Goal: Task Accomplishment & Management: Use online tool/utility

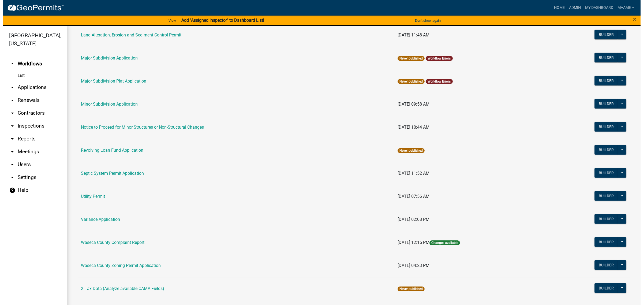
scroll to position [314, 0]
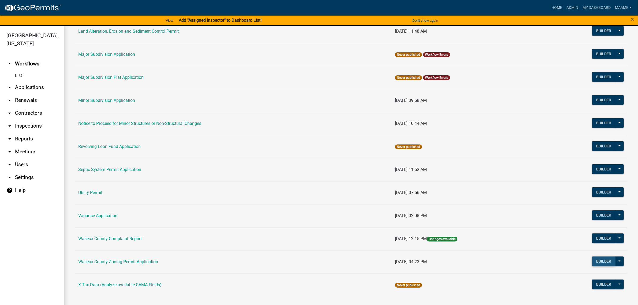
click at [592, 263] on button "Builder" at bounding box center [604, 261] width 24 height 10
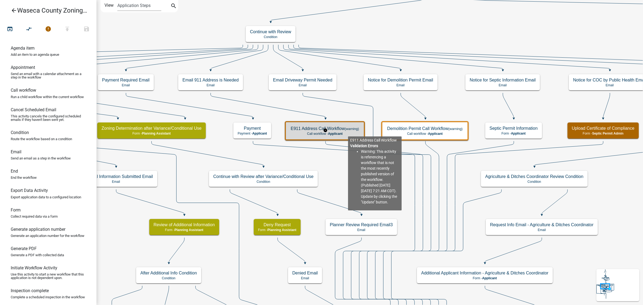
click at [348, 132] on p "Call workflow - Applicant" at bounding box center [325, 134] width 68 height 4
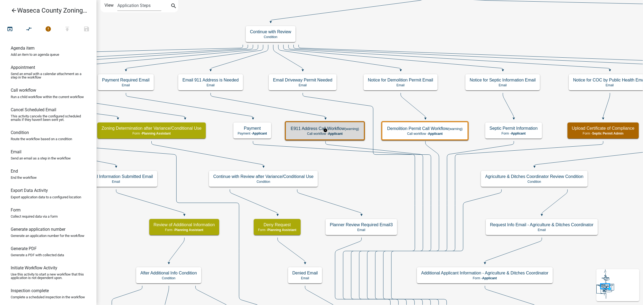
click at [348, 132] on p "Call workflow - Applicant" at bounding box center [325, 134] width 68 height 4
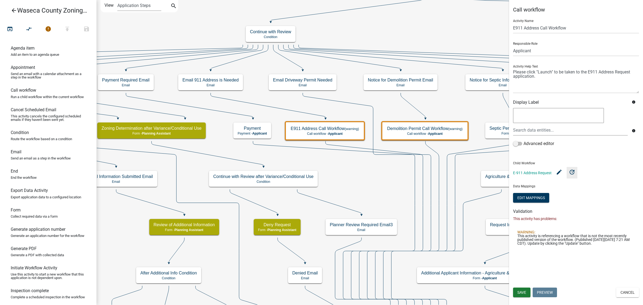
click at [571, 171] on icon "update" at bounding box center [572, 171] width 6 height 6
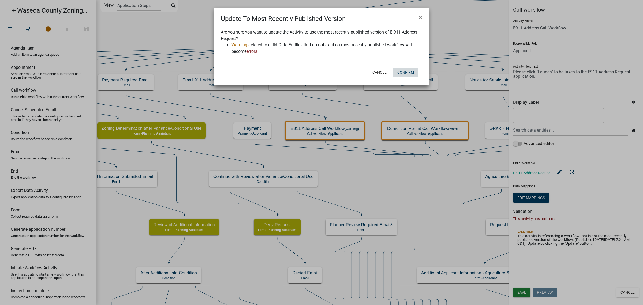
click at [409, 70] on button "Confirm" at bounding box center [405, 72] width 25 height 10
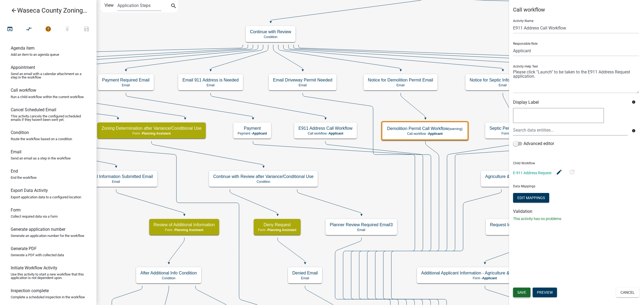
click at [523, 289] on button "Save" at bounding box center [521, 292] width 17 height 10
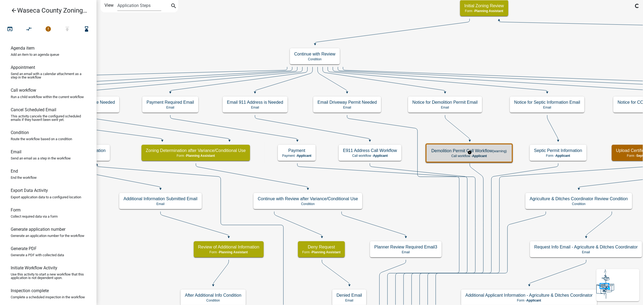
click at [499, 157] on p "Call workflow - Applicant" at bounding box center [469, 156] width 76 height 4
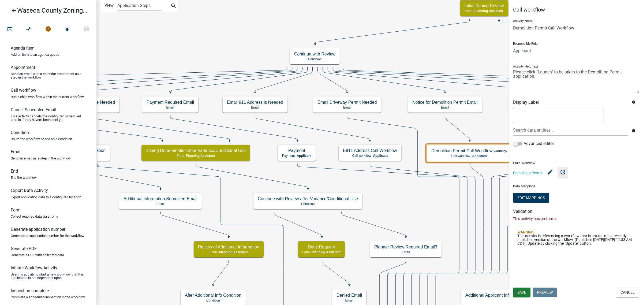
click at [564, 172] on icon "update" at bounding box center [562, 171] width 6 height 6
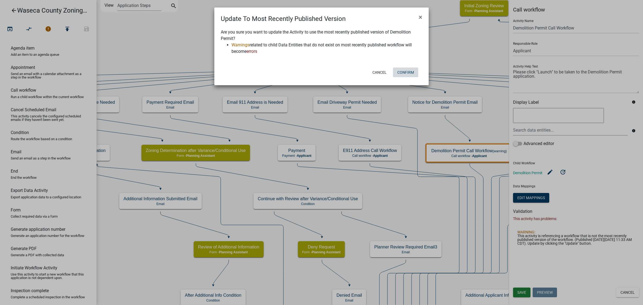
click at [401, 73] on button "Confirm" at bounding box center [405, 72] width 25 height 10
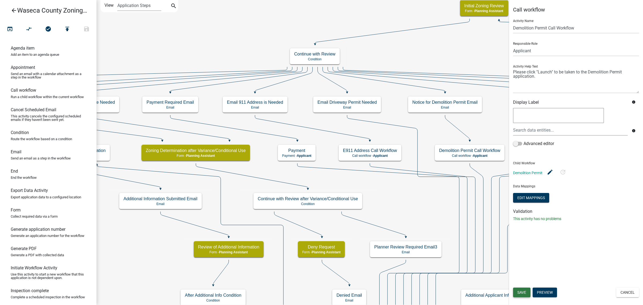
click at [521, 292] on span "Save" at bounding box center [521, 292] width 9 height 4
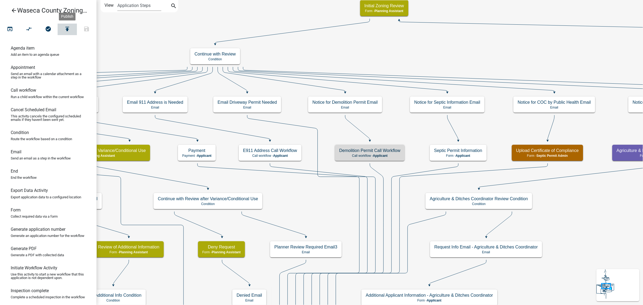
click at [65, 33] on icon "publish" at bounding box center [67, 29] width 6 height 7
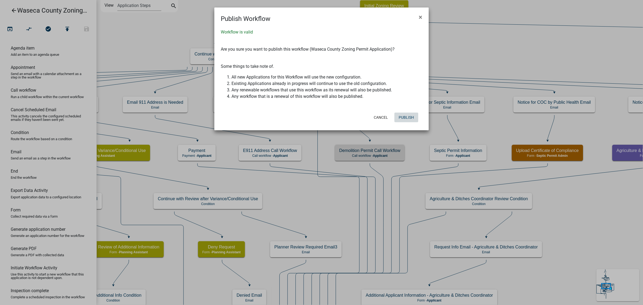
click at [403, 120] on button "Publish" at bounding box center [406, 117] width 24 height 10
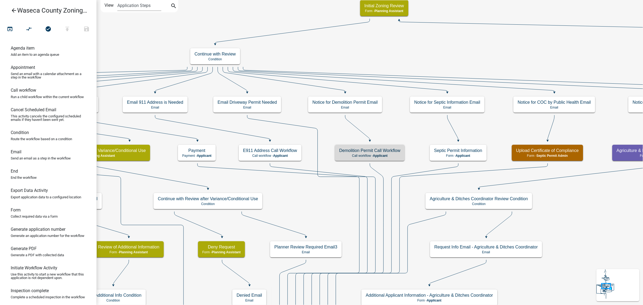
click at [15, 12] on icon "arrow_back" at bounding box center [14, 10] width 6 height 7
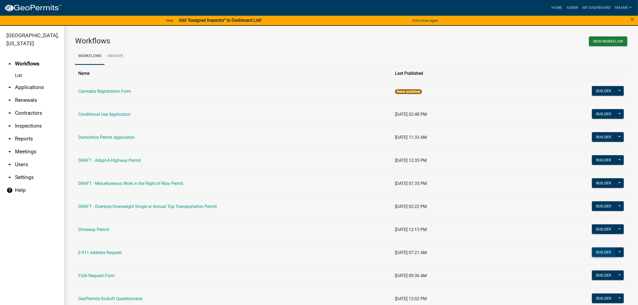
click at [593, 252] on button "Builder" at bounding box center [604, 252] width 24 height 10
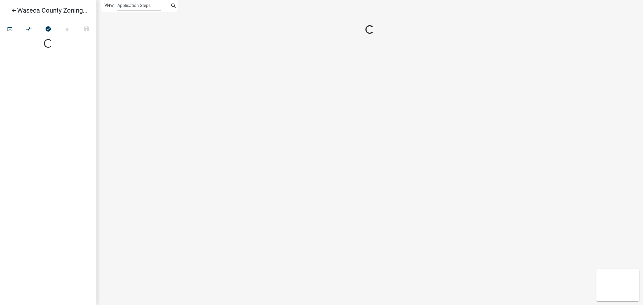
select select
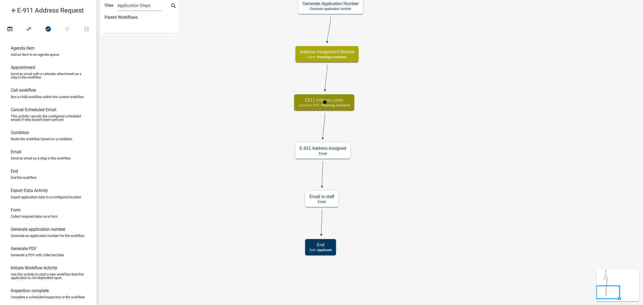
click at [346, 102] on h5 "E911 Address Letter" at bounding box center [323, 99] width 51 height 5
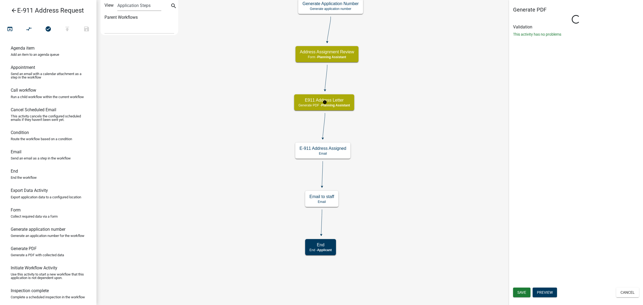
select select "A1ADE4BD-D0DE-4ED5-8452-456BE0D54BFC"
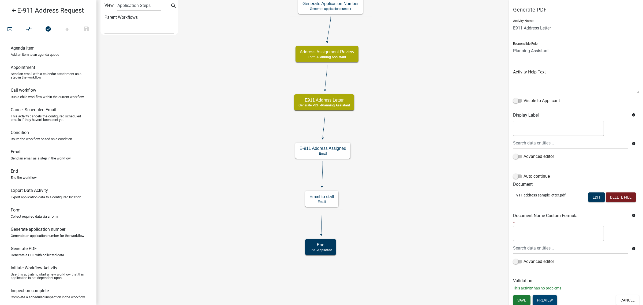
click at [547, 298] on button "Preview" at bounding box center [544, 300] width 24 height 10
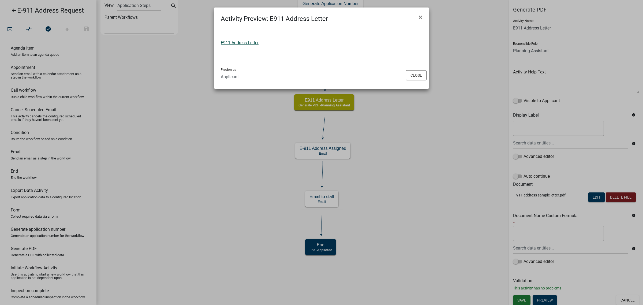
click at [237, 41] on link "E911 Address Letter" at bounding box center [240, 42] width 38 height 5
click at [409, 74] on button "Close" at bounding box center [416, 75] width 21 height 10
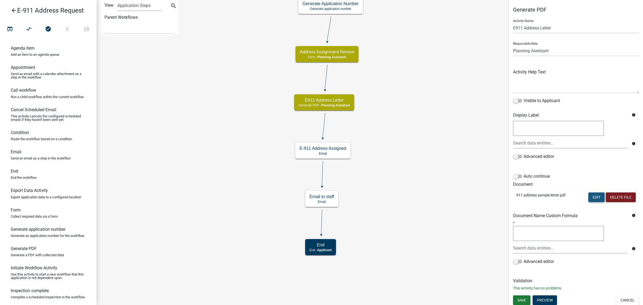
click at [593, 198] on button "Edit" at bounding box center [596, 197] width 16 height 10
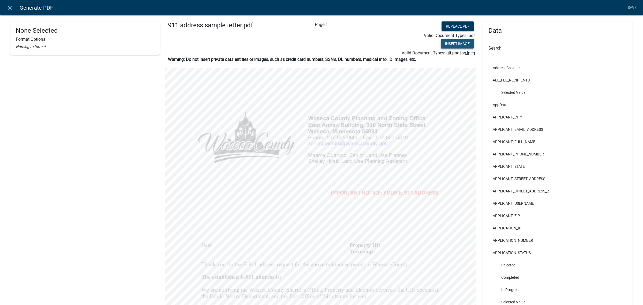
click at [446, 40] on button "Insert Image" at bounding box center [457, 44] width 33 height 10
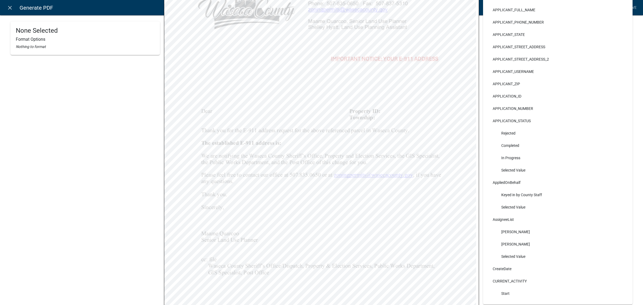
scroll to position [67, 0]
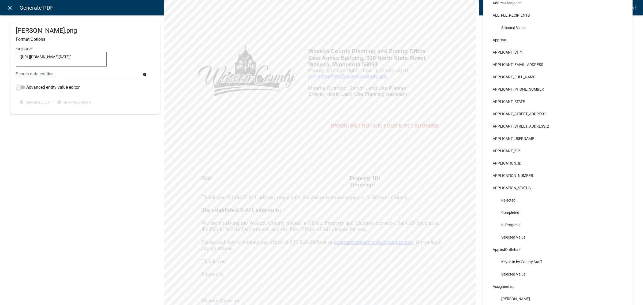
click at [7, 7] on icon "close" at bounding box center [10, 8] width 6 height 6
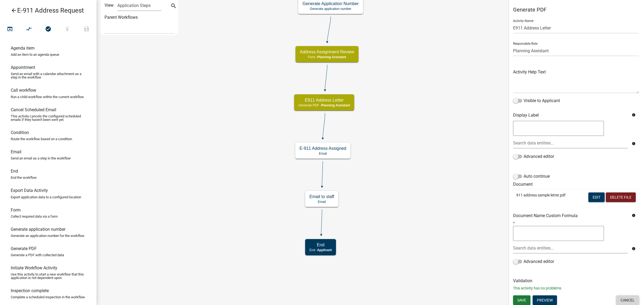
click at [619, 302] on button "Cancel" at bounding box center [627, 300] width 23 height 10
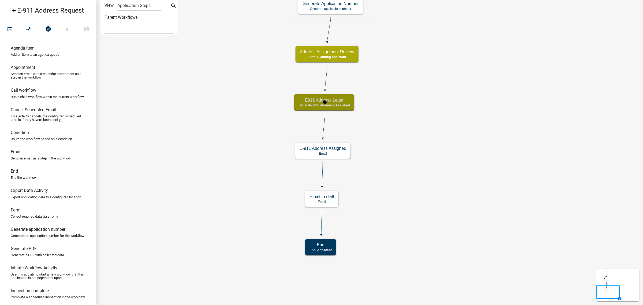
click at [344, 108] on div "E911 Address Letter Generate PDF - Planning Assistant" at bounding box center [324, 102] width 60 height 16
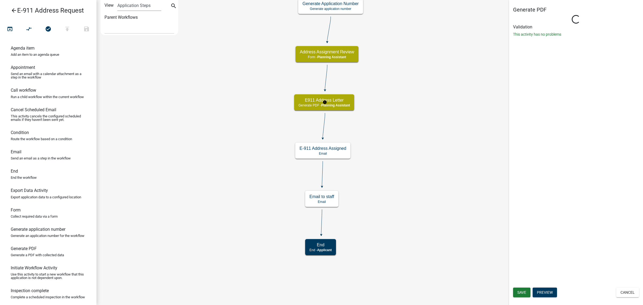
select select "A1ADE4BD-D0DE-4ED5-8452-456BE0D54BFC"
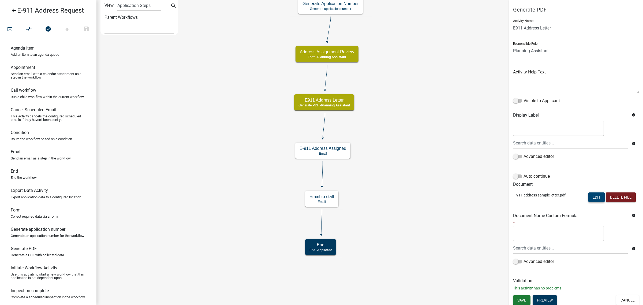
click at [589, 197] on button "Edit" at bounding box center [596, 197] width 16 height 10
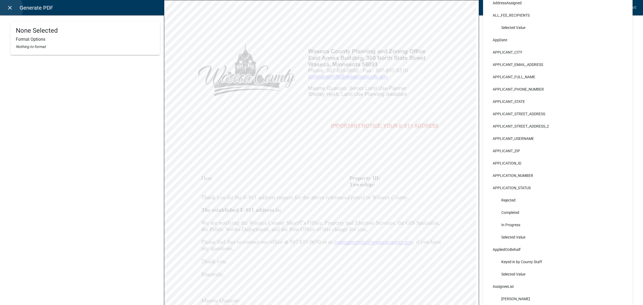
click at [10, 8] on icon "close" at bounding box center [10, 8] width 6 height 6
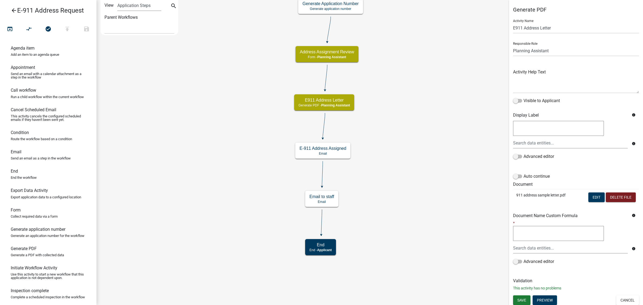
click at [12, 7] on icon "arrow_back" at bounding box center [14, 10] width 6 height 7
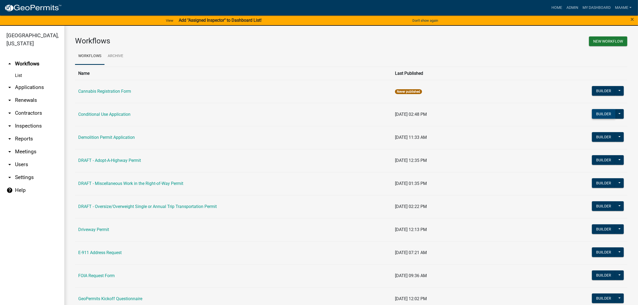
click at [597, 110] on button "Builder" at bounding box center [604, 114] width 24 height 10
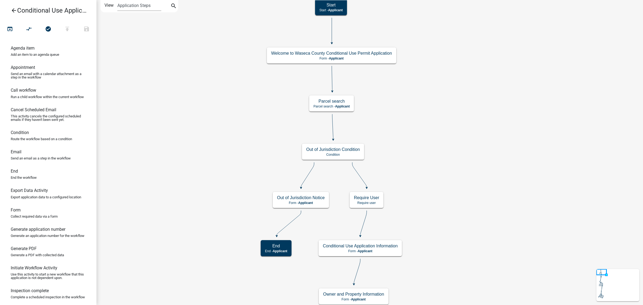
click at [12, 14] on icon "arrow_back" at bounding box center [14, 10] width 6 height 7
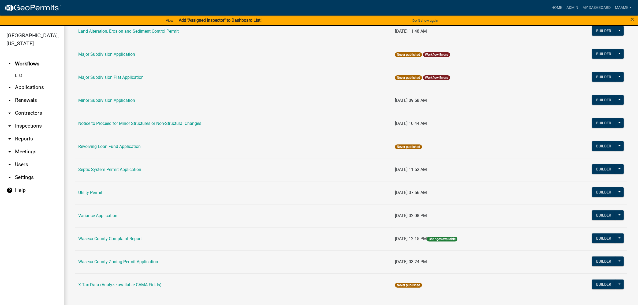
scroll to position [281, 0]
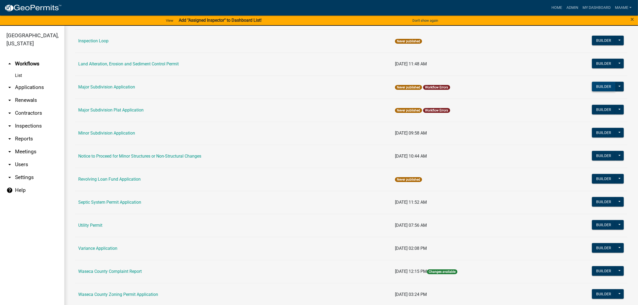
click at [603, 86] on button "Builder" at bounding box center [604, 87] width 24 height 10
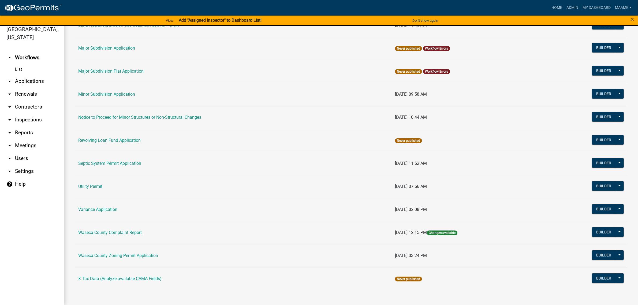
scroll to position [247, 0]
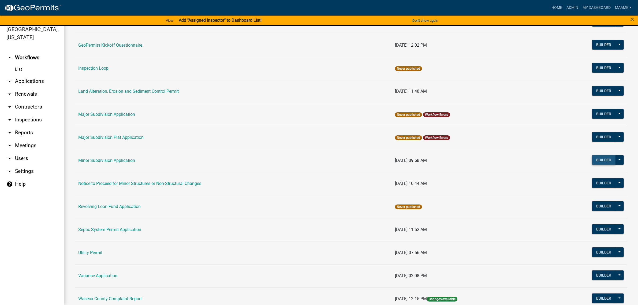
click at [596, 157] on button "Builder" at bounding box center [604, 160] width 24 height 10
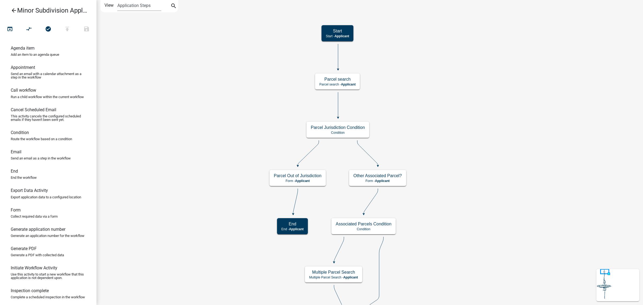
click at [15, 9] on icon "arrow_back" at bounding box center [14, 10] width 6 height 7
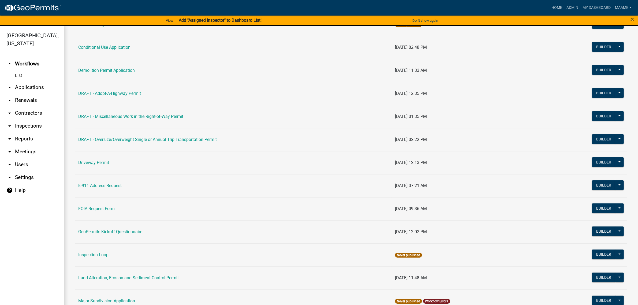
scroll to position [134, 0]
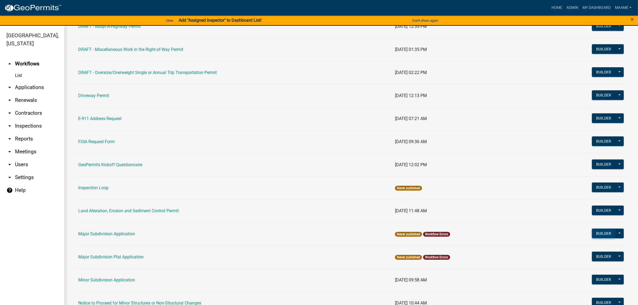
click at [595, 234] on button "Builder" at bounding box center [604, 233] width 24 height 10
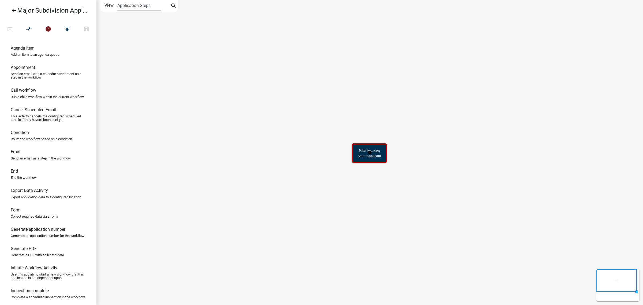
click at [359, 154] on p "Start - Applicant" at bounding box center [369, 156] width 23 height 4
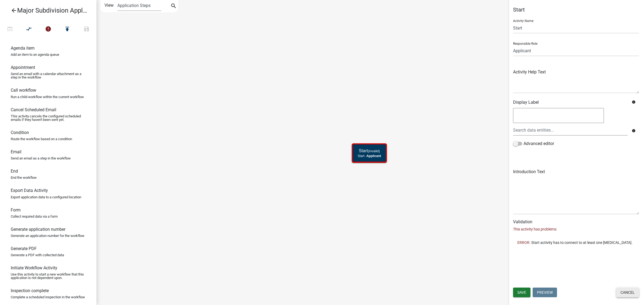
click at [634, 293] on button "Cancel" at bounding box center [627, 292] width 23 height 10
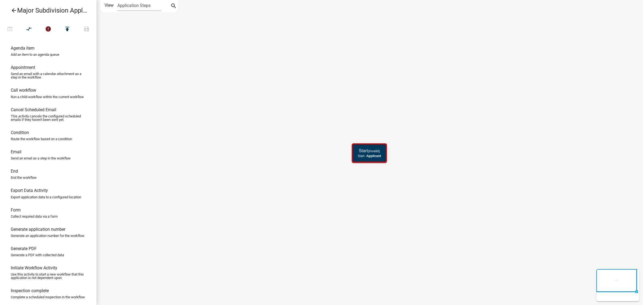
click at [10, 9] on link "arrow_back Major Subdivision Application" at bounding box center [46, 10] width 84 height 12
click at [13, 12] on icon "arrow_back" at bounding box center [14, 10] width 6 height 7
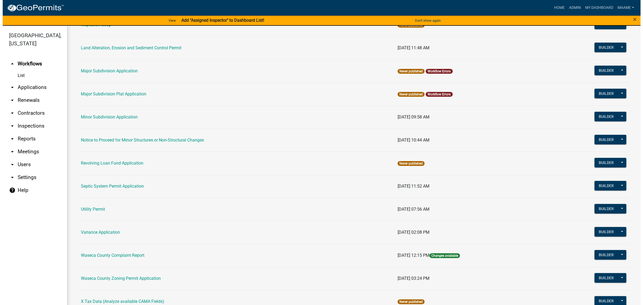
scroll to position [301, 0]
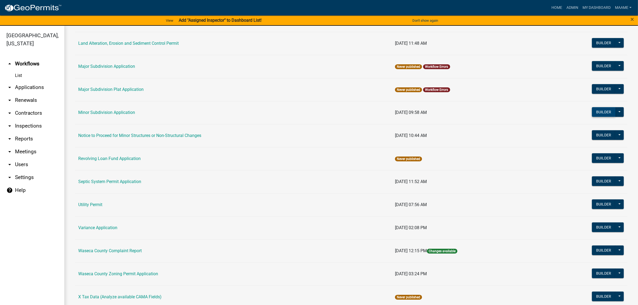
click at [592, 115] on button "Builder" at bounding box center [604, 112] width 24 height 10
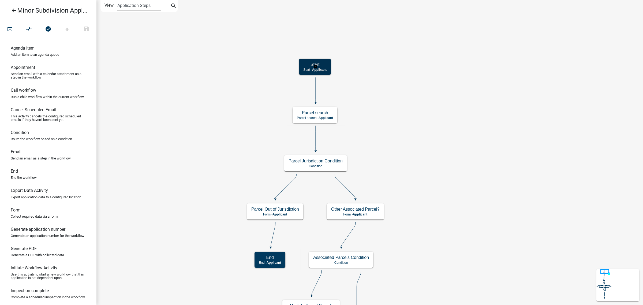
click at [326, 67] on div "Start Start - Applicant" at bounding box center [315, 67] width 32 height 16
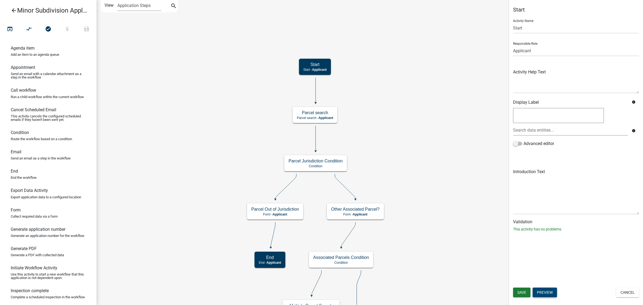
click at [539, 289] on button "Preview" at bounding box center [544, 292] width 24 height 10
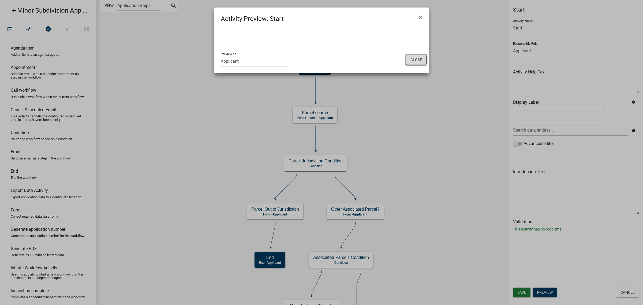
click at [417, 58] on button "Close" at bounding box center [416, 60] width 21 height 10
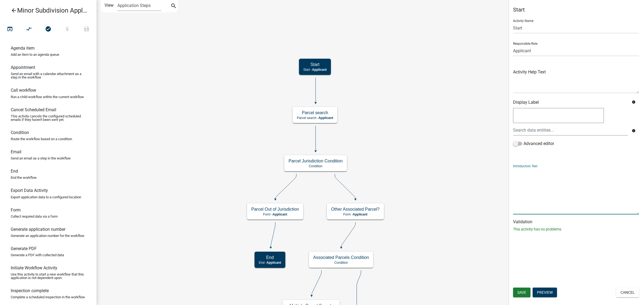
click at [528, 171] on textarea at bounding box center [576, 191] width 126 height 47
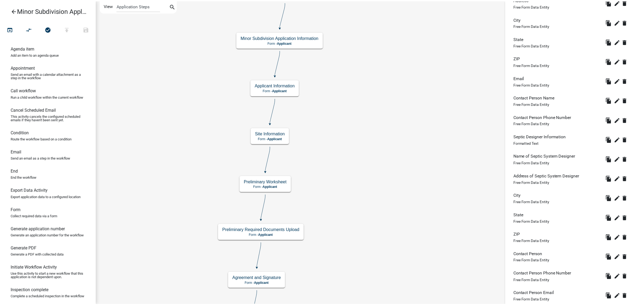
scroll to position [438, 0]
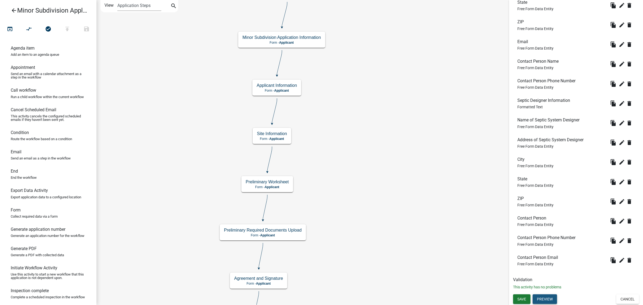
click at [540, 298] on button "Preview" at bounding box center [544, 299] width 24 height 10
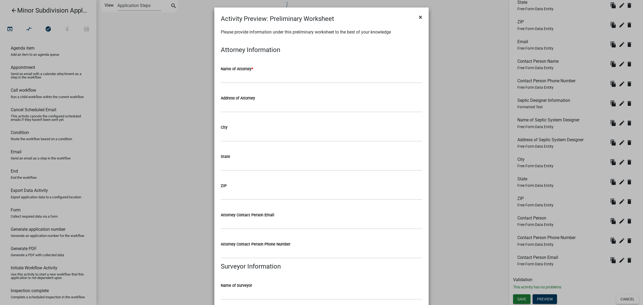
click at [419, 16] on span "×" at bounding box center [420, 16] width 3 height 7
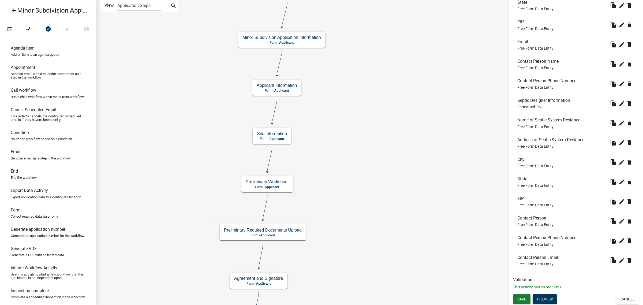
click at [11, 7] on icon "arrow_back" at bounding box center [14, 10] width 6 height 7
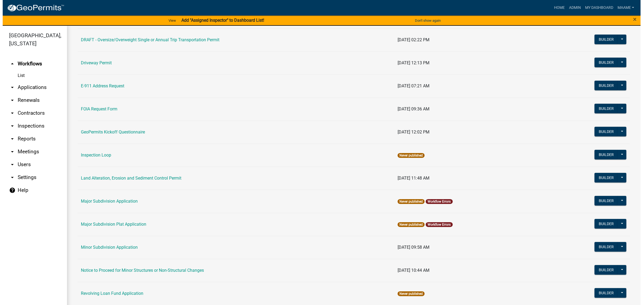
scroll to position [167, 0]
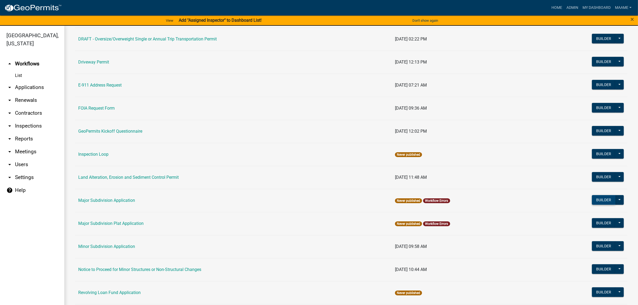
click at [592, 202] on button "Builder" at bounding box center [604, 200] width 24 height 10
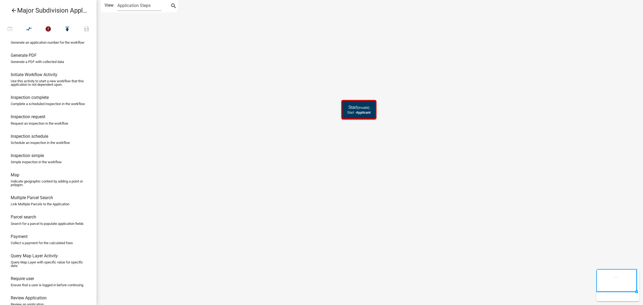
scroll to position [201, 0]
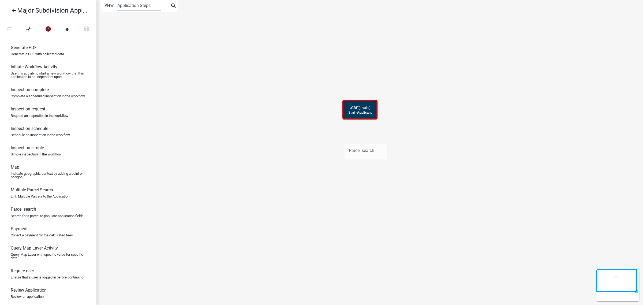
drag, startPoint x: 33, startPoint y: 228, endPoint x: 346, endPoint y: 138, distance: 325.7
click at [346, 138] on div "arrow_back Major Subdivision Application open_in_browser compare_arrows error p…" at bounding box center [321, 152] width 643 height 305
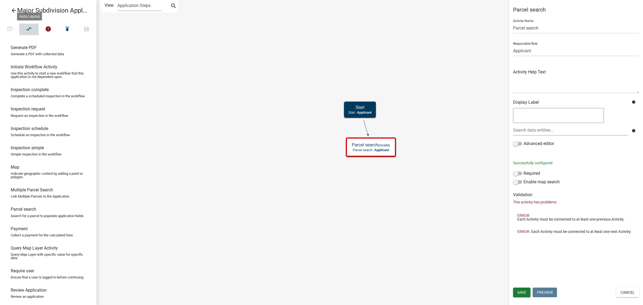
click at [29, 29] on icon "compare_arrows" at bounding box center [29, 29] width 6 height 7
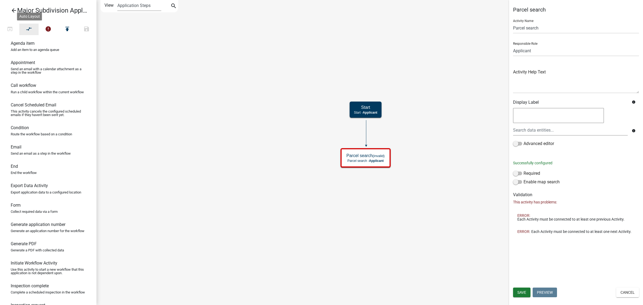
scroll to position [0, 0]
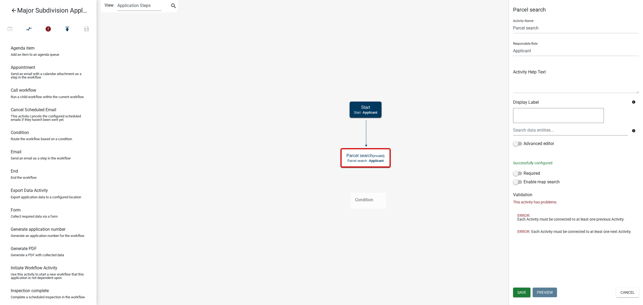
drag, startPoint x: 39, startPoint y: 141, endPoint x: 350, endPoint y: 186, distance: 314.4
click at [350, 186] on div "arrow_back Major Subdivision Application open_in_browser compare_arrows error p…" at bounding box center [321, 152] width 643 height 305
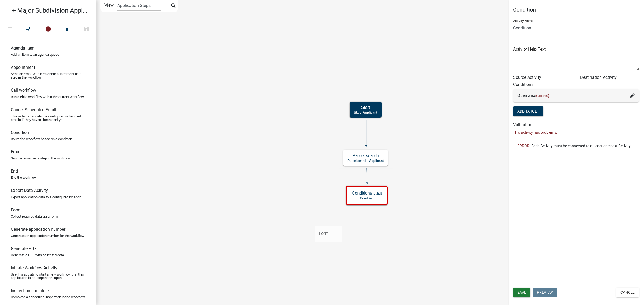
drag, startPoint x: 28, startPoint y: 224, endPoint x: 314, endPoint y: 222, distance: 286.0
click at [314, 222] on div "arrow_back Major Subdivision Application open_in_browser compare_arrows error p…" at bounding box center [321, 152] width 643 height 305
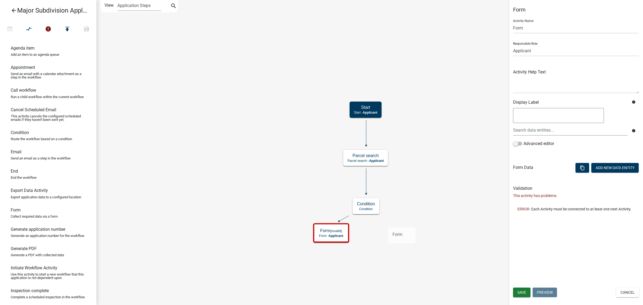
drag, startPoint x: 19, startPoint y: 221, endPoint x: 386, endPoint y: 221, distance: 366.9
click at [386, 221] on div "arrow_back Major Subdivision Application open_in_browser compare_arrows error p…" at bounding box center [321, 152] width 643 height 305
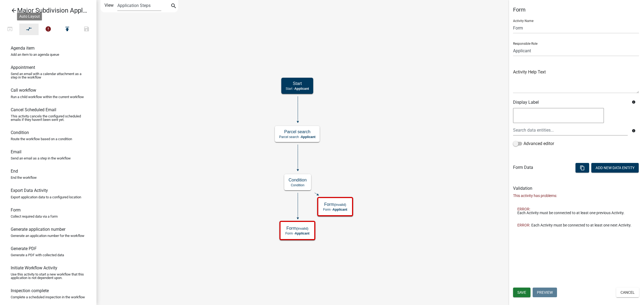
click at [30, 29] on icon "compare_arrows" at bounding box center [29, 29] width 6 height 7
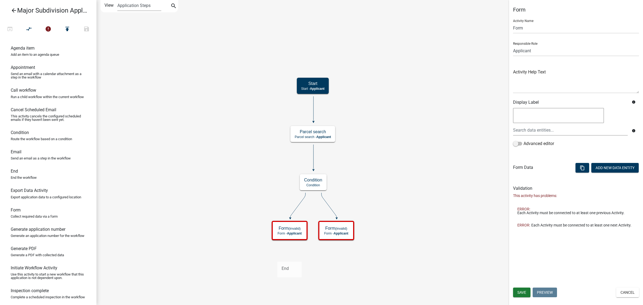
drag, startPoint x: 22, startPoint y: 179, endPoint x: 277, endPoint y: 257, distance: 267.0
click at [277, 257] on div "arrow_back Major Subdivision Application open_in_browser compare_arrows error p…" at bounding box center [321, 152] width 643 height 305
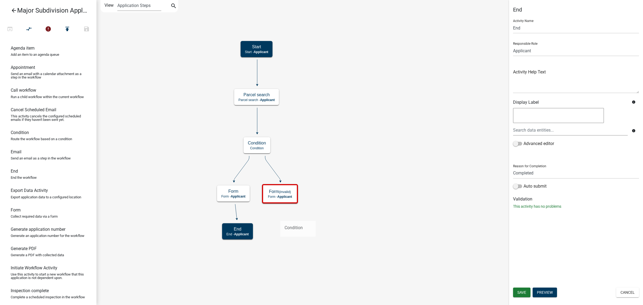
drag, startPoint x: 23, startPoint y: 140, endPoint x: 280, endPoint y: 216, distance: 268.4
click at [280, 216] on div "arrow_back Major Subdivision Application open_in_browser compare_arrows error p…" at bounding box center [321, 152] width 643 height 305
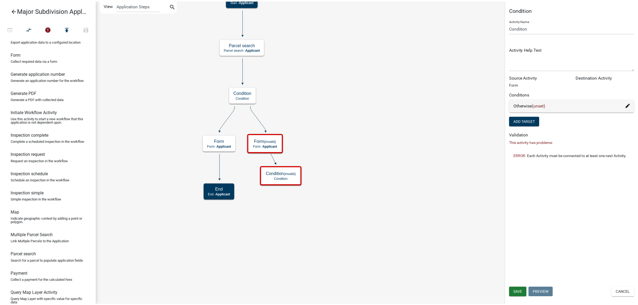
scroll to position [167, 0]
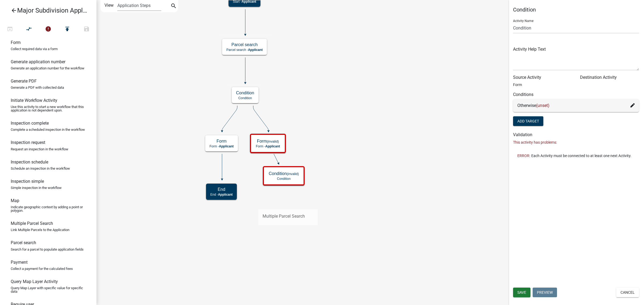
drag, startPoint x: 36, startPoint y: 242, endPoint x: 258, endPoint y: 205, distance: 224.9
click at [258, 205] on div "arrow_back Major Subdivision Application open_in_browser compare_arrows error p…" at bounding box center [321, 152] width 643 height 305
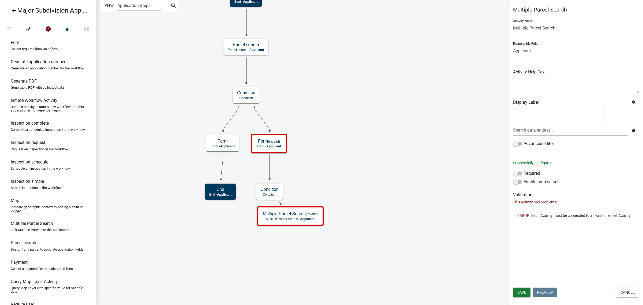
click at [168, 125] on icon "Start Start - Applicant Parcel search Parcel search - Applicant Condition Condi…" at bounding box center [370, 152] width 546 height 304
click at [524, 294] on span "Save" at bounding box center [521, 292] width 9 height 4
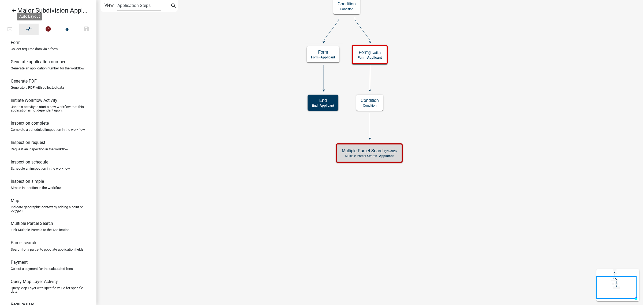
click at [31, 28] on icon "compare_arrows" at bounding box center [29, 29] width 6 height 7
click at [14, 11] on icon "arrow_back" at bounding box center [14, 10] width 6 height 7
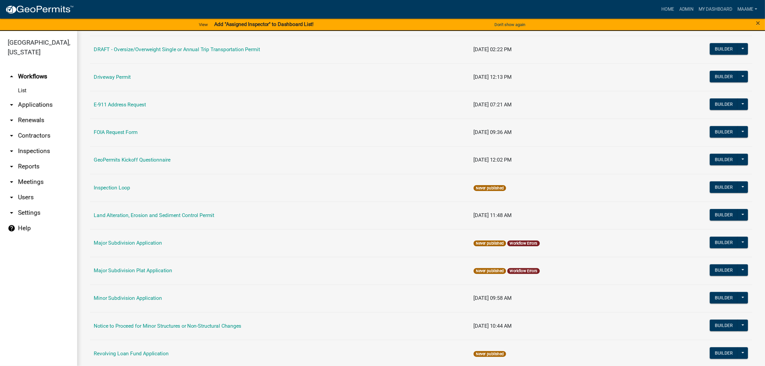
scroll to position [167, 0]
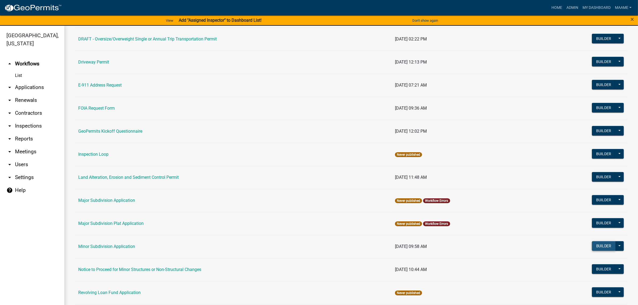
click at [599, 247] on button "Builder" at bounding box center [604, 246] width 24 height 10
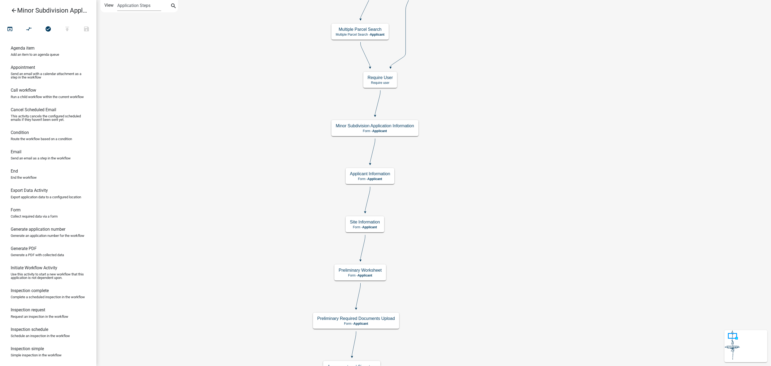
click at [15, 9] on icon "arrow_back" at bounding box center [14, 10] width 6 height 7
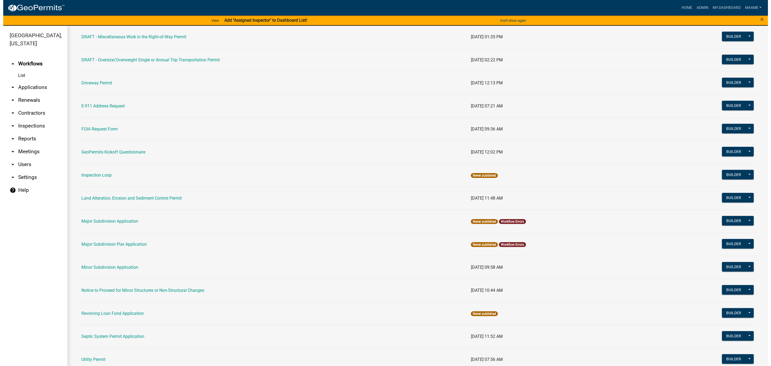
scroll to position [161, 0]
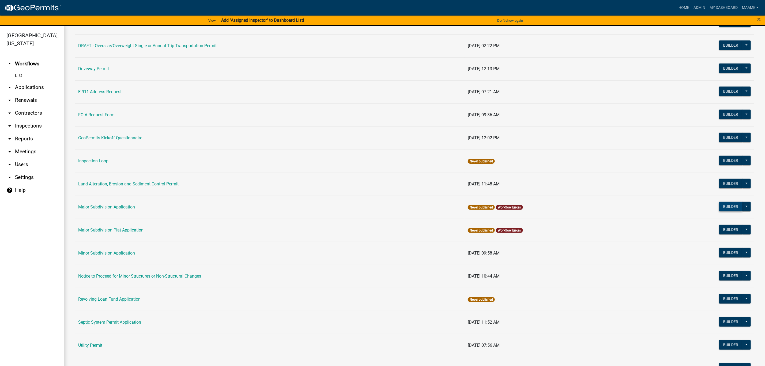
click at [637, 204] on button "Builder" at bounding box center [731, 207] width 24 height 10
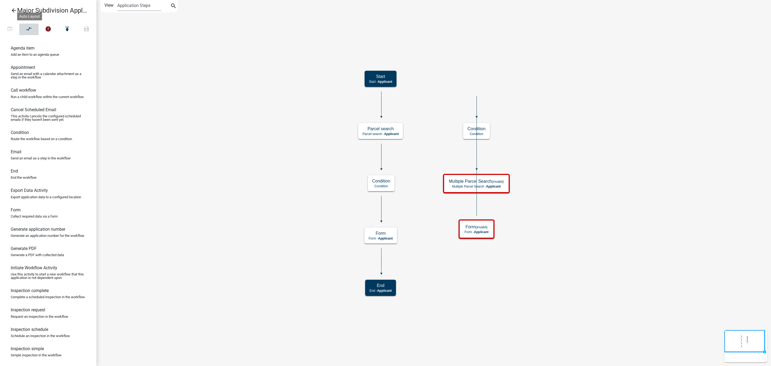
click at [32, 30] on icon "compare_arrows" at bounding box center [29, 29] width 6 height 7
click at [31, 31] on icon "compare_arrows" at bounding box center [29, 29] width 6 height 7
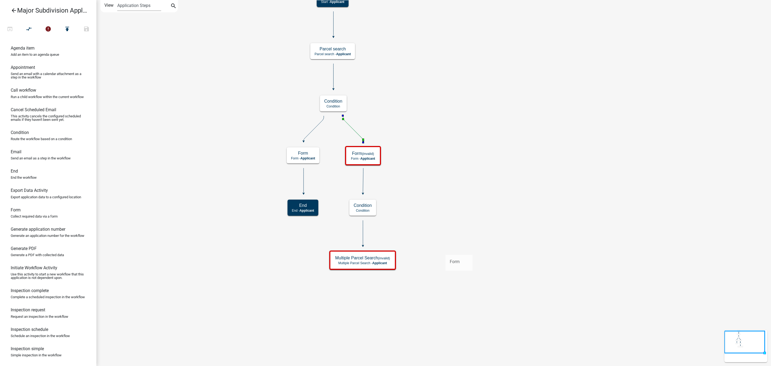
drag, startPoint x: 20, startPoint y: 224, endPoint x: 445, endPoint y: 250, distance: 426.6
click at [445, 250] on div "arrow_back Major Subdivision Application open_in_browser compare_arrows error p…" at bounding box center [385, 183] width 771 height 366
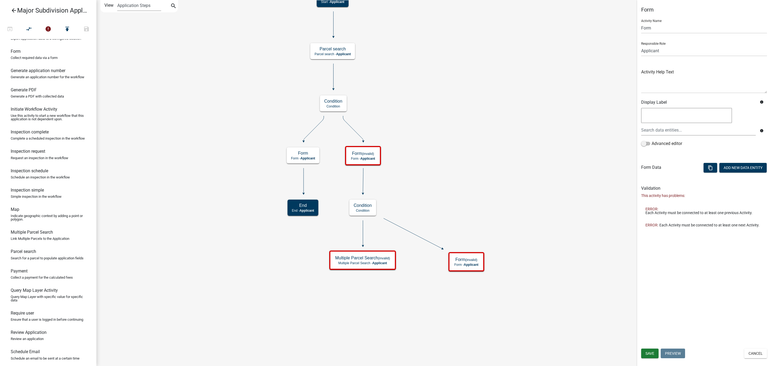
scroll to position [208, 0]
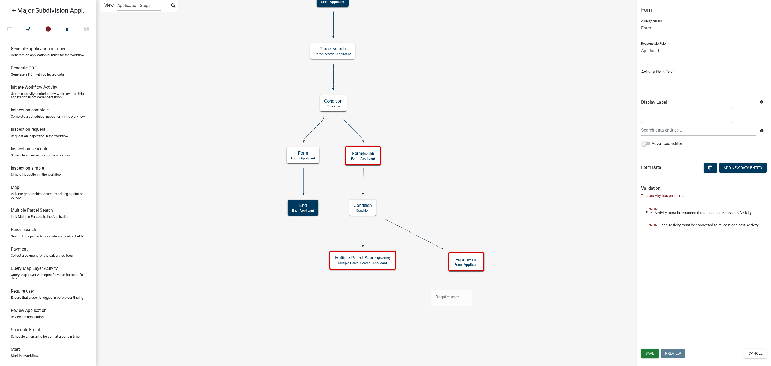
drag, startPoint x: 225, startPoint y: 292, endPoint x: 432, endPoint y: 286, distance: 207.1
click at [432, 286] on div "arrow_back Major Subdivision Application open_in_browser compare_arrows error p…" at bounding box center [385, 183] width 771 height 366
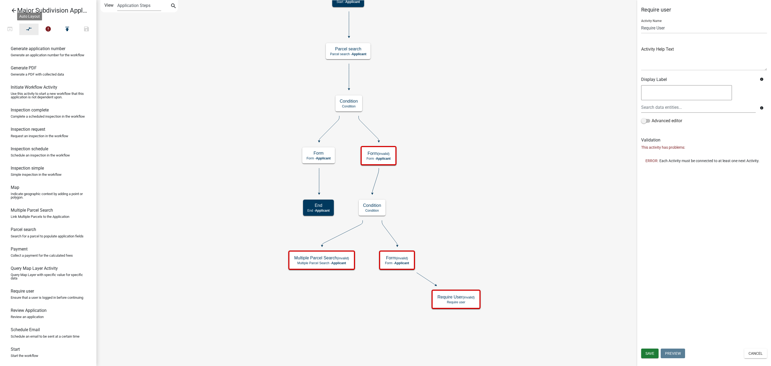
click at [29, 27] on icon "compare_arrows" at bounding box center [29, 29] width 6 height 7
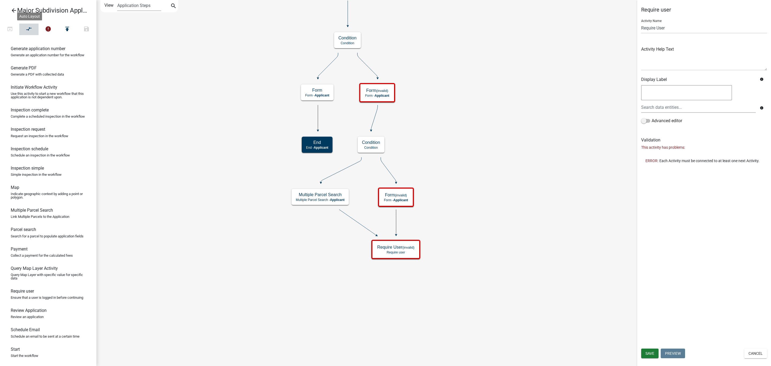
click at [32, 29] on button "compare_arrows" at bounding box center [28, 30] width 19 height 12
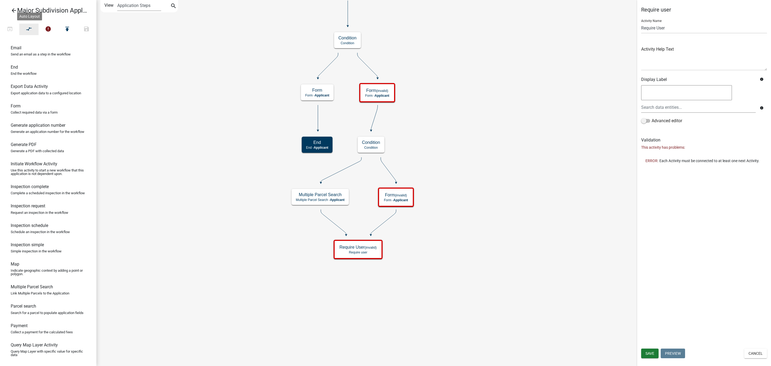
scroll to position [87, 0]
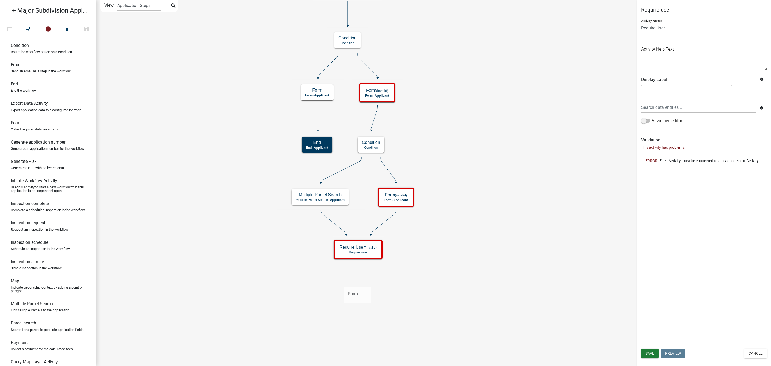
drag, startPoint x: 21, startPoint y: 134, endPoint x: 344, endPoint y: 282, distance: 354.9
click at [344, 282] on div "arrow_back Major Subdivision Application open_in_browser compare_arrows error p…" at bounding box center [385, 183] width 771 height 366
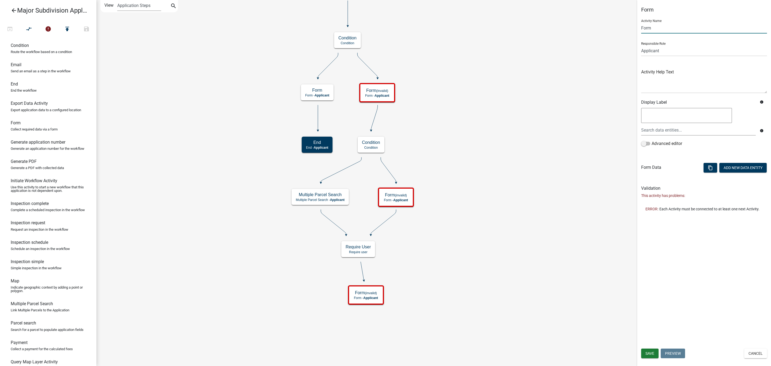
click at [637, 28] on input "Form" at bounding box center [704, 27] width 126 height 11
drag, startPoint x: 653, startPoint y: 28, endPoint x: 638, endPoint y: 27, distance: 15.3
click at [637, 27] on div "Form Activity Name Form Responsible Role Applicant Feedlot Officer GIS Coordina…" at bounding box center [704, 110] width 134 height 209
type input "Major Subdivision Application Information"
click at [637, 304] on span "Save" at bounding box center [650, 353] width 9 height 4
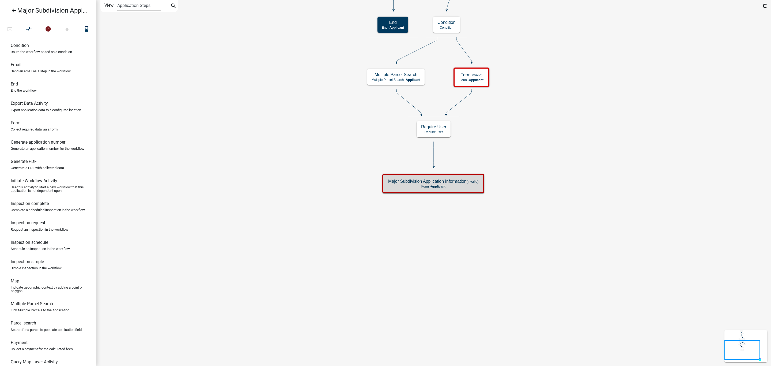
click at [541, 266] on icon "Start Start - Applicant Parcel search Parcel search - Applicant Condition Condi…" at bounding box center [434, 182] width 674 height 365
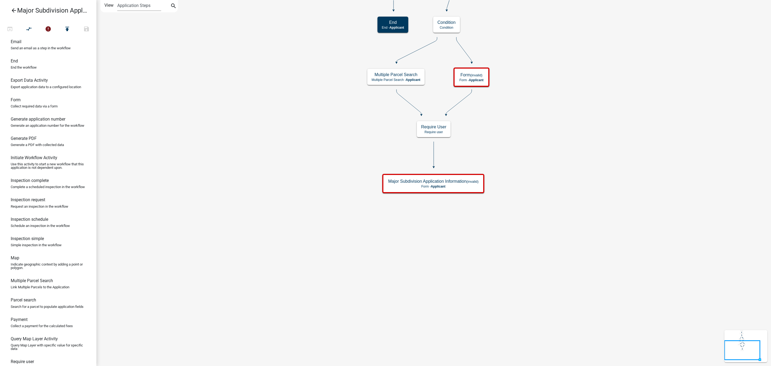
scroll to position [121, 0]
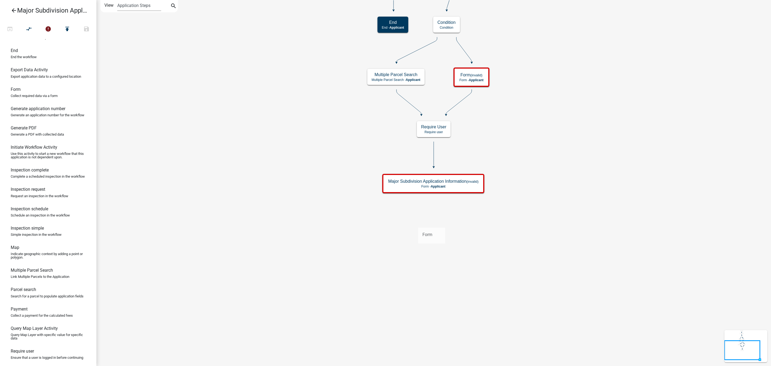
drag, startPoint x: 21, startPoint y: 103, endPoint x: 418, endPoint y: 223, distance: 415.0
click at [418, 223] on div "arrow_back Major Subdivision Application open_in_browser compare_arrows error p…" at bounding box center [385, 183] width 771 height 366
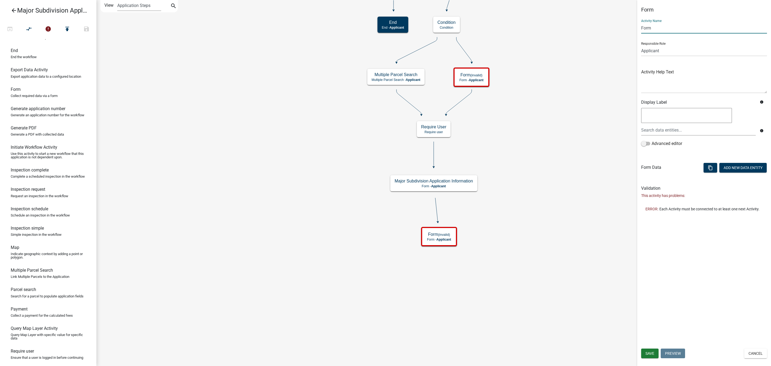
drag, startPoint x: 659, startPoint y: 28, endPoint x: 629, endPoint y: 31, distance: 29.6
click at [629, 31] on main "Start Start - Applicant Parcel search Parcel search - Applicant Condition Condi…" at bounding box center [433, 183] width 675 height 366
type input "Applicant Information"
click at [637, 304] on span "Save" at bounding box center [650, 353] width 9 height 4
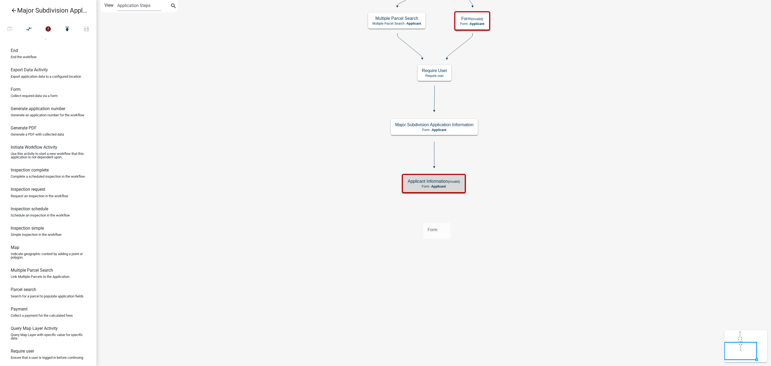
drag, startPoint x: 17, startPoint y: 102, endPoint x: 423, endPoint y: 219, distance: 422.8
click at [423, 219] on div "arrow_back Major Subdivision Application open_in_browser compare_arrows error p…" at bounding box center [385, 183] width 771 height 366
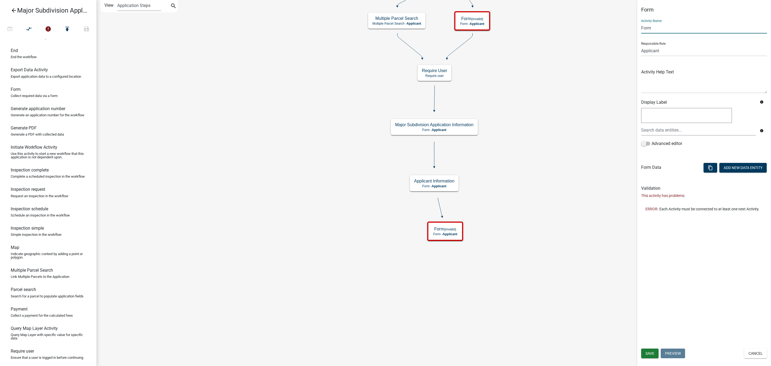
drag, startPoint x: 660, startPoint y: 30, endPoint x: 602, endPoint y: 32, distance: 58.2
click at [602, 32] on main "Start Start - Applicant Parcel search Parcel search - Applicant Condition Condi…" at bounding box center [433, 183] width 675 height 366
type input "Property Information"
click at [637, 304] on div "Form Activity Name Property Information Responsible Role Applicant Feedlot Offi…" at bounding box center [704, 183] width 134 height 366
click at [637, 304] on span "Save" at bounding box center [650, 353] width 9 height 4
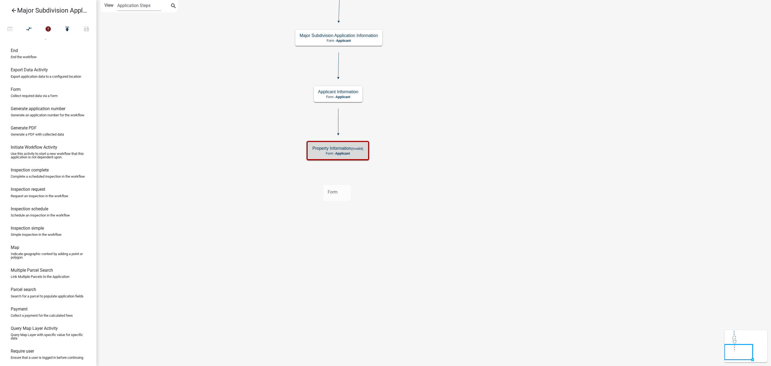
drag, startPoint x: 17, startPoint y: 104, endPoint x: 323, endPoint y: 181, distance: 315.7
click at [323, 181] on div "arrow_back Major Subdivision Application open_in_browser compare_arrows error p…" at bounding box center [385, 183] width 771 height 366
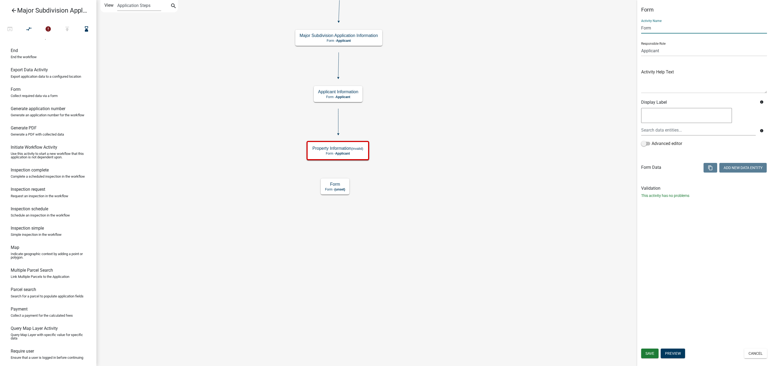
drag, startPoint x: 671, startPoint y: 29, endPoint x: 607, endPoint y: 34, distance: 64.5
click at [607, 34] on main "Start Start - Applicant Parcel search Parcel search - Applicant Condition Condi…" at bounding box center [433, 183] width 675 height 366
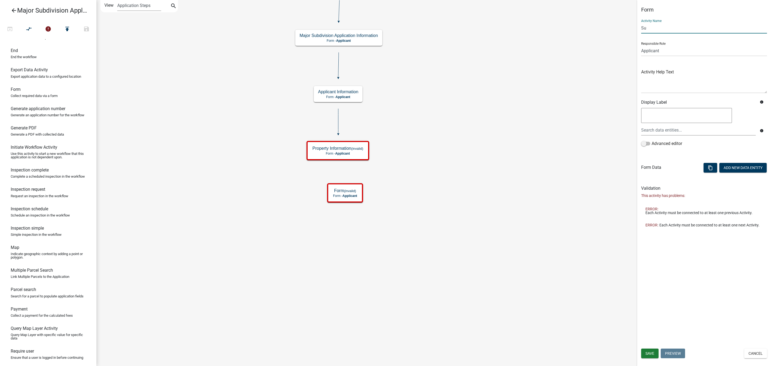
type input "S"
type input "Consultant Information"
drag, startPoint x: 650, startPoint y: 354, endPoint x: 601, endPoint y: 324, distance: 57.7
click at [637, 304] on span "Save" at bounding box center [650, 353] width 9 height 4
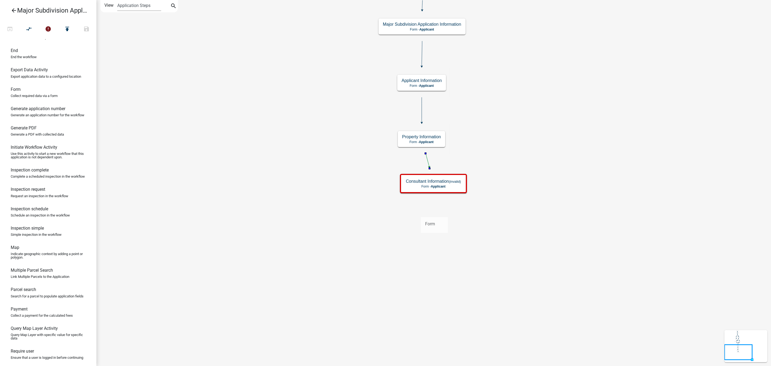
drag, startPoint x: 14, startPoint y: 102, endPoint x: 421, endPoint y: 212, distance: 421.7
click at [421, 212] on div "arrow_back Major Subdivision Application open_in_browser compare_arrows error p…" at bounding box center [385, 183] width 771 height 366
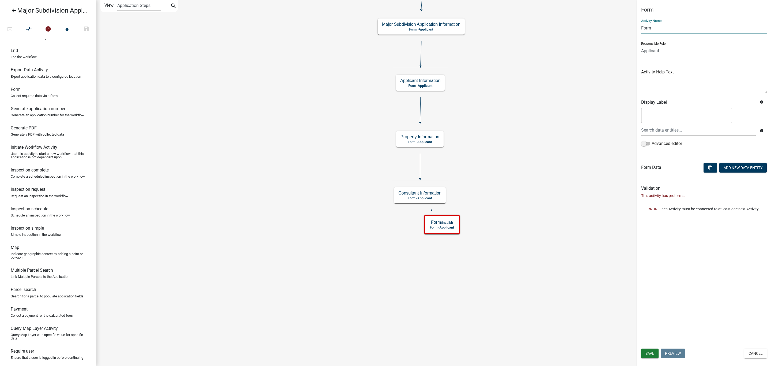
drag, startPoint x: 672, startPoint y: 30, endPoint x: 625, endPoint y: 30, distance: 46.9
click at [625, 30] on main "Start Start - Applicant Parcel search Parcel search - Applicant Condition Condi…" at bounding box center [433, 183] width 675 height 366
type input "Subdivision Information"
click at [637, 304] on button "Save" at bounding box center [649, 353] width 17 height 10
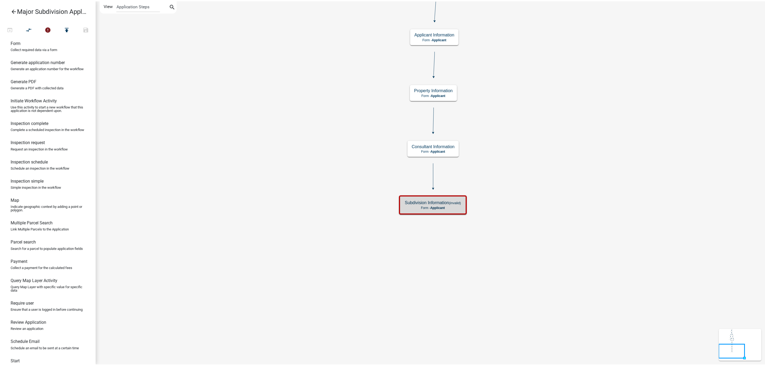
scroll to position [127, 0]
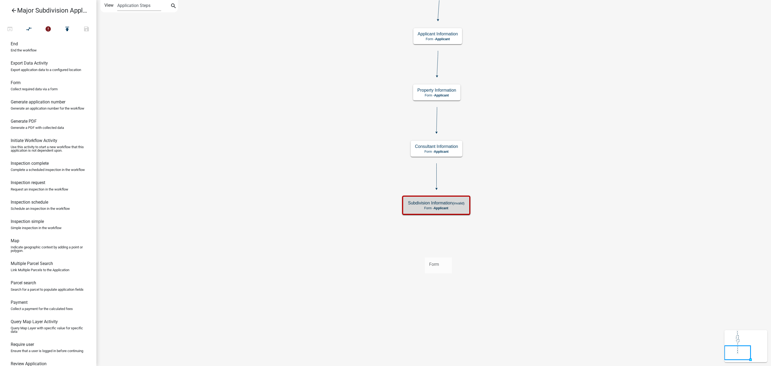
drag, startPoint x: 23, startPoint y: 93, endPoint x: 422, endPoint y: 252, distance: 429.5
click at [422, 252] on div "arrow_back Major Subdivision Application open_in_browser compare_arrows error p…" at bounding box center [385, 183] width 771 height 366
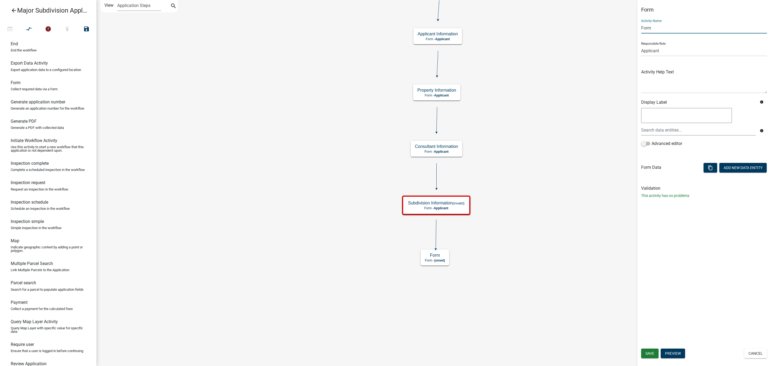
drag, startPoint x: 650, startPoint y: 27, endPoint x: 619, endPoint y: 20, distance: 32.1
click at [619, 22] on main "Start Start - Applicant Parcel search Parcel search - Applicant Condition Condi…" at bounding box center [433, 183] width 675 height 366
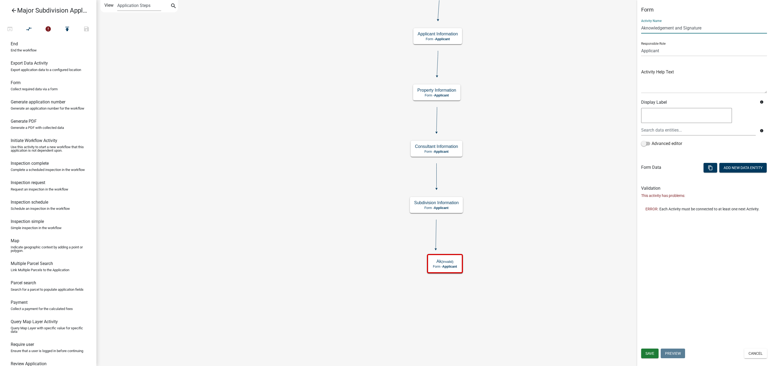
click at [637, 27] on input "Aknowledgement and Signature" at bounding box center [704, 27] width 126 height 11
click at [637, 26] on input "Aknowledgement and Signature" at bounding box center [704, 27] width 126 height 11
type input "Acknowledgement and Signature"
click at [596, 72] on icon "Start Start - Applicant Parcel search Parcel search - Applicant Condition Condi…" at bounding box center [434, 182] width 674 height 365
click at [637, 304] on span "Save" at bounding box center [650, 353] width 9 height 4
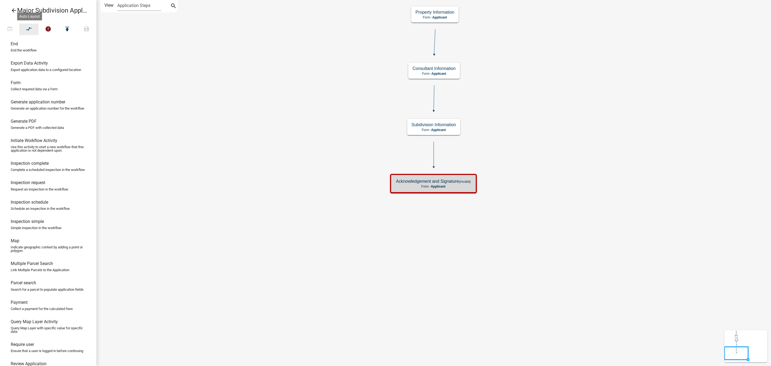
click at [34, 27] on button "compare_arrows" at bounding box center [28, 30] width 19 height 12
click at [11, 8] on icon "arrow_back" at bounding box center [14, 10] width 6 height 7
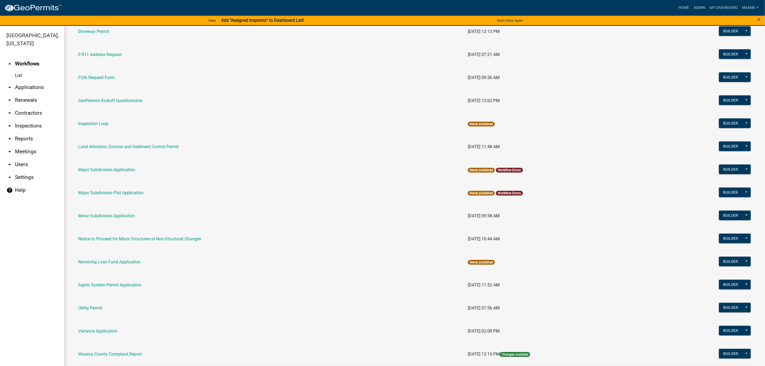
scroll to position [201, 0]
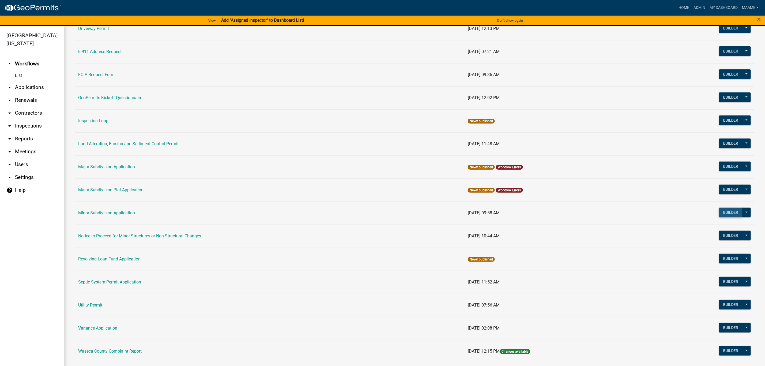
click at [637, 211] on button "Builder" at bounding box center [731, 213] width 24 height 10
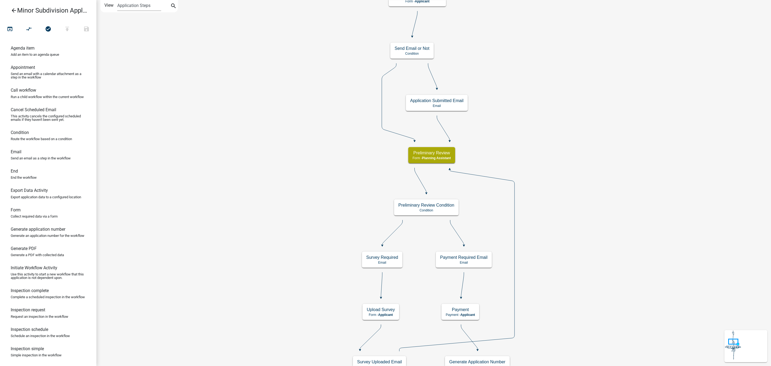
click at [14, 12] on icon "arrow_back" at bounding box center [14, 10] width 6 height 7
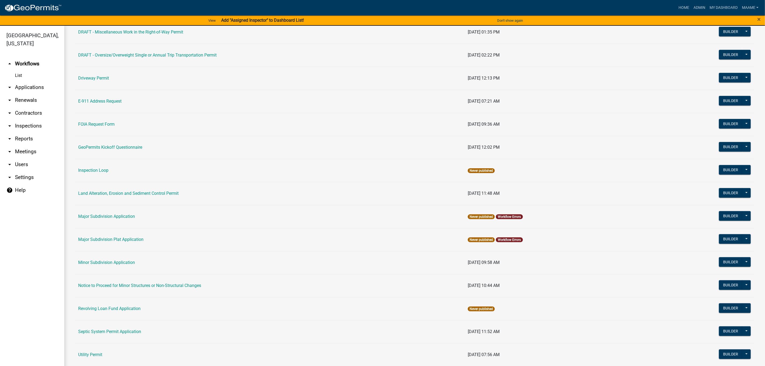
scroll to position [161, 0]
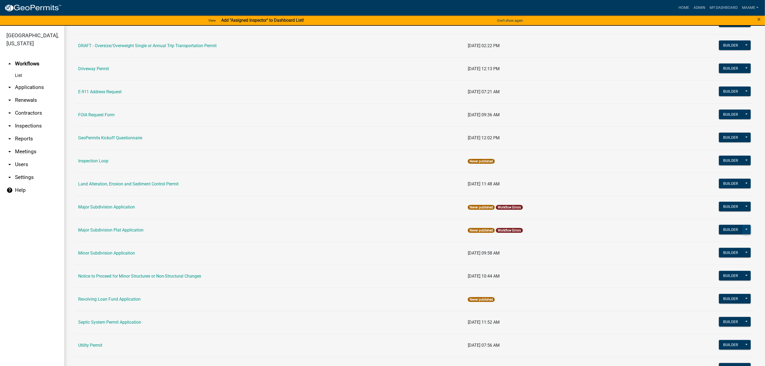
click at [637, 230] on button at bounding box center [746, 230] width 9 height 10
click at [637, 270] on button "Archive" at bounding box center [728, 268] width 44 height 13
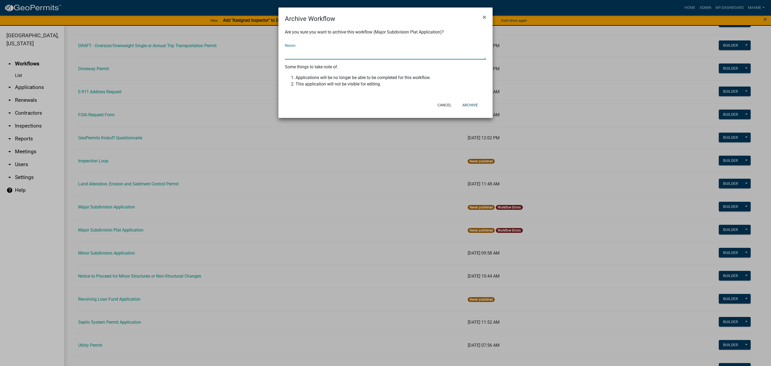
click at [386, 57] on textarea "Reason" at bounding box center [385, 53] width 201 height 12
type textarea "Duplicate"
click at [465, 107] on button "Archive" at bounding box center [470, 105] width 24 height 10
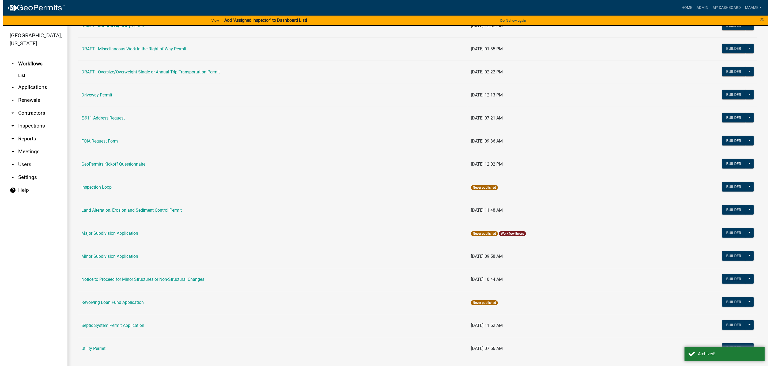
scroll to position [121, 0]
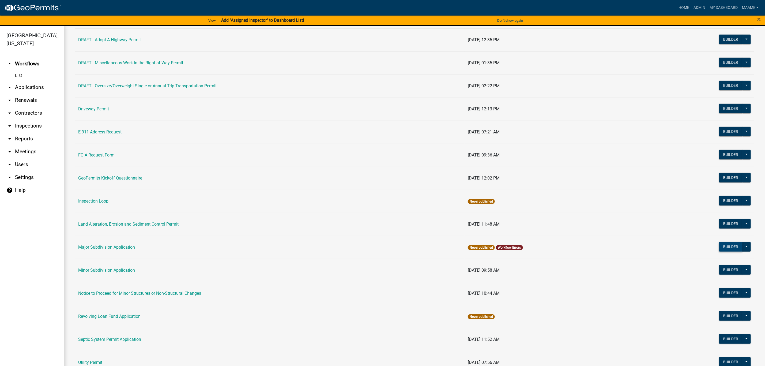
click at [637, 248] on button "Builder" at bounding box center [731, 247] width 24 height 10
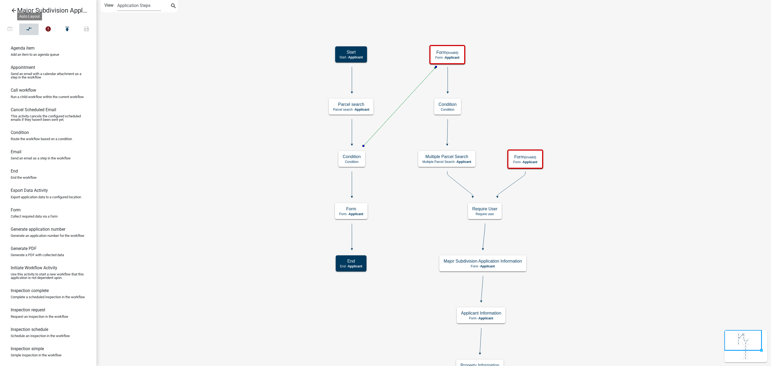
click at [33, 30] on button "compare_arrows" at bounding box center [28, 30] width 19 height 12
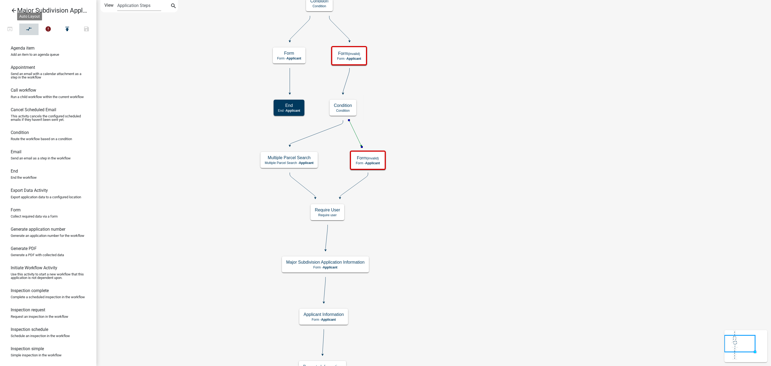
click at [27, 30] on icon "compare_arrows" at bounding box center [29, 29] width 6 height 7
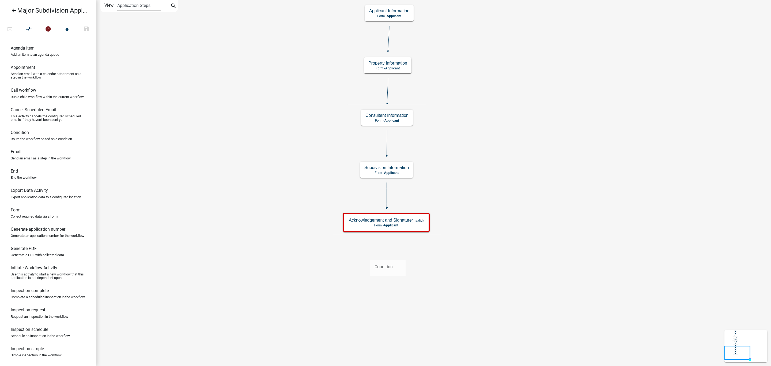
drag, startPoint x: 17, startPoint y: 140, endPoint x: 370, endPoint y: 255, distance: 371.9
click at [370, 255] on div "arrow_back Major Subdivision Application open_in_browser compare_arrows error p…" at bounding box center [385, 183] width 771 height 366
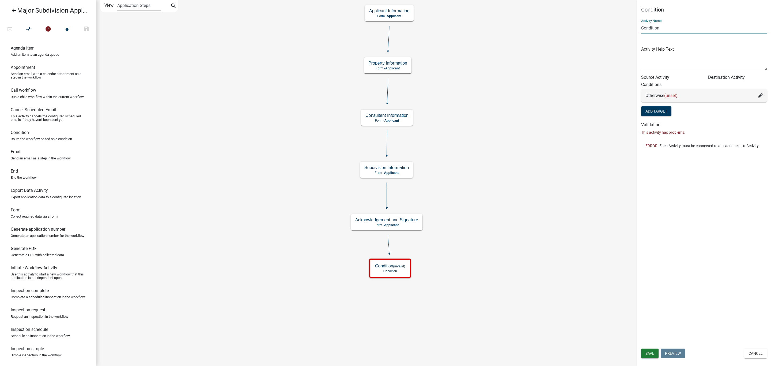
drag, startPoint x: 660, startPoint y: 28, endPoint x: 631, endPoint y: 32, distance: 29.0
click at [631, 32] on main "Start Start - Applicant Parcel search Parcel search - Applicant Condition Condi…" at bounding box center [433, 183] width 675 height 366
type input "A"
type input "Submittal Email or Not"
click at [637, 304] on span "Save" at bounding box center [650, 353] width 9 height 4
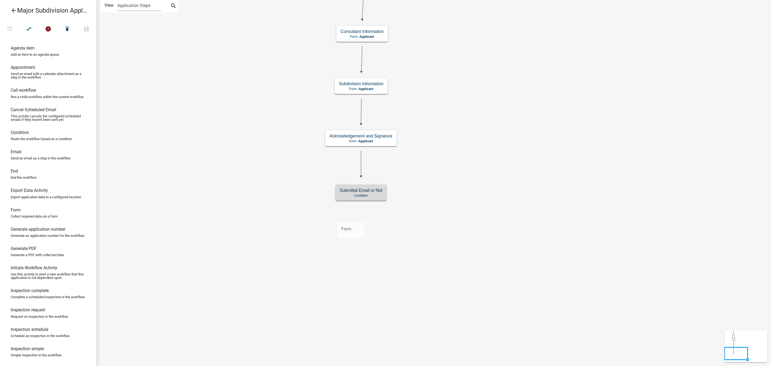
drag, startPoint x: 14, startPoint y: 223, endPoint x: 337, endPoint y: 218, distance: 322.5
click at [337, 218] on div "arrow_back Major Subdivision Application open_in_browser compare_arrows error p…" at bounding box center [385, 183] width 771 height 366
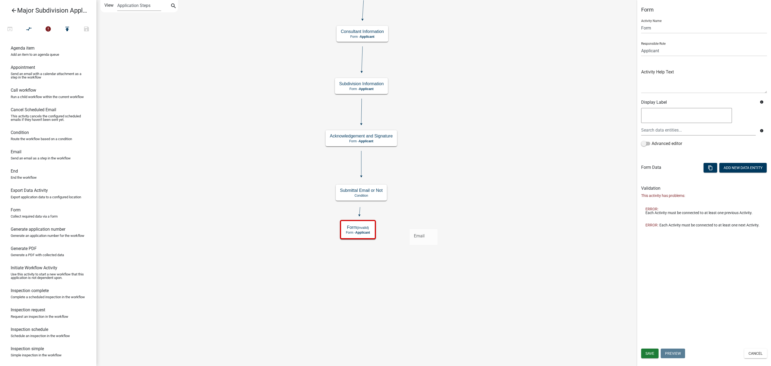
drag, startPoint x: 32, startPoint y: 161, endPoint x: 409, endPoint y: 224, distance: 382.6
click at [409, 224] on div "arrow_back Major Subdivision Application open_in_browser compare_arrows error p…" at bounding box center [385, 183] width 771 height 366
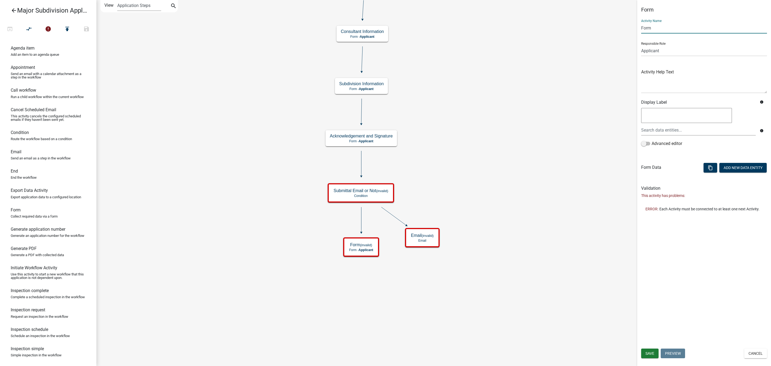
drag, startPoint x: 655, startPoint y: 25, endPoint x: 611, endPoint y: 34, distance: 44.2
click at [611, 34] on main "Start Start - Applicant Parcel search Parcel search - Applicant Condition Condi…" at bounding box center [433, 183] width 675 height 366
type input "Preliminary Review"
click at [637, 304] on button "Save" at bounding box center [649, 353] width 17 height 10
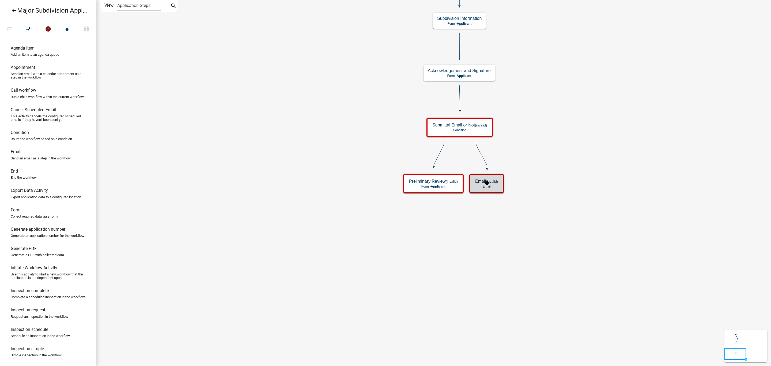
click at [494, 186] on p "Email" at bounding box center [486, 187] width 23 height 4
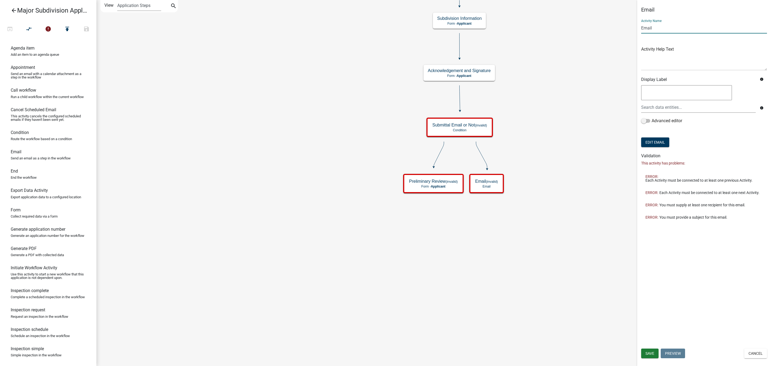
drag, startPoint x: 678, startPoint y: 26, endPoint x: 563, endPoint y: 53, distance: 118.7
click at [563, 53] on main "Start Start - Applicant Parcel search Parcel search - Applicant Condition Condi…" at bounding box center [433, 183] width 675 height 366
type input "Submitted Application Email"
click at [637, 304] on button "Save" at bounding box center [649, 353] width 17 height 10
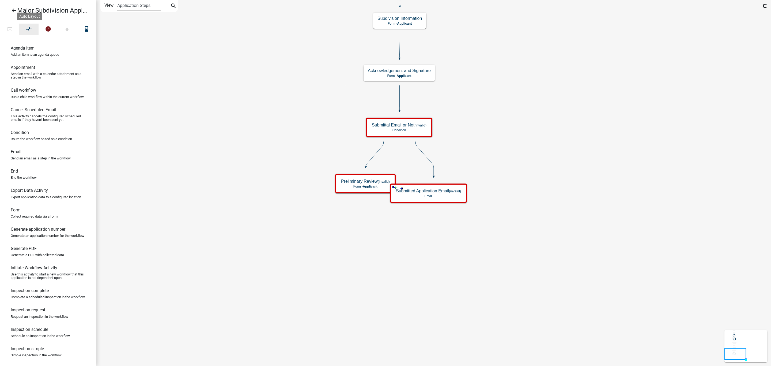
click at [26, 32] on icon "compare_arrows" at bounding box center [29, 29] width 6 height 7
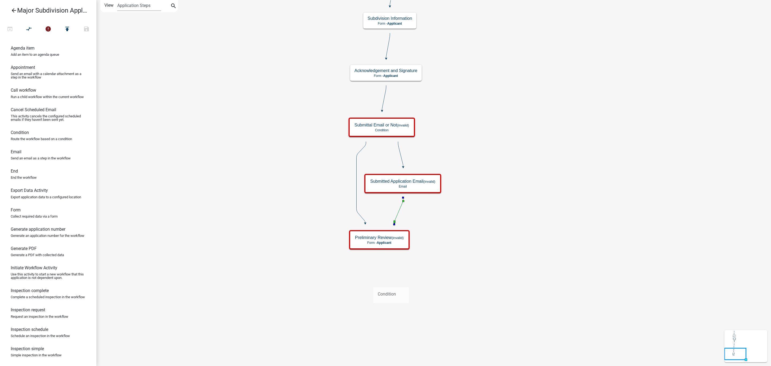
drag, startPoint x: 14, startPoint y: 143, endPoint x: 374, endPoint y: 283, distance: 385.8
click at [374, 283] on div "arrow_back Major Subdivision Application open_in_browser compare_arrows error p…" at bounding box center [385, 183] width 771 height 366
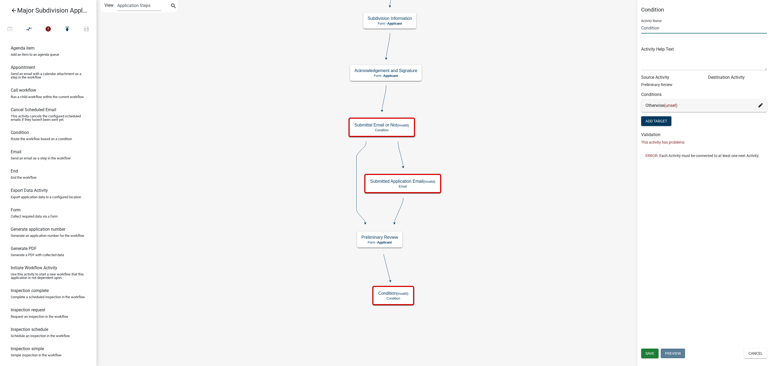
click at [637, 26] on input "Condition" at bounding box center [704, 27] width 126 height 11
type input "Preliminary Review Condition"
drag, startPoint x: 648, startPoint y: 356, endPoint x: 646, endPoint y: 352, distance: 4.1
click at [637, 304] on button "Save" at bounding box center [649, 353] width 17 height 10
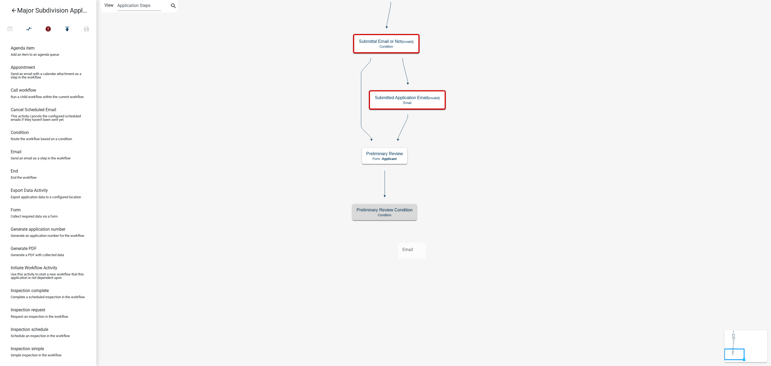
drag, startPoint x: 21, startPoint y: 161, endPoint x: 406, endPoint y: 240, distance: 392.9
click at [406, 240] on div "arrow_back Major Subdivision Application open_in_browser compare_arrows error p…" at bounding box center [385, 183] width 771 height 366
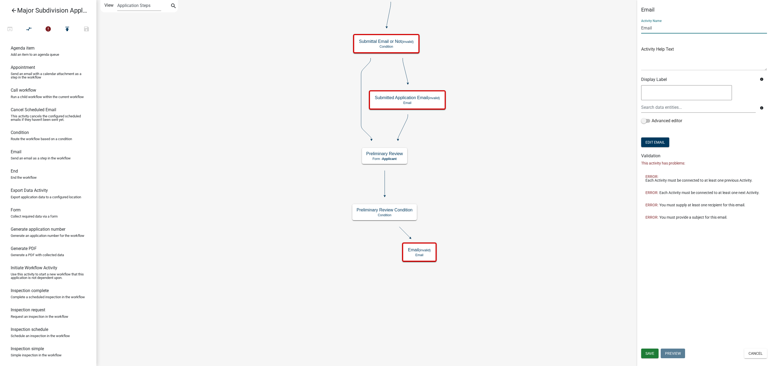
drag, startPoint x: 653, startPoint y: 28, endPoint x: 592, endPoint y: 34, distance: 61.3
click at [592, 34] on main "Start Start - Applicant Parcel search Parcel search - Applicant Condition Condi…" at bounding box center [433, 183] width 675 height 366
type input "Payment Email"
click at [637, 304] on span "Save" at bounding box center [650, 353] width 9 height 4
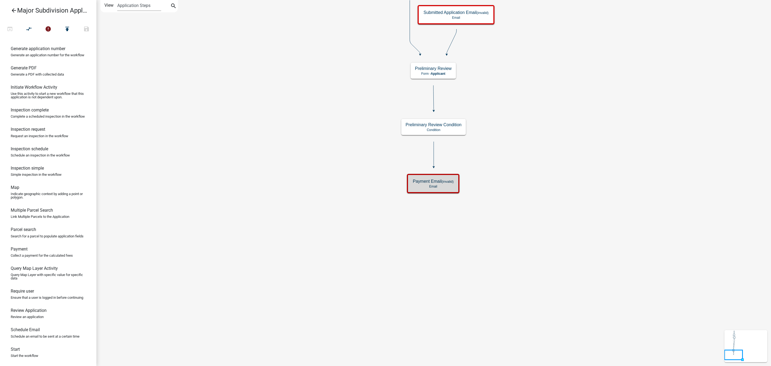
scroll to position [208, 0]
drag, startPoint x: 14, startPoint y: 243, endPoint x: 425, endPoint y: 226, distance: 412.0
click at [425, 226] on div "arrow_back Major Subdivision Application open_in_browser compare_arrows error p…" at bounding box center [385, 183] width 771 height 366
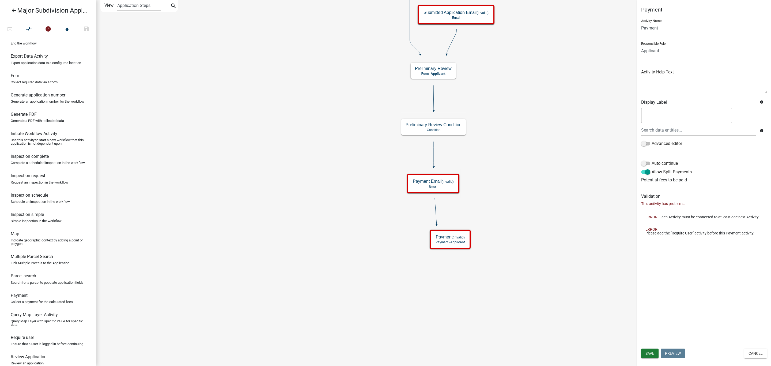
scroll to position [128, 0]
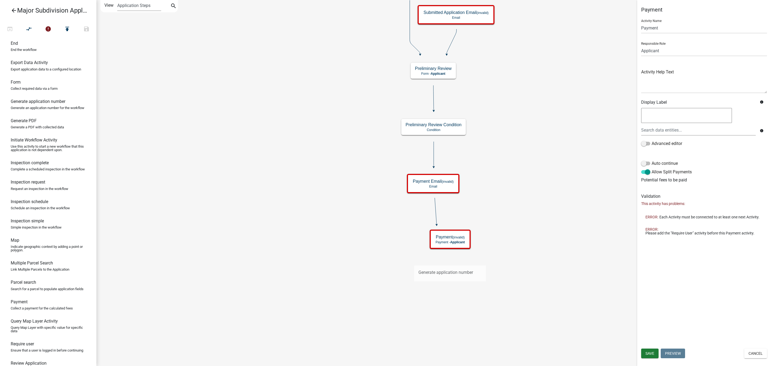
drag, startPoint x: 27, startPoint y: 112, endPoint x: 414, endPoint y: 263, distance: 415.6
click at [414, 263] on div "arrow_back Major Subdivision Application open_in_browser compare_arrows error p…" at bounding box center [385, 183] width 771 height 366
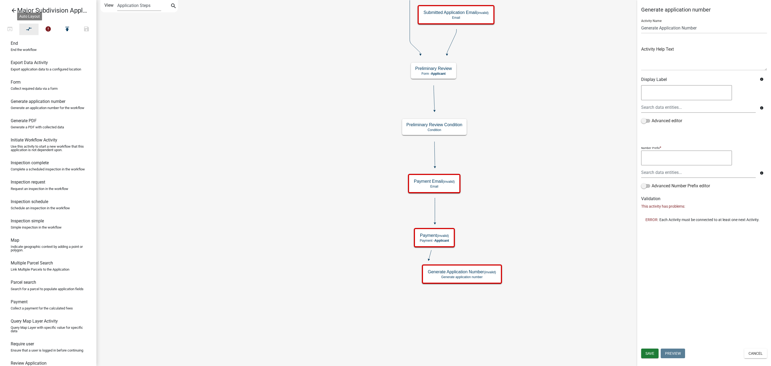
click at [31, 28] on icon "compare_arrows" at bounding box center [29, 29] width 6 height 7
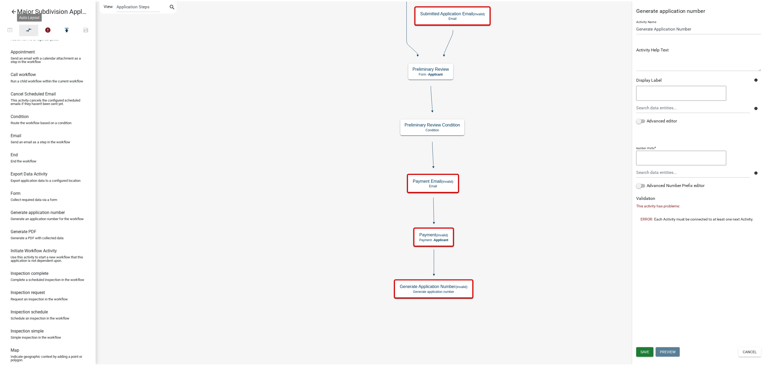
scroll to position [0, 0]
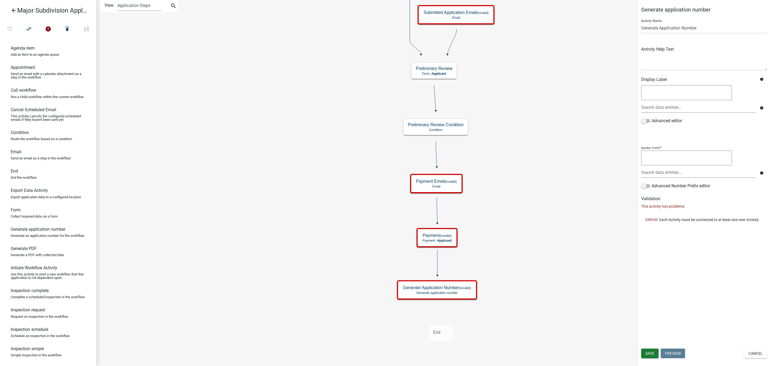
drag, startPoint x: 14, startPoint y: 180, endPoint x: 429, endPoint y: 321, distance: 438.3
click at [429, 304] on div "arrow_back Major Subdivision Application open_in_browser compare_arrows error p…" at bounding box center [385, 183] width 771 height 366
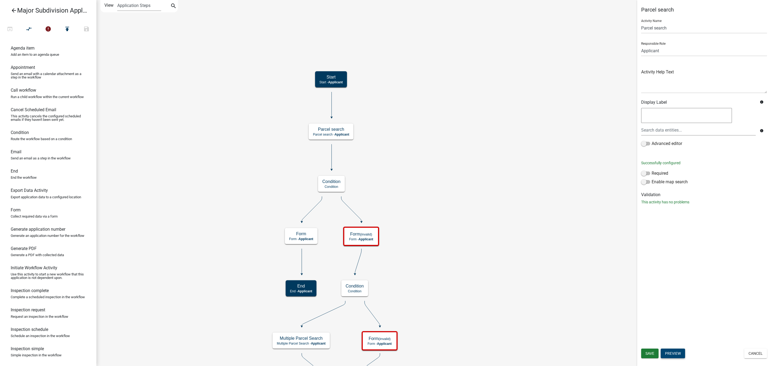
click at [637, 304] on button "Preview" at bounding box center [673, 353] width 24 height 10
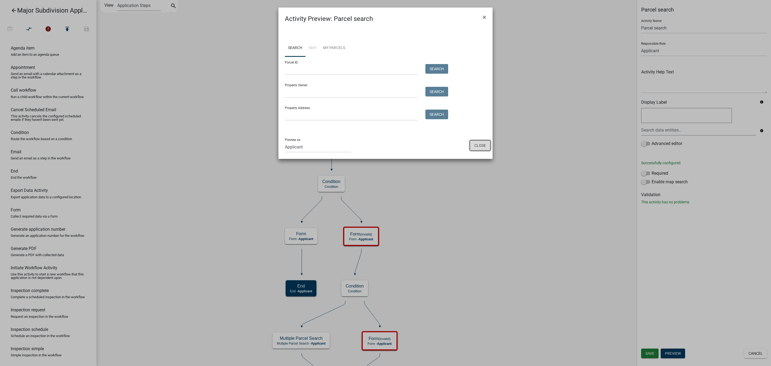
click at [477, 145] on button "Close" at bounding box center [480, 145] width 21 height 10
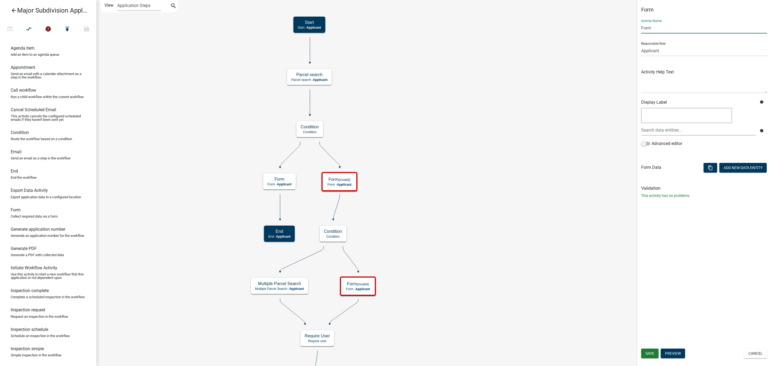
drag, startPoint x: 655, startPoint y: 26, endPoint x: 626, endPoint y: 31, distance: 29.1
click at [626, 31] on main "Start Start - Applicant Parcel search Parcel search - Applicant Condition Condi…" at bounding box center [433, 183] width 675 height 366
type input "Out of Jurisdiction"
click at [637, 304] on span "Save" at bounding box center [650, 353] width 9 height 4
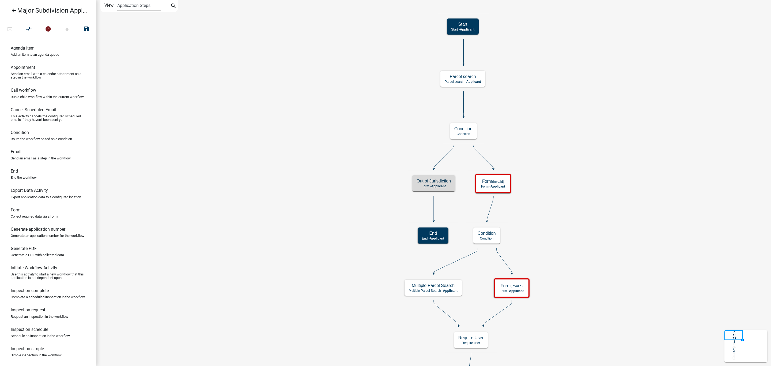
click at [15, 8] on icon "arrow_back" at bounding box center [14, 10] width 6 height 7
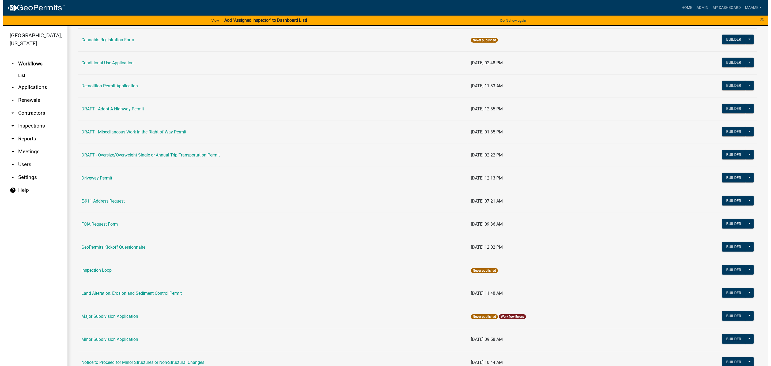
scroll to position [161, 0]
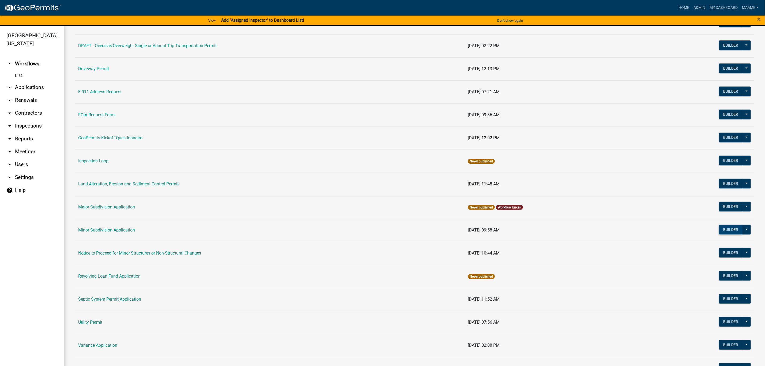
click at [637, 231] on button "Builder" at bounding box center [731, 230] width 24 height 10
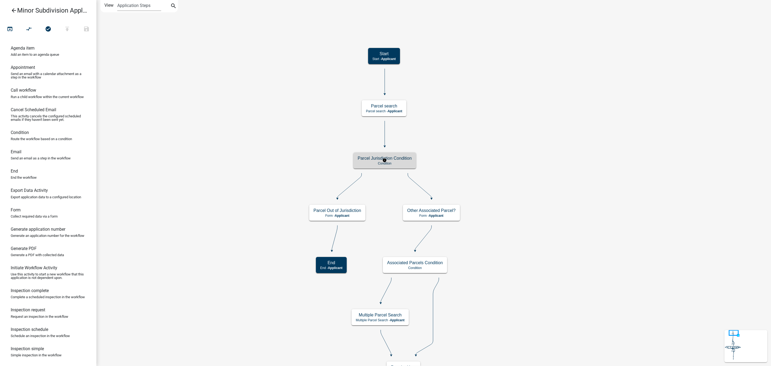
click at [402, 163] on p "Condition" at bounding box center [385, 163] width 54 height 4
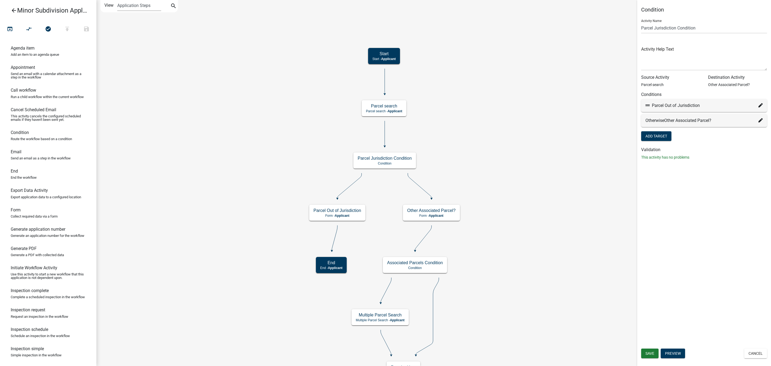
click at [637, 103] on icon at bounding box center [761, 105] width 4 height 4
select select "3: f936063c-9bf1-4ce9-b7d4-b3f4476d02fa"
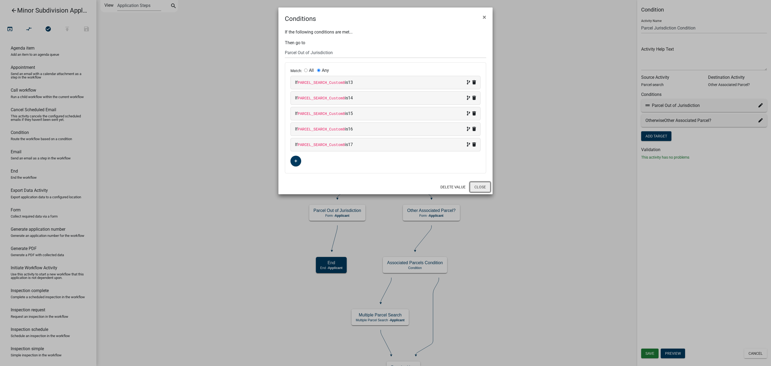
click at [482, 190] on button "Close" at bounding box center [480, 187] width 21 height 10
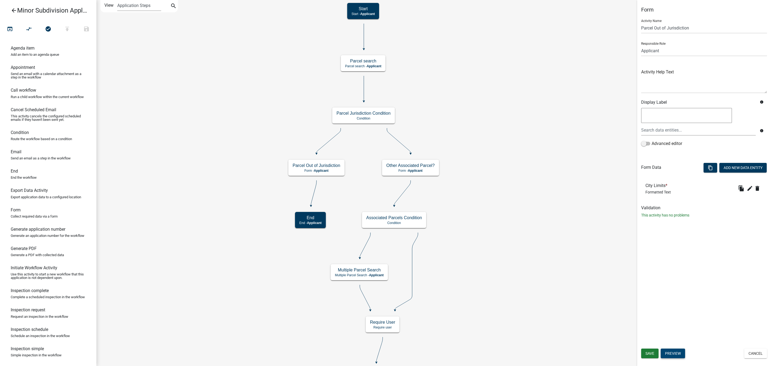
click at [637, 304] on button "Preview" at bounding box center [673, 353] width 24 height 10
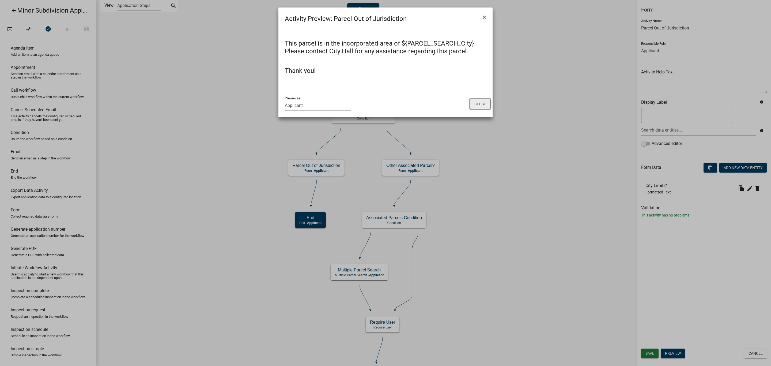
click at [481, 106] on button "Close" at bounding box center [480, 104] width 21 height 10
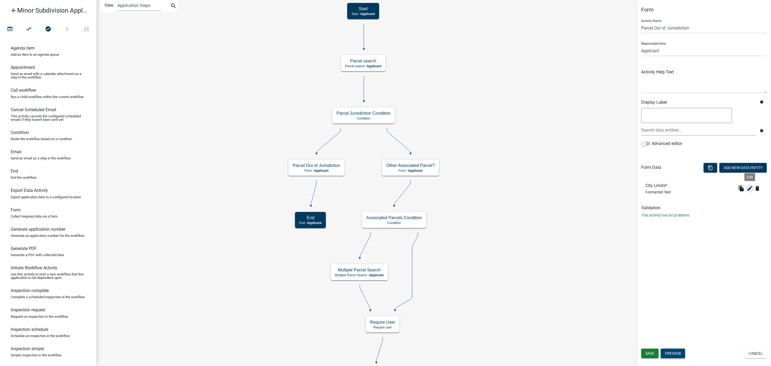
click at [637, 188] on icon "edit" at bounding box center [750, 188] width 6 height 6
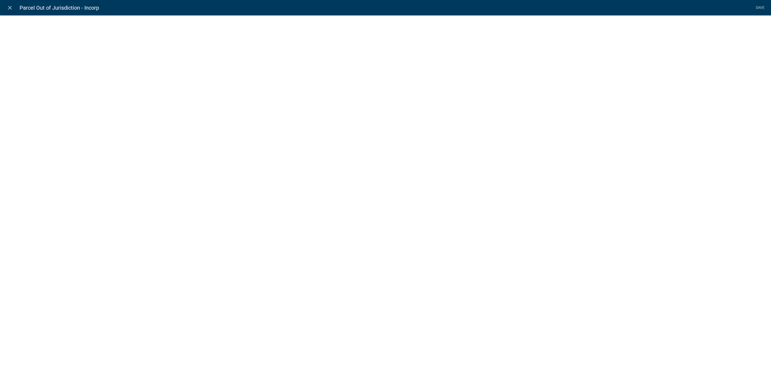
select select "rich-text"
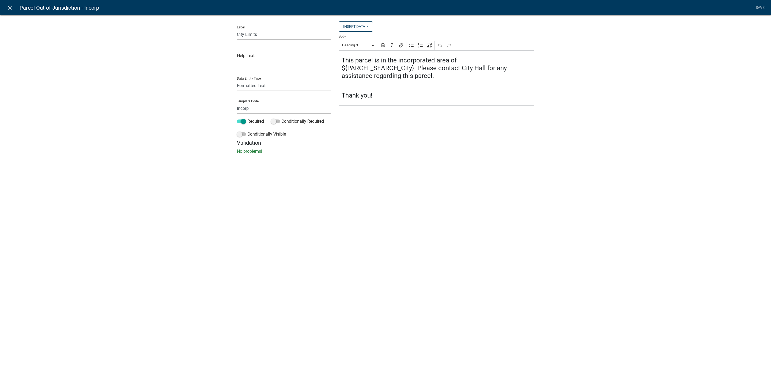
click at [13, 4] on link "close" at bounding box center [9, 7] width 11 height 11
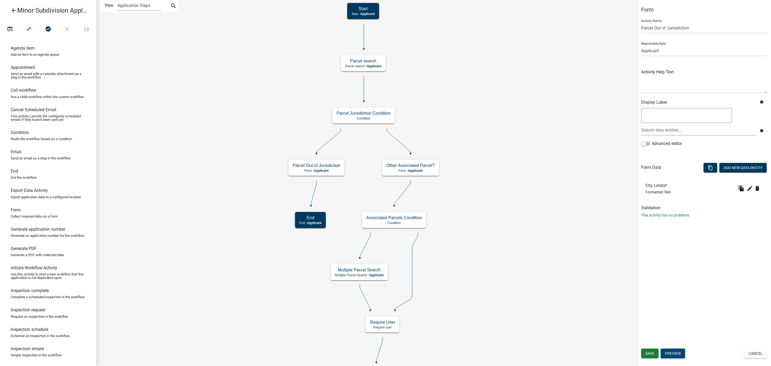
click at [637, 304] on button "Preview" at bounding box center [673, 353] width 24 height 10
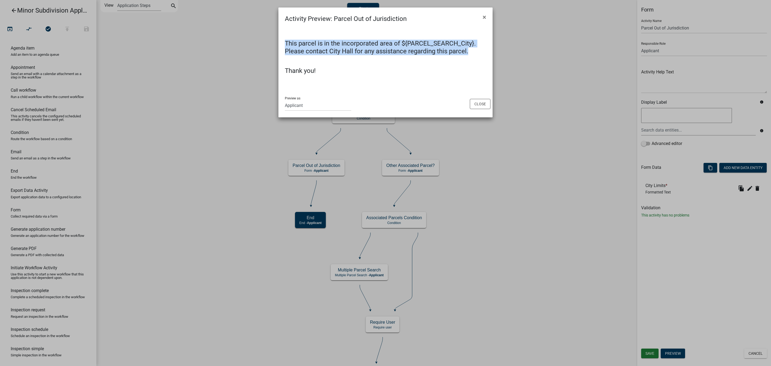
drag, startPoint x: 286, startPoint y: 43, endPoint x: 472, endPoint y: 50, distance: 186.5
click at [472, 50] on h4 "This parcel is in the incorporated area of ${PARCEL_SEARCH_City}. Please contac…" at bounding box center [385, 48] width 201 height 16
copy h4 "This parcel is in the incorporated area of ${PARCEL_SEARCH_City}. Please contac…"
click at [476, 103] on button "Close" at bounding box center [480, 104] width 21 height 10
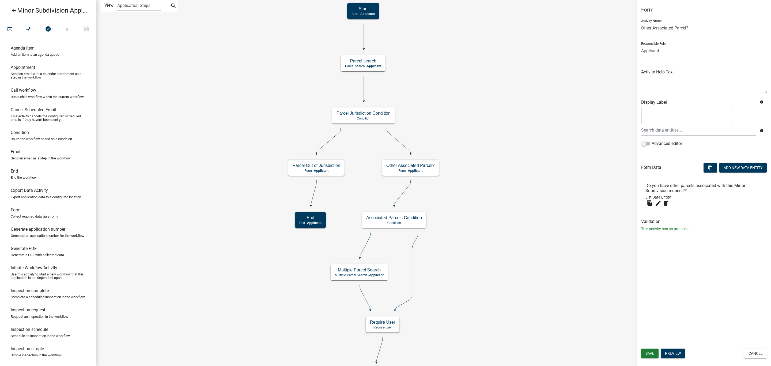
click at [637, 251] on div "Form Activity Name Other Associated Parcel? Responsible Role Applicant Feedlot …" at bounding box center [704, 183] width 134 height 366
click at [637, 201] on icon "edit" at bounding box center [658, 203] width 6 height 6
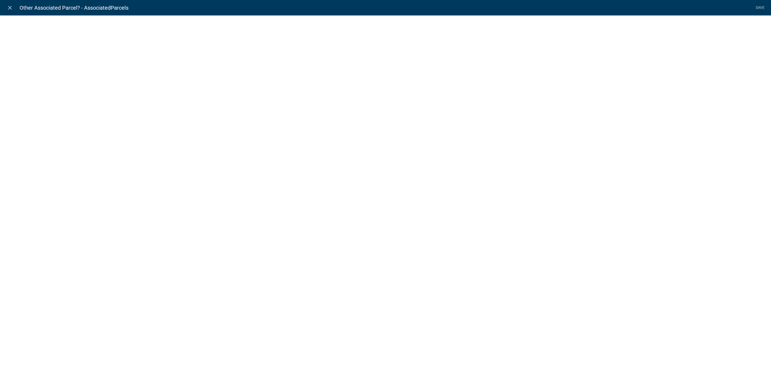
select select "list-data"
select select
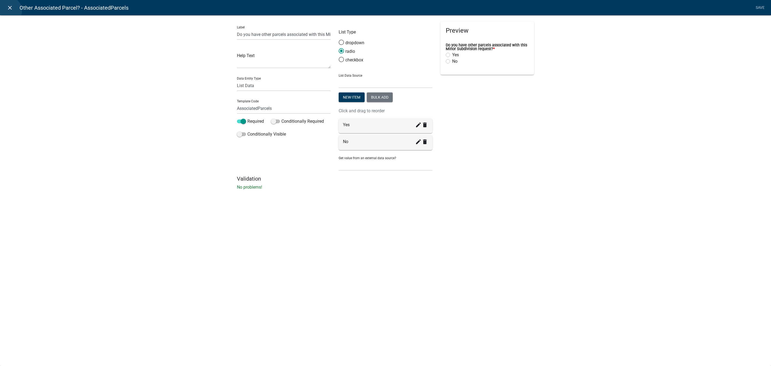
click at [8, 10] on icon "close" at bounding box center [10, 8] width 6 height 6
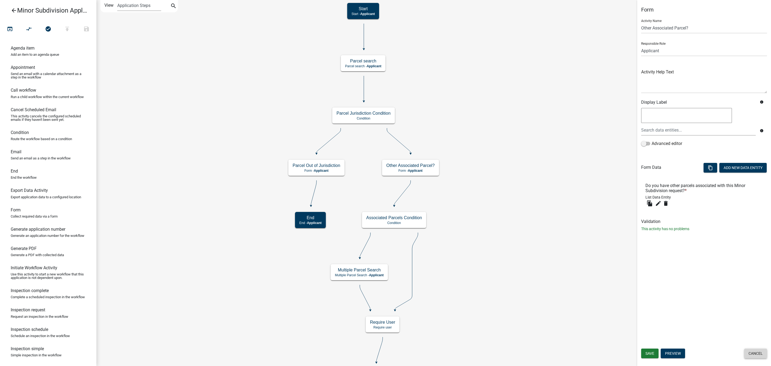
click at [637, 304] on button "Cancel" at bounding box center [755, 353] width 23 height 10
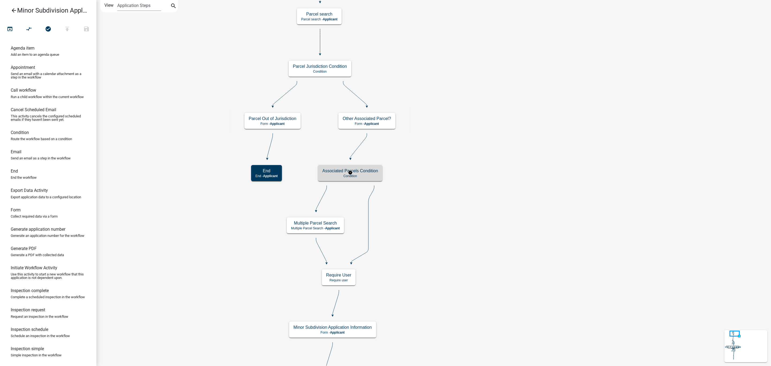
click at [363, 174] on p "Condition" at bounding box center [350, 176] width 56 height 4
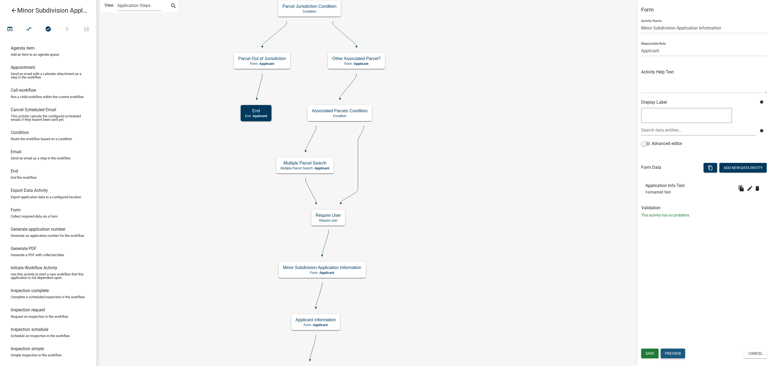
click at [637, 304] on button "Preview" at bounding box center [673, 353] width 24 height 10
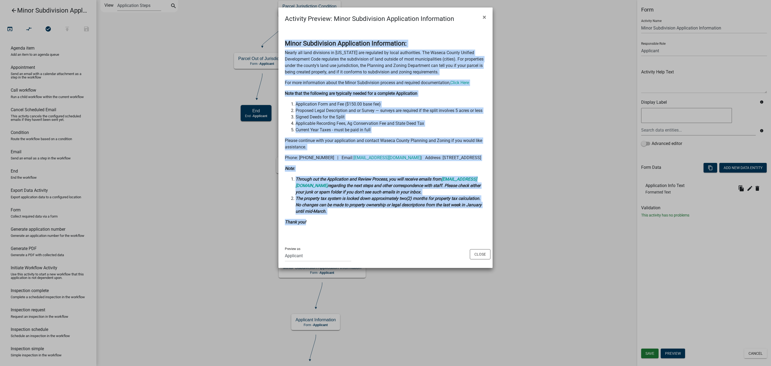
drag, startPoint x: 287, startPoint y: 44, endPoint x: 399, endPoint y: 228, distance: 216.0
click at [399, 225] on div "Minor Subdivision Application Information: Nearly all land divisions in [US_STA…" at bounding box center [385, 133] width 201 height 186
copy div "Lorem Ipsumdolors Ametconsect Adipiscinge: Seddoe tem inci utlaboree do Magnaal…"
drag, startPoint x: 379, startPoint y: 50, endPoint x: 397, endPoint y: 170, distance: 121.5
click at [397, 170] on div "Minor Subdivision Application Information: Nearly all land divisions in [US_STA…" at bounding box center [385, 133] width 201 height 186
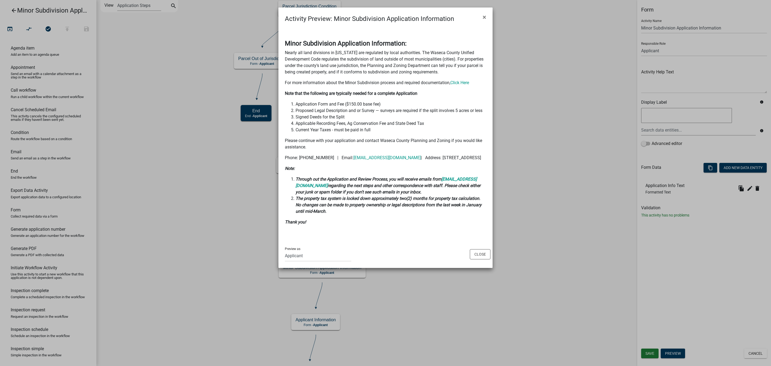
click at [388, 194] on strong "regarding the next steps and other correspondence with staff. Please check eith…" at bounding box center [388, 189] width 185 height 12
click at [527, 192] on ngb-modal-window "Activity Preview : Minor Subdivision Application Information × Minor Subdivisio…" at bounding box center [385, 183] width 771 height 366
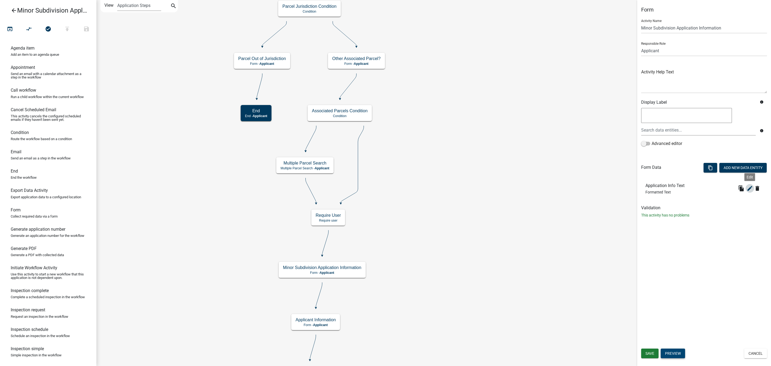
click at [637, 187] on icon "edit" at bounding box center [750, 188] width 6 height 6
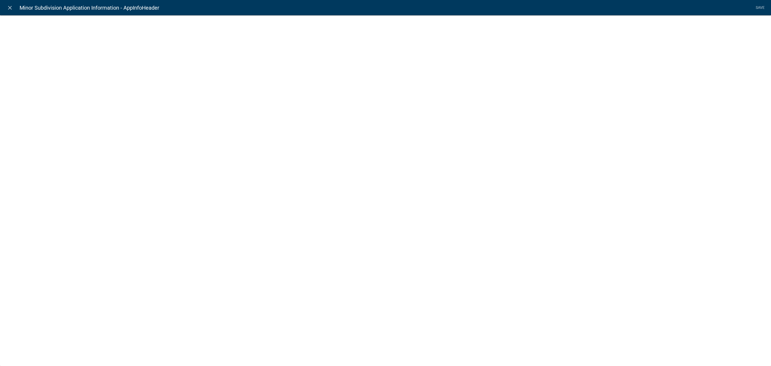
select select "rich-text"
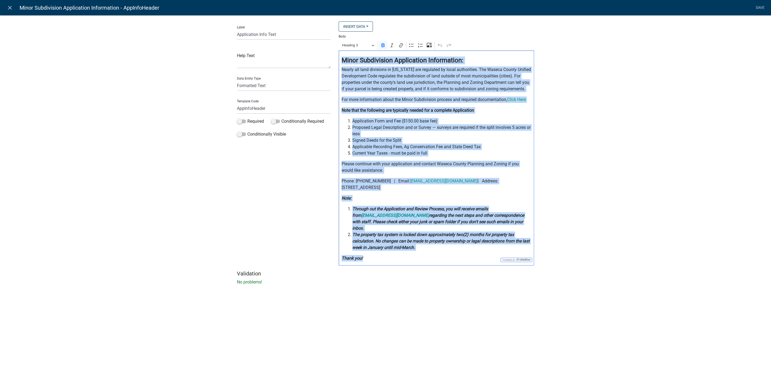
drag, startPoint x: 342, startPoint y: 61, endPoint x: 432, endPoint y: 259, distance: 217.9
click at [432, 259] on div "⁠⁠⁠⁠⁠⁠⁠ Minor Subdivision Application Information: Nearly all land divisions in…" at bounding box center [436, 157] width 195 height 215
copy div "Lorem Ipsumdolors Ametconsect Adipiscinge: Seddoe tem inci utlaboree do Magnaal…"
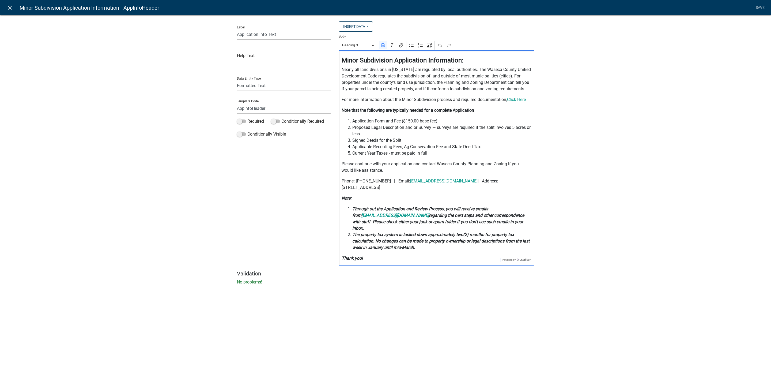
click at [9, 8] on icon "close" at bounding box center [10, 8] width 6 height 6
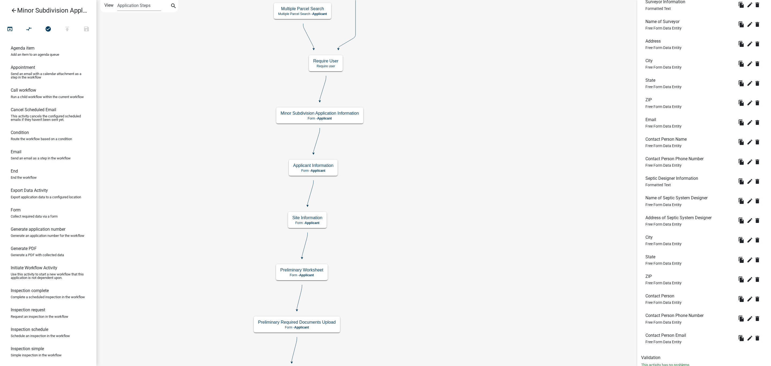
scroll to position [377, 0]
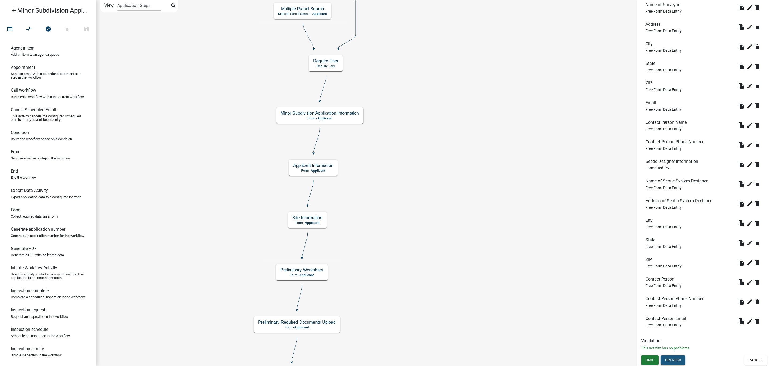
click at [637, 304] on button "Preview" at bounding box center [673, 360] width 24 height 10
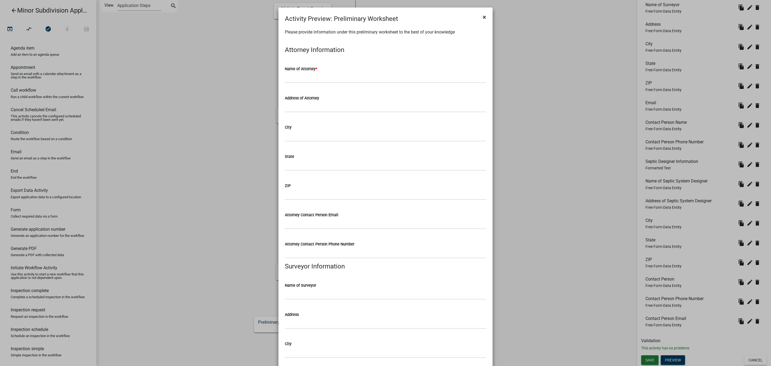
click at [483, 18] on span "×" at bounding box center [484, 16] width 3 height 7
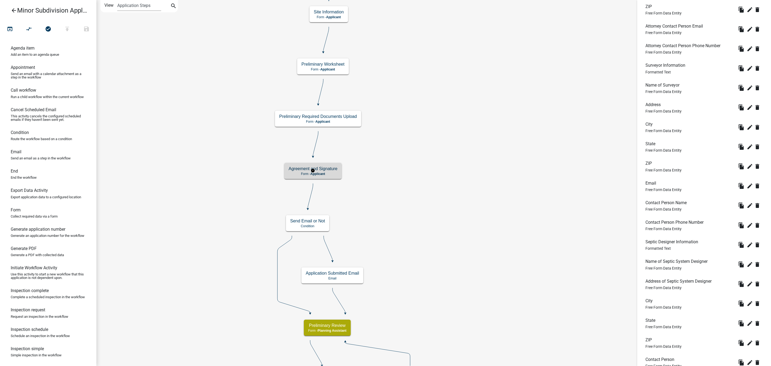
scroll to position [0, 0]
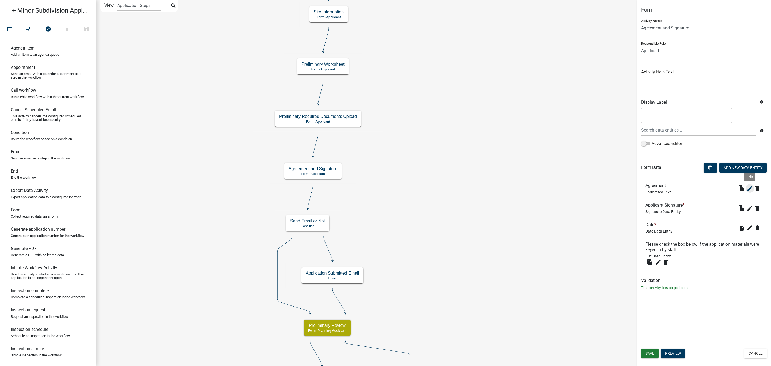
click at [637, 189] on icon "edit" at bounding box center [750, 188] width 6 height 6
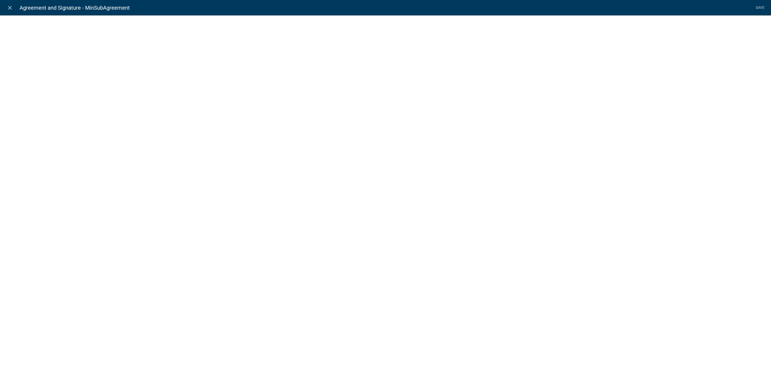
select select "rich-text"
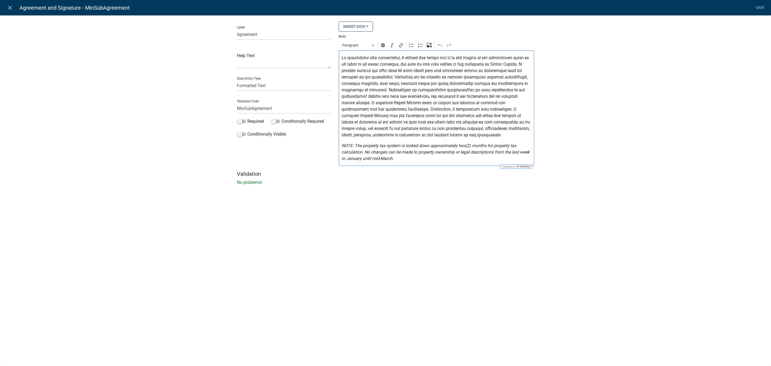
click at [437, 71] on p "Editor editing area: main. Press Alt+0 for help." at bounding box center [437, 97] width 190 height 84
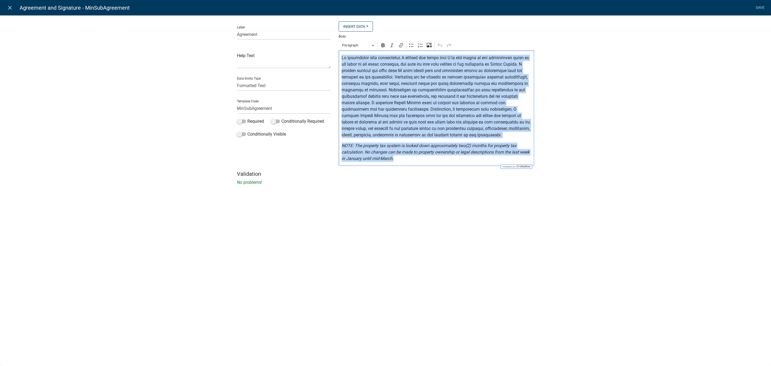
drag, startPoint x: 343, startPoint y: 57, endPoint x: 415, endPoint y: 160, distance: 126.0
click at [415, 160] on div "NOTE: The property tax system is locked down approximately two(2) months for pr…" at bounding box center [436, 107] width 195 height 115
copy div "By submitting this application, I certify and agree that I am the owner or the …"
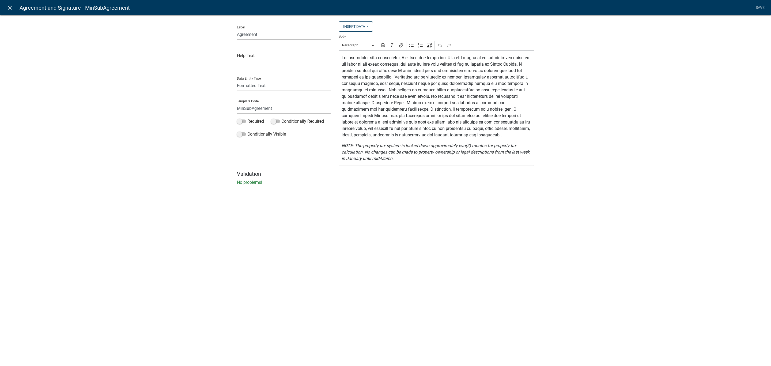
click at [8, 8] on icon "close" at bounding box center [10, 8] width 6 height 6
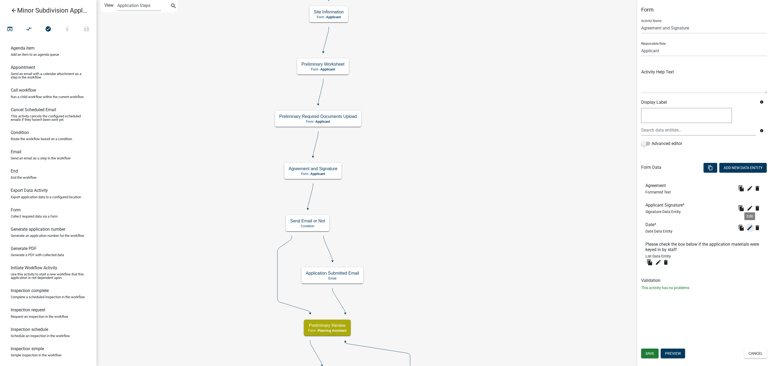
click at [637, 226] on icon "edit" at bounding box center [750, 227] width 6 height 6
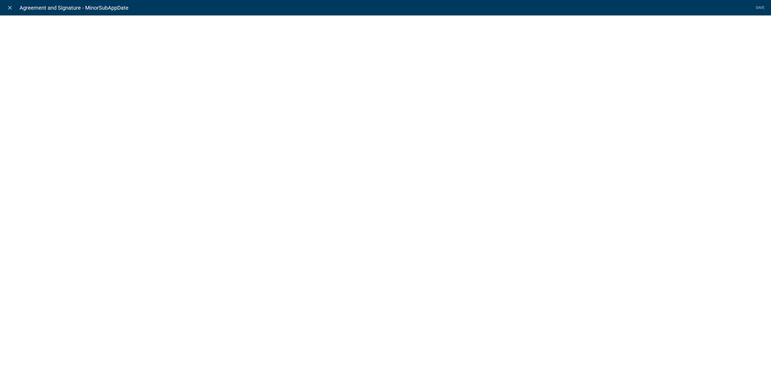
select select "date"
select select
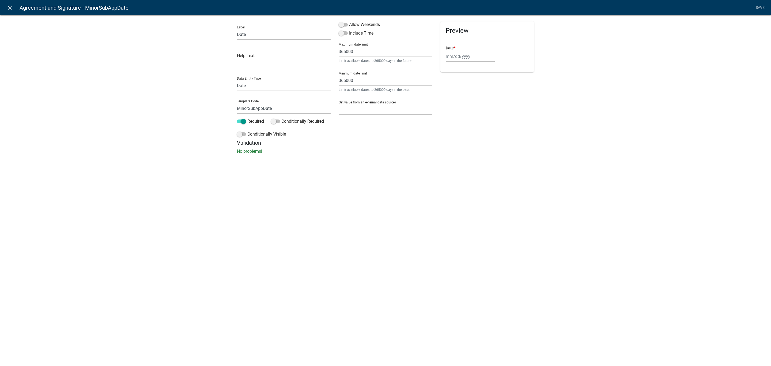
click at [12, 4] on link "close" at bounding box center [9, 7] width 11 height 11
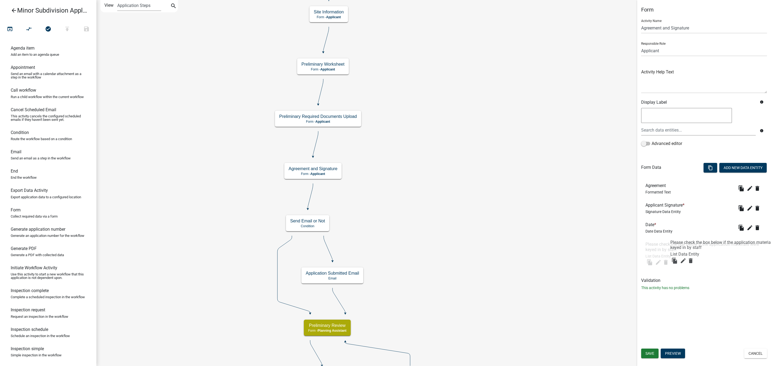
drag, startPoint x: 647, startPoint y: 243, endPoint x: 662, endPoint y: 240, distance: 15.5
click at [637, 241] on li "Please check the box below if the application materials were keyed in by staff …" at bounding box center [704, 253] width 126 height 33
click at [637, 261] on icon "edit" at bounding box center [658, 262] width 6 height 6
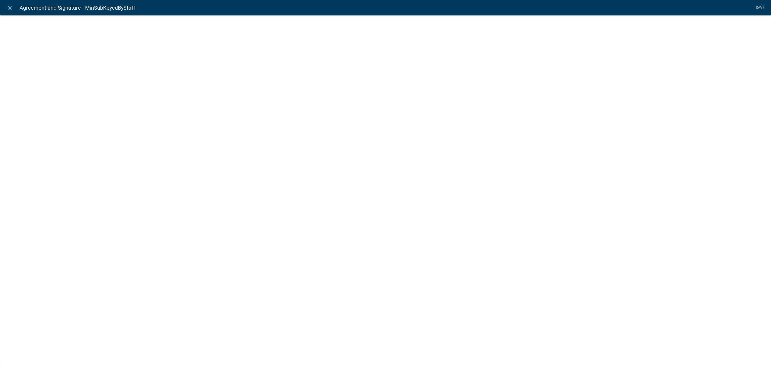
select select "list-data"
select select
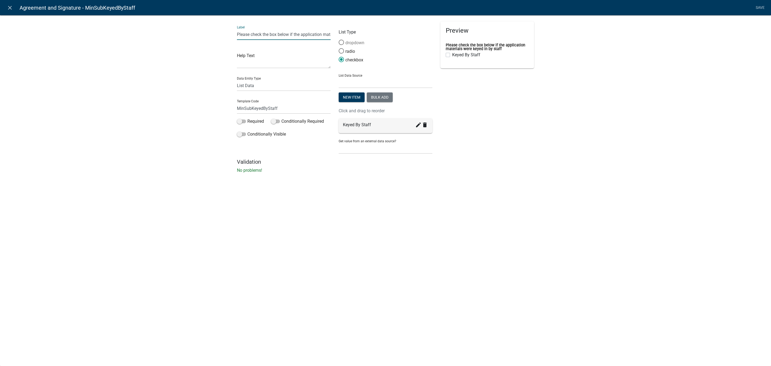
scroll to position [0, 53]
drag, startPoint x: 238, startPoint y: 35, endPoint x: 380, endPoint y: 43, distance: 142.4
click at [380, 43] on div "Label Please check the box below if the application materials were keyed in by …" at bounding box center [385, 89] width 305 height 137
click at [9, 6] on icon "close" at bounding box center [10, 8] width 6 height 6
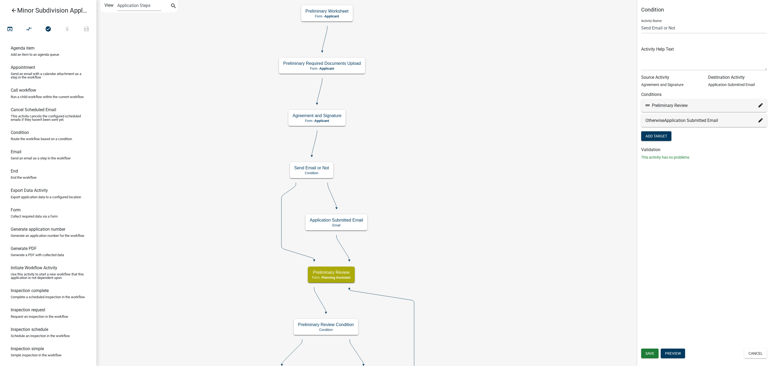
click at [637, 106] on icon at bounding box center [761, 105] width 4 height 4
select select "10: cd9440e4-dfe8-4c48-8836-8c6d55c761c6"
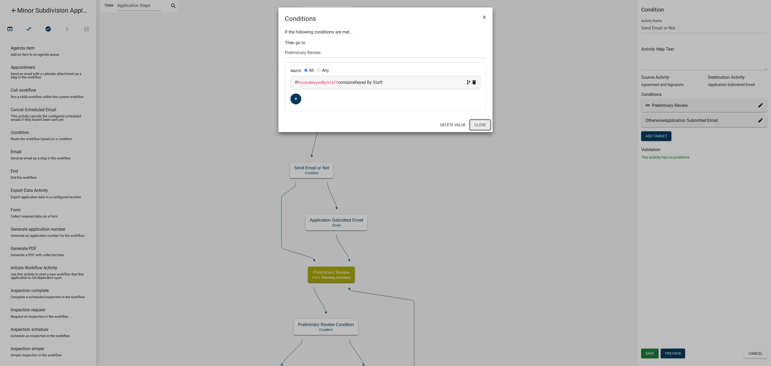
click at [482, 126] on button "Close" at bounding box center [480, 125] width 21 height 10
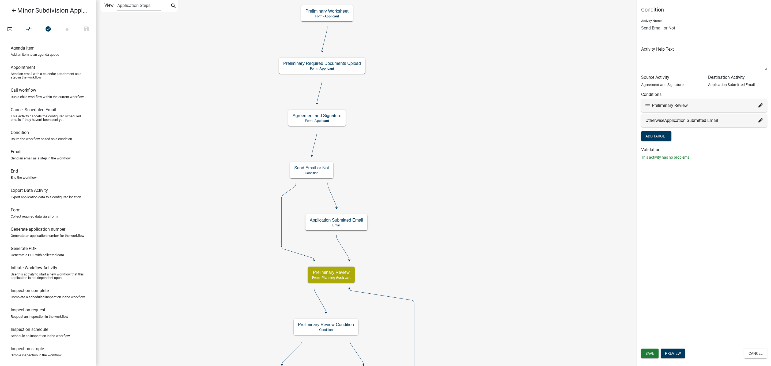
click at [637, 105] on icon at bounding box center [761, 105] width 4 height 4
select select "10: cd9440e4-dfe8-4c48-8836-8c6d55c761c6"
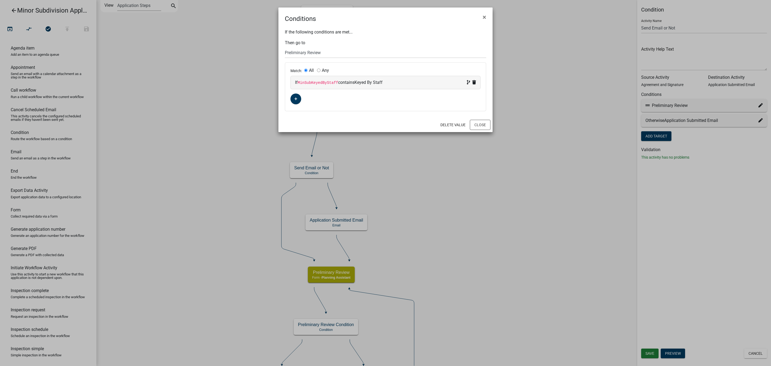
click at [445, 84] on div "If MinSubKeyedByStaff contains Keyed By Staff" at bounding box center [385, 82] width 181 height 6
select select "46: MinSubKeyedByStaff"
select select "2: ~"
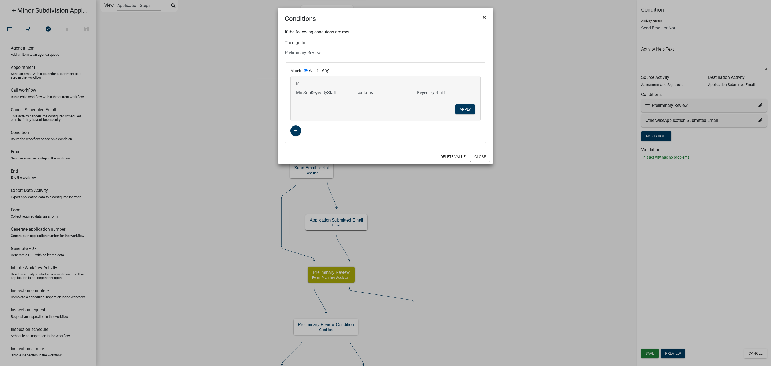
click at [486, 18] on span "×" at bounding box center [484, 16] width 3 height 7
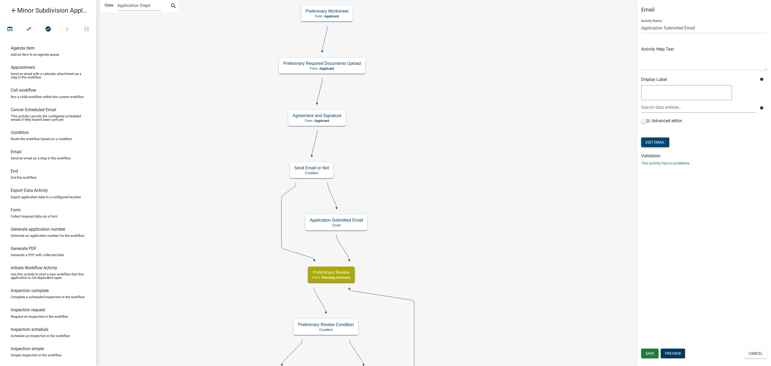
click at [637, 142] on button "Edit Email" at bounding box center [655, 142] width 28 height 10
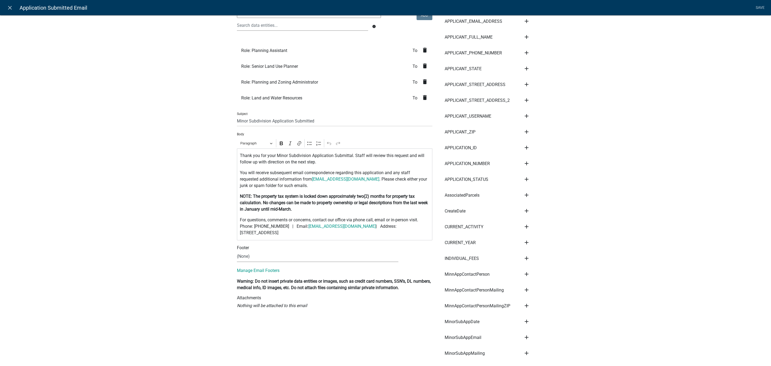
scroll to position [80, 0]
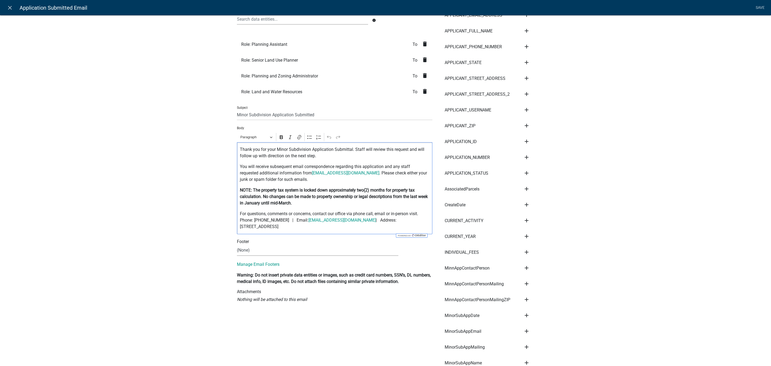
drag, startPoint x: 237, startPoint y: 149, endPoint x: 321, endPoint y: 210, distance: 103.4
click at [321, 230] on div "Thank you for your Minor Subdivision Application Submittal. Staff will review t…" at bounding box center [334, 188] width 195 height 92
copy div "Thank you for your Minor Subdivision Application Submittal. Staff will review t…"
click at [7, 3] on link "close" at bounding box center [9, 7] width 11 height 11
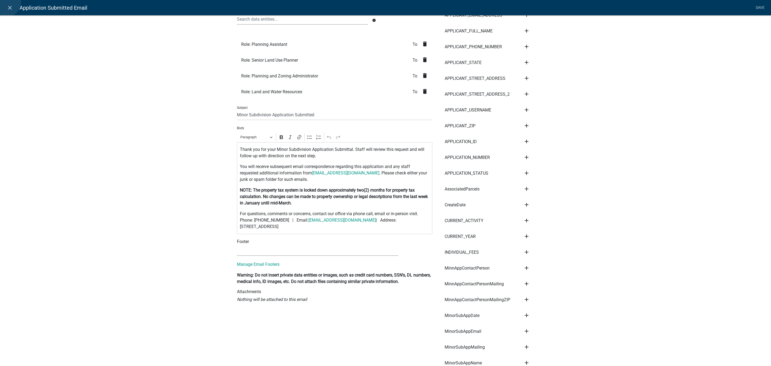
scroll to position [0, 0]
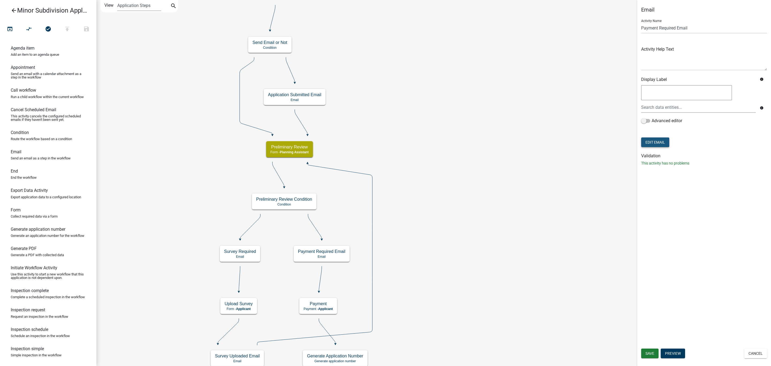
click at [637, 141] on button "Edit Email" at bounding box center [655, 142] width 28 height 10
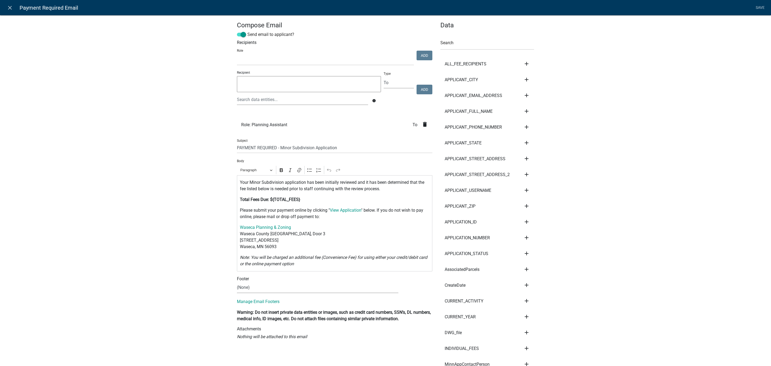
click at [362, 201] on p "Total Fees Due: ${TOTAL_FEES}" at bounding box center [335, 199] width 190 height 6
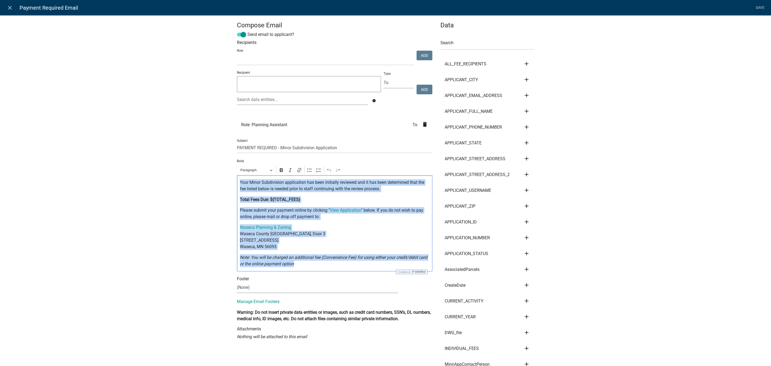
drag, startPoint x: 238, startPoint y: 183, endPoint x: 306, endPoint y: 264, distance: 105.5
click at [306, 264] on div "Your Minor Subdivision application has been initially reviewed and it has been …" at bounding box center [334, 223] width 195 height 96
copy div "Your Minor Subdivision application has been initially reviewed and it has been …"
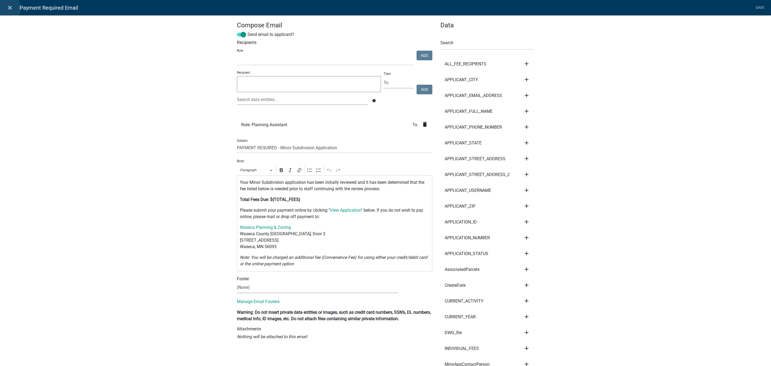
click at [7, 8] on icon "close" at bounding box center [10, 8] width 6 height 6
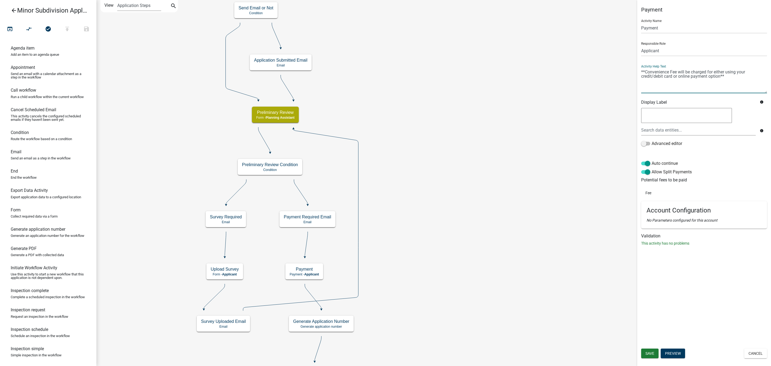
drag, startPoint x: 726, startPoint y: 77, endPoint x: 637, endPoint y: 65, distance: 89.5
click at [637, 65] on div "Payment Activity Name Payment Responsible Role Applicant Feedlot Officer GIS Co…" at bounding box center [704, 128] width 134 height 244
click at [637, 173] on div "Allow Split Payments" at bounding box center [704, 173] width 126 height 9
click at [637, 264] on div "Payment Activity Name Payment Responsible Role Applicant Feedlot Officer GIS Co…" at bounding box center [704, 183] width 134 height 366
click at [637, 213] on h5 "Account Configuration" at bounding box center [704, 210] width 115 height 8
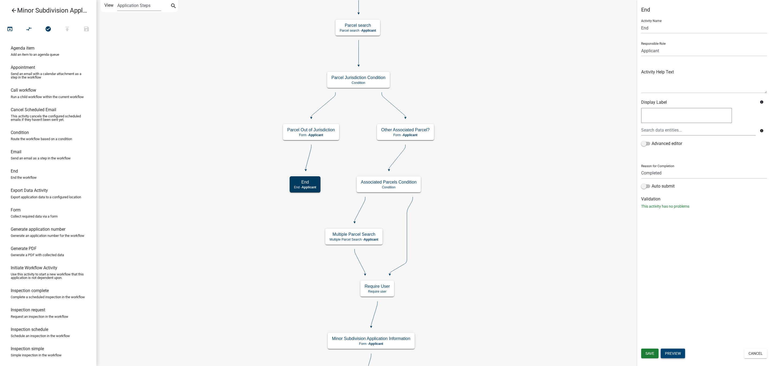
click at [637, 304] on button "Preview" at bounding box center [673, 353] width 24 height 10
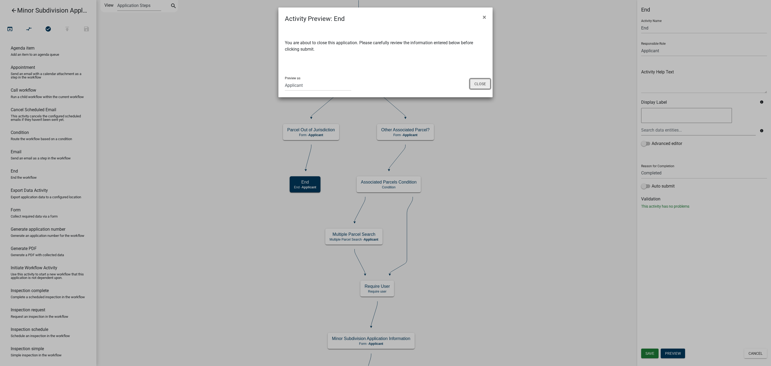
click at [477, 82] on button "Close" at bounding box center [480, 84] width 21 height 10
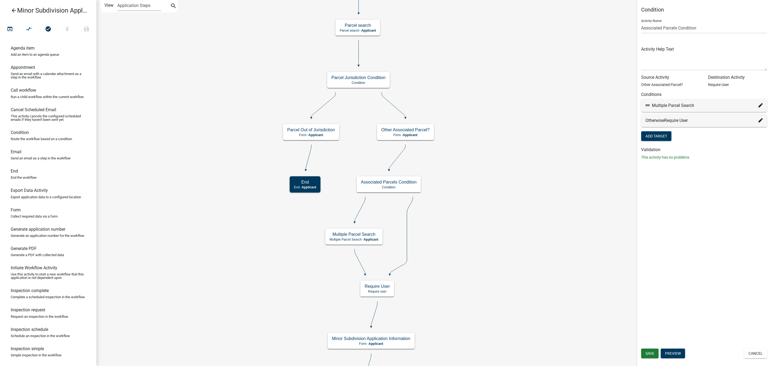
click at [637, 105] on icon at bounding box center [761, 105] width 4 height 4
select select "67: 298e69b4-c001-45f4-85ac-8e8b093906c2"
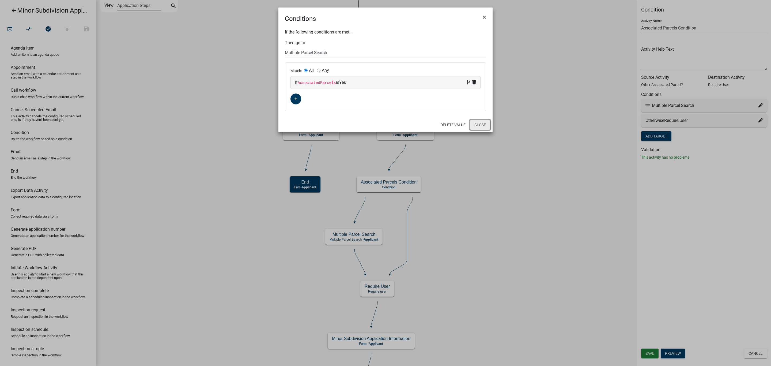
click at [474, 128] on button "Close" at bounding box center [480, 125] width 21 height 10
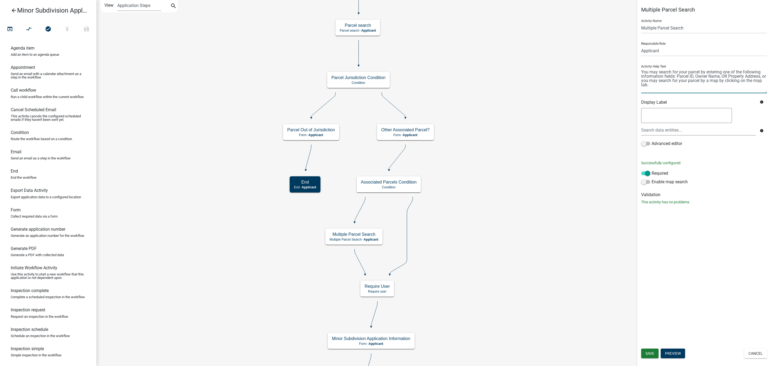
click at [637, 69] on textarea at bounding box center [704, 80] width 126 height 25
drag, startPoint x: 642, startPoint y: 69, endPoint x: 652, endPoint y: 88, distance: 21.6
click at [637, 88] on textarea at bounding box center [704, 80] width 126 height 25
click at [637, 80] on textarea at bounding box center [704, 80] width 126 height 25
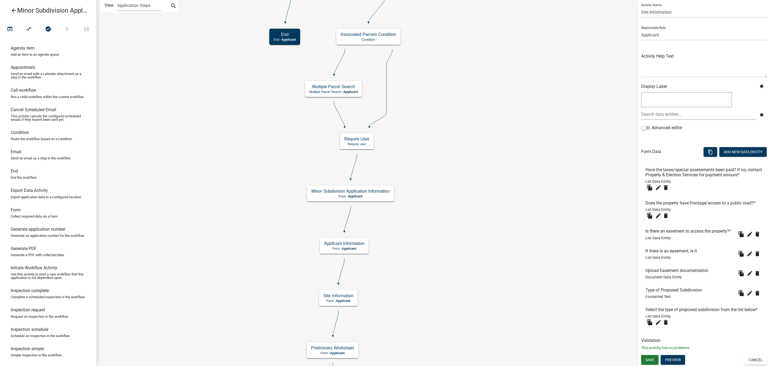
scroll to position [40, 0]
click at [637, 304] on button "Preview" at bounding box center [673, 360] width 24 height 10
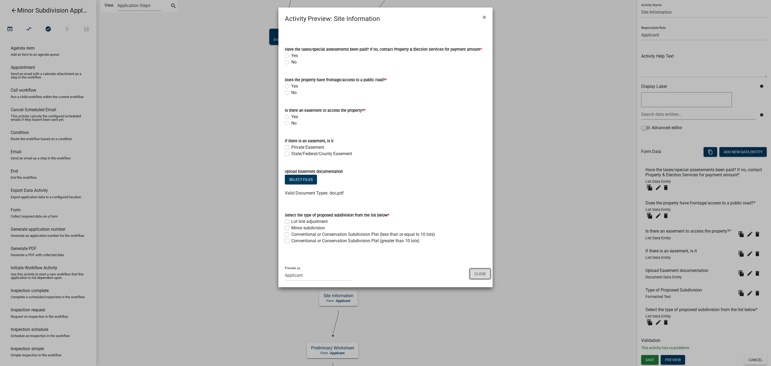
click at [473, 272] on button "Close" at bounding box center [480, 274] width 21 height 10
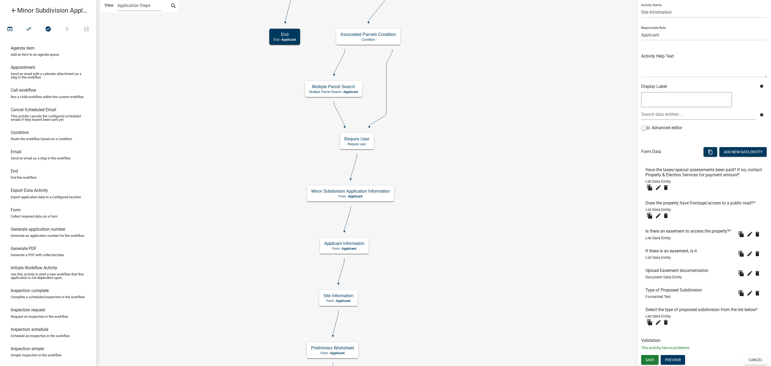
drag, startPoint x: 460, startPoint y: 303, endPoint x: 456, endPoint y: 226, distance: 77.5
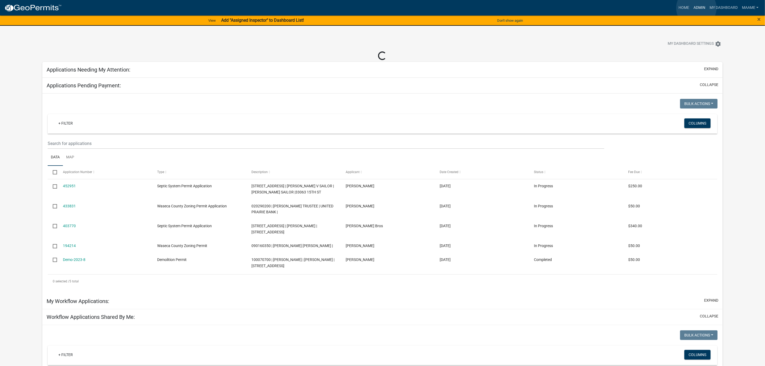
click at [696, 8] on link "Admin" at bounding box center [699, 8] width 16 height 10
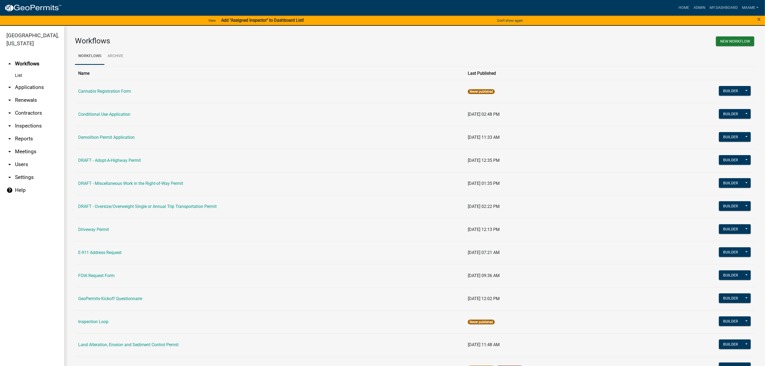
click at [27, 88] on link "arrow_drop_down Applications" at bounding box center [32, 87] width 64 height 13
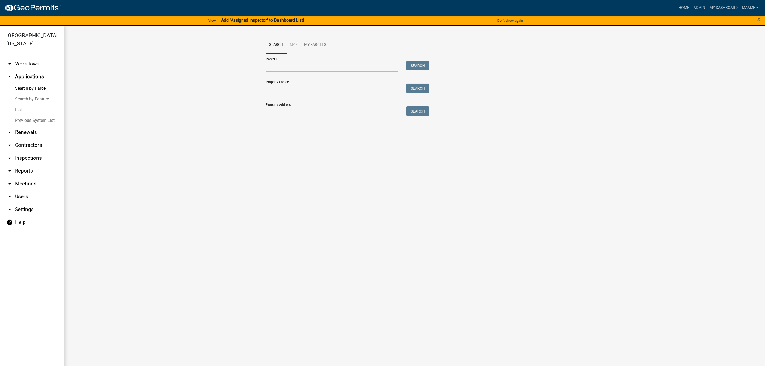
click at [24, 65] on link "arrow_drop_down Workflows" at bounding box center [32, 63] width 64 height 13
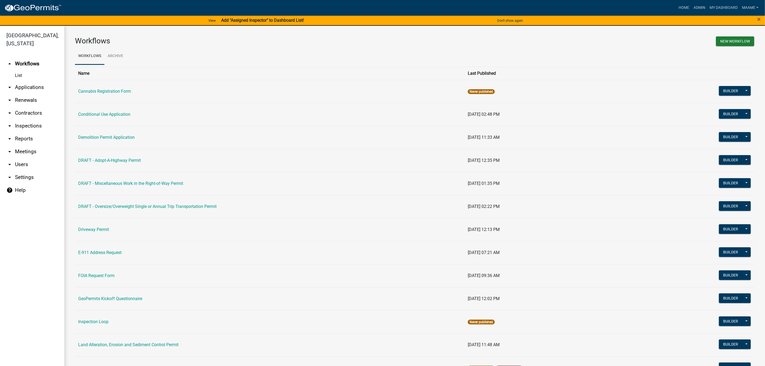
click at [17, 74] on link "List" at bounding box center [32, 75] width 64 height 11
click at [18, 74] on link "List" at bounding box center [32, 75] width 64 height 11
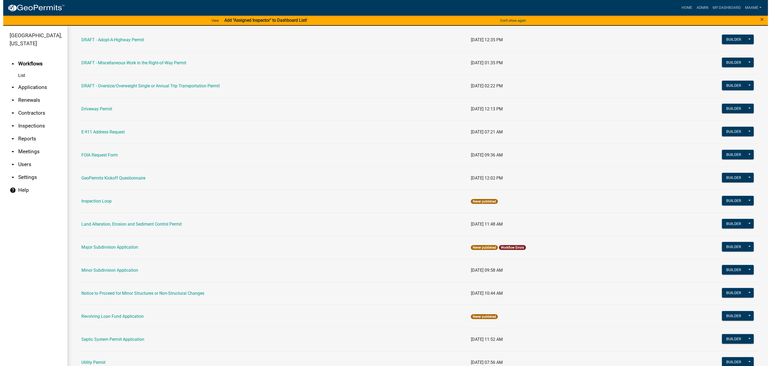
scroll to position [201, 0]
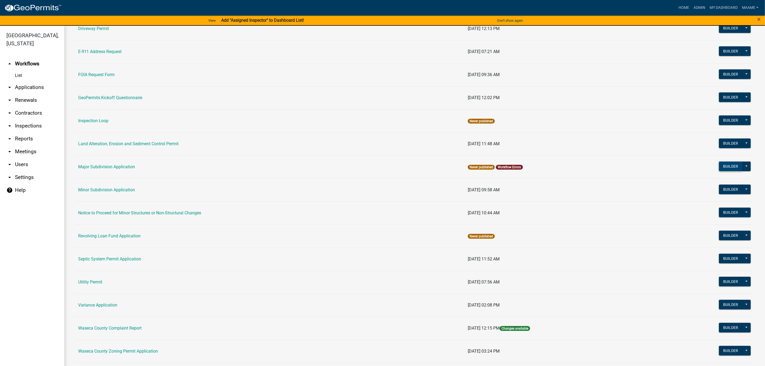
click at [719, 166] on button "Builder" at bounding box center [731, 166] width 24 height 10
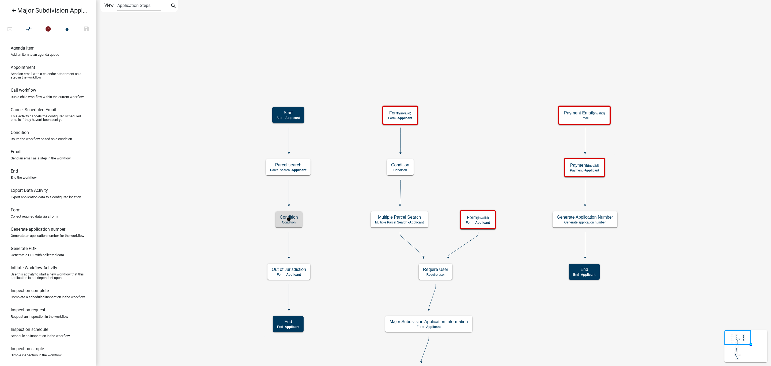
click at [299, 220] on div "Condition Condition" at bounding box center [289, 219] width 27 height 16
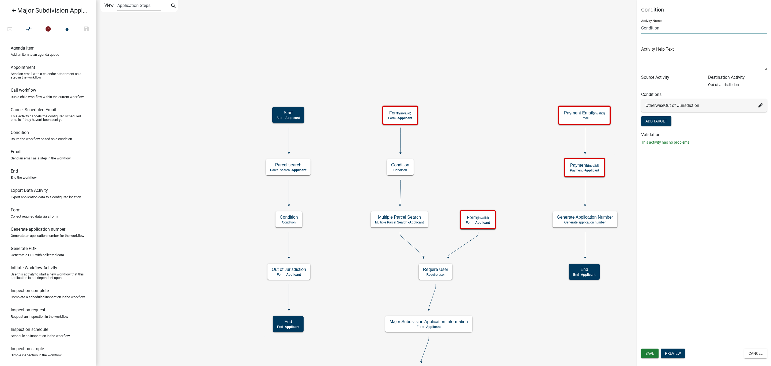
click at [642, 28] on input "Condition" at bounding box center [704, 27] width 126 height 11
type input "Jurisdiction Condition"
click at [646, 355] on span "Save" at bounding box center [650, 353] width 9 height 4
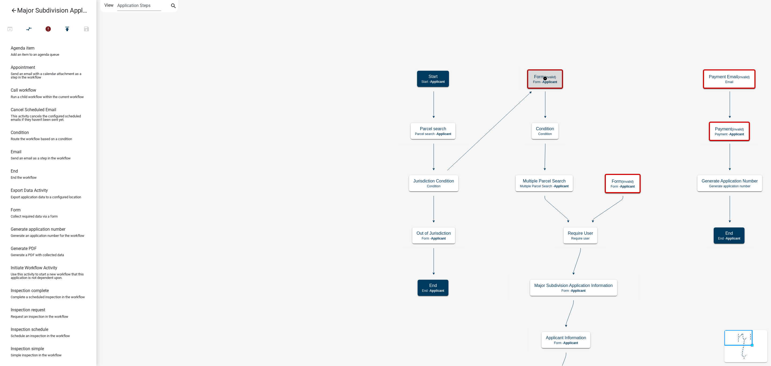
click at [556, 77] on small "(invalid)" at bounding box center [550, 77] width 12 height 4
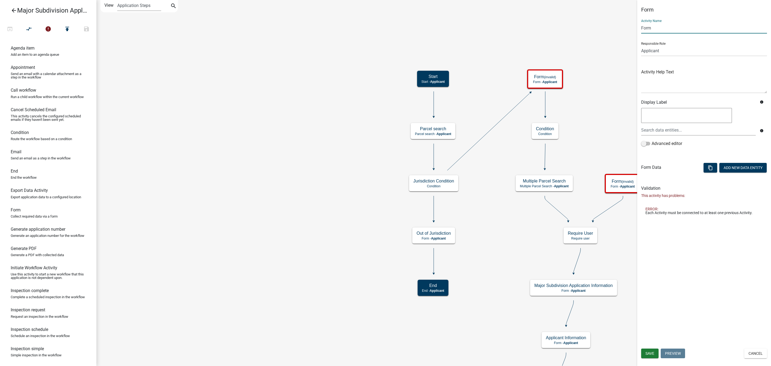
drag, startPoint x: 662, startPoint y: 27, endPoint x: 637, endPoint y: 19, distance: 26.3
click at [637, 19] on div "Form Activity Name Form Responsible Role Applicant Feedlot Officer GIS Coordina…" at bounding box center [704, 112] width 134 height 212
type input "Other Associated Parcels"
click at [652, 352] on span "Save" at bounding box center [650, 353] width 9 height 4
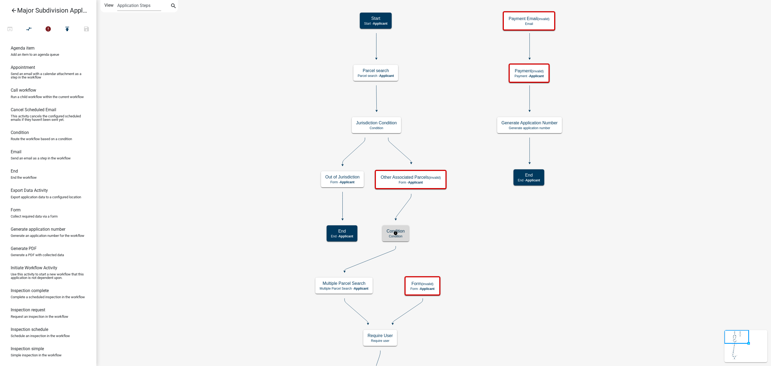
click at [402, 238] on div "Condition Condition" at bounding box center [395, 233] width 27 height 16
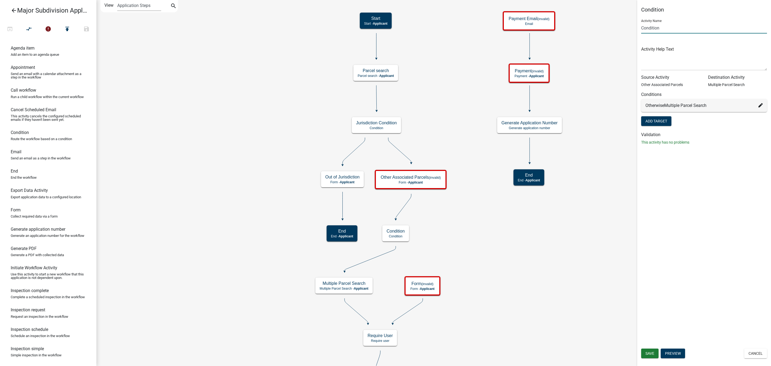
click at [642, 27] on input "Condition" at bounding box center [704, 27] width 126 height 11
click at [645, 27] on input "Asociated Parcel Condition" at bounding box center [704, 27] width 126 height 11
type input "Associated Parcel Condition"
drag, startPoint x: 650, startPoint y: 353, endPoint x: 644, endPoint y: 349, distance: 7.4
click at [650, 353] on span "Save" at bounding box center [650, 353] width 9 height 4
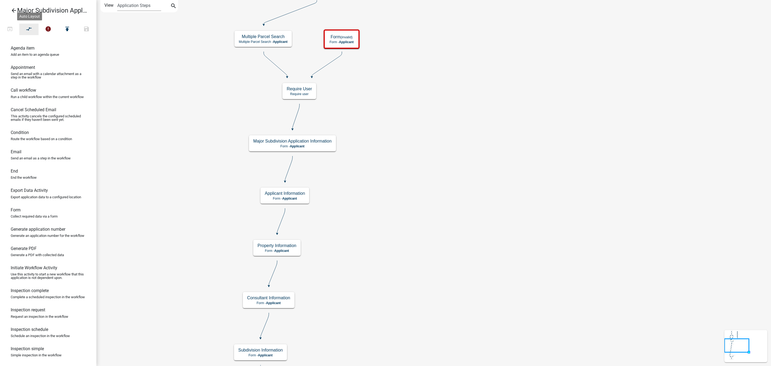
click at [31, 30] on icon "compare_arrows" at bounding box center [29, 29] width 6 height 7
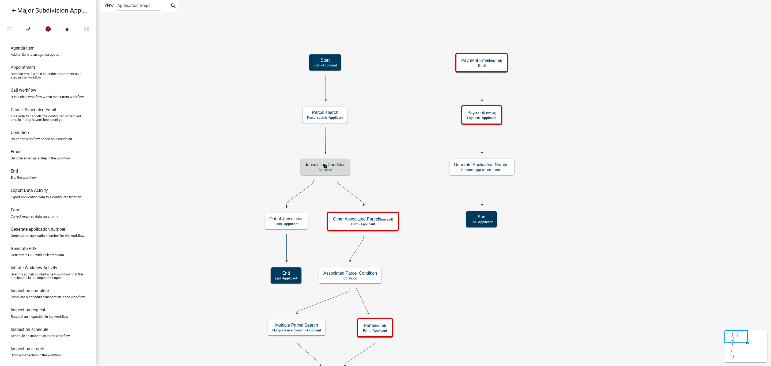
click at [338, 167] on h5 "Jurisdiction Condition" at bounding box center [325, 164] width 41 height 5
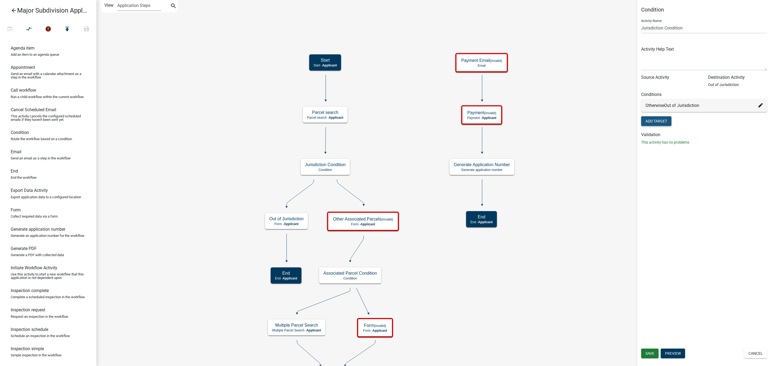
click at [653, 120] on button "Add Target" at bounding box center [656, 121] width 30 height 10
click at [760, 118] on icon at bounding box center [761, 120] width 4 height 4
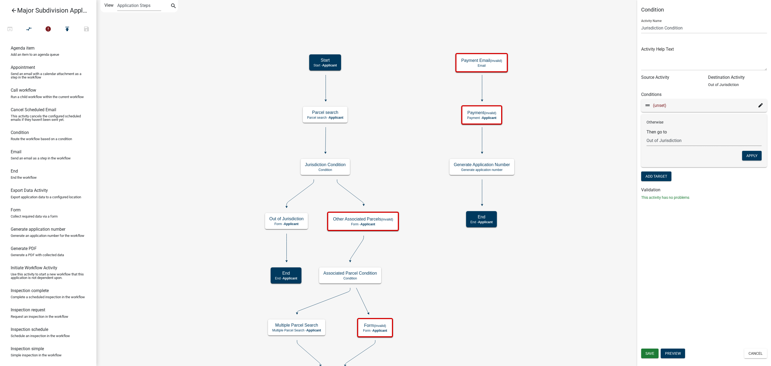
click at [674, 136] on select "Choose... Start Parcel search Out of Jurisdiction Other Associated Parcels End …" at bounding box center [704, 140] width 115 height 11
select select "4: 03210f9b-1d7c-45b2-80f5-21d8aaca037d"
click at [647, 135] on select "Choose... Start Parcel search Out of Jurisdiction Other Associated Parcels End …" at bounding box center [704, 140] width 115 height 11
click at [747, 156] on button "Apply" at bounding box center [752, 156] width 20 height 10
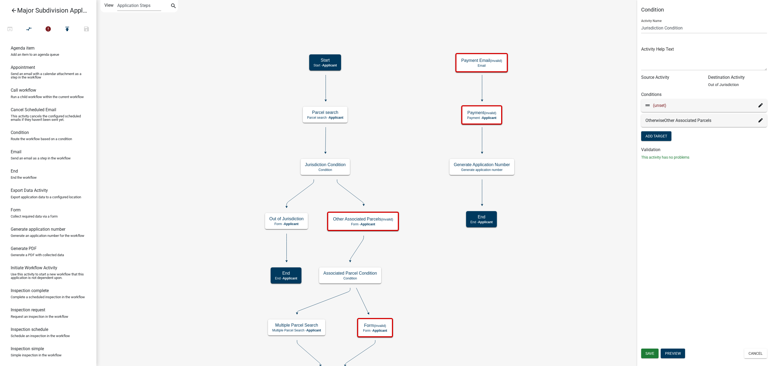
click at [759, 104] on icon at bounding box center [761, 105] width 4 height 4
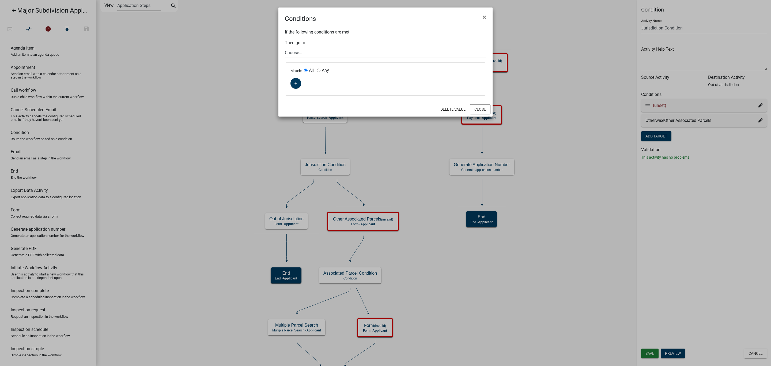
click at [300, 53] on select "Choose... Start Parcel search Out of Jurisdiction Other Associated Parcels End …" at bounding box center [385, 52] width 201 height 11
select select "3: 68a690d2-688f-4d73-90f9-72a3ed18d550"
click at [285, 47] on select "Choose... Start Parcel search Out of Jurisdiction Other Associated Parcels End …" at bounding box center [385, 52] width 201 height 11
click at [474, 110] on button "Close" at bounding box center [480, 109] width 21 height 10
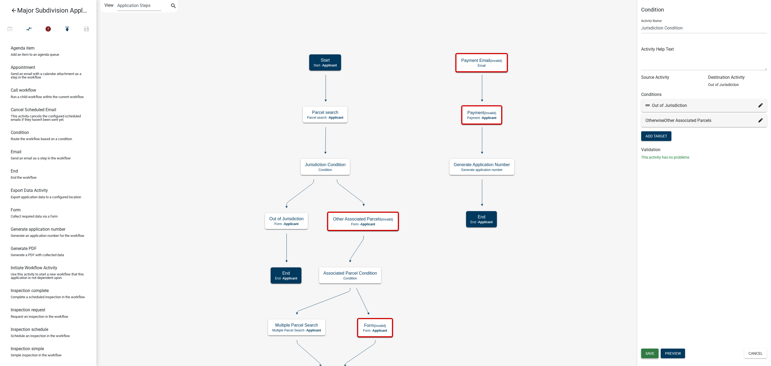
click at [649, 356] on button "Save" at bounding box center [649, 353] width 17 height 10
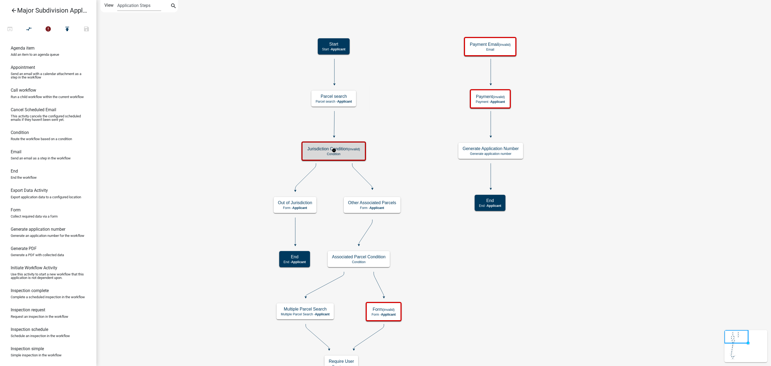
click at [349, 151] on h5 "Jurisdiction Condition (invalid)" at bounding box center [333, 148] width 53 height 5
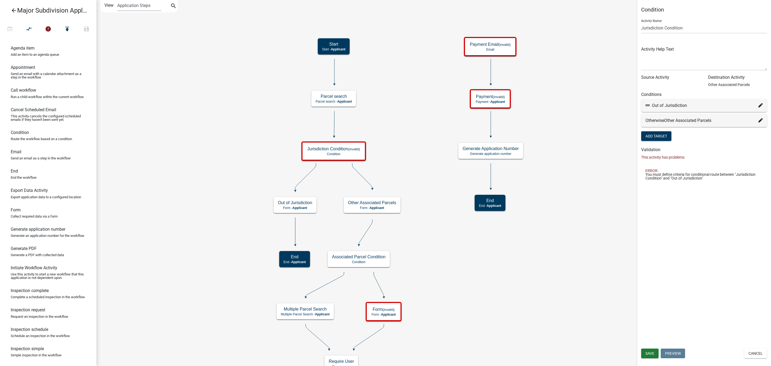
click at [760, 106] on icon at bounding box center [761, 105] width 4 height 4
select select "3: 68a690d2-688f-4d73-90f9-72a3ed18d550"
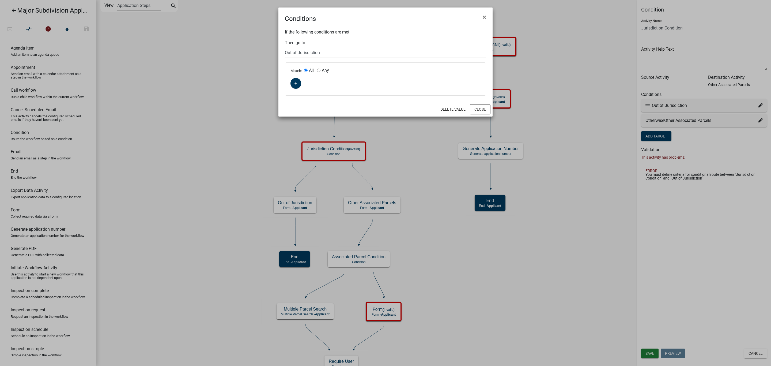
click at [320, 70] on input "Any" at bounding box center [318, 70] width 3 height 3
radio input "true"
radio input "false"
click at [298, 84] on button "button" at bounding box center [296, 83] width 11 height 11
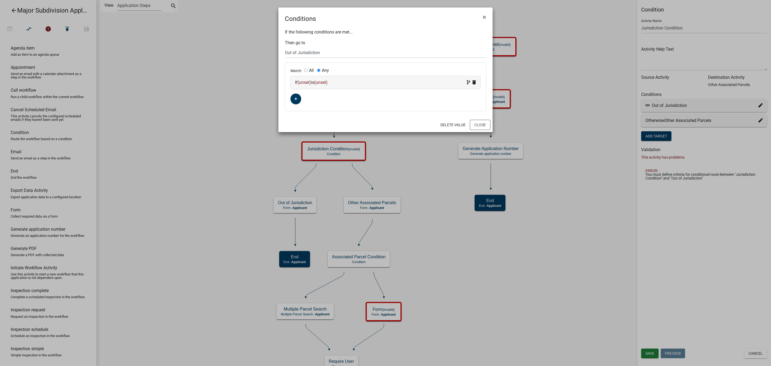
click at [308, 84] on span "(unset)" at bounding box center [304, 82] width 13 height 5
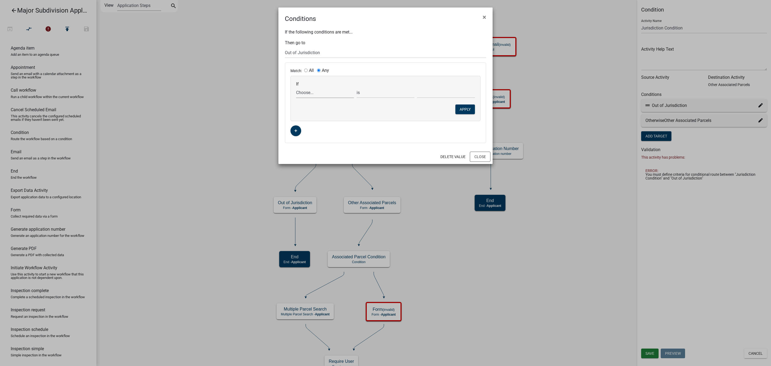
click at [310, 91] on select "Choose... ALL_FEE_RECIPIENTS APPLICATION_ID APPLICATION_NUMBER APPLICATION_STAT…" at bounding box center [325, 92] width 58 height 11
select select "33: PARCEL_SEARCH_Custom8"
click at [296, 87] on select "Choose... ALL_FEE_RECIPIENTS APPLICATION_ID APPLICATION_NUMBER APPLICATION_STAT…" at bounding box center [325, 92] width 58 height 11
click at [429, 93] on input "text" at bounding box center [446, 92] width 58 height 11
type input "13"
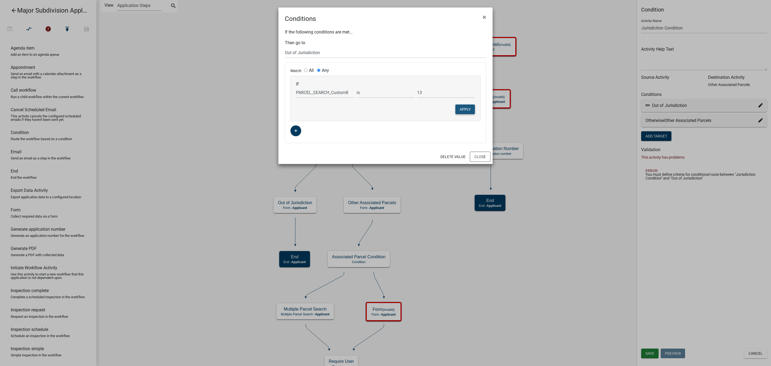
click at [465, 114] on button "Apply" at bounding box center [466, 109] width 20 height 10
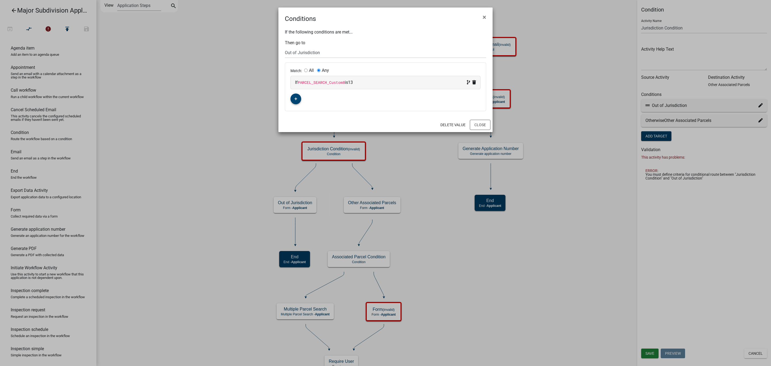
click at [296, 100] on icon "button" at bounding box center [296, 98] width 3 height 3
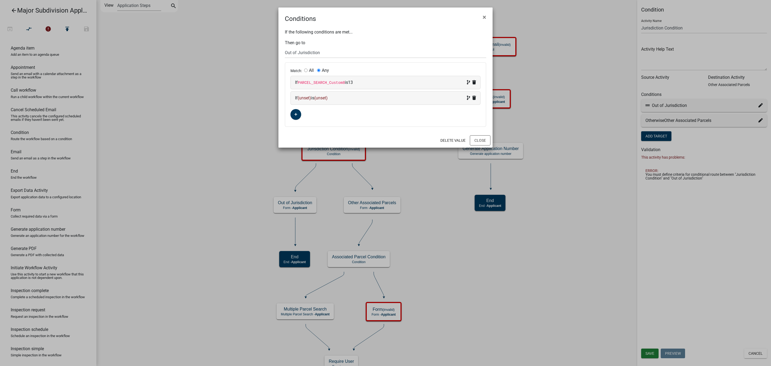
click at [326, 94] on div "If (unset) is (unset)" at bounding box center [386, 98] width 190 height 13
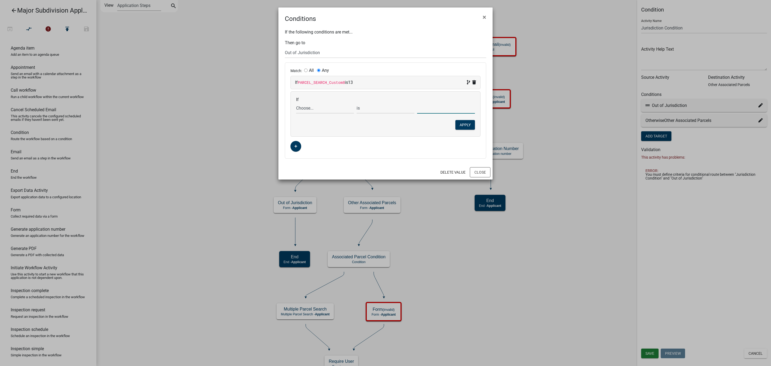
click at [423, 110] on input "text" at bounding box center [446, 108] width 58 height 11
type input "14"
click at [323, 106] on select "Choose... ALL_FEE_RECIPIENTS APPLICATION_ID APPLICATION_NUMBER APPLICATION_STAT…" at bounding box center [325, 108] width 58 height 11
select select "33: PARCEL_SEARCH_Custom8"
click at [296, 103] on select "Choose... ALL_FEE_RECIPIENTS APPLICATION_ID APPLICATION_NUMBER APPLICATION_STAT…" at bounding box center [325, 108] width 58 height 11
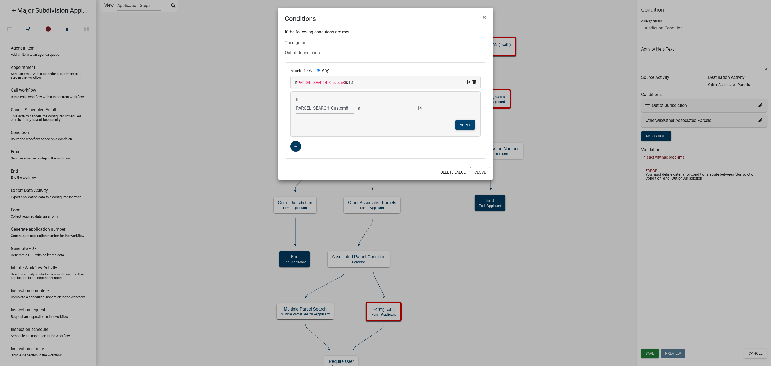
click at [464, 125] on button "Apply" at bounding box center [466, 125] width 20 height 10
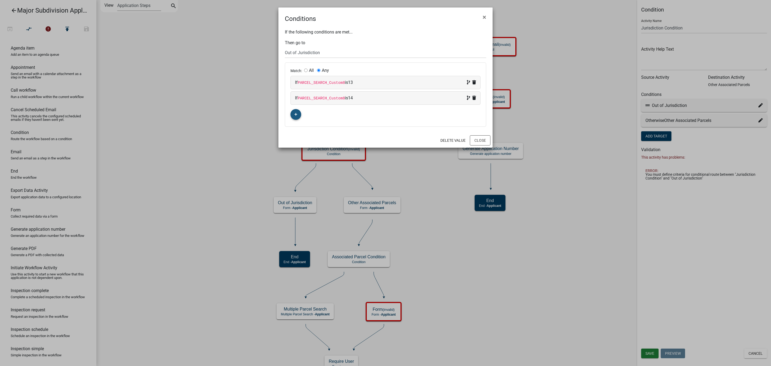
click at [292, 115] on button "button" at bounding box center [296, 114] width 11 height 11
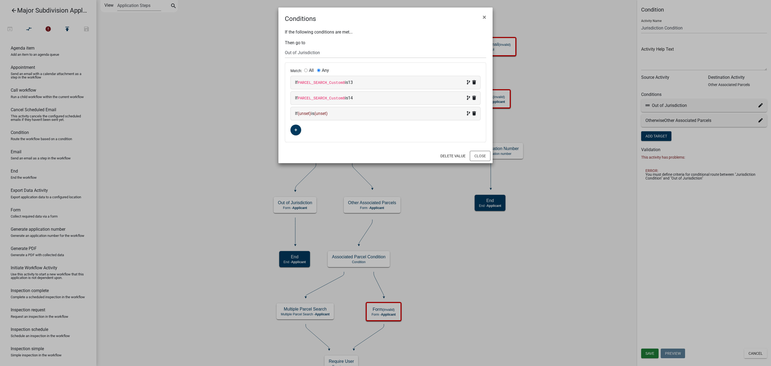
click at [309, 113] on span "(unset)" at bounding box center [304, 113] width 13 height 5
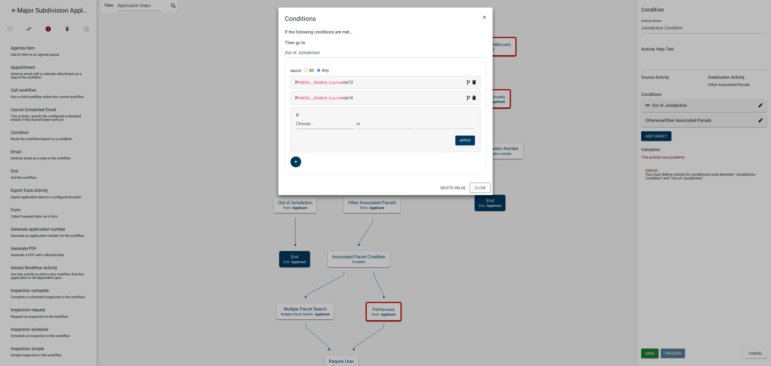
click at [314, 128] on select "Choose... ALL_FEE_RECIPIENTS APPLICATION_ID APPLICATION_NUMBER APPLICATION_STAT…" at bounding box center [325, 123] width 58 height 11
select select "33: PARCEL_SEARCH_Custom8"
click at [296, 119] on select "Choose... ALL_FEE_RECIPIENTS APPLICATION_ID APPLICATION_NUMBER APPLICATION_STAT…" at bounding box center [325, 123] width 58 height 11
click at [428, 119] on input "text" at bounding box center [446, 123] width 58 height 11
type input "15"
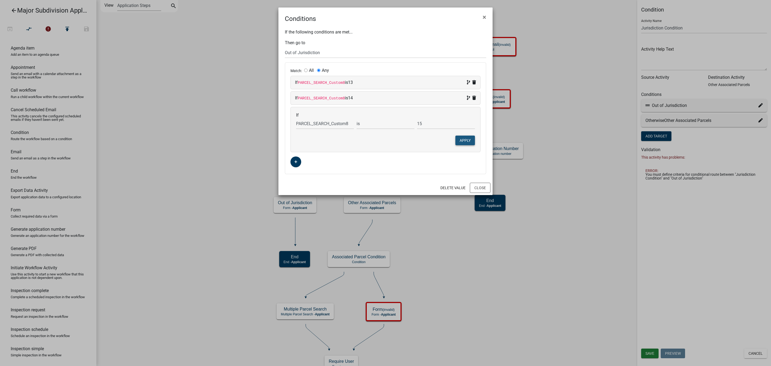
click at [461, 142] on button "Apply" at bounding box center [466, 141] width 20 height 10
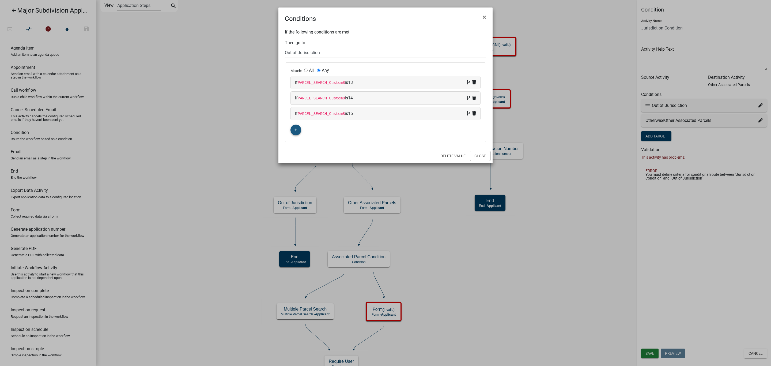
click at [299, 127] on button "button" at bounding box center [296, 130] width 11 height 11
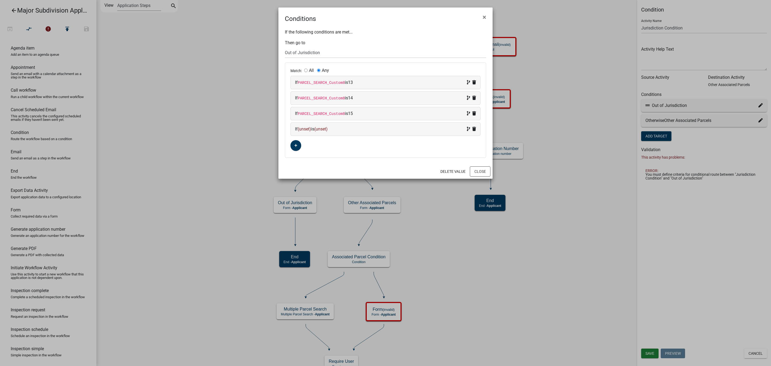
click at [304, 132] on div "If (unset) is (unset)" at bounding box center [385, 129] width 181 height 6
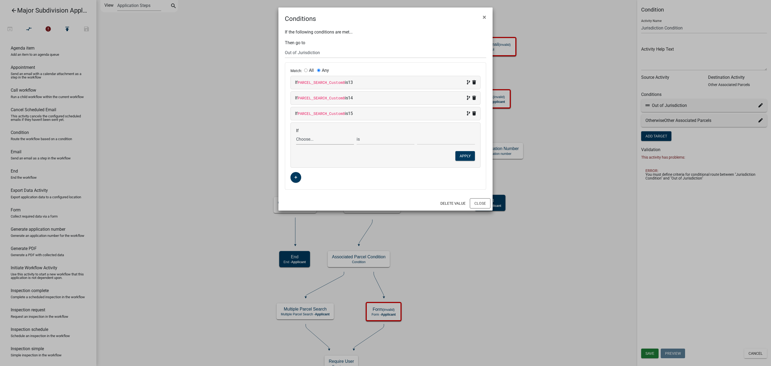
click at [307, 140] on select "Choose... ALL_FEE_RECIPIENTS APPLICATION_ID APPLICATION_NUMBER APPLICATION_STAT…" at bounding box center [325, 139] width 58 height 11
select select "33: PARCEL_SEARCH_Custom8"
click at [296, 135] on select "Choose... ALL_FEE_RECIPIENTS APPLICATION_ID APPLICATION_NUMBER APPLICATION_STAT…" at bounding box center [325, 139] width 58 height 11
click at [427, 145] on input "text" at bounding box center [446, 139] width 58 height 11
type input "16"
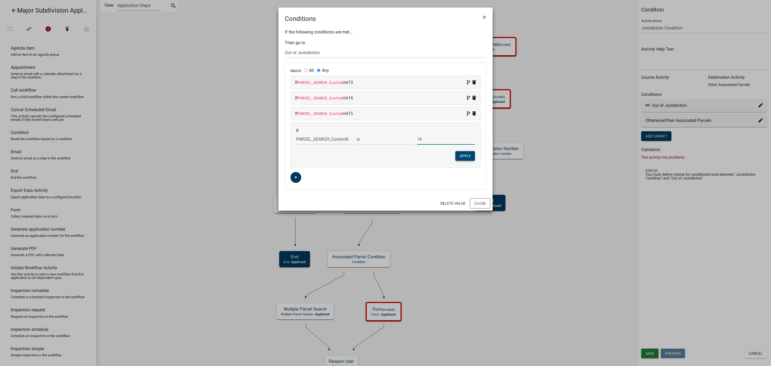
click at [468, 157] on button "Apply" at bounding box center [466, 156] width 20 height 10
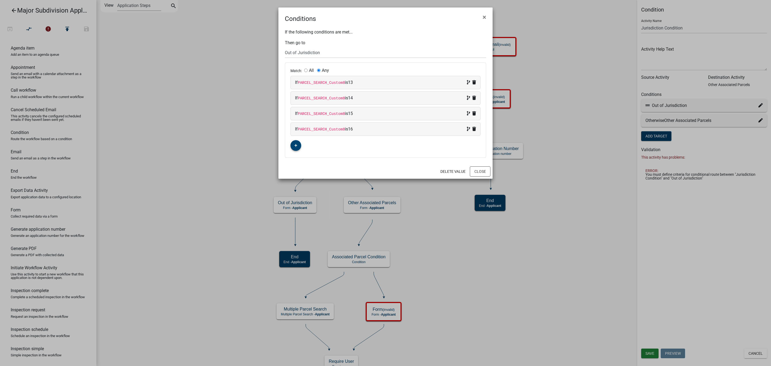
click at [296, 147] on icon "button" at bounding box center [296, 145] width 3 height 3
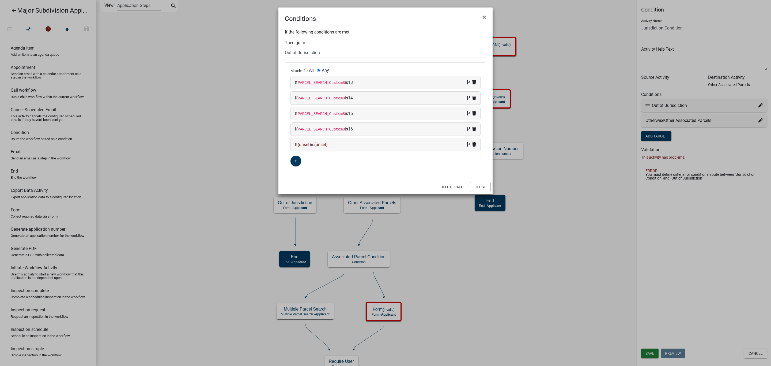
click at [307, 145] on span "(unset)" at bounding box center [304, 144] width 13 height 5
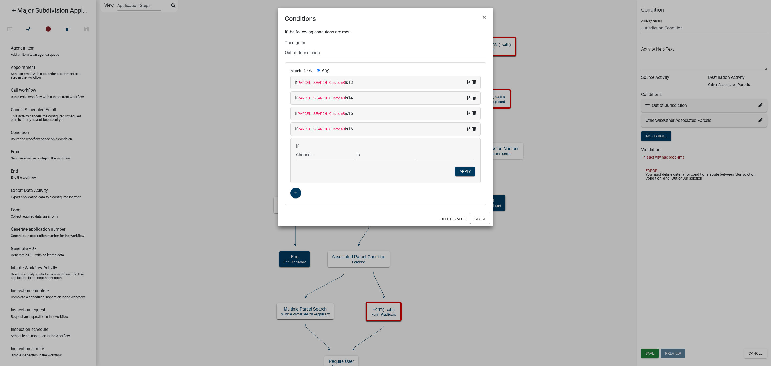
click at [319, 154] on select "Choose... ALL_FEE_RECIPIENTS APPLICATION_ID APPLICATION_NUMBER APPLICATION_STAT…" at bounding box center [325, 154] width 58 height 11
select select "33: PARCEL_SEARCH_Custom8"
click at [296, 151] on select "Choose... ALL_FEE_RECIPIENTS APPLICATION_ID APPLICATION_NUMBER APPLICATION_STAT…" at bounding box center [325, 154] width 58 height 11
click at [427, 156] on input "text" at bounding box center [446, 154] width 58 height 11
type input "17"
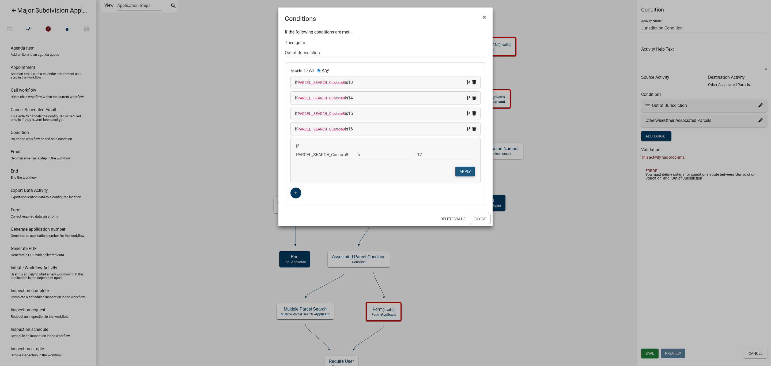
click at [466, 173] on button "Apply" at bounding box center [466, 172] width 20 height 10
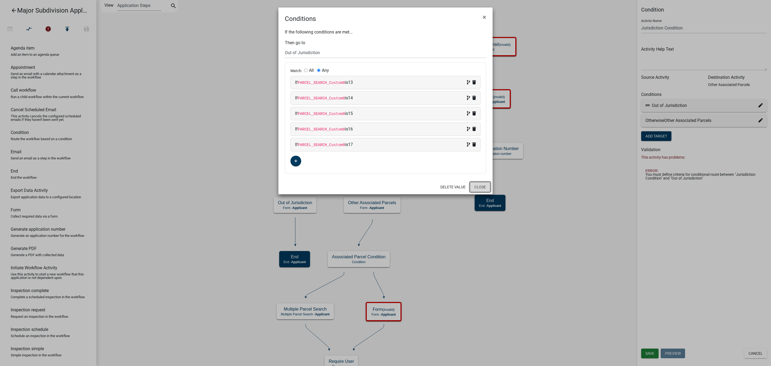
click at [474, 186] on button "Close" at bounding box center [480, 187] width 21 height 10
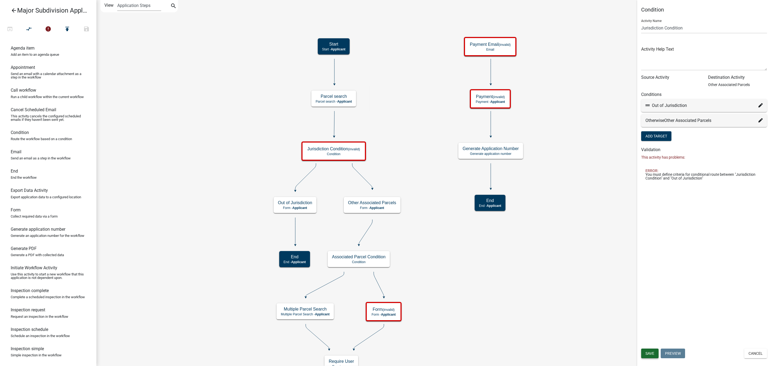
click at [651, 349] on button "Save" at bounding box center [649, 353] width 17 height 10
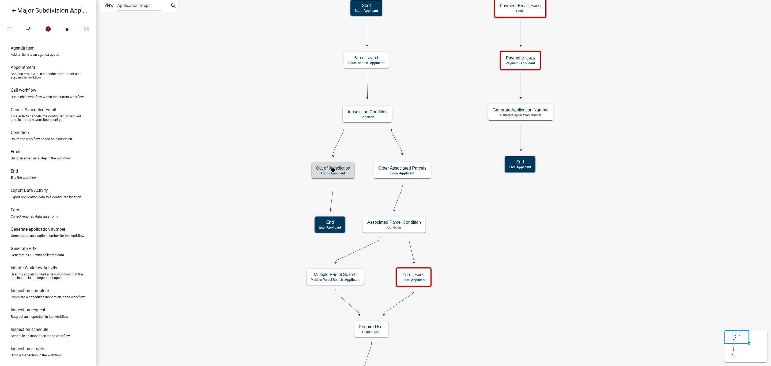
click at [345, 173] on span "Applicant" at bounding box center [337, 173] width 15 height 4
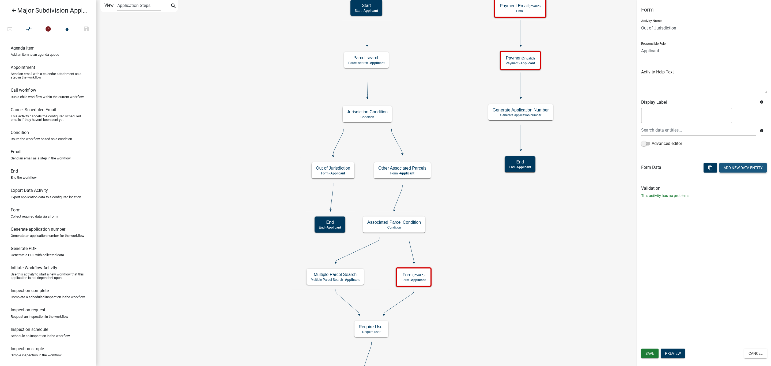
click at [729, 167] on button "Add New Data Entity" at bounding box center [743, 168] width 47 height 10
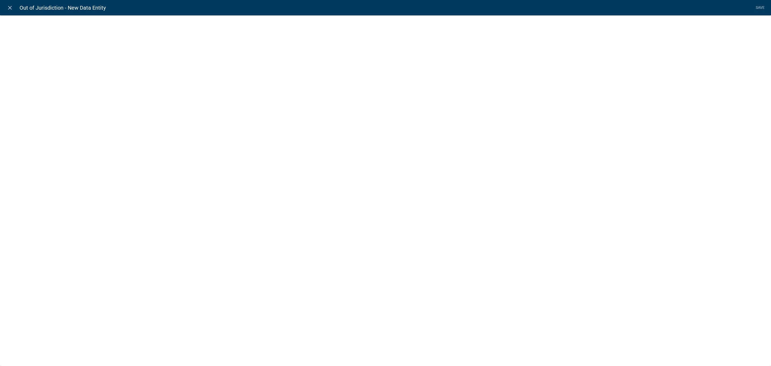
select select
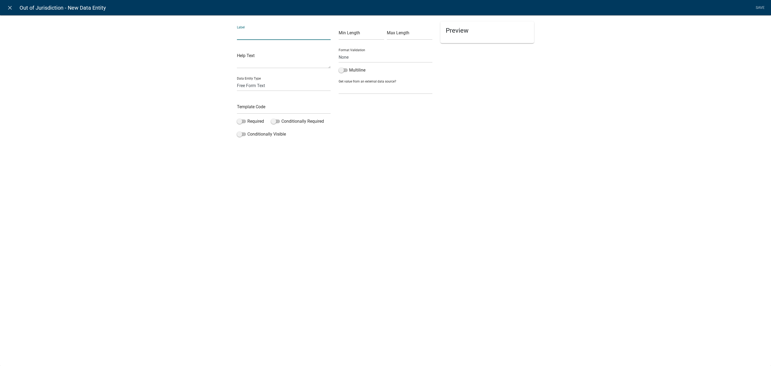
click at [260, 31] on input "text" at bounding box center [284, 34] width 94 height 11
type input "City Limits"
click at [285, 84] on select "Free Form Text Document Display Entity Value Fee Numeric Data Date Map Sketch D…" at bounding box center [284, 85] width 94 height 11
click at [265, 84] on select "Free Form Text Document Display Entity Value Fee Numeric Data Date Map Sketch D…" at bounding box center [284, 85] width 94 height 11
select select "rich-text"
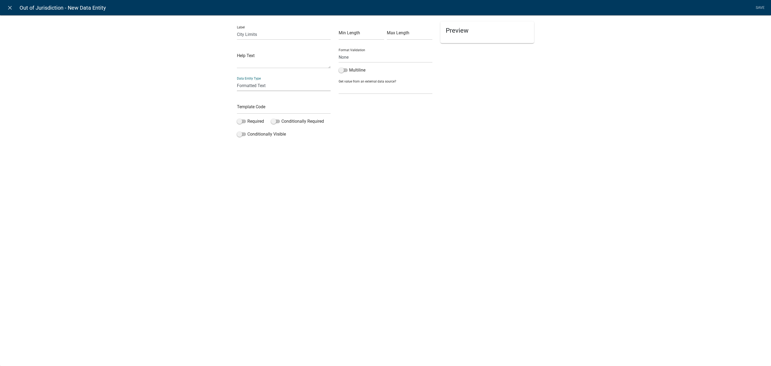
click at [237, 80] on select "Free Form Text Document Display Entity Value Fee Numeric Data Date Map Sketch D…" at bounding box center [284, 85] width 94 height 11
select select "rich-text"
click at [395, 60] on p "Editor editing area: main. Press Alt+0 for help." at bounding box center [437, 58] width 190 height 6
drag, startPoint x: 343, startPoint y: 56, endPoint x: 359, endPoint y: 55, distance: 16.9
click at [359, 55] on p "This P" at bounding box center [437, 58] width 190 height 6
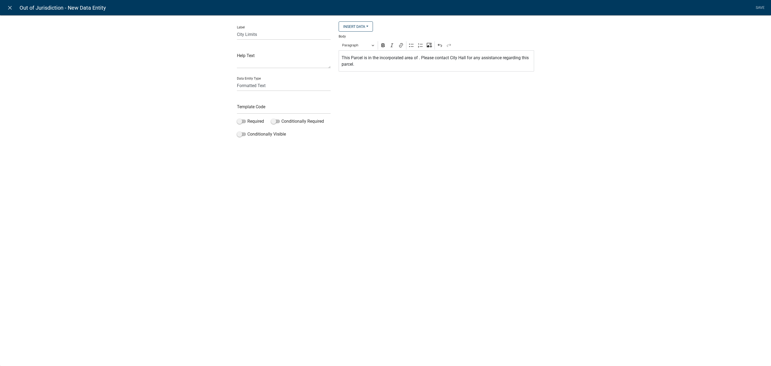
click at [758, 11] on li "Save" at bounding box center [760, 8] width 13 height 10
click at [760, 7] on li "Save" at bounding box center [760, 8] width 13 height 10
click at [386, 202] on div "close Out of Jurisdiction - New Data Entity Save Label City Limits Help Text Da…" at bounding box center [385, 183] width 771 height 366
click at [263, 105] on input "text" at bounding box center [284, 108] width 94 height 11
type input "M"
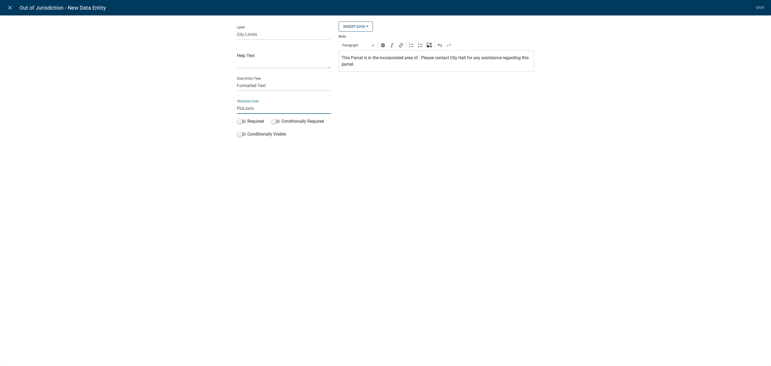
type input "PlatJuris"
click at [758, 6] on li "Save" at bounding box center [760, 8] width 13 height 10
click at [606, 186] on div "close Out of Jurisdiction - New Data Entity Save Label City Limits Help Text Da…" at bounding box center [385, 183] width 771 height 366
click at [378, 157] on div "Label City Limits Help Text Data Entity Type Free Form Text Document Display En…" at bounding box center [385, 85] width 771 height 159
click at [758, 8] on link "Save" at bounding box center [760, 8] width 13 height 10
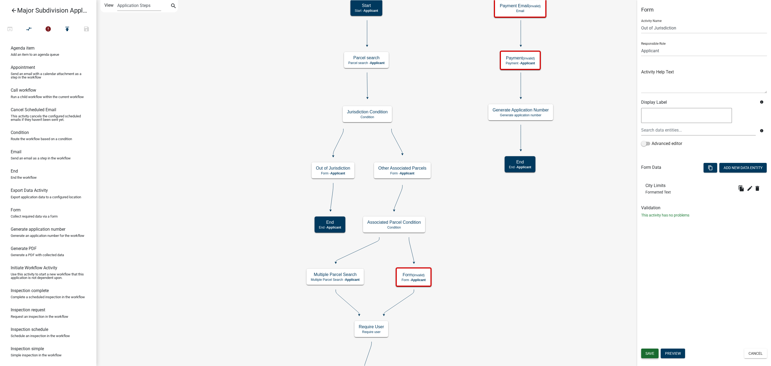
click at [652, 355] on button "Save" at bounding box center [649, 353] width 17 height 10
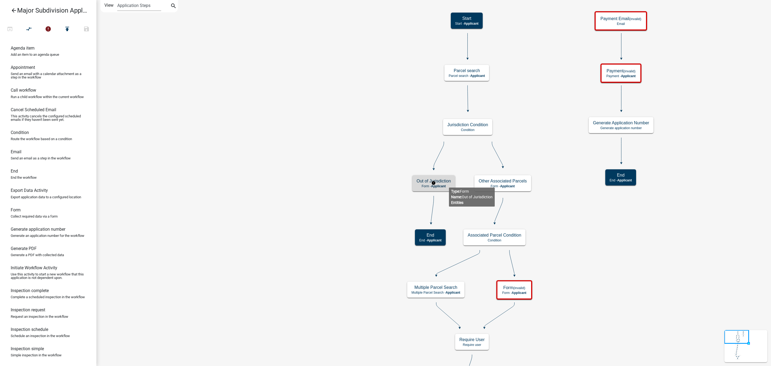
click at [449, 183] on h5 "Out of Jurisdiction" at bounding box center [434, 180] width 34 height 5
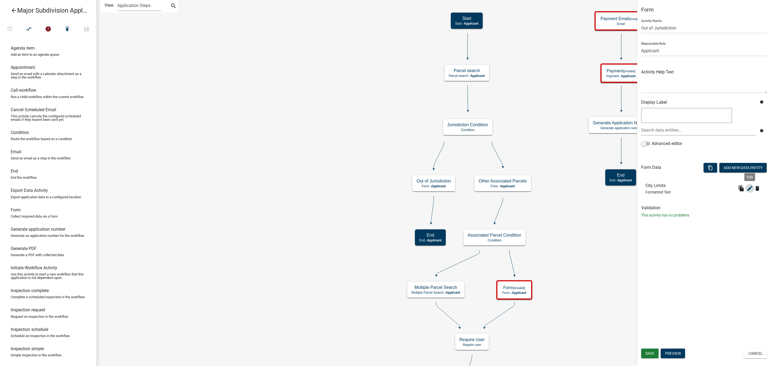
click at [750, 186] on icon "edit" at bounding box center [750, 188] width 6 height 6
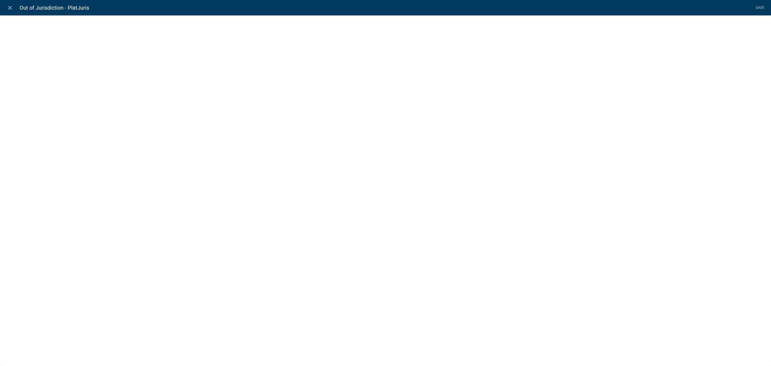
select select "rich-text"
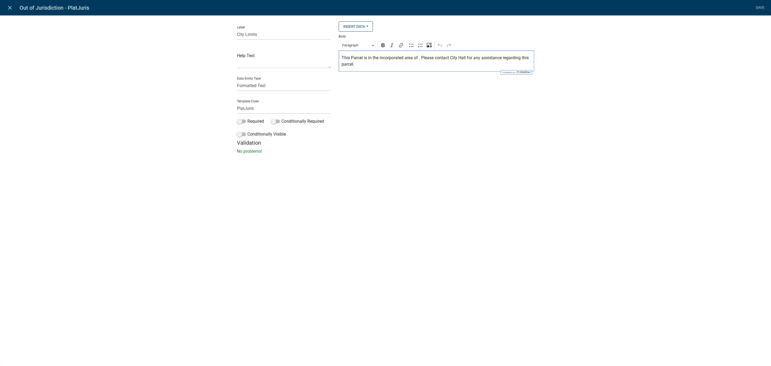
click at [419, 58] on p "This Parcel is in the incorporated area of . Please contact City Hall for any a…" at bounding box center [437, 61] width 190 height 13
click at [368, 29] on button "Insert Data" at bounding box center [356, 26] width 34 height 10
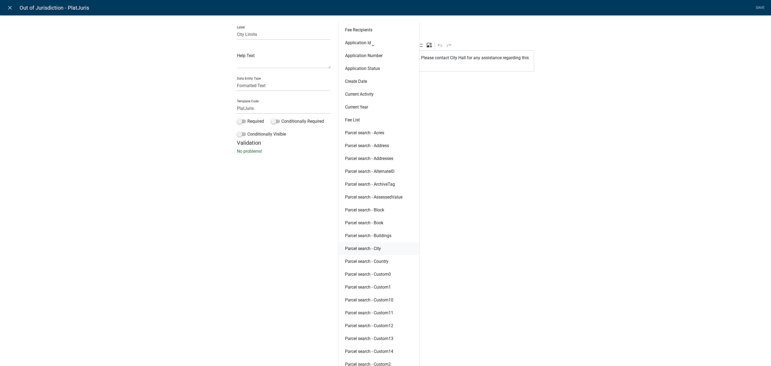
click at [362, 243] on button "Parcel search - City" at bounding box center [379, 248] width 81 height 13
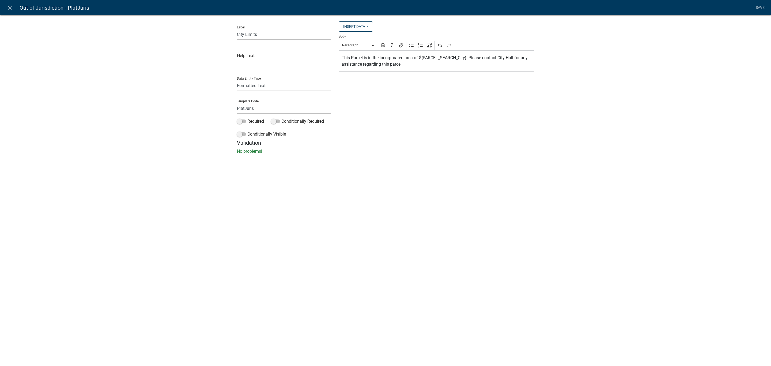
click at [405, 67] on p "This Parcel is in the incorporated area of ${PARCEL_SEARCH_City}. Please contac…" at bounding box center [437, 61] width 190 height 13
click at [443, 129] on div "Insert Data Fee Recipients Application Id Application Number Application Status…" at bounding box center [437, 80] width 204 height 118
click at [757, 6] on link "Save" at bounding box center [760, 8] width 13 height 10
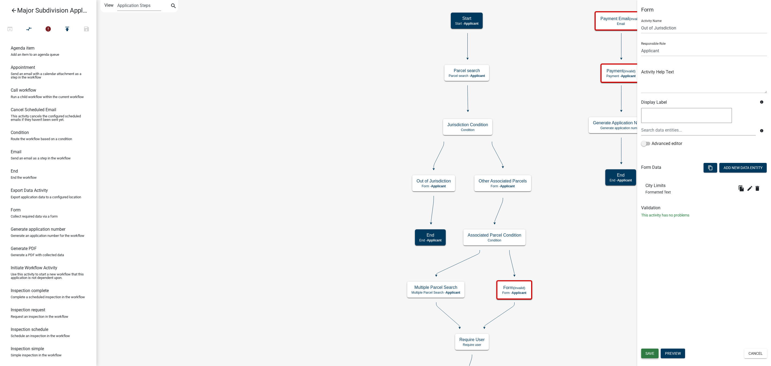
click at [650, 353] on span "Save" at bounding box center [650, 353] width 9 height 4
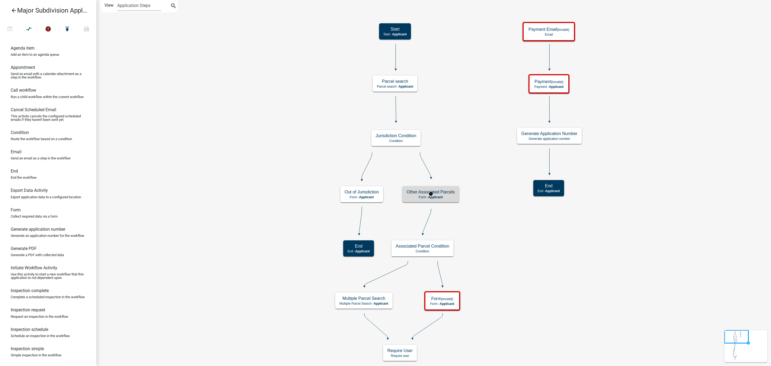
click at [453, 192] on h5 "Other Associated Parcels" at bounding box center [431, 191] width 48 height 5
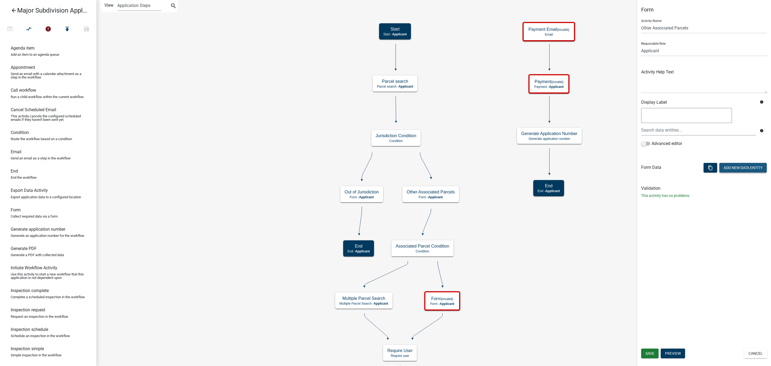
click at [726, 170] on button "Add New Data Entity" at bounding box center [743, 168] width 47 height 10
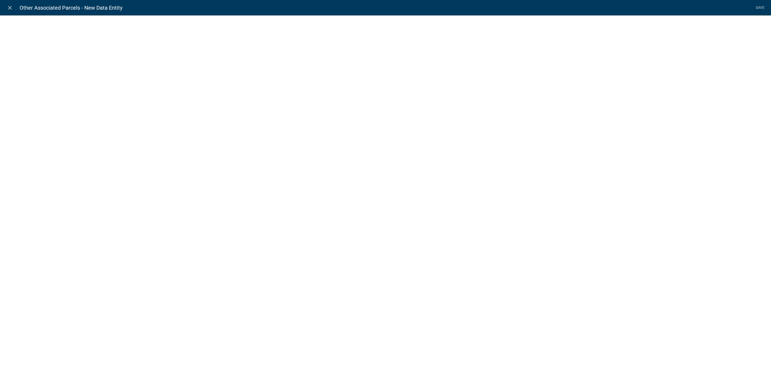
select select
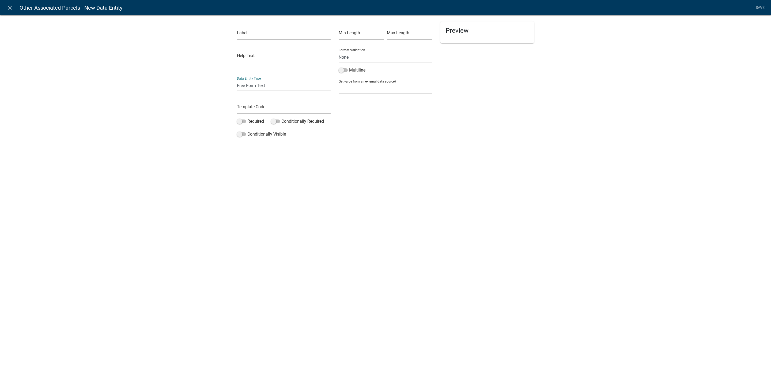
click at [254, 87] on select "Free Form Text Document Display Entity Value Fee Numeric Data Date Map Sketch D…" at bounding box center [284, 85] width 94 height 11
click at [244, 36] on input "text" at bounding box center [284, 34] width 94 height 11
click at [329, 34] on input "Do you have other parcels associated with this Minor Subdivision request?" at bounding box center [284, 34] width 94 height 11
type input "Do you have other parcels associated with this Major Subdivision request?"
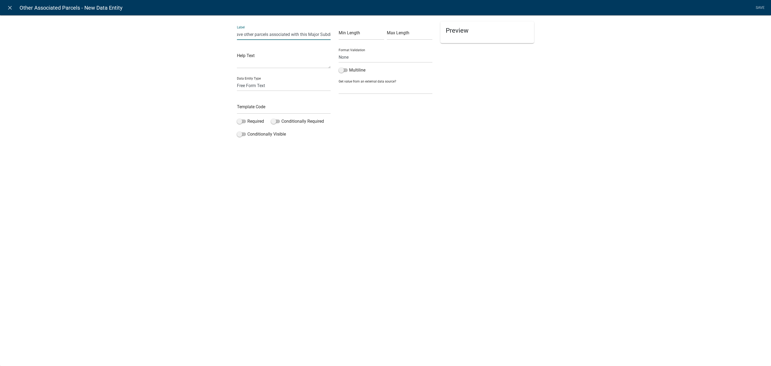
click at [278, 204] on div "close Other Associated Parcels - New Data Entity Save Label Do you have other p…" at bounding box center [385, 183] width 771 height 366
click at [250, 84] on select "Free Form Text Document Display Entity Value Fee Numeric Data Date Map Sketch D…" at bounding box center [284, 85] width 94 height 11
select select "list-data"
click at [237, 80] on select "Free Form Text Document Display Entity Value Fee Numeric Data Date Map Sketch D…" at bounding box center [284, 85] width 94 height 11
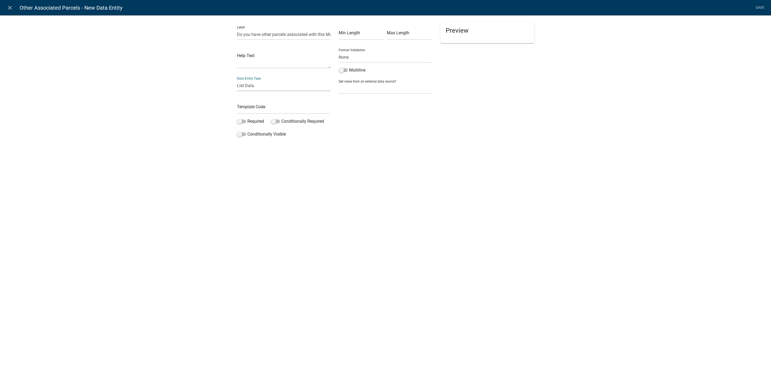
select select "list-data"
select select
click at [357, 97] on button "New item" at bounding box center [352, 97] width 26 height 10
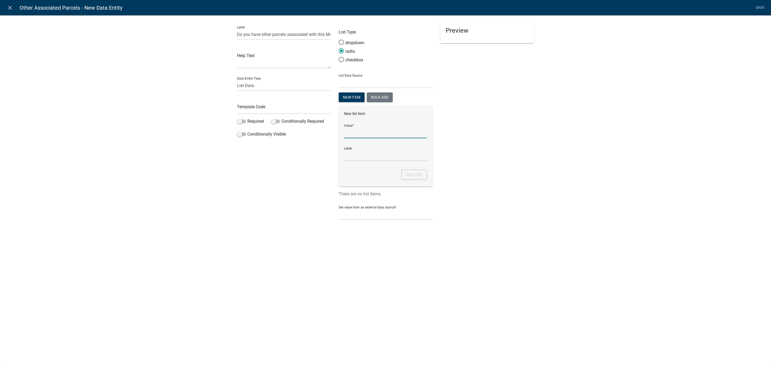
click at [357, 129] on input "List Data Source" at bounding box center [385, 132] width 83 height 11
type input "Yes"
drag, startPoint x: 457, startPoint y: 251, endPoint x: 449, endPoint y: 240, distance: 13.5
click at [457, 251] on div "close Other Associated Parcels - New Data Entity Save Label Do you have other p…" at bounding box center [385, 183] width 771 height 366
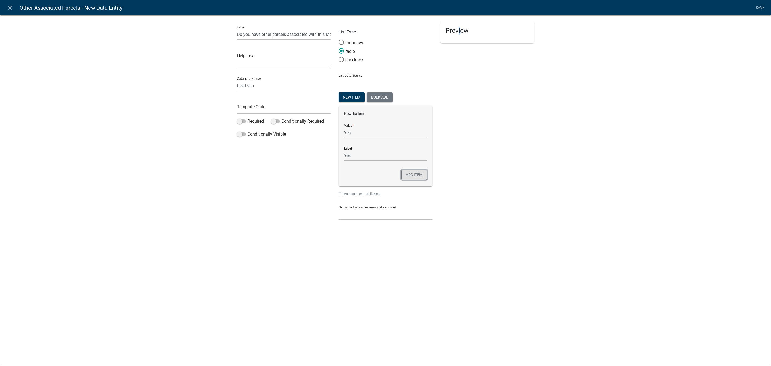
click at [417, 175] on button "Add item" at bounding box center [414, 175] width 26 height 10
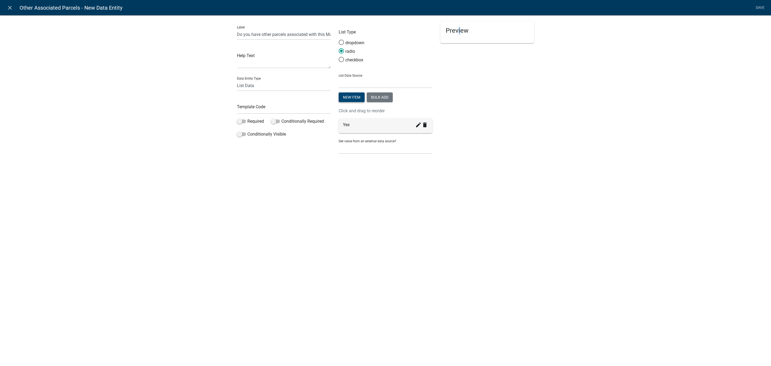
click at [354, 96] on button "New item" at bounding box center [352, 97] width 26 height 10
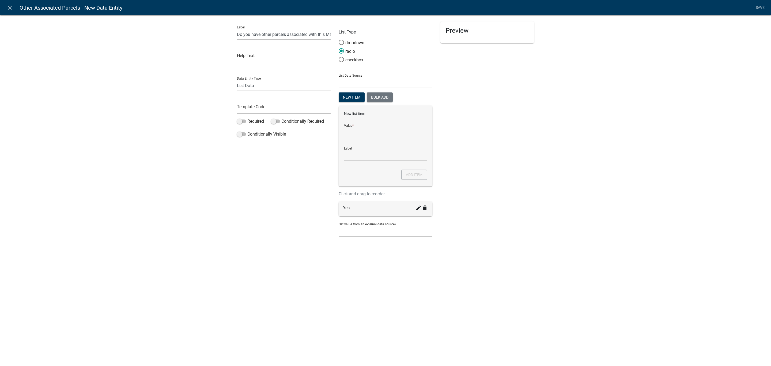
click at [362, 134] on input "List Data Source" at bounding box center [385, 132] width 83 height 11
type input "No"
click at [521, 197] on div "Preview" at bounding box center [488, 131] width 102 height 220
click at [413, 178] on button "Add item" at bounding box center [414, 175] width 26 height 10
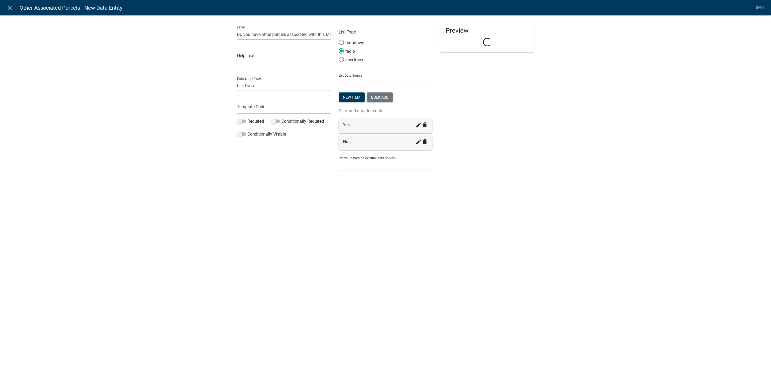
click at [390, 238] on div "close Other Associated Parcels - New Data Entity Save Label Do you have other p…" at bounding box center [385, 183] width 771 height 366
click at [238, 121] on span at bounding box center [241, 121] width 9 height 4
click at [247, 118] on input "Required" at bounding box center [247, 118] width 0 height 0
click at [246, 168] on div "Label Do you have other parcels associated with this Major Subdivision request?…" at bounding box center [284, 98] width 102 height 154
click at [256, 107] on input "text" at bounding box center [284, 108] width 94 height 11
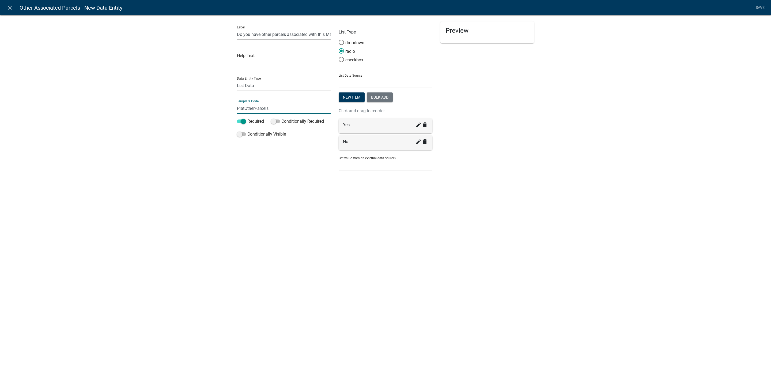
type input "PlatOtherParcels"
click at [365, 217] on div "close Other Associated Parcels - New Data Entity Save Label Do you have other p…" at bounding box center [385, 183] width 771 height 366
click at [758, 6] on link "Save" at bounding box center [760, 8] width 13 height 10
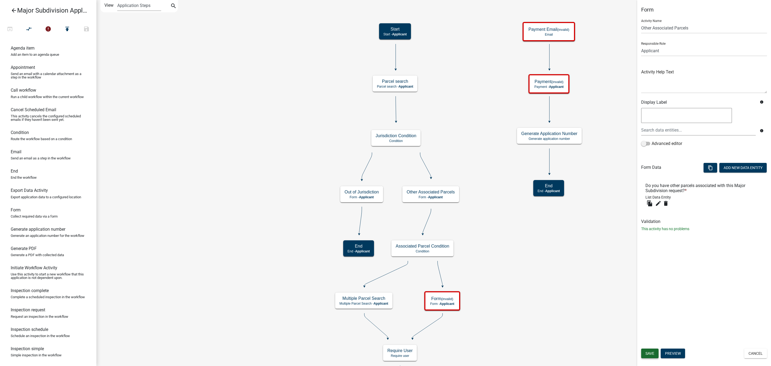
click at [654, 353] on span "Save" at bounding box center [650, 353] width 9 height 4
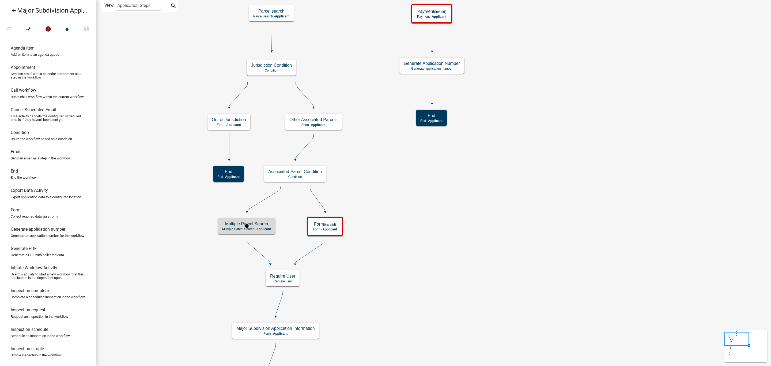
click at [265, 228] on span "Applicant" at bounding box center [263, 229] width 15 height 4
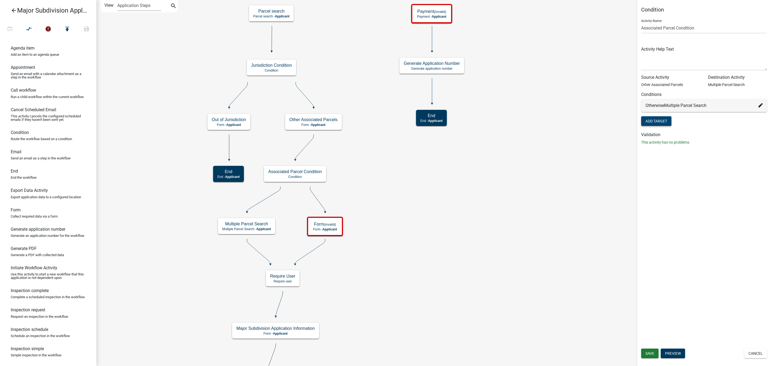
click at [664, 121] on button "Add Target" at bounding box center [656, 121] width 30 height 10
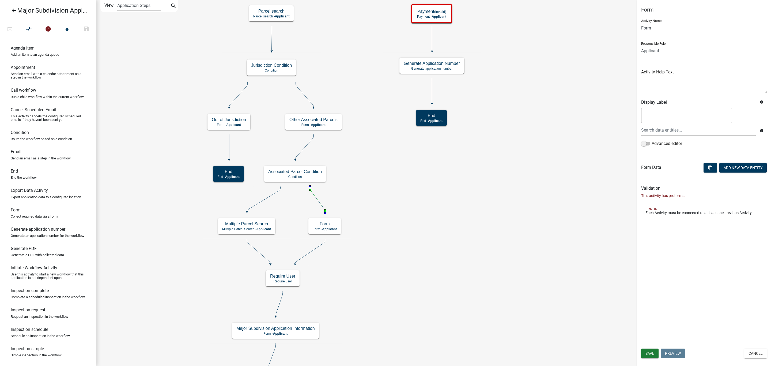
click at [318, 201] on icon at bounding box center [317, 198] width 15 height 25
click at [314, 251] on icon at bounding box center [310, 251] width 30 height 25
click at [758, 351] on button "Cancel" at bounding box center [755, 353] width 23 height 10
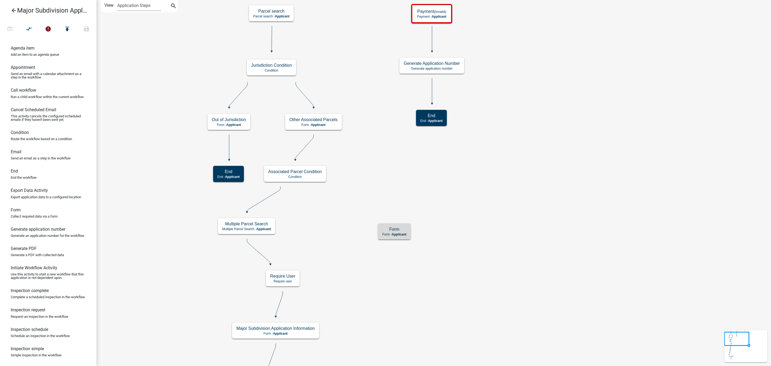
click at [30, 30] on icon "compare_arrows" at bounding box center [29, 29] width 6 height 7
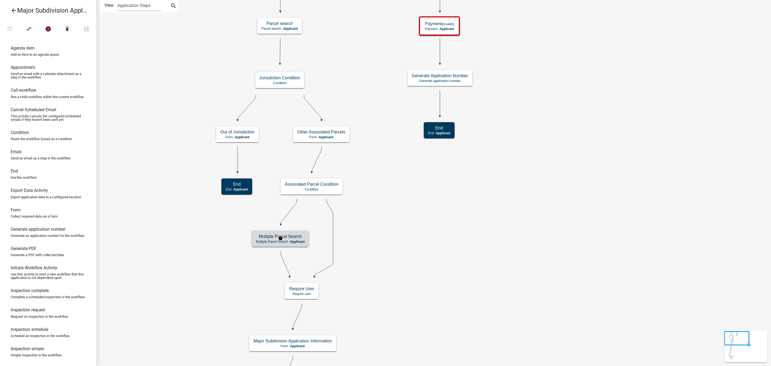
click at [304, 238] on h5 "Multiple Parcel Search" at bounding box center [280, 236] width 49 height 5
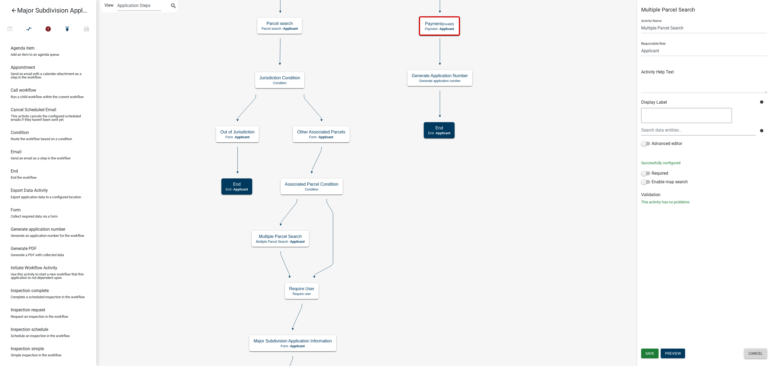
click at [753, 350] on button "Cancel" at bounding box center [755, 353] width 23 height 10
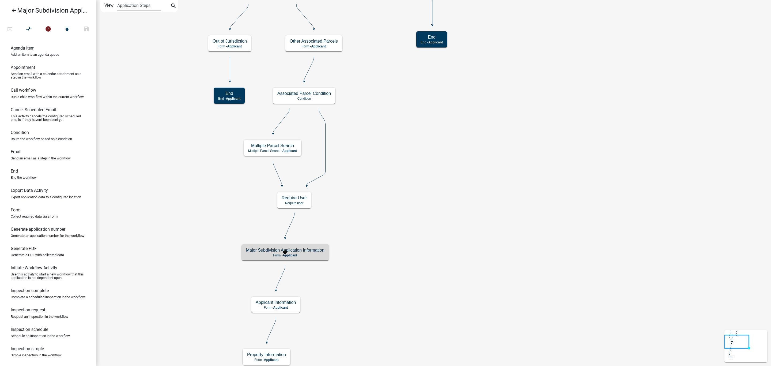
click at [306, 255] on p "Form - Applicant" at bounding box center [285, 255] width 78 height 4
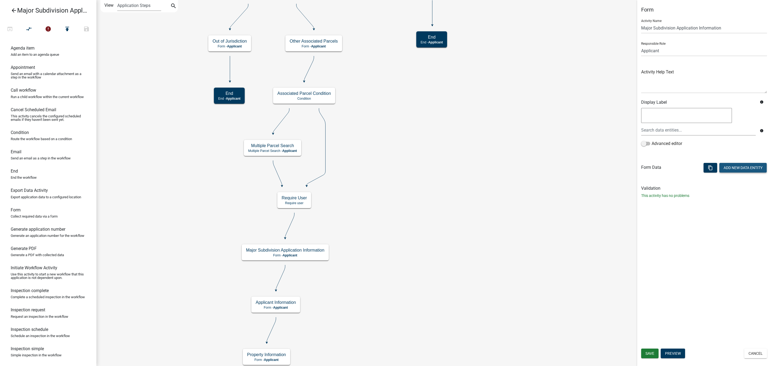
click at [735, 169] on button "Add New Data Entity" at bounding box center [743, 168] width 47 height 10
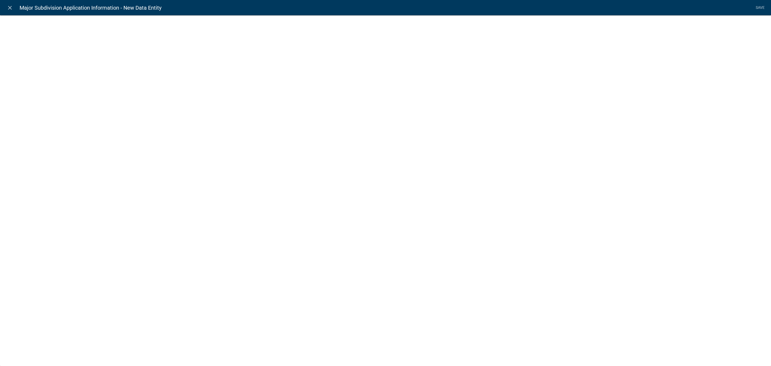
select select
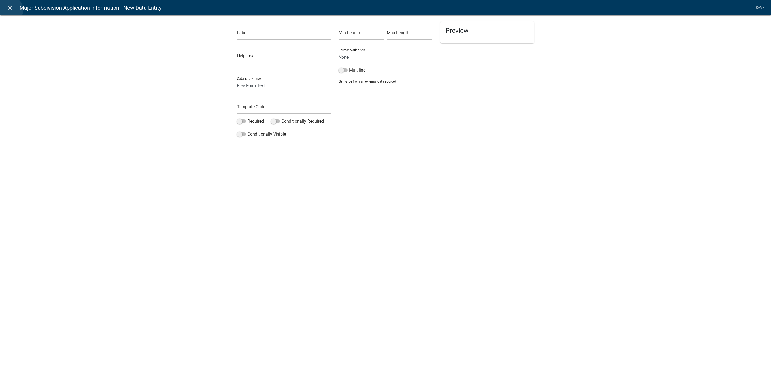
click at [10, 10] on icon "close" at bounding box center [10, 8] width 6 height 6
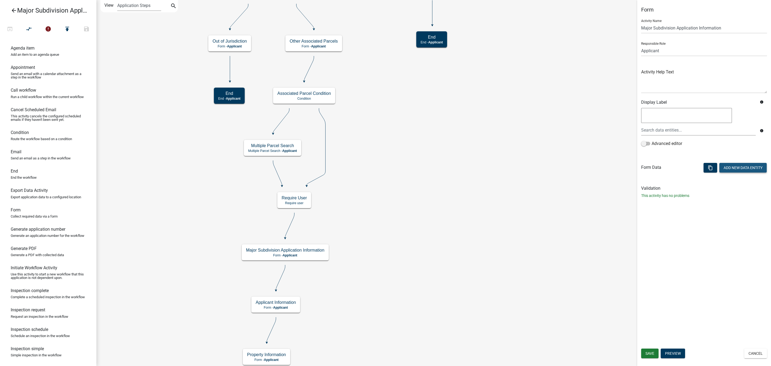
click at [735, 167] on button "Add New Data Entity" at bounding box center [743, 168] width 47 height 10
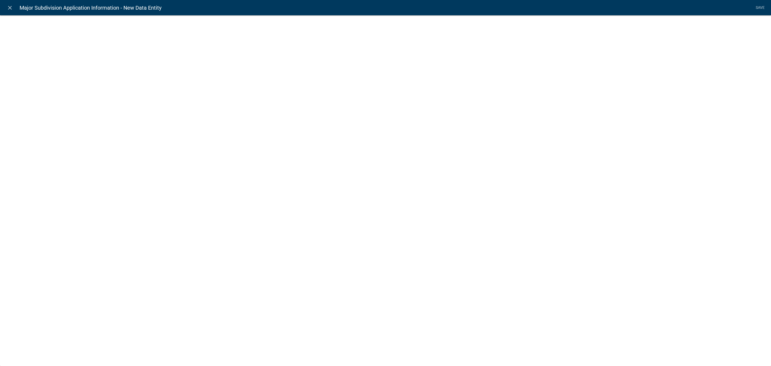
select select
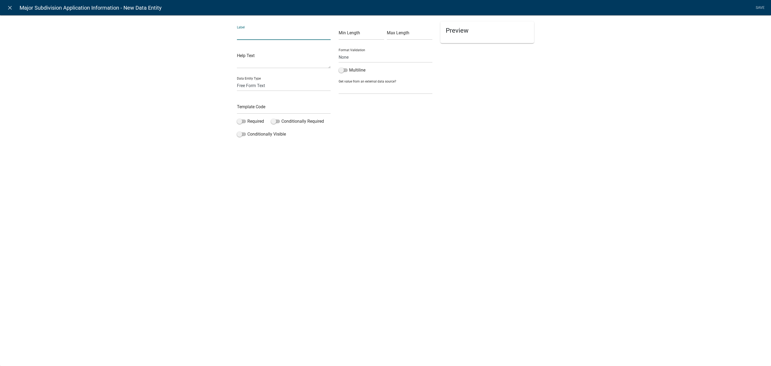
click at [256, 32] on input "text" at bounding box center [284, 34] width 94 height 11
type input "Major Subdivision Application Information"
click at [238, 84] on select "Free Form Text Document Display Entity Value Fee Numeric Data Date Map Sketch D…" at bounding box center [284, 85] width 94 height 11
select select "rich-text"
click at [237, 80] on select "Free Form Text Document Display Entity Value Fee Numeric Data Date Map Sketch D…" at bounding box center [284, 85] width 94 height 11
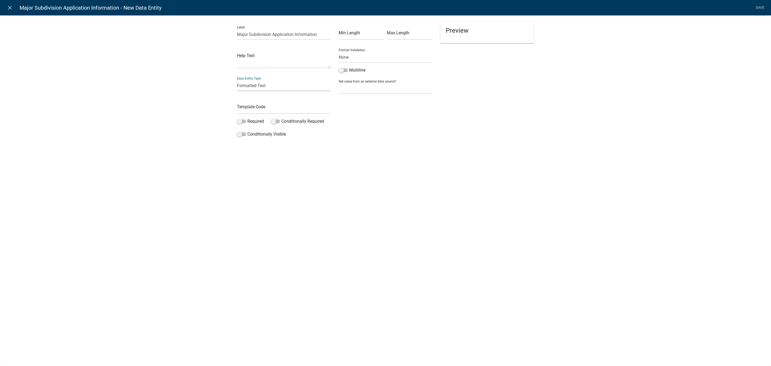
select select "rich-text"
click at [306, 195] on div "close Major Subdivision Application Information - New Data Entity Save Label Ma…" at bounding box center [385, 183] width 771 height 366
click at [353, 58] on p "Editor editing area: main. Press Alt+0 for help." at bounding box center [437, 58] width 190 height 6
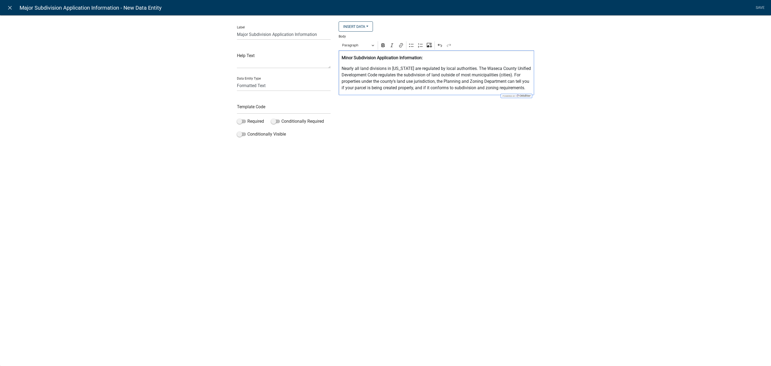
click at [349, 58] on strong "Minor Subdivision Application Information:" at bounding box center [382, 57] width 81 height 5
click at [529, 89] on p "Nearly all land divisions in [US_STATE] are regulated by local authorities. The…" at bounding box center [437, 78] width 190 height 26
click at [342, 96] on p "F" at bounding box center [437, 98] width 190 height 6
click at [343, 97] on p "F" at bounding box center [437, 98] width 190 height 6
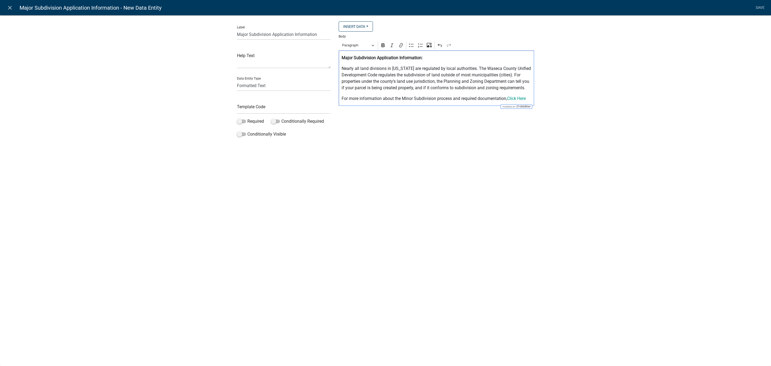
click at [409, 97] on p "For more information about the Minor Subdivision process and required documenta…" at bounding box center [437, 98] width 190 height 6
click at [531, 100] on p "For more information about the Major Subdivision process and required documenta…" at bounding box center [437, 98] width 190 height 6
click at [351, 107] on p "Editor editing area: main. Press Alt+0 for help." at bounding box center [437, 109] width 190 height 6
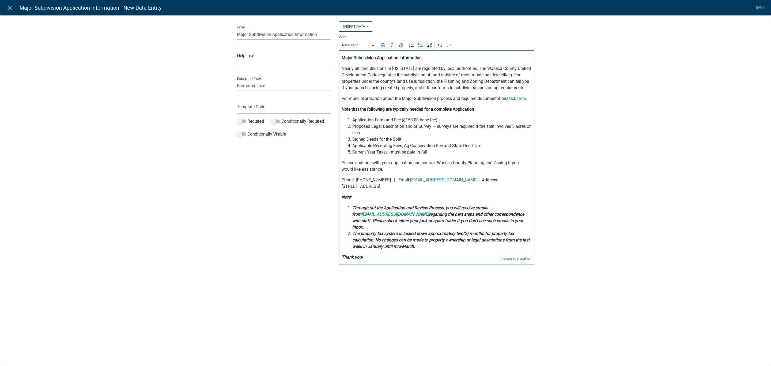
click at [370, 208] on strong "Through out the Application and Review Process, you will receive emails from" at bounding box center [420, 211] width 136 height 12
click at [429, 231] on strong "The property tax system is locked down approximately two(2) months for property…" at bounding box center [440, 240] width 177 height 18
click at [469, 231] on strong "The property tax system is locked down for approximately two(2) months for prop…" at bounding box center [440, 240] width 177 height 18
click at [476, 109] on p "Note that the following are typically needed for a complete Application" at bounding box center [437, 109] width 190 height 6
click at [409, 119] on span "Application Form and Fee ($150.00 base fee)" at bounding box center [441, 120] width 179 height 6
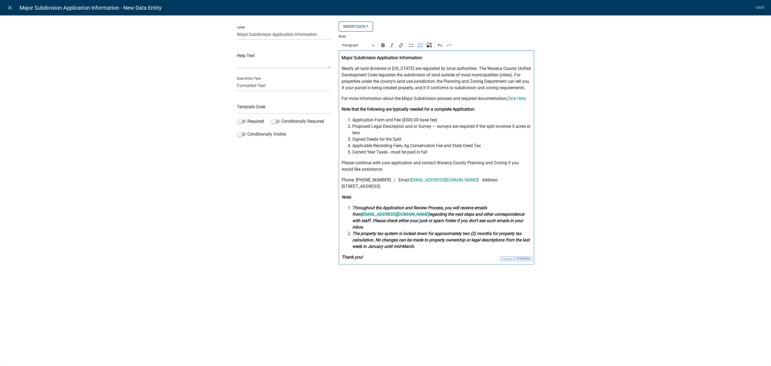
click at [436, 120] on span "Application Form and Fee ($500.00 base fee)" at bounding box center [441, 120] width 179 height 6
click at [403, 121] on span "Application Form and Fee ($500.00 base fee Plus $100 Per Lot for 10 parcels or …" at bounding box center [441, 120] width 179 height 6
click at [521, 120] on span "Application Form and Fee [($500.00 base fee Plus $100 Per Lot for 10 parcels or…" at bounding box center [441, 120] width 179 height 6
drag, startPoint x: 406, startPoint y: 121, endPoint x: 513, endPoint y: 121, distance: 106.9
click at [513, 121] on span "Application Form and Fee [($500.00 base fee Plus $100 Per Lot for 10 parcels or…" at bounding box center [441, 120] width 179 height 6
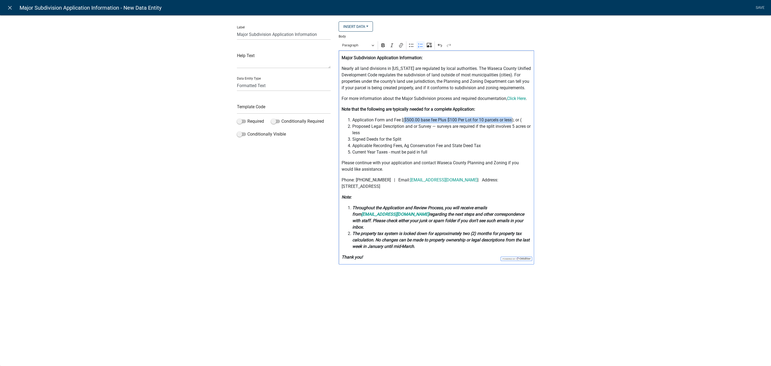
copy span "$500.00 base fee Plus $100 Per Lot for 10 parcels or less"
click at [525, 115] on div "Major Subdivision Application Information: Nearly all land divisions in Minneso…" at bounding box center [436, 157] width 195 height 214
click at [526, 122] on span "Application Form and Fee [($500.00 base fee Plus $100 Per Lot for 10 parcels or…" at bounding box center [441, 120] width 179 height 6
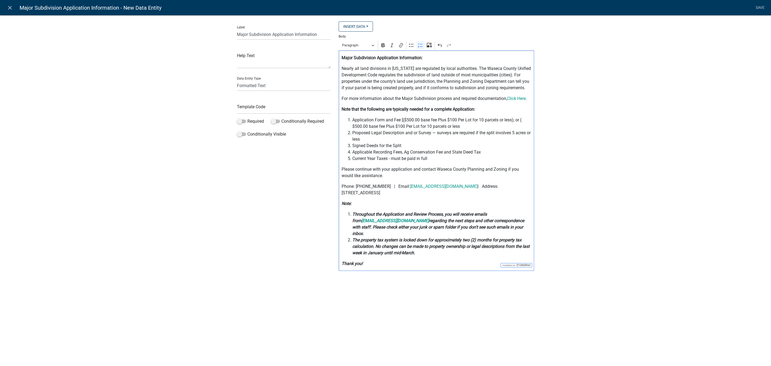
click at [403, 126] on span "Application Form and Fee [($500.00 base fee Plus $100 Per Lot for 10 parcels or…" at bounding box center [441, 123] width 179 height 13
drag, startPoint x: 446, startPoint y: 126, endPoint x: 459, endPoint y: 126, distance: 12.6
click at [459, 126] on span "Application Form and Fee [($500.00 base fee Plus $100 Per Lot for 10 parcels or…" at bounding box center [441, 123] width 179 height 13
click at [469, 126] on span "Application Form and Fee [($500.00 base fee Plus $100 Per Lot for 10 parcels or…" at bounding box center [441, 123] width 179 height 13
click at [369, 140] on span "Proposed Legal Description and or Survey — surveys are required if the split in…" at bounding box center [441, 136] width 179 height 13
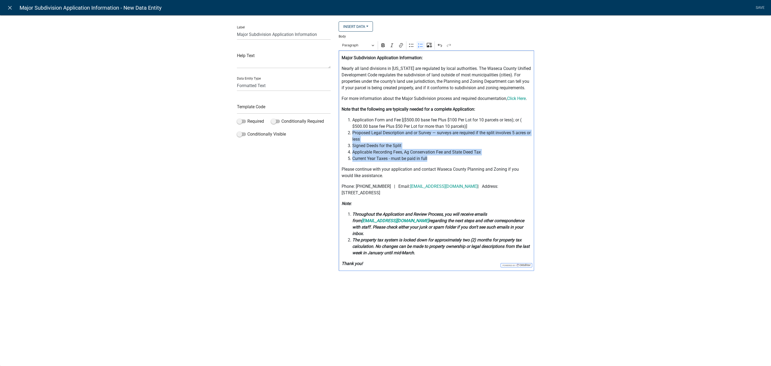
drag, startPoint x: 431, startPoint y: 157, endPoint x: 353, endPoint y: 133, distance: 80.8
click at [353, 133] on ol "Application Form and Fee [($500.00 base fee Plus $100 Per Lot for 10 parcels or…" at bounding box center [437, 139] width 190 height 45
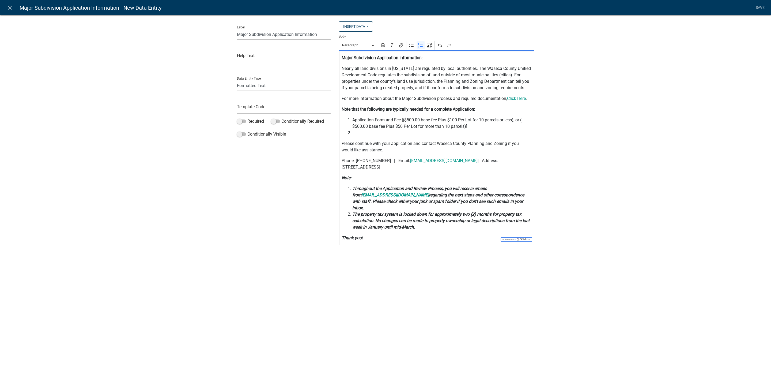
click at [633, 143] on div "Label Major Subdivision Application Information Help Text Data Entity Type Free…" at bounding box center [385, 133] width 771 height 255
click at [271, 105] on input "text" at bounding box center [284, 108] width 94 height 11
type input "PlatInformation"
click at [744, 54] on div "Label Major Subdivision Application Information Help Text Data Entity Type Free…" at bounding box center [385, 141] width 771 height 270
click at [758, 8] on link "Save" at bounding box center [760, 8] width 13 height 10
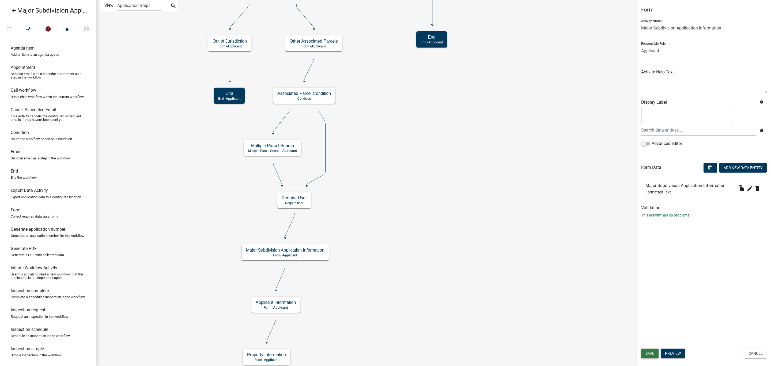
click at [654, 353] on span "Save" at bounding box center [650, 353] width 9 height 4
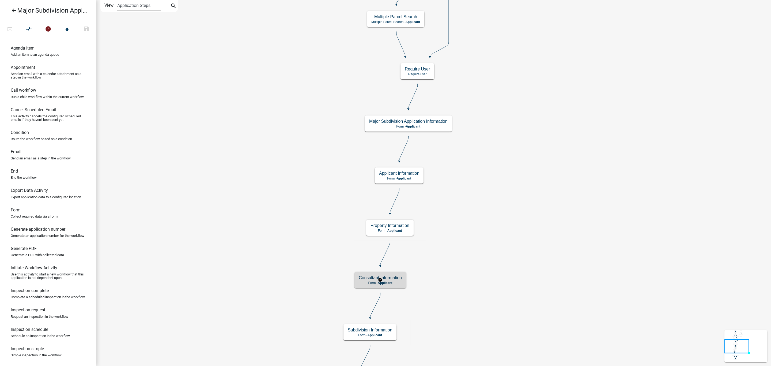
click at [389, 281] on span "Applicant" at bounding box center [385, 283] width 15 height 4
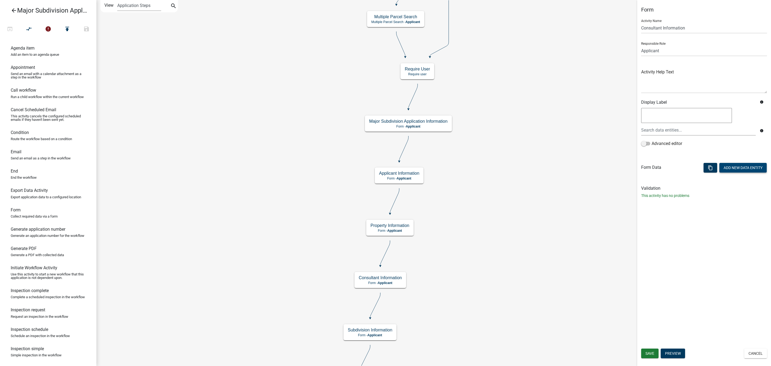
click at [744, 166] on button "Add New Data Entity" at bounding box center [743, 168] width 47 height 10
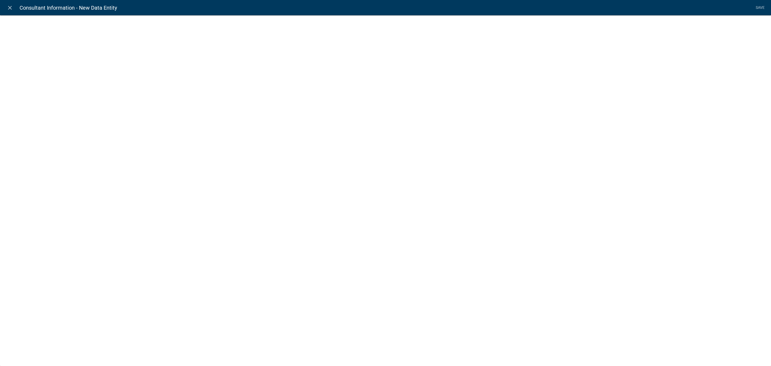
select select
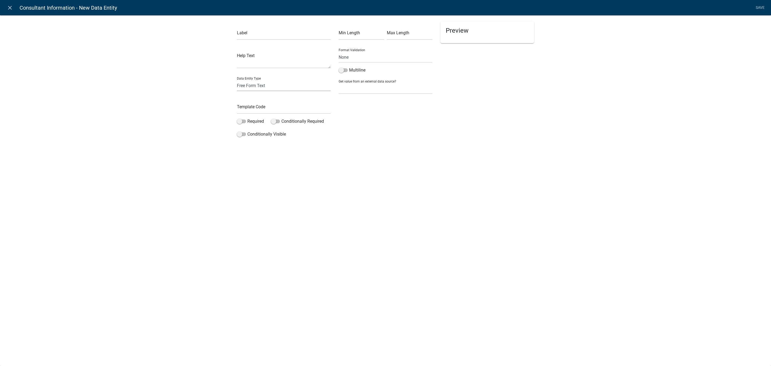
click at [265, 84] on select "Free Form Text Document Display Entity Value Fee Numeric Data Date Map Sketch D…" at bounding box center [284, 85] width 94 height 11
select select "rich-text"
click at [237, 80] on select "Free Form Text Document Display Entity Value Fee Numeric Data Date Map Sketch D…" at bounding box center [284, 85] width 94 height 11
select select "rich-text"
click at [431, 63] on div "Editor editing area: main. Press Alt+0 for help." at bounding box center [436, 57] width 195 height 15
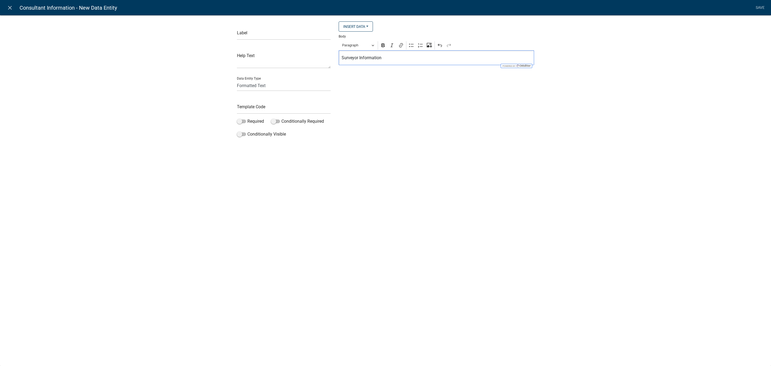
click at [364, 178] on div "close Consultant Information - New Data Entity Save Label Help Text Data Entity…" at bounding box center [385, 183] width 771 height 366
click at [240, 121] on span at bounding box center [241, 121] width 9 height 4
click at [247, 118] on input "Required" at bounding box center [247, 118] width 0 height 0
click at [247, 110] on input "text" at bounding box center [284, 108] width 94 height 11
type input "PlatSurveyor"
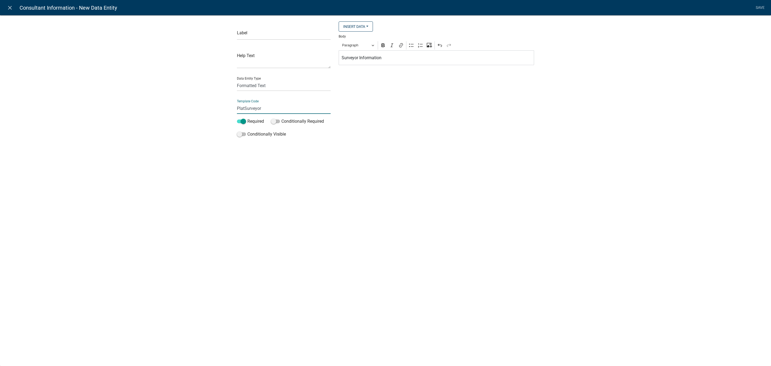
click at [394, 178] on div "close Consultant Information - New Data Entity Save Label Help Text Data Entity…" at bounding box center [385, 183] width 771 height 366
click at [758, 5] on li "Save" at bounding box center [760, 8] width 13 height 10
drag, startPoint x: 429, startPoint y: 227, endPoint x: 345, endPoint y: 179, distance: 96.2
click at [429, 227] on div "close Consultant Information - New Data Entity Save Label Help Text Data Entity…" at bounding box center [385, 183] width 771 height 366
click at [257, 30] on input "text" at bounding box center [284, 34] width 94 height 11
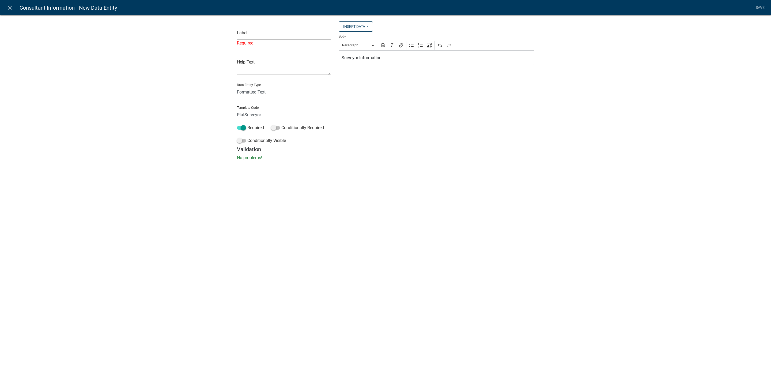
click at [459, 220] on div "close Consultant Information - New Data Entity Save Label Required Help Text Da…" at bounding box center [385, 183] width 771 height 366
drag, startPoint x: 386, startPoint y: 59, endPoint x: 338, endPoint y: 49, distance: 48.6
click at [338, 49] on div "Insert Data Fee Recipients City Email Address Full Name Phone Number State Stre…" at bounding box center [437, 83] width 204 height 125
copy p "Surveyor Information"
click at [272, 32] on input "text" at bounding box center [284, 34] width 94 height 11
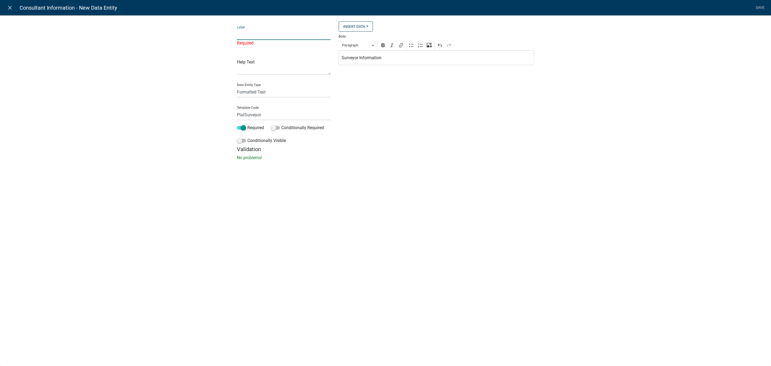
paste input "Surveyor Information"
type input "Surveyor Information"
click at [459, 208] on div "close Consultant Information - New Data Entity Save Label Surveyor Information …" at bounding box center [385, 183] width 771 height 366
click at [759, 9] on link "Save" at bounding box center [760, 8] width 13 height 10
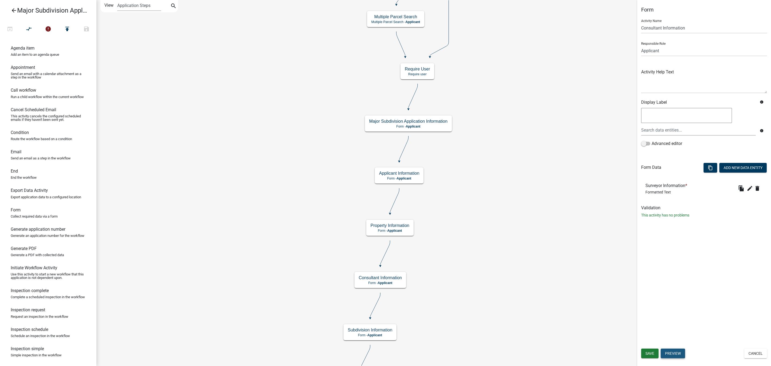
click at [676, 349] on button "Preview" at bounding box center [673, 353] width 24 height 10
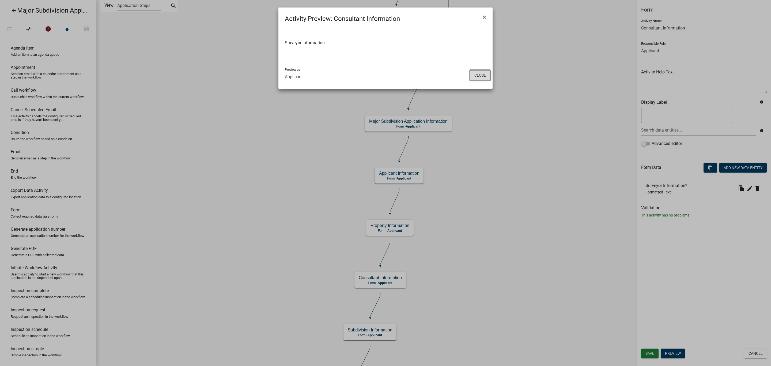
click at [482, 74] on button "Close" at bounding box center [480, 75] width 21 height 10
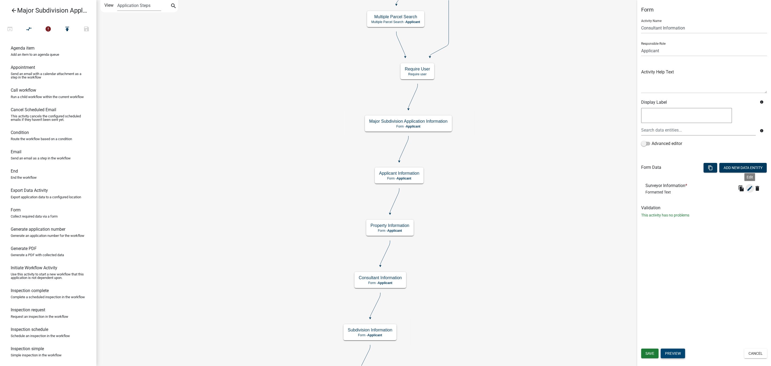
click at [749, 187] on icon "edit" at bounding box center [750, 188] width 6 height 6
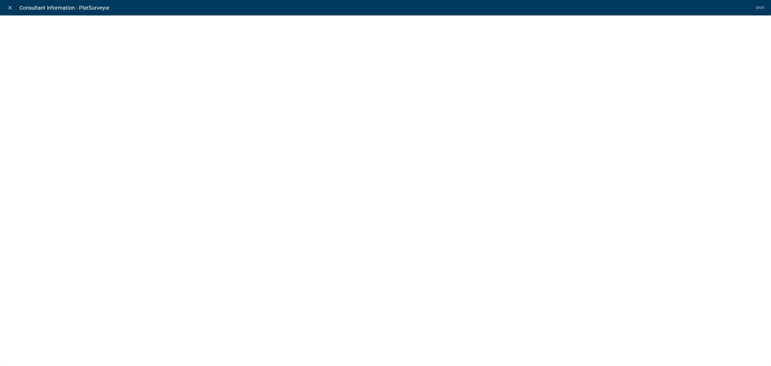
select select "rich-text"
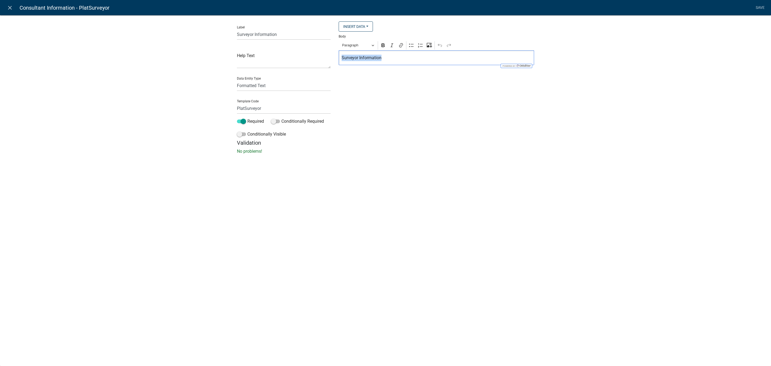
drag, startPoint x: 397, startPoint y: 57, endPoint x: 340, endPoint y: 55, distance: 57.3
click at [340, 55] on div "Surveyor Information" at bounding box center [436, 57] width 195 height 15
click at [372, 44] on button "Paragraph" at bounding box center [358, 45] width 37 height 8
click at [347, 74] on span "Heading 2" at bounding box center [354, 75] width 22 height 8
click at [381, 124] on div "Insert Data Fee Recipients City Email Address Full Name Phone Number State Stre…" at bounding box center [437, 80] width 204 height 118
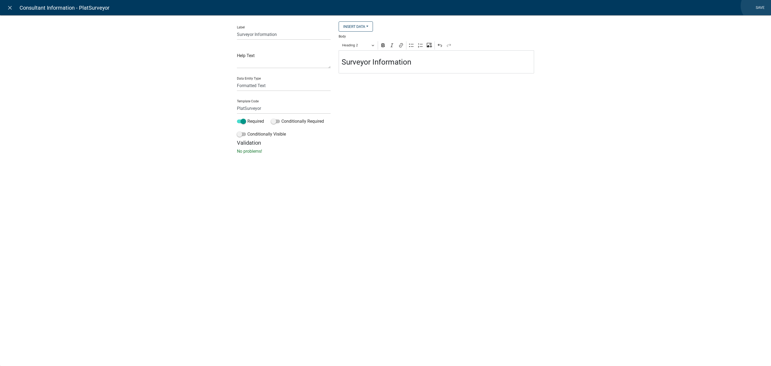
click at [758, 6] on link "Save" at bounding box center [760, 8] width 13 height 10
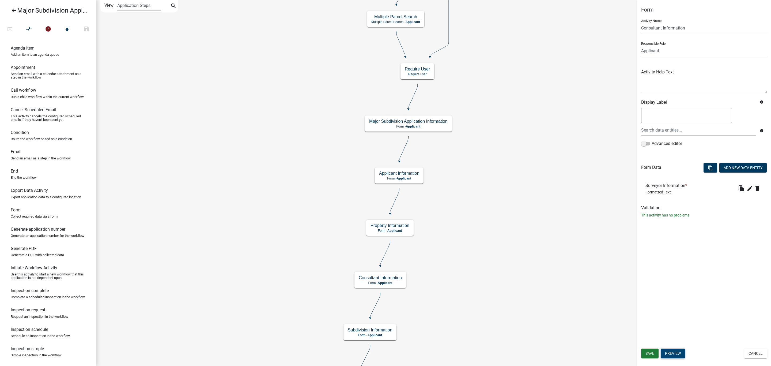
click at [669, 353] on button "Preview" at bounding box center [673, 353] width 24 height 10
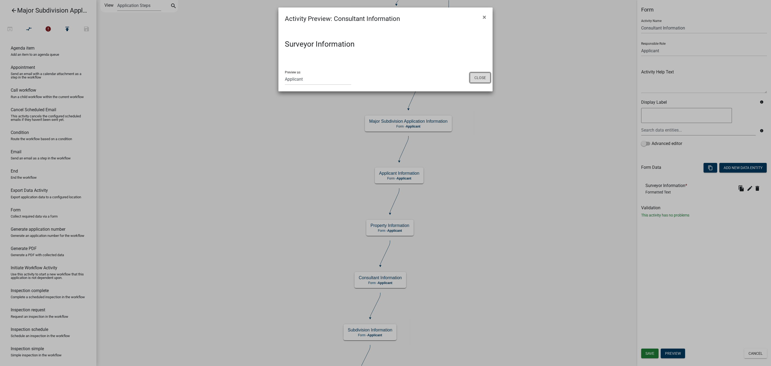
click at [480, 73] on button "Close" at bounding box center [480, 78] width 21 height 10
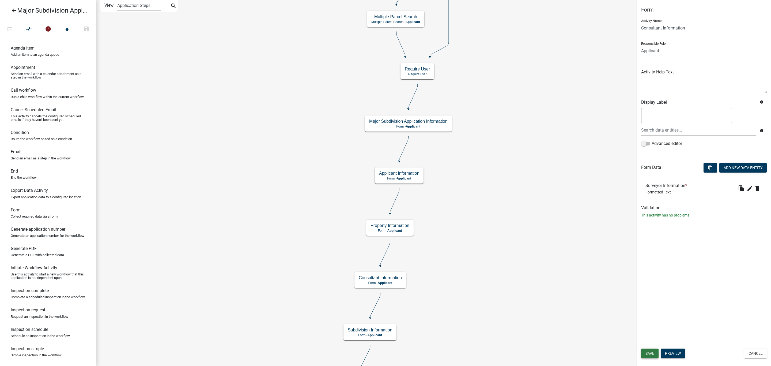
click at [650, 351] on span "Save" at bounding box center [650, 353] width 9 height 4
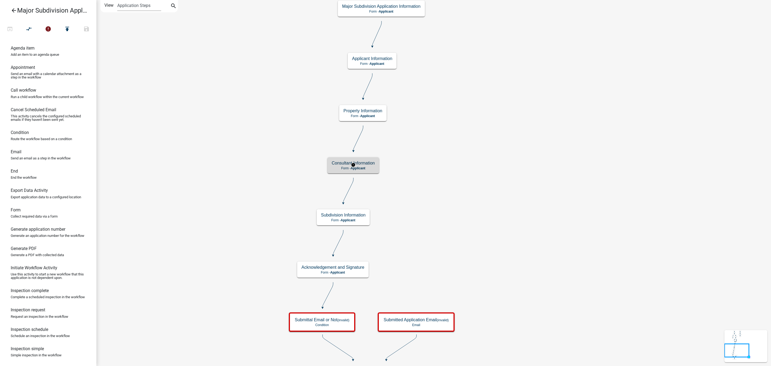
click at [365, 164] on h5 "Consultant Information" at bounding box center [353, 162] width 43 height 5
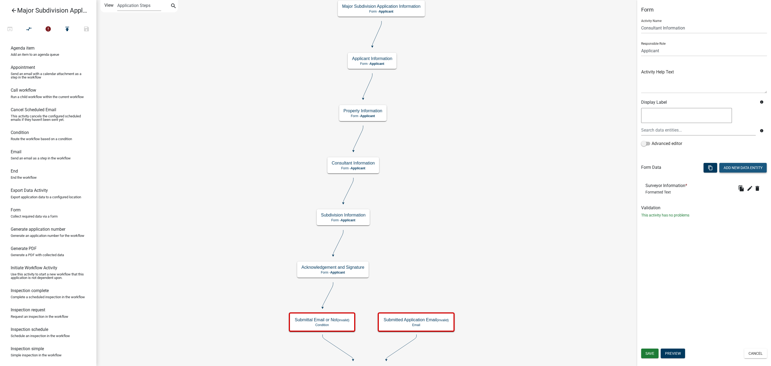
click at [727, 170] on button "Add New Data Entity" at bounding box center [743, 168] width 47 height 10
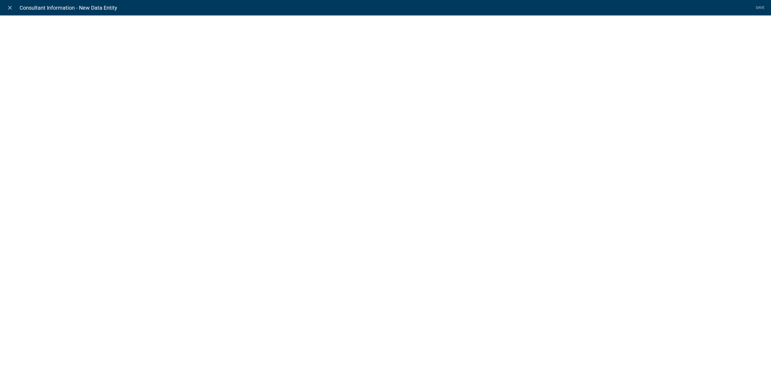
select select
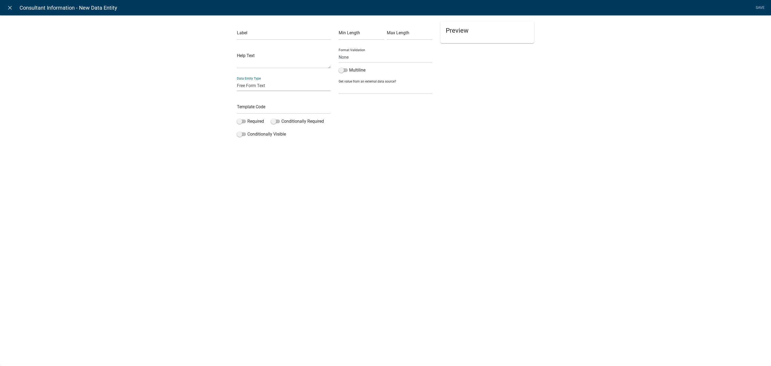
click at [263, 85] on select "Free Form Text Document Display Entity Value Fee Numeric Data Date Map Sketch D…" at bounding box center [284, 85] width 94 height 11
select select "rich-text"
click at [237, 80] on select "Free Form Text Document Display Entity Value Fee Numeric Data Date Map Sketch D…" at bounding box center [284, 85] width 94 height 11
select select "rich-text"
click at [259, 37] on input "text" at bounding box center [284, 34] width 94 height 11
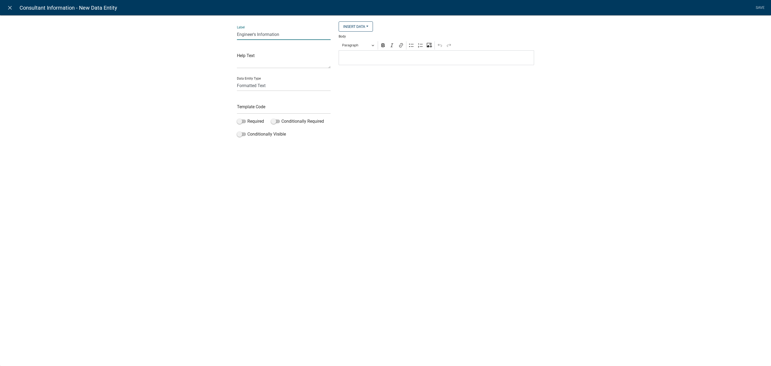
drag, startPoint x: 294, startPoint y: 36, endPoint x: 206, endPoint y: 35, distance: 88.4
click at [206, 35] on div "Label Engineer's Information Help Text Data Entity Type Free Form Text Document…" at bounding box center [385, 78] width 771 height 144
type input "Engineer's Information"
click at [416, 59] on p "Editor editing area: main. Press Alt+0 for help." at bounding box center [437, 58] width 190 height 6
drag, startPoint x: 404, startPoint y: 60, endPoint x: 324, endPoint y: 69, distance: 80.0
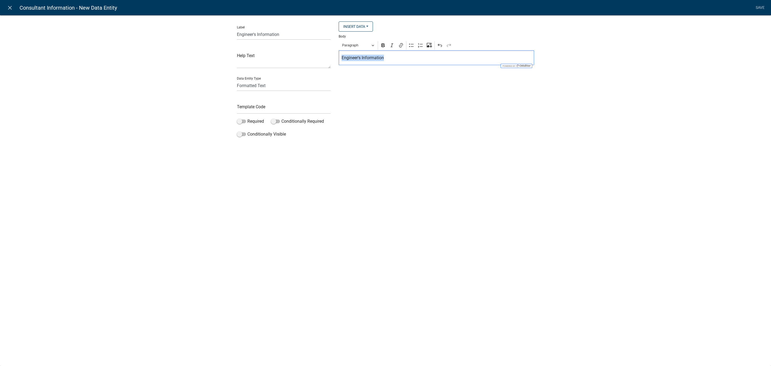
click at [324, 69] on div "Label Engineer's Information Help Text Data Entity Type Free Form Text Document…" at bounding box center [385, 80] width 305 height 118
click at [373, 47] on button "Paragraph" at bounding box center [358, 45] width 37 height 8
click at [347, 79] on span "Heading 2" at bounding box center [354, 75] width 22 height 8
click at [289, 85] on select "Free Form Text Document Display Entity Value Fee Numeric Data Date Map Sketch D…" at bounding box center [284, 85] width 94 height 11
drag, startPoint x: 167, startPoint y: 116, endPoint x: 176, endPoint y: 116, distance: 8.8
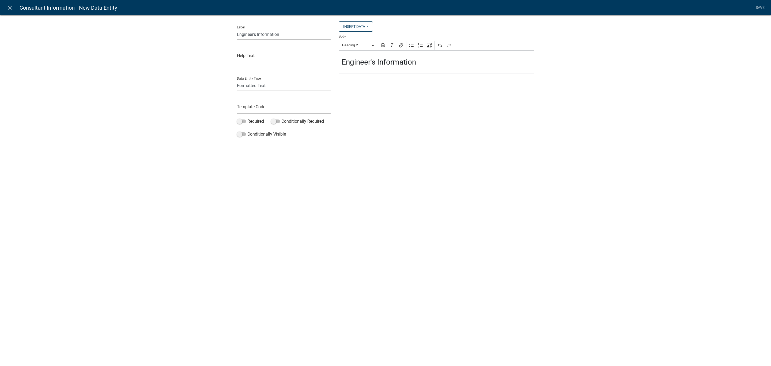
click at [168, 116] on div "Label Engineer's Information Help Text Data Entity Type Free Form Text Document…" at bounding box center [385, 78] width 771 height 144
click at [248, 106] on input "text" at bounding box center [284, 108] width 94 height 11
type input "PlatEngineer"
click at [322, 199] on div "close Consultant Information - New Data Entity Save Label Engineer's Informatio…" at bounding box center [385, 183] width 771 height 366
click at [240, 122] on span at bounding box center [241, 121] width 9 height 4
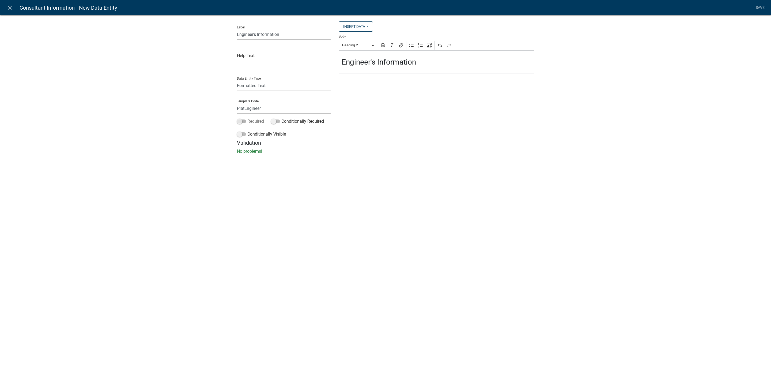
click at [247, 118] on input "Required" at bounding box center [247, 118] width 0 height 0
click at [756, 5] on link "Save" at bounding box center [760, 8] width 13 height 10
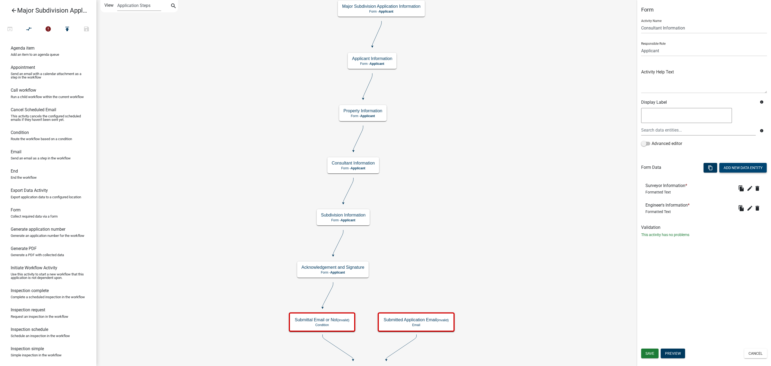
click at [739, 166] on button "Add New Data Entity" at bounding box center [743, 168] width 47 height 10
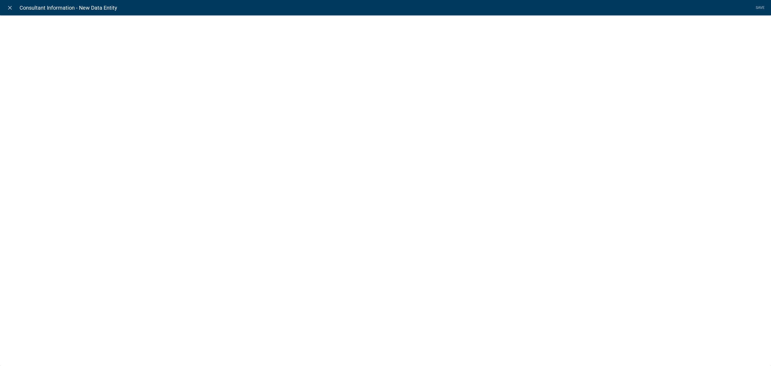
select select
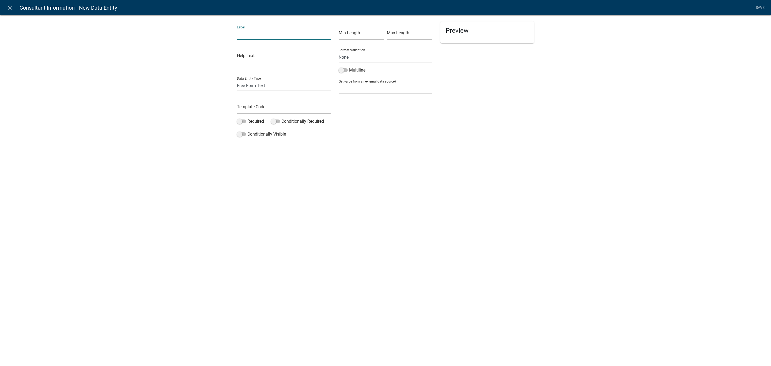
click at [255, 29] on input "text" at bounding box center [284, 34] width 94 height 11
type input "Attorney Information"
click at [194, 57] on div "Label Attorney Information Help Text Data Entity Type Free Form Text Document D…" at bounding box center [385, 78] width 771 height 144
drag, startPoint x: 284, startPoint y: 33, endPoint x: 237, endPoint y: 26, distance: 47.2
click at [237, 26] on div "Label Attorney Information" at bounding box center [284, 30] width 94 height 18
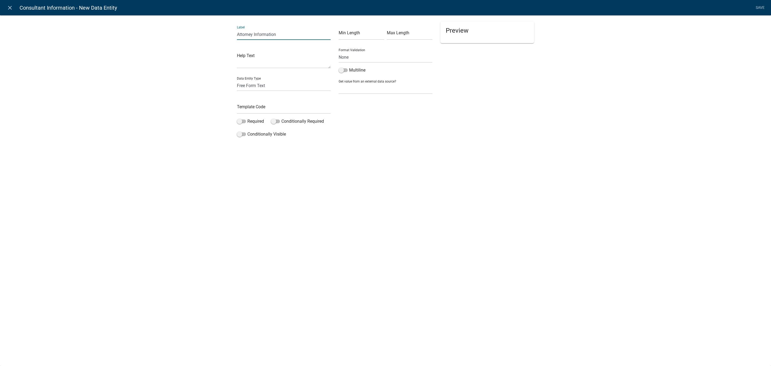
click at [277, 79] on div "Data Entity Type Free Form Text Document Display Entity Value Fee Numeric Data …" at bounding box center [284, 82] width 94 height 18
click at [256, 83] on select "Free Form Text Document Display Entity Value Fee Numeric Data Date Map Sketch D…" at bounding box center [284, 85] width 94 height 11
select select "rich-text"
click at [237, 80] on select "Free Form Text Document Display Entity Value Fee Numeric Data Date Map Sketch D…" at bounding box center [284, 85] width 94 height 11
select select "rich-text"
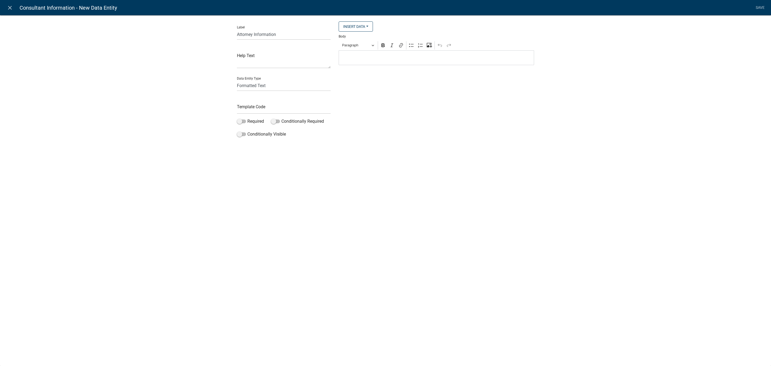
click at [362, 59] on p "Editor editing area: main. Press Alt+0 for help." at bounding box center [437, 58] width 190 height 6
click at [375, 46] on button "Paragraph" at bounding box center [358, 45] width 37 height 8
click at [355, 75] on span "Heading 2" at bounding box center [354, 75] width 22 height 8
click at [353, 133] on div "Insert Data Fee Recipients City Email Address Full Name Phone Number State Stre…" at bounding box center [437, 80] width 204 height 118
click at [261, 106] on input "text" at bounding box center [284, 108] width 94 height 11
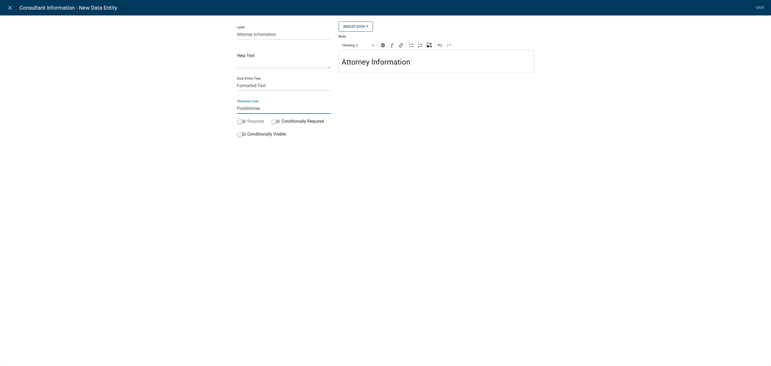
type input "PlatAttorney"
click at [245, 121] on span at bounding box center [241, 121] width 9 height 4
click at [247, 118] on input "Required" at bounding box center [247, 118] width 0 height 0
click at [762, 8] on link "Save" at bounding box center [760, 8] width 13 height 10
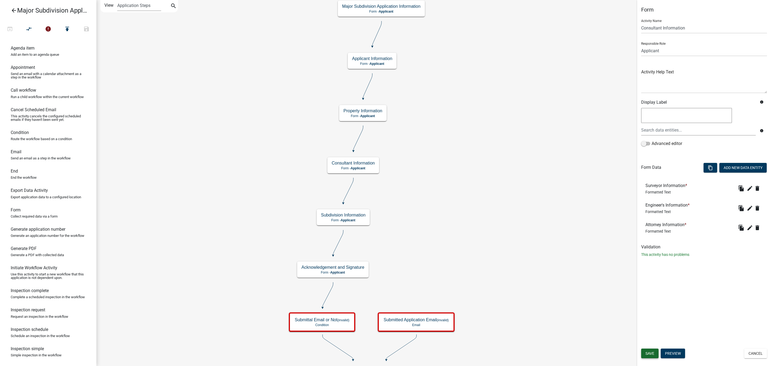
click at [652, 353] on span "Save" at bounding box center [650, 353] width 9 height 4
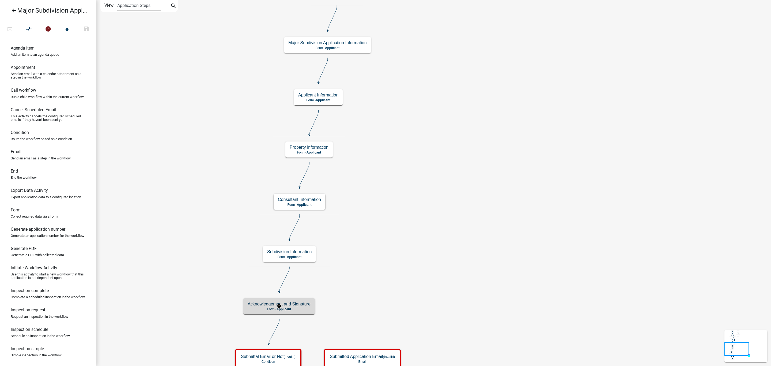
click at [300, 309] on p "Form - Applicant" at bounding box center [279, 309] width 63 height 4
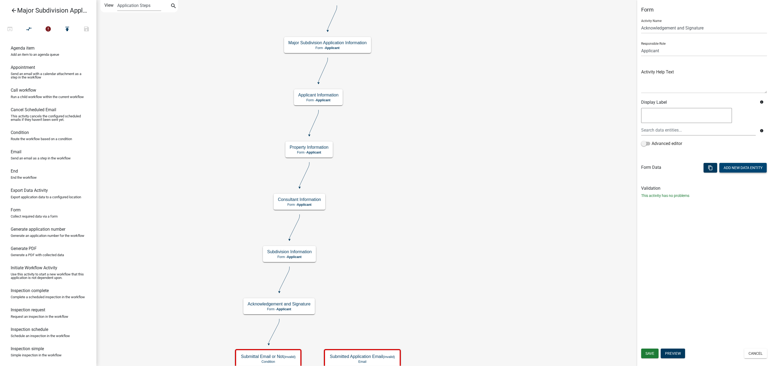
click at [741, 166] on button "Add New Data Entity" at bounding box center [743, 168] width 47 height 10
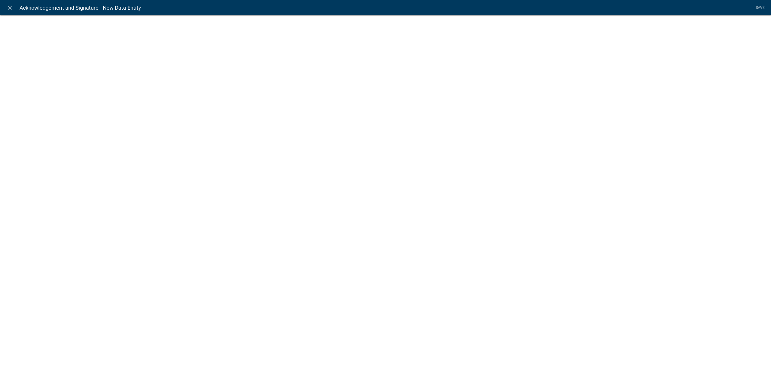
select select
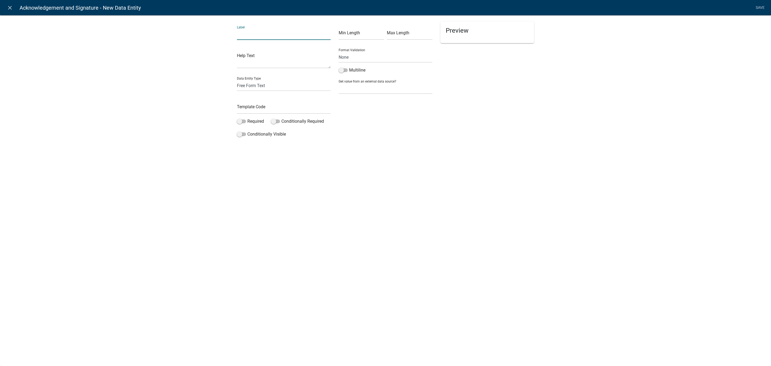
click at [261, 40] on input "text" at bounding box center [284, 34] width 94 height 11
type input "Agreement"
click at [250, 83] on select "Free Form Text Document Display Entity Value Fee Numeric Data Date Map Sketch D…" at bounding box center [284, 85] width 94 height 11
select select "rich-text"
click at [237, 80] on select "Free Form Text Document Display Entity Value Fee Numeric Data Date Map Sketch D…" at bounding box center [284, 85] width 94 height 11
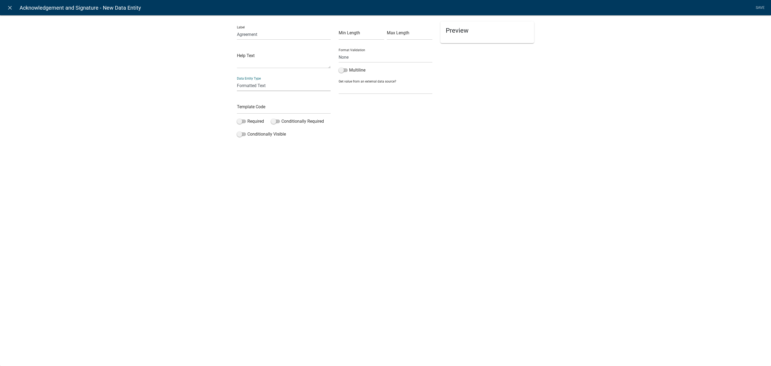
select select "rich-text"
click at [354, 61] on p "Editor editing area: main. Press Alt+0 for help." at bounding box center [437, 58] width 190 height 6
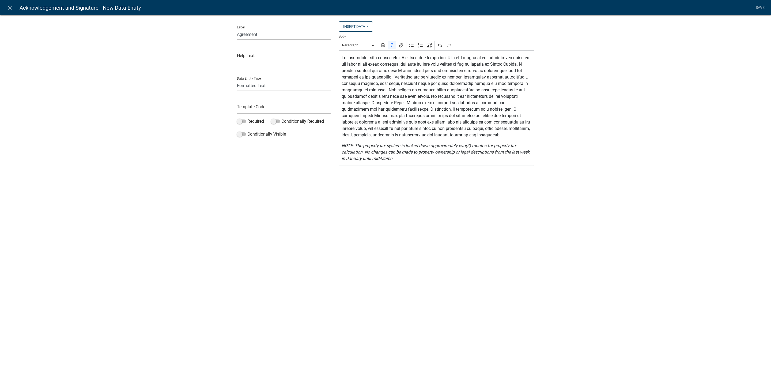
click at [388, 194] on div "close Acknowledgement and Signature - New Data Entity Save Label Agreement Help…" at bounding box center [385, 183] width 771 height 366
click at [273, 108] on input "text" at bounding box center [284, 108] width 94 height 11
type input "PlatAgreement"
click at [318, 195] on div "close Acknowledgement and Signature - New Data Entity Save Label Agreement Help…" at bounding box center [385, 183] width 771 height 366
click at [760, 7] on link "Save" at bounding box center [760, 8] width 13 height 10
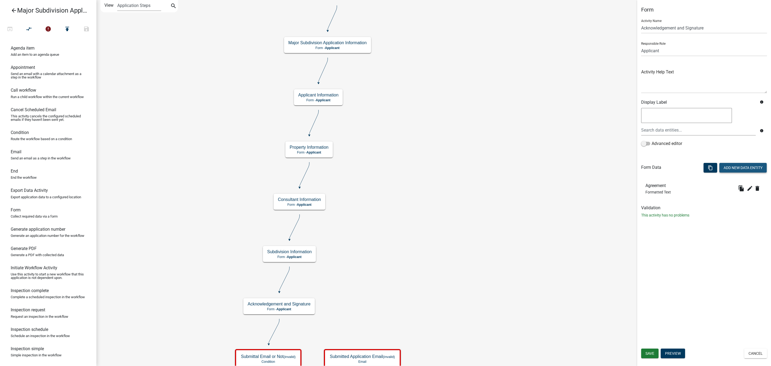
click at [732, 168] on button "Add New Data Entity" at bounding box center [743, 168] width 47 height 10
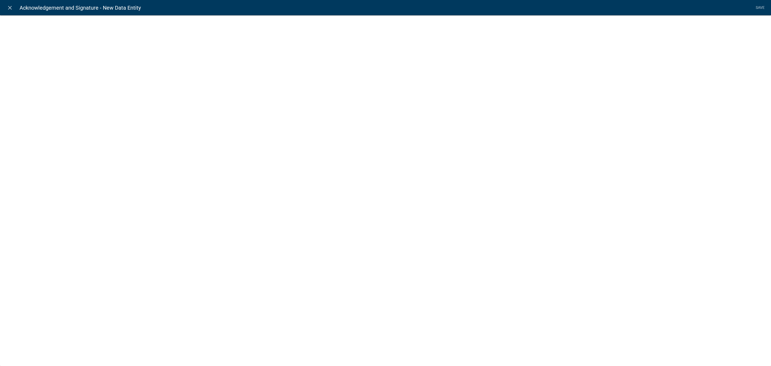
select select
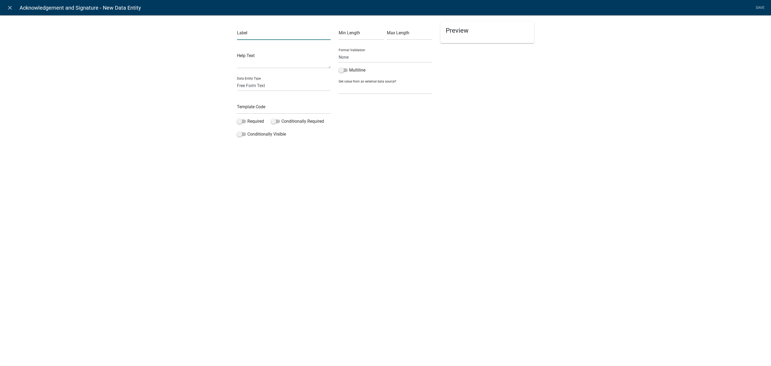
click at [265, 35] on input "text" at bounding box center [284, 34] width 94 height 11
type input "Applicant Signature"
click at [324, 187] on div "close Acknowledgement and Signature - New Data Entity Save Label Applicant Sign…" at bounding box center [385, 183] width 771 height 366
click at [255, 85] on select "Free Form Text Document Display Entity Value Fee Numeric Data Date Map Sketch D…" at bounding box center [284, 85] width 94 height 11
select select "signature"
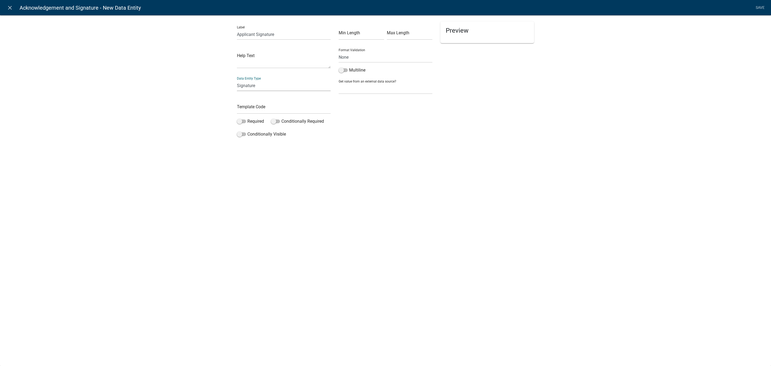
click at [237, 80] on select "Free Form Text Document Display Entity Value Fee Numeric Data Date Map Sketch D…" at bounding box center [284, 85] width 94 height 11
select select "signature"
click at [260, 108] on input "text" at bounding box center [284, 108] width 94 height 11
type input "PlatAppSign"
click at [286, 202] on div "close Acknowledgement and Signature - New Data Entity Save Label Applicant Sign…" at bounding box center [385, 183] width 771 height 366
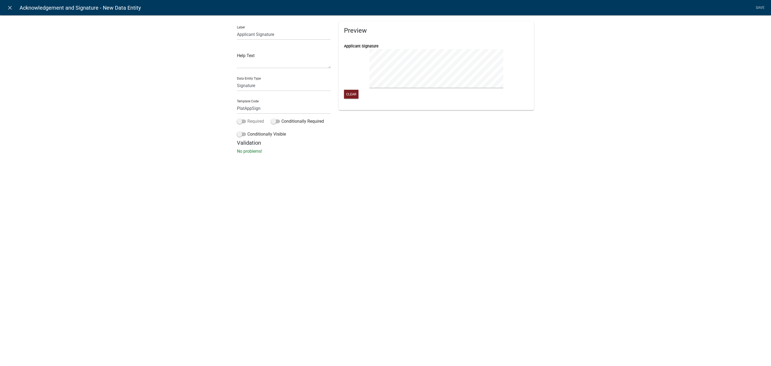
click at [242, 121] on span at bounding box center [241, 121] width 9 height 4
click at [247, 118] on input "Required" at bounding box center [247, 118] width 0 height 0
click at [306, 221] on div "close Acknowledgement and Signature - New Data Entity Save Label Applicant Sign…" at bounding box center [385, 183] width 771 height 366
click at [762, 7] on link "Save" at bounding box center [760, 8] width 13 height 10
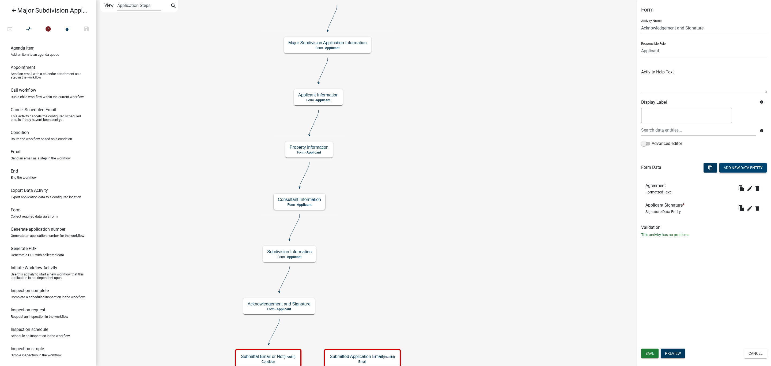
click at [729, 166] on button "Add New Data Entity" at bounding box center [743, 168] width 47 height 10
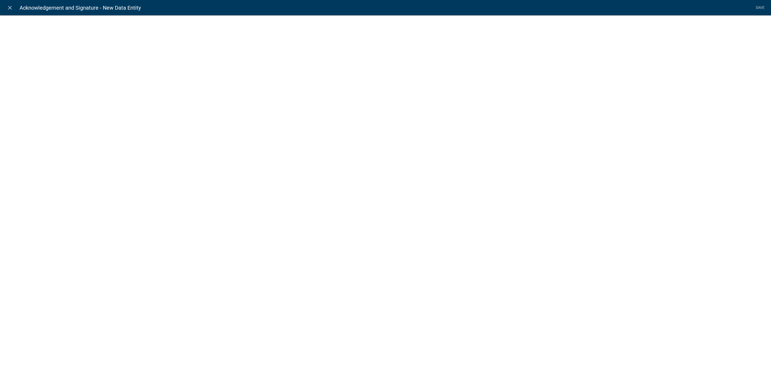
select select
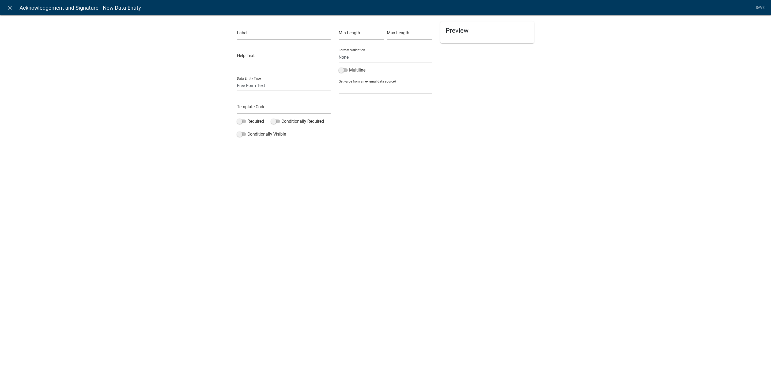
click at [254, 89] on select "Free Form Text Document Display Entity Value Fee Numeric Data Date Map Sketch D…" at bounding box center [284, 85] width 94 height 11
select select "date"
click at [237, 80] on select "Free Form Text Document Display Entity Value Fee Numeric Data Date Map Sketch D…" at bounding box center [284, 85] width 94 height 11
select select "date"
select select
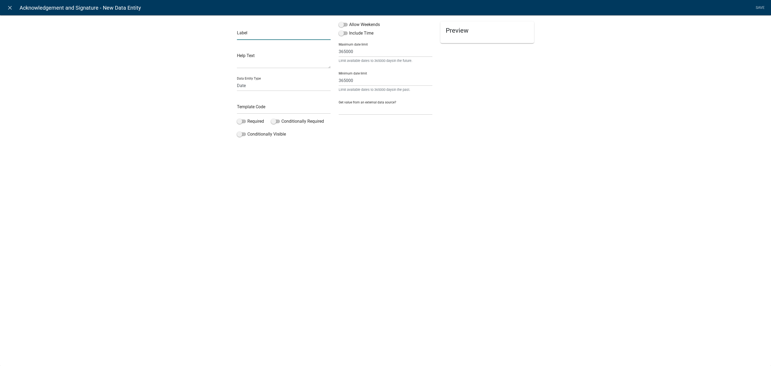
click at [248, 36] on input "text" at bounding box center [284, 34] width 94 height 11
type input "Date"
click at [343, 24] on span at bounding box center [343, 25] width 9 height 4
click at [349, 21] on input "Allow Weekends" at bounding box center [349, 21] width 0 height 0
click at [249, 108] on input "text" at bounding box center [284, 108] width 94 height 11
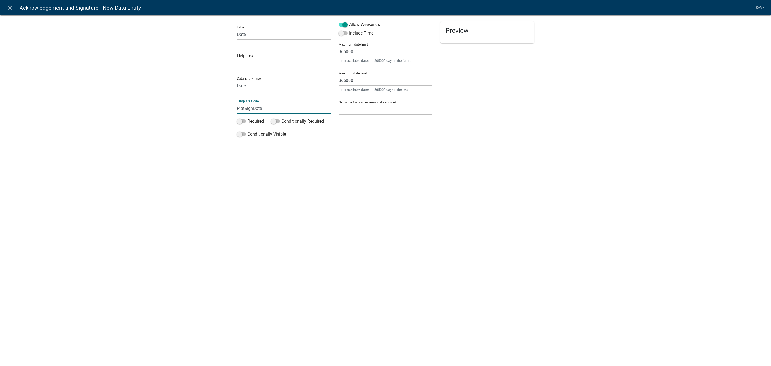
type input "PlatSignDate"
click at [290, 215] on div "close Acknowledgement and Signature - New Data Entity Save Label Date Help Text…" at bounding box center [385, 183] width 771 height 366
click at [240, 118] on label "Required" at bounding box center [250, 121] width 27 height 6
click at [247, 118] on input "Required" at bounding box center [247, 118] width 0 height 0
click at [341, 35] on span at bounding box center [343, 33] width 9 height 4
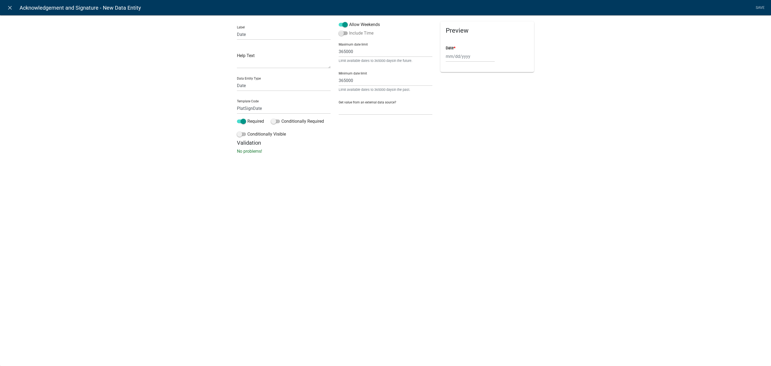
click at [349, 30] on input "Include Time" at bounding box center [349, 30] width 0 height 0
click at [370, 213] on div "close Acknowledgement and Signature - New Data Entity Save Label Date Help Text…" at bounding box center [385, 183] width 771 height 366
click at [755, 9] on link "Save" at bounding box center [760, 8] width 13 height 10
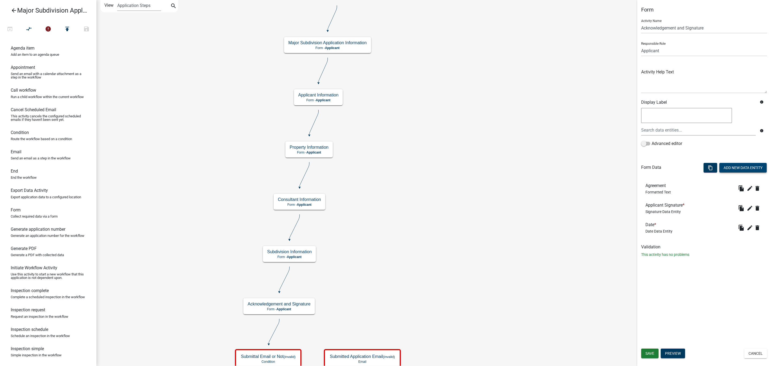
click at [751, 167] on button "Add New Data Entity" at bounding box center [743, 168] width 47 height 10
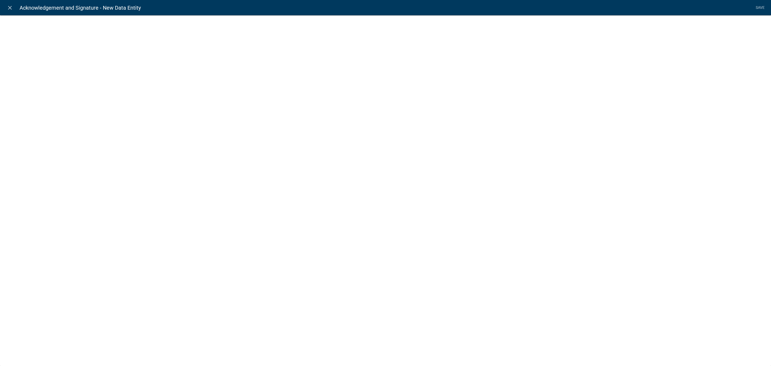
select select
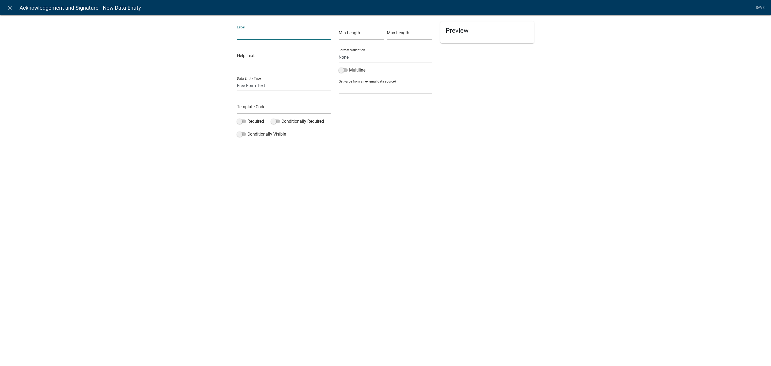
click at [244, 31] on input "text" at bounding box center [284, 34] width 94 height 11
click at [243, 32] on input "text" at bounding box center [284, 34] width 94 height 11
paste input "[ { "value": { "activity": { "routing": [ { "targetId": "d51639ba-2b68-4ade-856…"
type input "[ { "value": { "activity": { "routing": [ { "targetId": "d51639ba-2b68-4ade-856…"
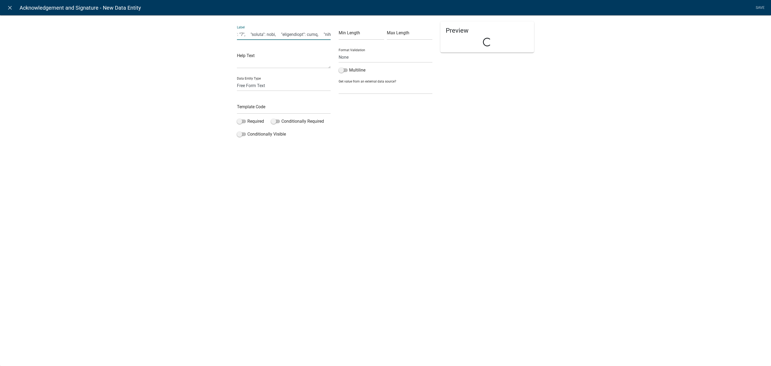
select select
type input "Please check the box below if the application materials were keyed in by staff"
click at [250, 83] on select "Free Form Text Document Display Entity Value Fee Numeric Data Date Map Sketch D…" at bounding box center [284, 85] width 94 height 11
select select "list-data"
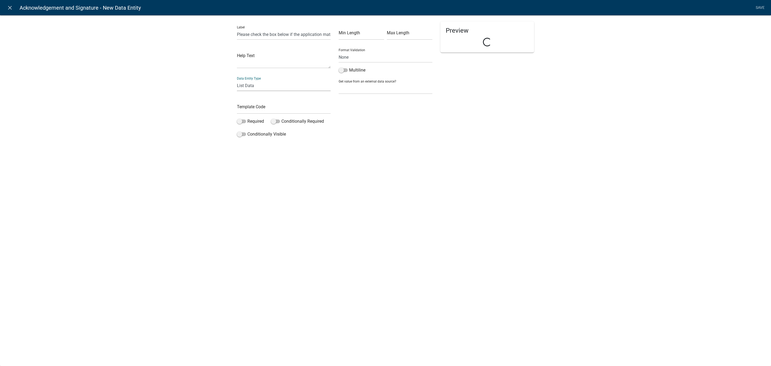
click at [237, 80] on select "Free Form Text Document Display Entity Value Fee Numeric Data Date Map Sketch D…" at bounding box center [284, 85] width 94 height 11
click at [253, 107] on input "text" at bounding box center [284, 108] width 94 height 11
type input "PlatKeyStaff"
click at [335, 174] on div "close Acknowledgement and Signature - New Data Entity Save Label Please check t…" at bounding box center [385, 183] width 771 height 366
click at [363, 126] on div "Min Length Max Length Format Validation None Email PhoneNumber Multiline Get va…" at bounding box center [386, 80] width 102 height 118
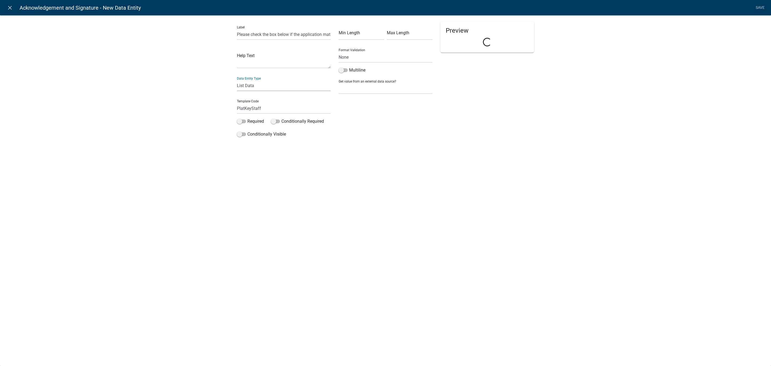
click at [262, 83] on select "Free Form Text Document Display Entity Value Fee Numeric Data Date Map Sketch D…" at bounding box center [284, 85] width 94 height 11
click at [496, 189] on div "close Acknowledgement and Signature - New Data Entity Save Label Please check t…" at bounding box center [385, 183] width 771 height 366
click at [268, 85] on select "Free Form Text Document Display Entity Value Fee Numeric Data Date Map Sketch D…" at bounding box center [284, 85] width 94 height 11
click at [237, 80] on select "Free Form Text Document Display Entity Value Fee Numeric Data Date Map Sketch D…" at bounding box center [284, 85] width 94 height 11
click at [361, 143] on div "Label Please check the box below if the application materials were keyed in by …" at bounding box center [385, 78] width 771 height 144
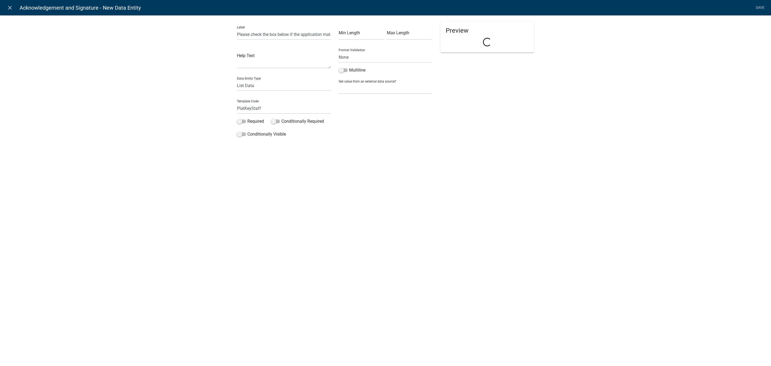
click at [314, 158] on div "close Acknowledgement and Signature - New Data Entity Save Label Please check t…" at bounding box center [385, 183] width 771 height 366
click at [264, 106] on input "PlatKeyStaff" at bounding box center [284, 108] width 94 height 11
click at [265, 38] on input "Please check the box below if the application materials were keyed in by staff" at bounding box center [284, 34] width 94 height 11
type input "P"
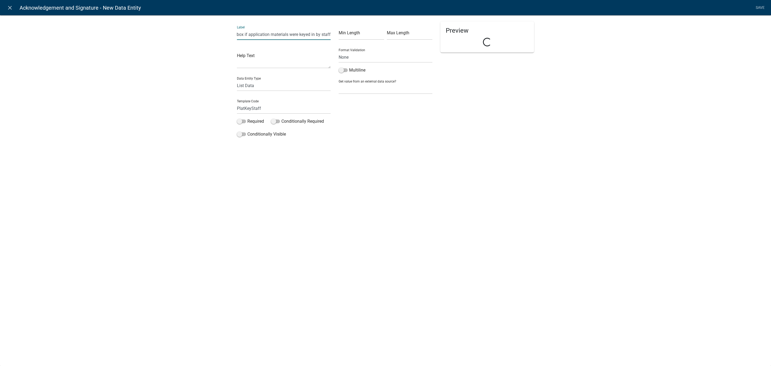
type input "Check this box if application materials were keyed in by staff"
click at [228, 186] on div "close Acknowledgement and Signature - New Data Entity Save Label Check this box…" at bounding box center [385, 183] width 771 height 366
drag, startPoint x: 764, startPoint y: 7, endPoint x: 761, endPoint y: 9, distance: 3.6
click at [761, 8] on li "Save" at bounding box center [760, 8] width 13 height 10
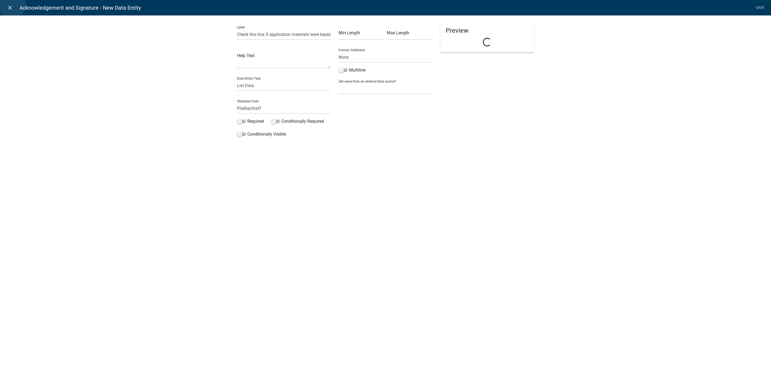
click at [12, 5] on icon "close" at bounding box center [10, 8] width 6 height 6
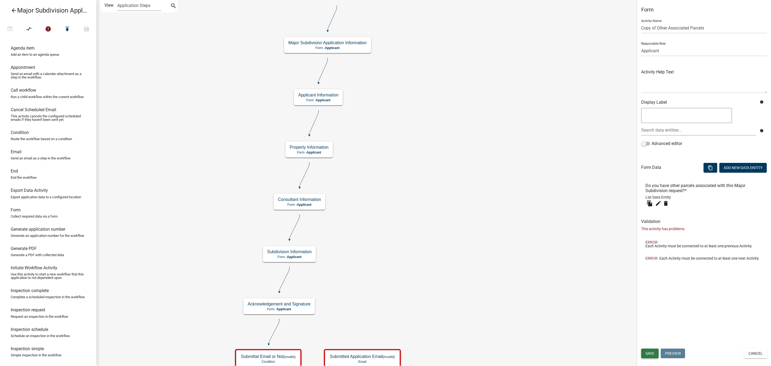
click at [648, 353] on span "Save" at bounding box center [650, 353] width 9 height 4
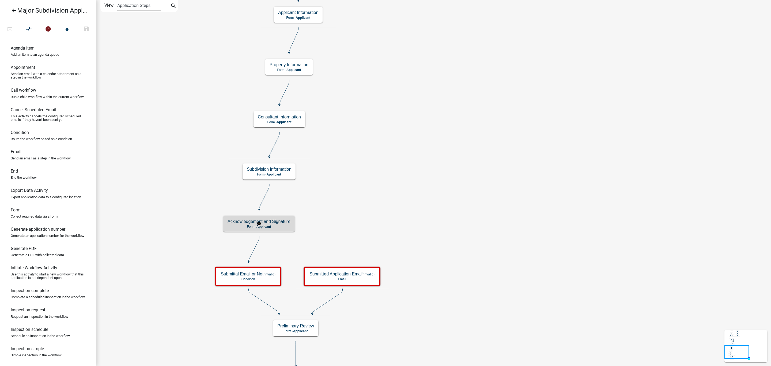
click at [284, 225] on p "Form - Applicant" at bounding box center [259, 227] width 63 height 4
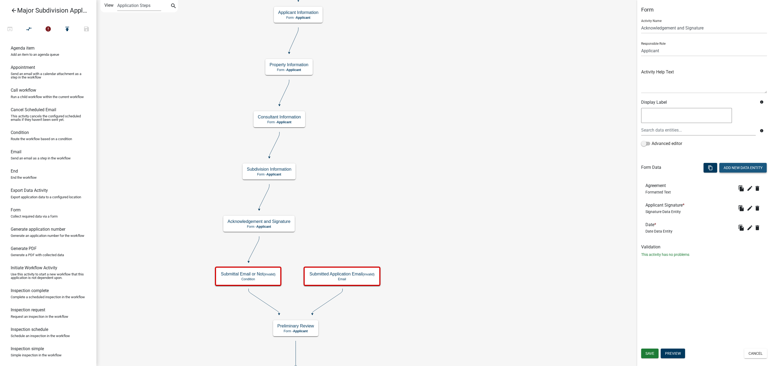
click at [739, 170] on button "Add New Data Entity" at bounding box center [743, 168] width 47 height 10
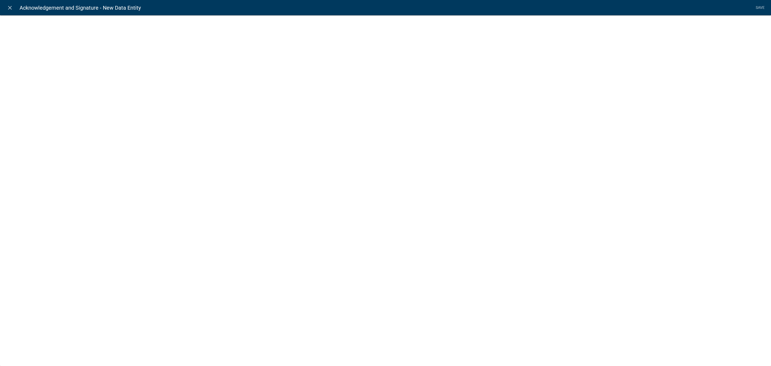
select select
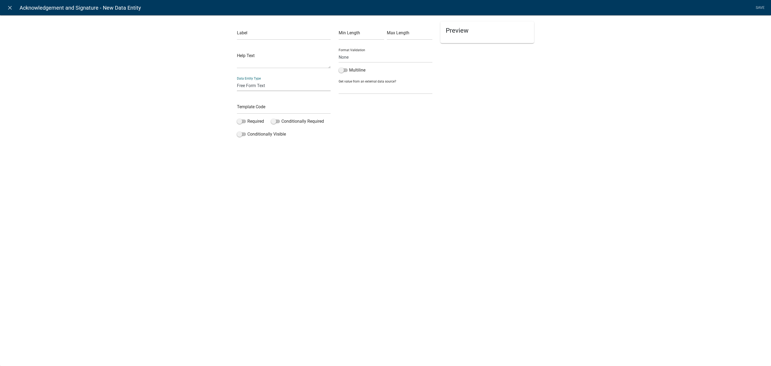
click at [244, 82] on select "Free Form Text Document Display Entity Value Fee Numeric Data Date Map Sketch D…" at bounding box center [284, 85] width 94 height 11
select select "list-data"
click at [237, 80] on select "Free Form Text Document Display Entity Value Fee Numeric Data Date Map Sketch D…" at bounding box center [284, 85] width 94 height 11
select select "list-data"
select select
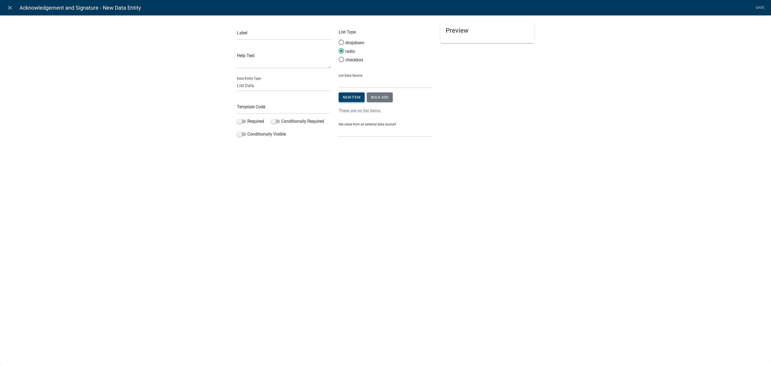
click at [356, 96] on button "New item" at bounding box center [352, 97] width 26 height 10
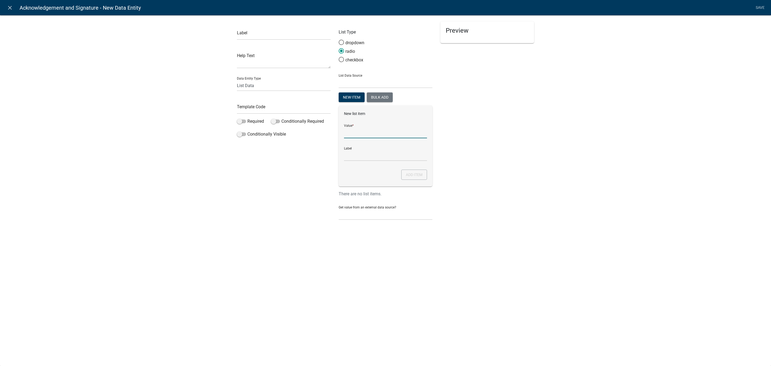
click at [352, 131] on input "List Data Source" at bounding box center [385, 132] width 83 height 11
click at [357, 56] on div "radio" at bounding box center [386, 52] width 94 height 9
click at [353, 61] on label "checkbox" at bounding box center [351, 60] width 25 height 6
click at [339, 57] on input "checkbox" at bounding box center [339, 57] width 0 height 0
click at [362, 129] on input "List Data Source" at bounding box center [385, 132] width 83 height 11
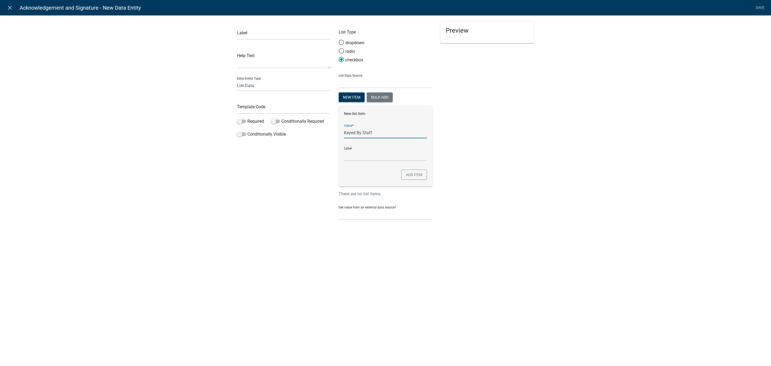
type input "Keyed By Staff"
click at [247, 38] on input "text" at bounding box center [284, 34] width 94 height 11
type input "Check this box if application materials were keyed in by staff"
click at [253, 108] on input "text" at bounding box center [284, 108] width 94 height 11
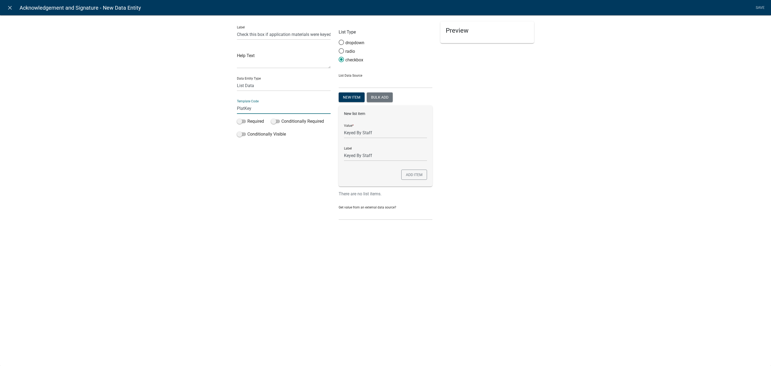
type input "PlatKeyStaff"
drag, startPoint x: 543, startPoint y: 133, endPoint x: 607, endPoint y: 103, distance: 70.6
click at [546, 133] on div "Label Check this box if application materials were keyed in by staff Help Text …" at bounding box center [385, 121] width 771 height 230
click at [759, 6] on link "Save" at bounding box center [760, 8] width 13 height 10
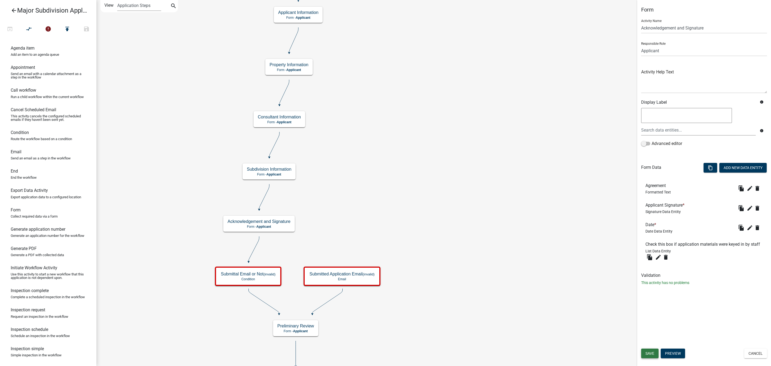
click at [653, 355] on span "Save" at bounding box center [650, 353] width 9 height 4
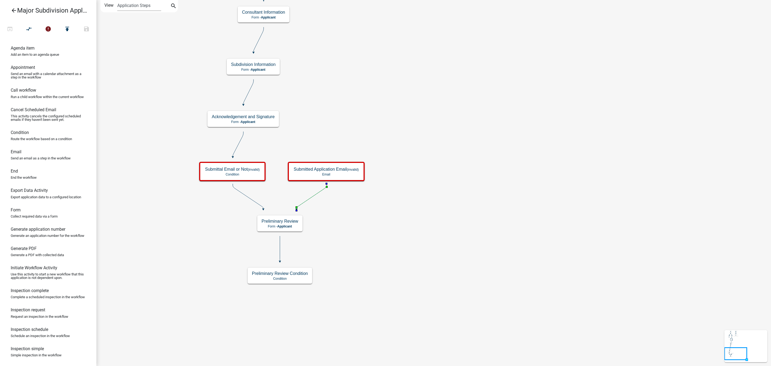
click at [314, 197] on icon at bounding box center [312, 196] width 30 height 25
click at [246, 195] on icon at bounding box center [248, 196] width 31 height 25
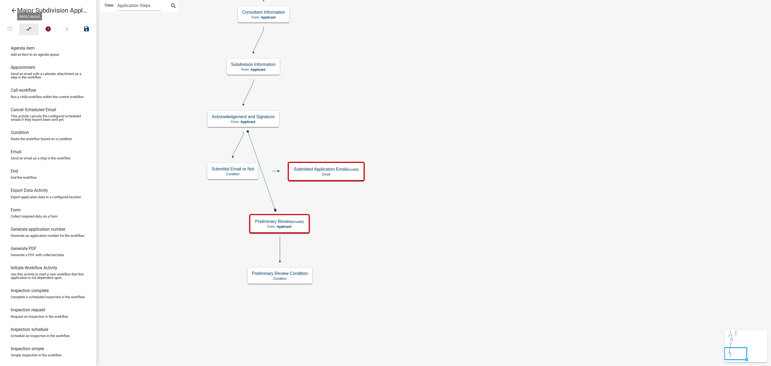
click at [29, 31] on icon "compare_arrows" at bounding box center [29, 29] width 6 height 7
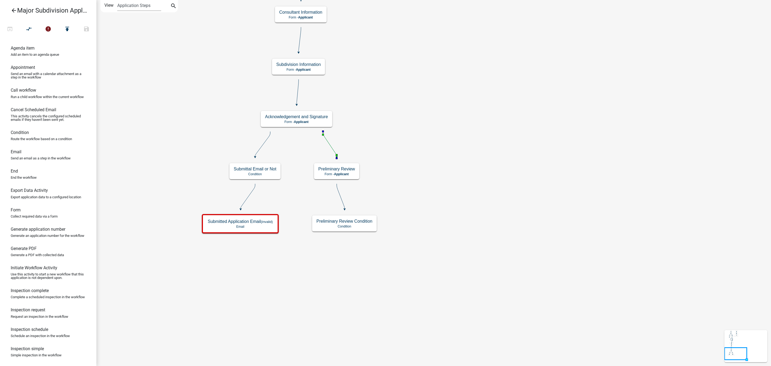
click at [329, 143] on icon at bounding box center [330, 143] width 14 height 25
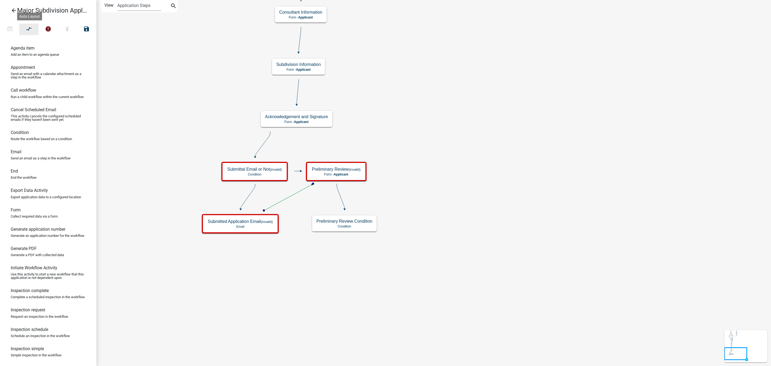
click at [29, 28] on icon "compare_arrows" at bounding box center [29, 29] width 6 height 7
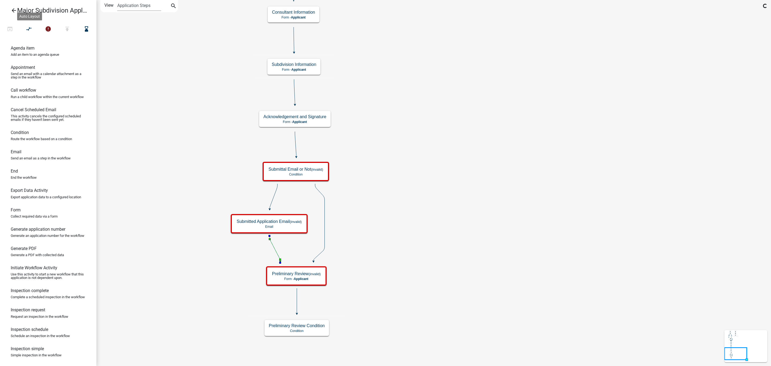
click at [385, 210] on icon "Start Start - Applicant Parcel search Parcel search - Applicant Jurisdiction Co…" at bounding box center [434, 182] width 674 height 365
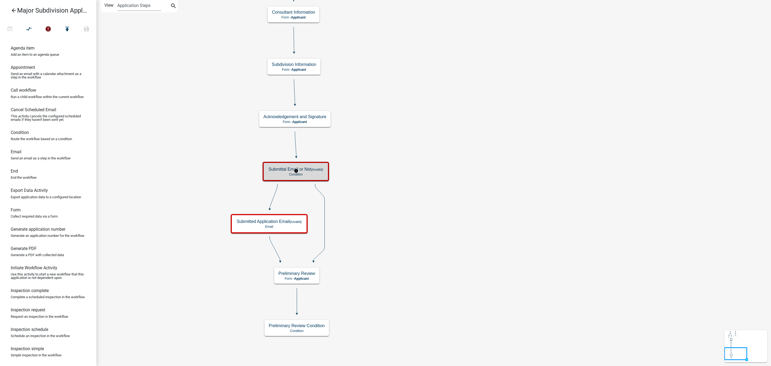
click at [309, 172] on p "Condition" at bounding box center [296, 174] width 55 height 4
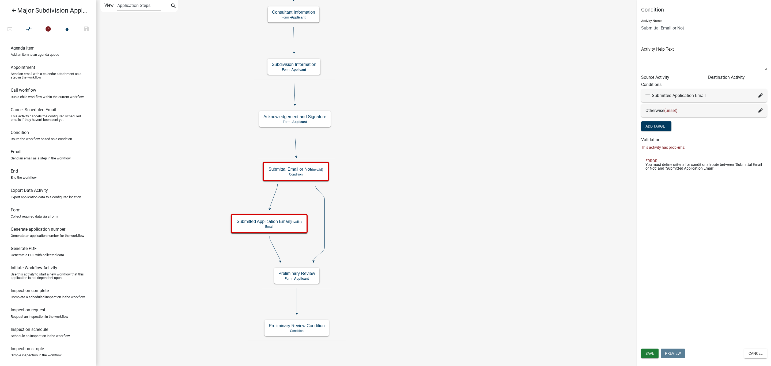
click at [672, 109] on span "(unset)" at bounding box center [670, 110] width 13 height 5
click at [760, 95] on icon at bounding box center [761, 95] width 4 height 4
select select "17: 168bd2bc-4587-4a09-b132-f19a6e393dbc"
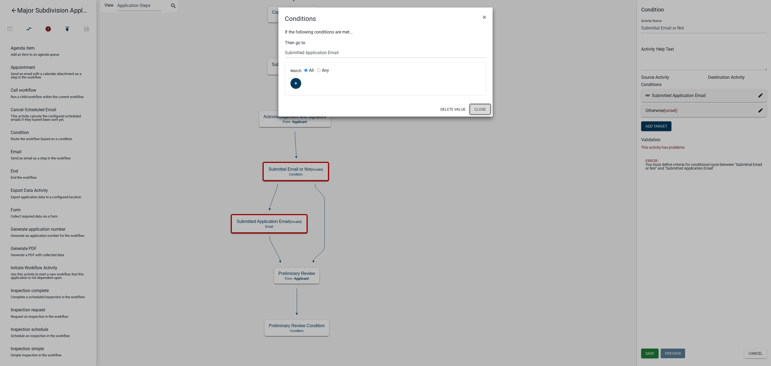
click at [481, 108] on button "Close" at bounding box center [480, 109] width 21 height 10
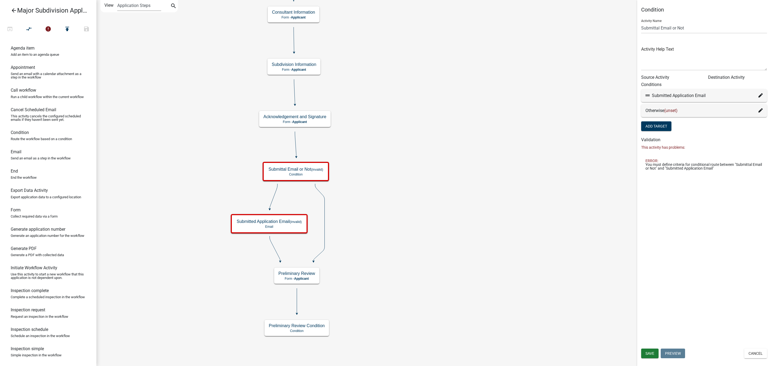
click at [760, 109] on icon at bounding box center [761, 110] width 4 height 4
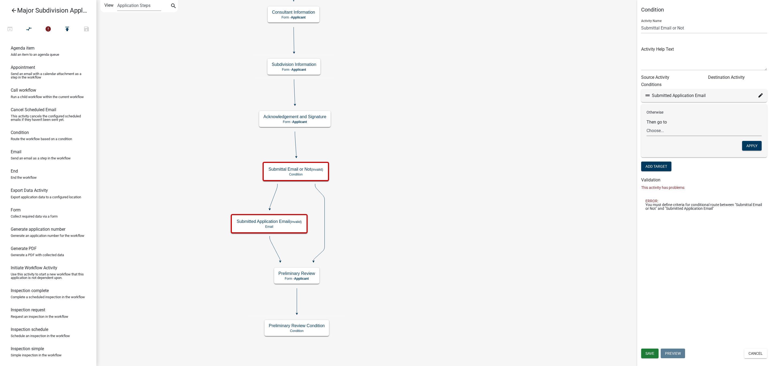
click at [658, 129] on select "Choose... Start Parcel search Jurisdiction Condition Out of Jurisdiction Other …" at bounding box center [704, 130] width 115 height 11
select select "17: 168bd2bc-4587-4a09-b132-f19a6e393dbc"
click at [647, 125] on select "Choose... Start Parcel search Jurisdiction Condition Out of Jurisdiction Other …" at bounding box center [704, 130] width 115 height 11
click at [757, 146] on button "Apply" at bounding box center [752, 146] width 20 height 10
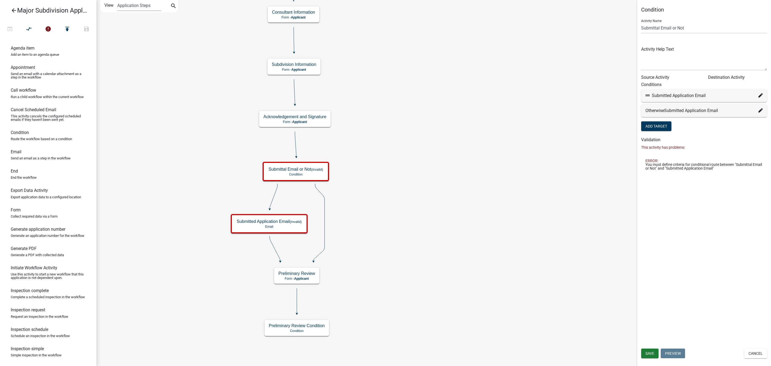
click at [761, 93] on icon at bounding box center [761, 95] width 4 height 4
select select "17: 168bd2bc-4587-4a09-b132-f19a6e393dbc"
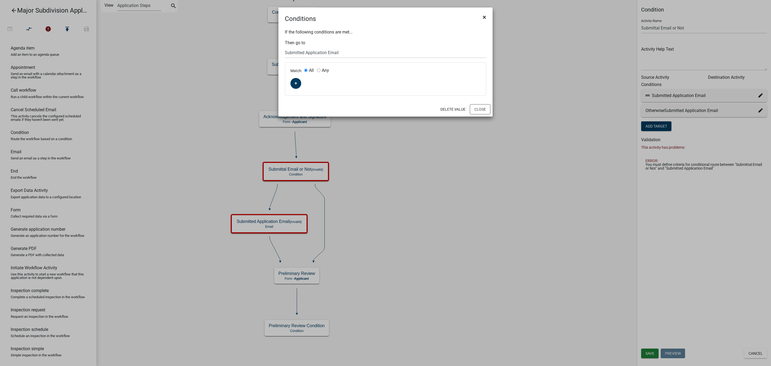
click at [485, 16] on span "×" at bounding box center [484, 16] width 3 height 7
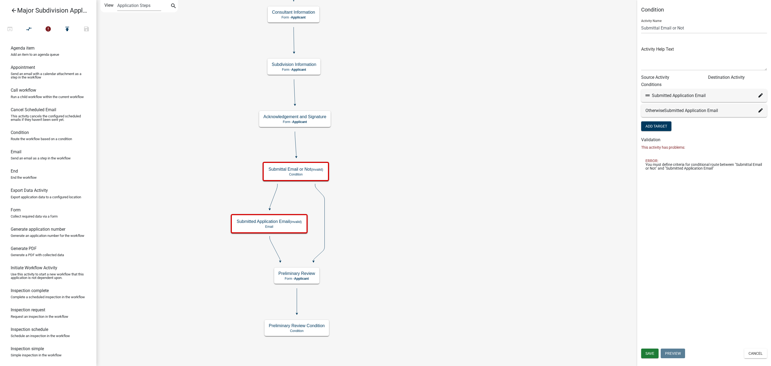
click at [760, 94] on icon at bounding box center [761, 95] width 4 height 4
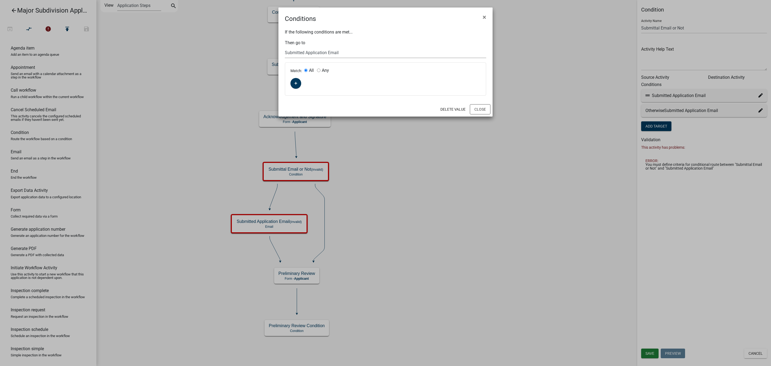
click at [300, 54] on select "Choose... Start Parcel search Jurisdiction Condition Out of Jurisdiction Other …" at bounding box center [385, 52] width 201 height 11
select select "16: af2bdf6b-c79a-482a-a3b7-0bf817d3a0b3"
click at [285, 47] on select "Choose... Start Parcel search Jurisdiction Condition Out of Jurisdiction Other …" at bounding box center [385, 52] width 201 height 11
click at [486, 108] on button "Close" at bounding box center [480, 109] width 21 height 10
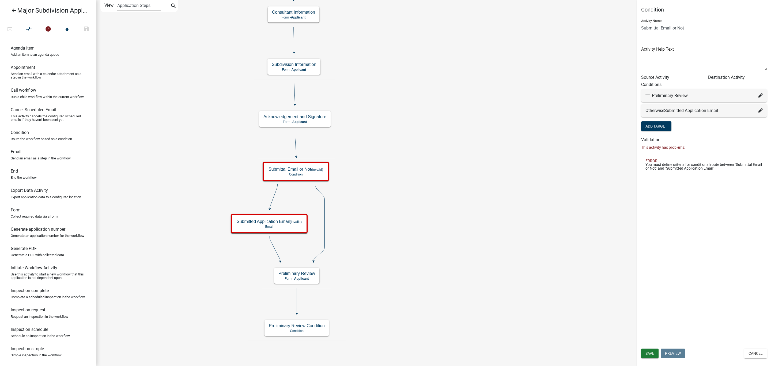
click at [762, 94] on icon at bounding box center [761, 95] width 4 height 4
select select "16: af2bdf6b-c79a-482a-a3b7-0bf817d3a0b3"
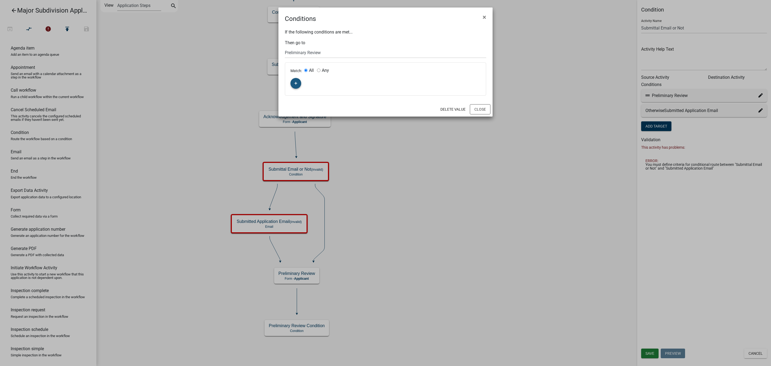
click at [296, 81] on fa-icon "button" at bounding box center [296, 83] width 3 height 5
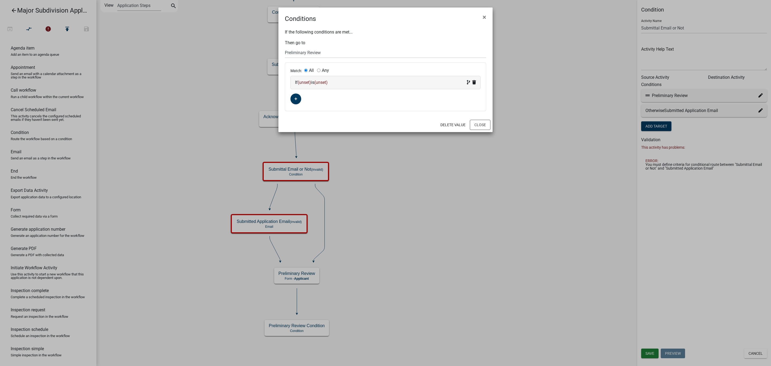
click at [323, 82] on span "(unset)" at bounding box center [320, 82] width 13 height 5
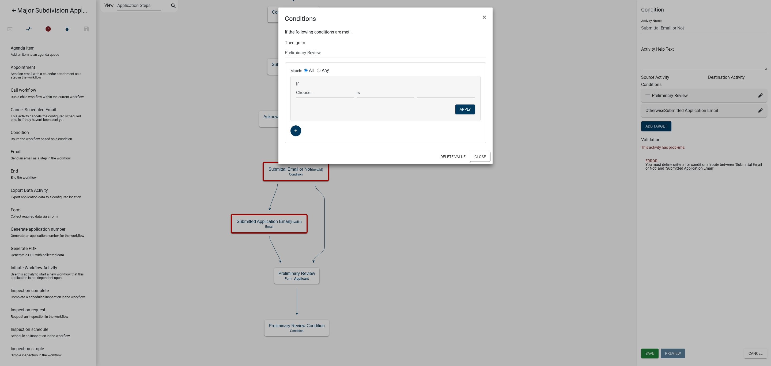
click at [360, 92] on select "is is not is greater than is less than exists does not exist contains does not …" at bounding box center [386, 92] width 58 height 11
select select "6: ~"
click at [357, 87] on select "is is not is greater than is less than exists does not exist contains does not …" at bounding box center [386, 92] width 58 height 11
click at [316, 93] on select "Choose... ALL_FEE_RECIPIENTS APPLICANT_CITY APPLICANT_EMAIL_ADDRESS APPLICANT_F…" at bounding box center [325, 92] width 58 height 11
select select "113: PlatKeyStaff"
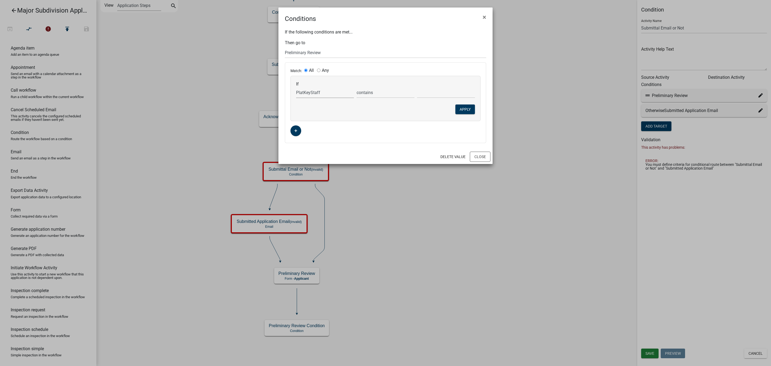
click at [296, 87] on select "Choose... ALL_FEE_RECIPIENTS APPLICANT_CITY APPLICANT_EMAIL_ADDRESS APPLICANT_F…" at bounding box center [325, 92] width 58 height 11
click at [426, 92] on select "Choose..." at bounding box center [446, 92] width 58 height 11
click at [399, 124] on div "Match: All Any If Choose... ALL_FEE_RECIPIENTS APPLICANT_CITY APPLICANT_EMAIL_A…" at bounding box center [385, 103] width 201 height 80
click at [321, 94] on select "Choose... ALL_FEE_RECIPIENTS APPLICANT_CITY APPLICANT_EMAIL_ADDRESS APPLICANT_F…" at bounding box center [325, 92] width 58 height 11
click at [362, 193] on ngb-modal-window "Conditions × If the following conditions are met... Then go to Choose... Start …" at bounding box center [385, 183] width 771 height 366
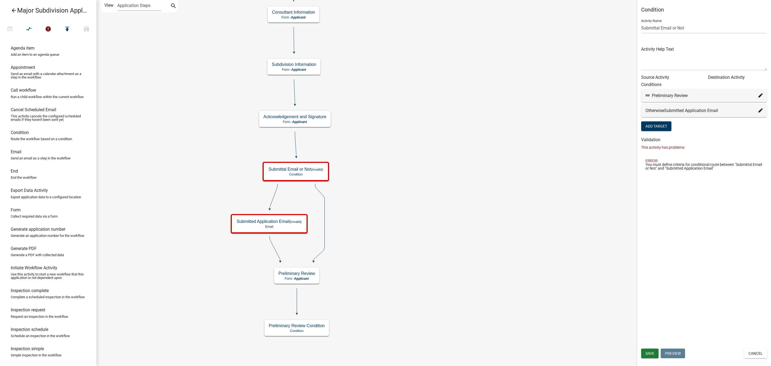
click at [761, 95] on icon at bounding box center [761, 95] width 4 height 4
select select "16: af2bdf6b-c79a-482a-a3b7-0bf817d3a0b3"
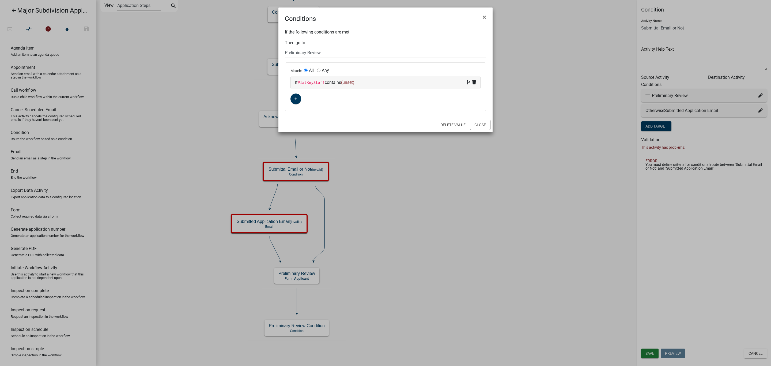
click at [405, 84] on div "If PlatKeyStaff contains (unset)" at bounding box center [385, 82] width 181 height 6
select select "113: PlatKeyStaff"
select select "2: ~"
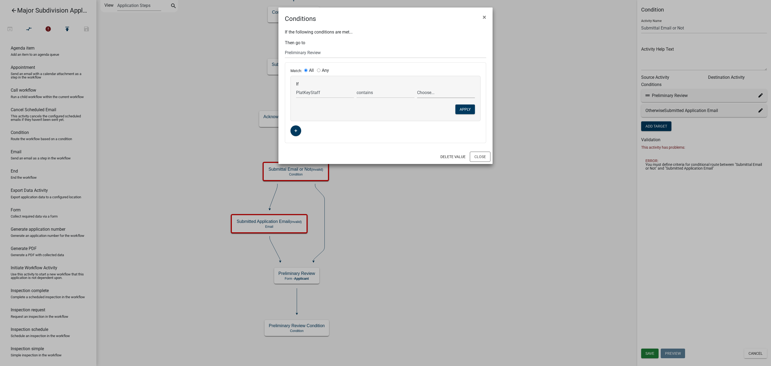
click at [459, 91] on select "Choose..." at bounding box center [446, 92] width 58 height 11
drag, startPoint x: 394, startPoint y: 123, endPoint x: 403, endPoint y: 123, distance: 9.6
click at [394, 123] on div "Match: All Any If Choose... ALL_FEE_RECIPIENTS APPLICANT_CITY APPLICANT_EMAIL_A…" at bounding box center [385, 103] width 201 height 80
click at [478, 158] on button "Close" at bounding box center [480, 157] width 21 height 10
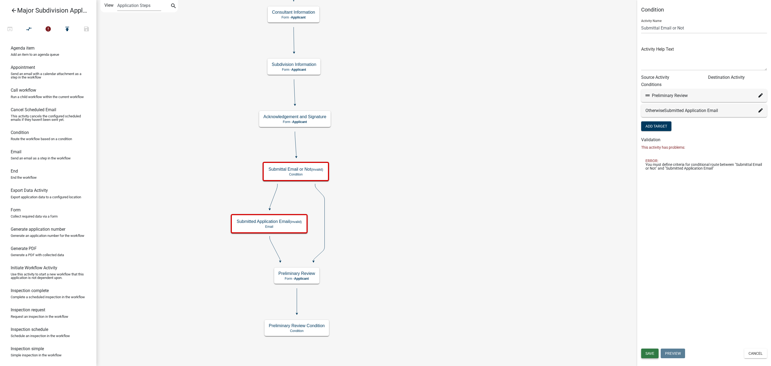
click at [646, 354] on span "Save" at bounding box center [650, 353] width 9 height 4
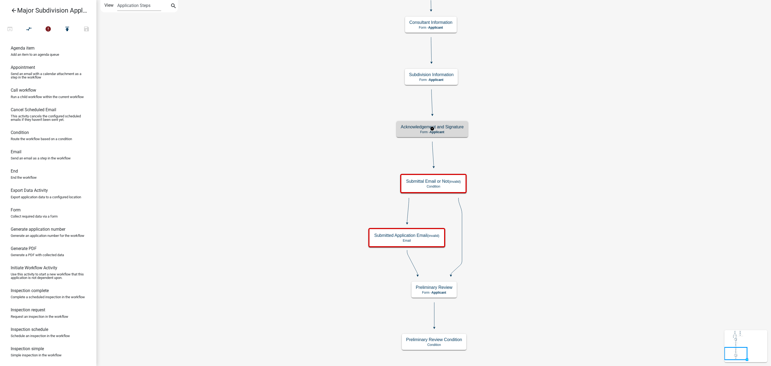
click at [447, 130] on div "Acknowledgement and Signature Form - Applicant" at bounding box center [433, 129] width 72 height 16
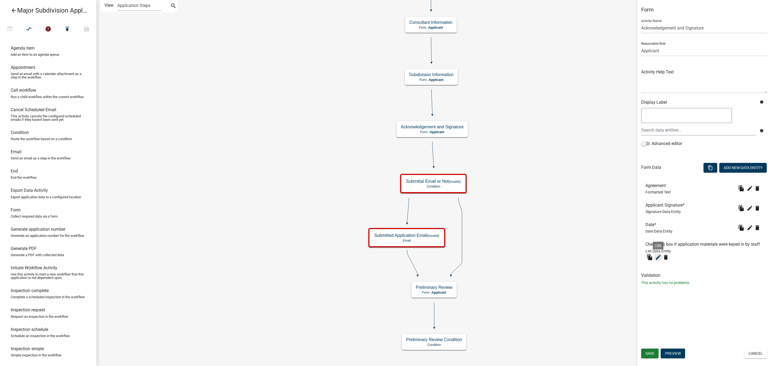
click at [657, 259] on icon "edit" at bounding box center [658, 257] width 6 height 6
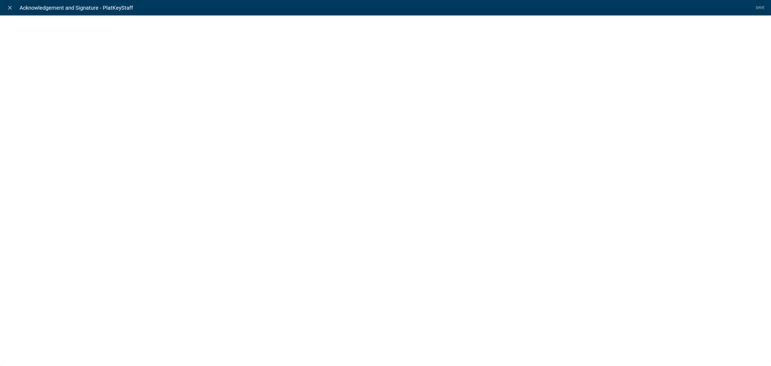
select select "list-data"
select select
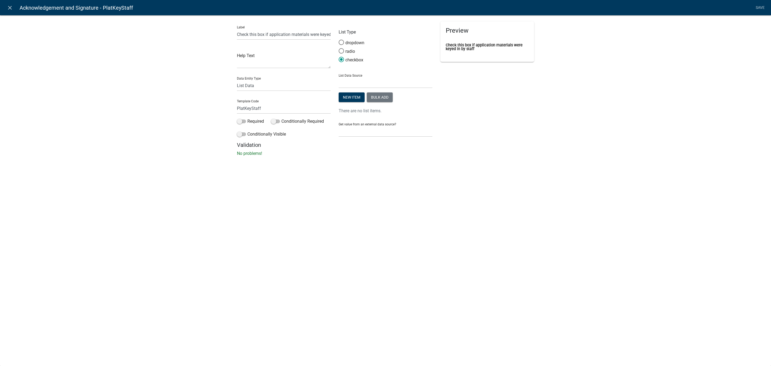
click at [521, 96] on div "Preview Check this box if application materials were keyed in by staff" at bounding box center [488, 81] width 102 height 120
click at [349, 96] on button "New item" at bounding box center [352, 97] width 26 height 10
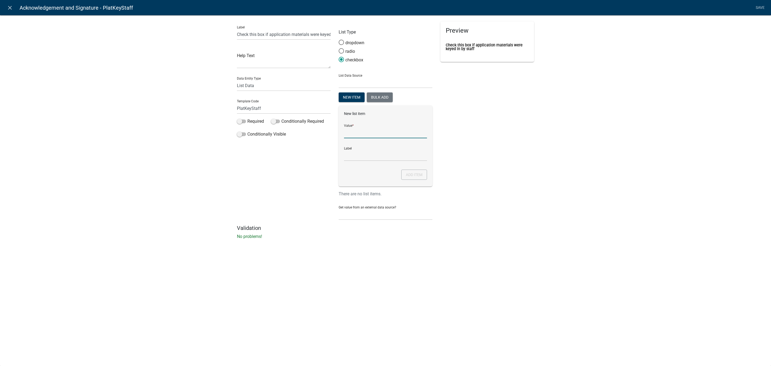
click at [355, 135] on input "List Data Source" at bounding box center [385, 132] width 83 height 11
type input "Keyed By Staff"
click at [418, 173] on button "Add item" at bounding box center [414, 175] width 26 height 10
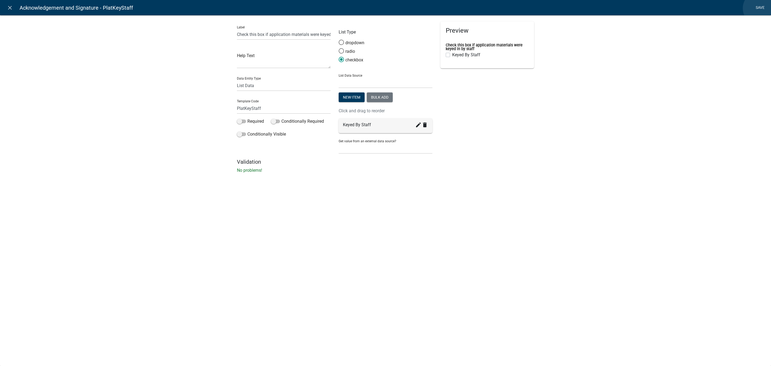
click at [760, 8] on link "Save" at bounding box center [760, 8] width 13 height 10
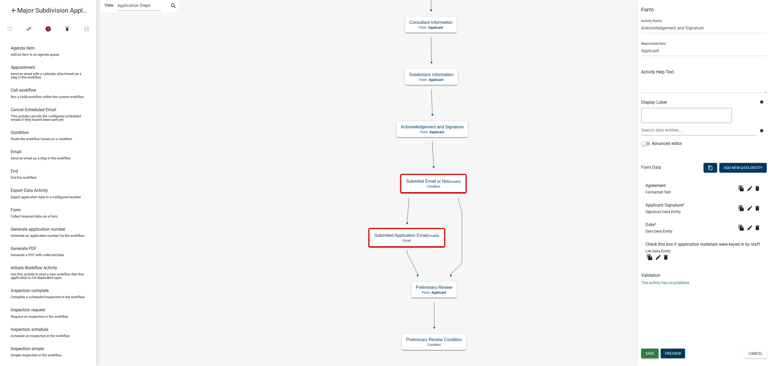
click at [650, 349] on button "Save" at bounding box center [649, 353] width 17 height 10
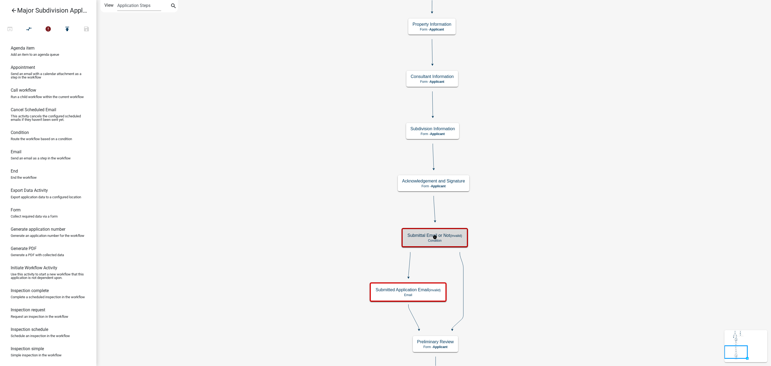
click at [454, 239] on p "Condition" at bounding box center [435, 241] width 55 height 4
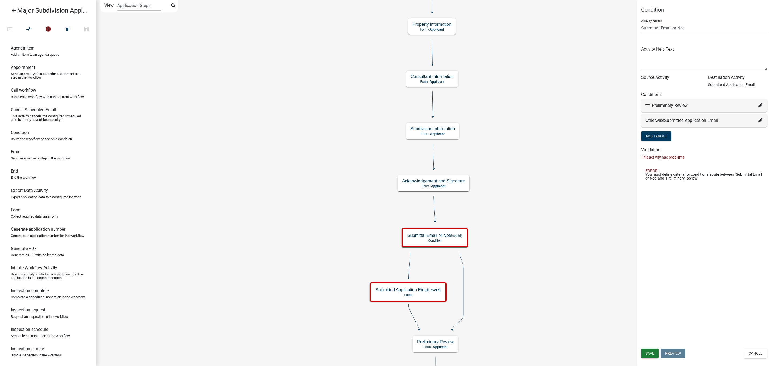
click at [759, 104] on icon at bounding box center [761, 105] width 4 height 4
select select "16: af2bdf6b-c79a-482a-a3b7-0bf817d3a0b3"
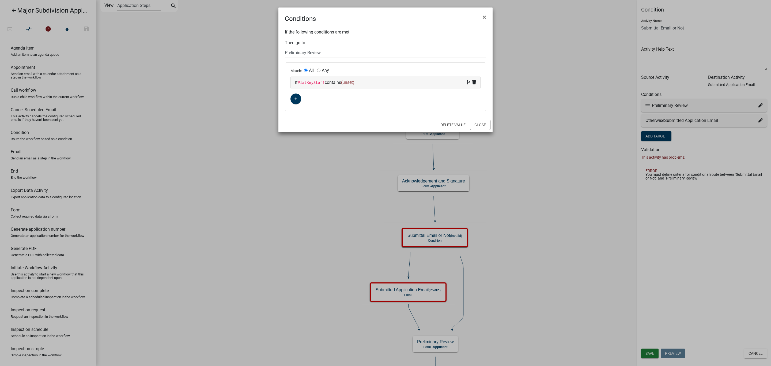
click at [374, 82] on div "If PlatKeyStaff contains (unset)" at bounding box center [385, 82] width 181 height 6
select select "113: PlatKeyStaff"
select select "2: ~"
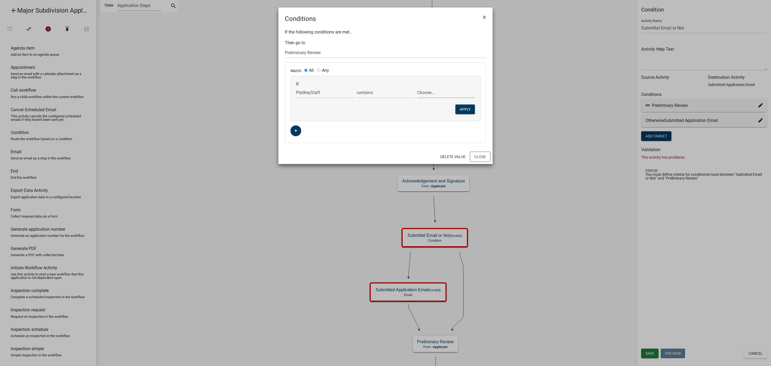
click at [422, 91] on select "Choose... Keyed By Staff" at bounding box center [446, 92] width 58 height 11
select select "1: Keyed By Staff"
click at [417, 87] on select "Choose... Keyed By Staff" at bounding box center [446, 92] width 58 height 11
click at [476, 155] on button "Close" at bounding box center [480, 157] width 21 height 10
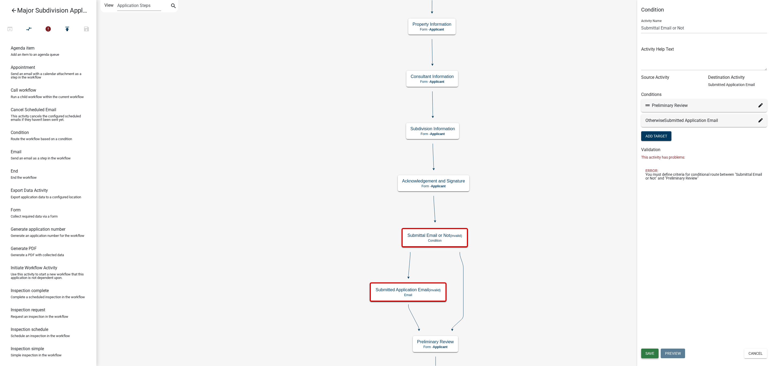
click at [654, 351] on span "Save" at bounding box center [650, 353] width 9 height 4
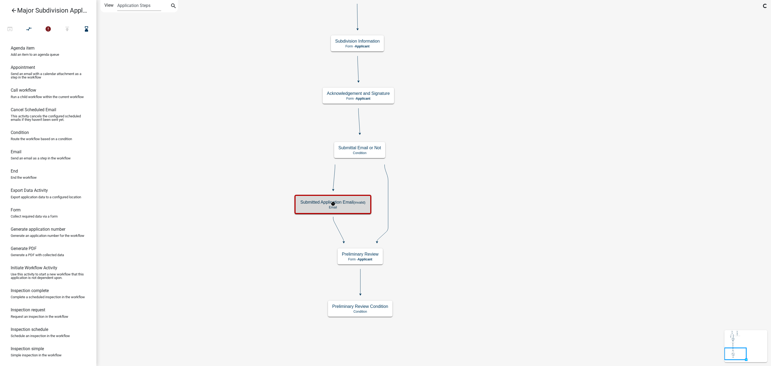
click at [354, 205] on p "Email" at bounding box center [332, 207] width 65 height 4
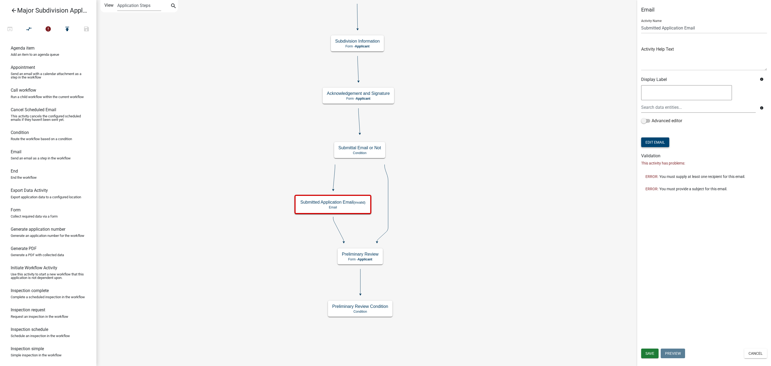
click at [661, 138] on button "Edit Email" at bounding box center [655, 142] width 28 height 10
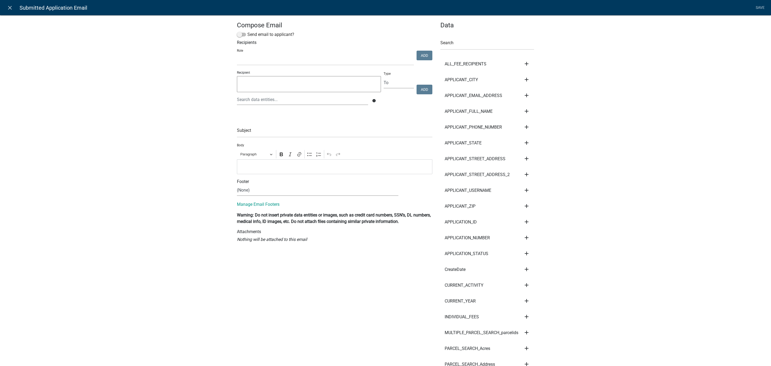
select select
click at [270, 130] on input "text" at bounding box center [334, 131] width 195 height 11
type input "Major Subdivision Application Submitted"
click at [239, 36] on span at bounding box center [241, 35] width 9 height 4
click at [247, 31] on input "Send email to applicant?" at bounding box center [247, 31] width 0 height 0
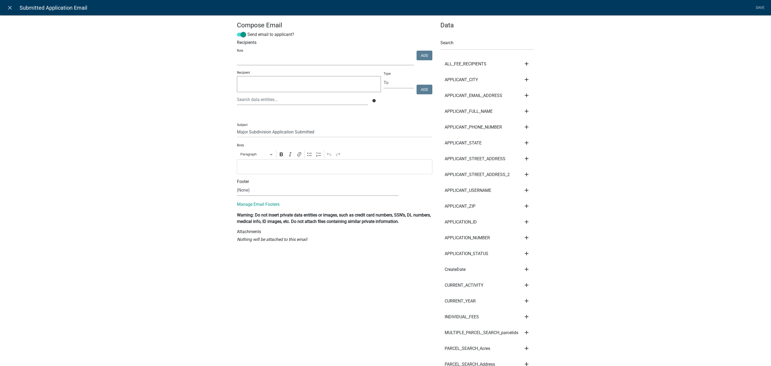
click at [277, 55] on select "Feedlot Officer GIS Coordinator - IT Public Works Maint Supervisor Planning and…" at bounding box center [325, 59] width 177 height 11
select select "a1ade4bd-d0de-4ed5-8452-456be0d54bfc"
click at [237, 54] on select "Feedlot Officer GIS Coordinator - IT Public Works Maint Supervisor Planning and…" at bounding box center [325, 59] width 177 height 11
click at [423, 56] on button "Add" at bounding box center [425, 56] width 16 height 10
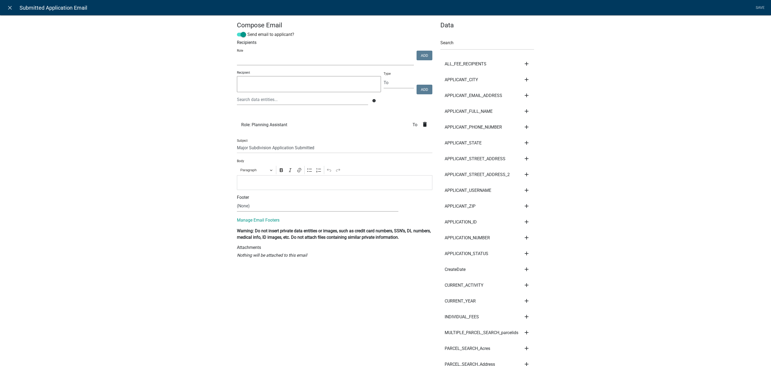
click at [330, 59] on select "Feedlot Officer GIS Coordinator - IT Public Works Maint Supervisor Planning and…" at bounding box center [325, 59] width 177 height 11
select select "bc51bced-be07-4d66-a874-17fde660437e"
click at [237, 54] on select "Feedlot Officer GIS Coordinator - IT Public Works Maint Supervisor Planning and…" at bounding box center [325, 59] width 177 height 11
click at [425, 55] on button "Add" at bounding box center [425, 56] width 16 height 10
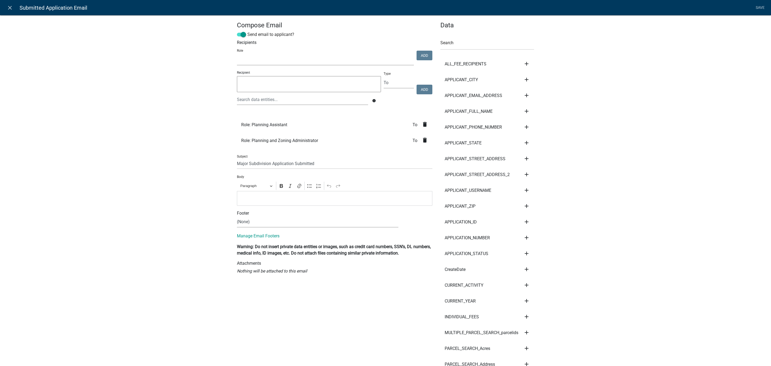
click at [313, 55] on select "Feedlot Officer GIS Coordinator - IT Public Works Maint Supervisor Planning and…" at bounding box center [325, 59] width 177 height 11
select select "9bdd6ca2-0bc6-480e-8da1-7dd3e6ded977"
click at [237, 54] on select "Feedlot Officer GIS Coordinator - IT Public Works Maint Supervisor Planning and…" at bounding box center [325, 59] width 177 height 11
click at [419, 57] on button "Add" at bounding box center [425, 56] width 16 height 10
select select
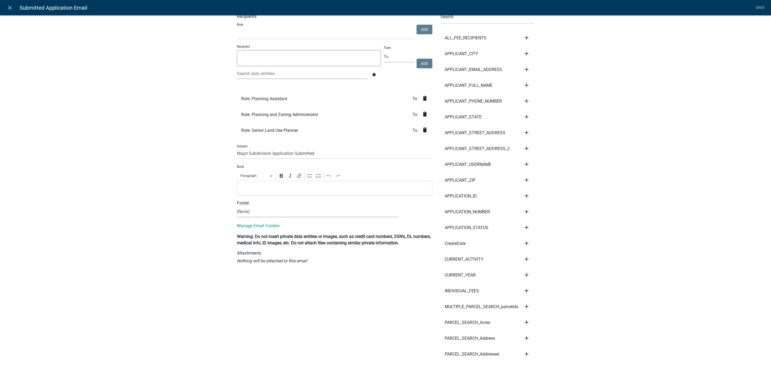
scroll to position [40, 0]
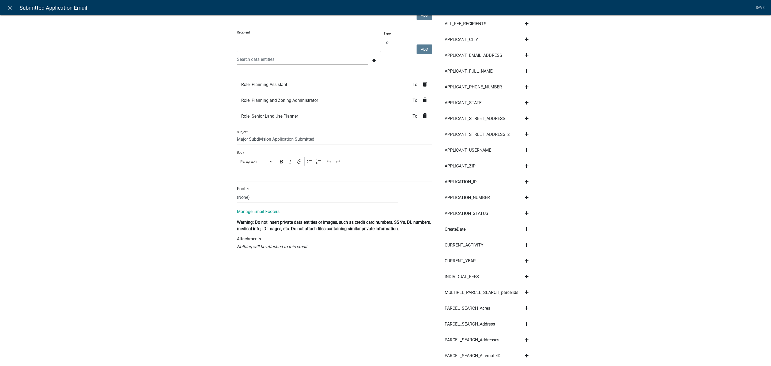
click at [241, 199] on select "(None) PWD Footer" at bounding box center [317, 197] width 161 height 11
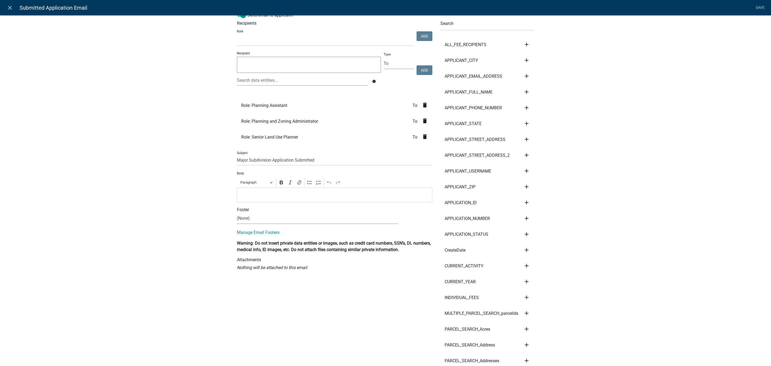
scroll to position [0, 0]
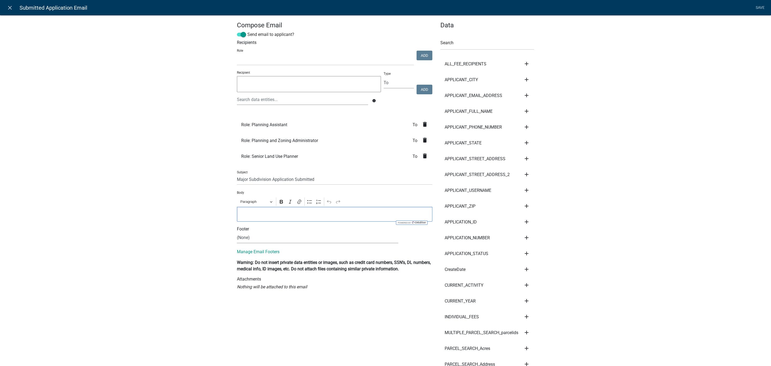
click at [249, 217] on p "Editor editing area: main. Press Alt+0 for help." at bounding box center [335, 214] width 190 height 6
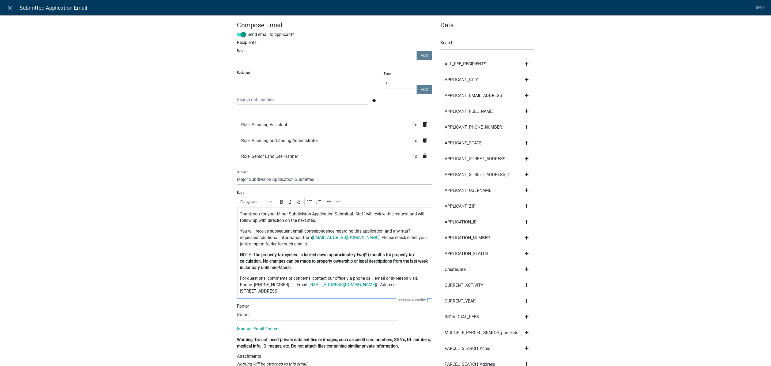
click at [280, 215] on p "Thank you for your Minor Subdivision Application Submittal. Staff will review t…" at bounding box center [335, 217] width 190 height 13
click at [360, 256] on strong "NOTE: The property tax system is locked down approximately two(2) months for pr…" at bounding box center [334, 261] width 188 height 18
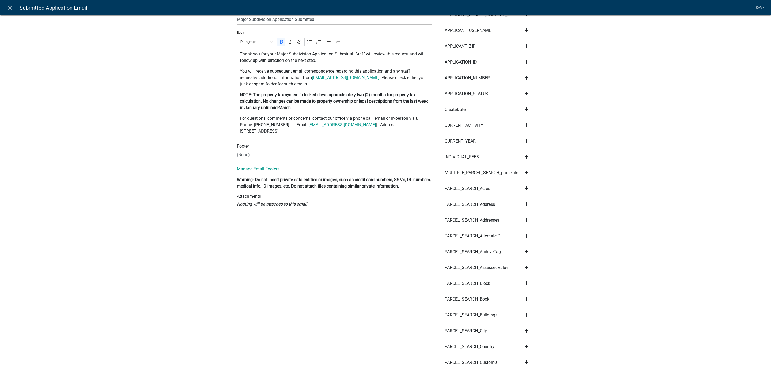
scroll to position [161, 0]
click at [758, 4] on link "Save" at bounding box center [760, 8] width 13 height 10
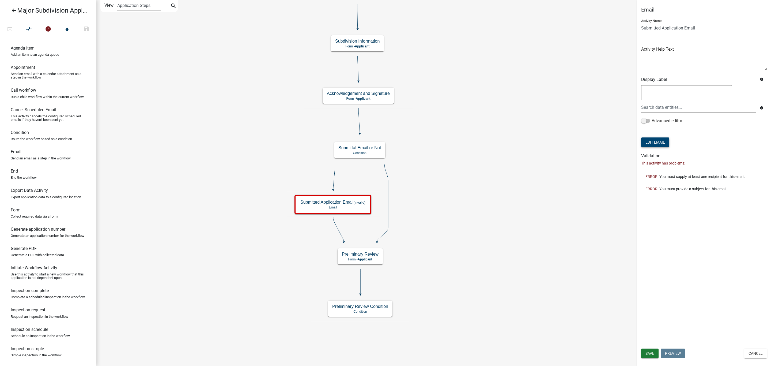
scroll to position [0, 0]
click at [646, 353] on span "Save" at bounding box center [650, 353] width 9 height 4
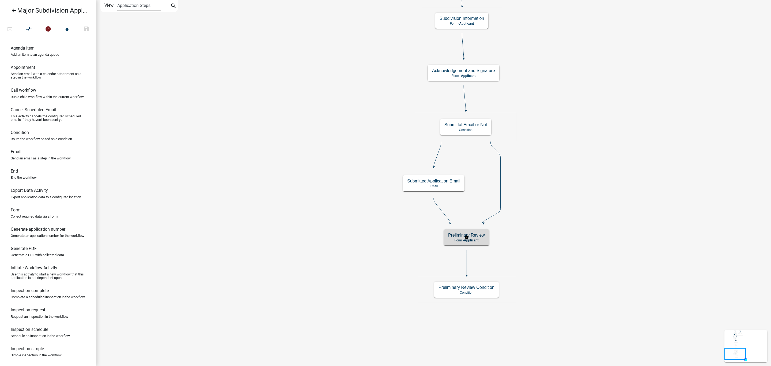
click at [484, 242] on p "Form - Applicant" at bounding box center [466, 240] width 37 height 4
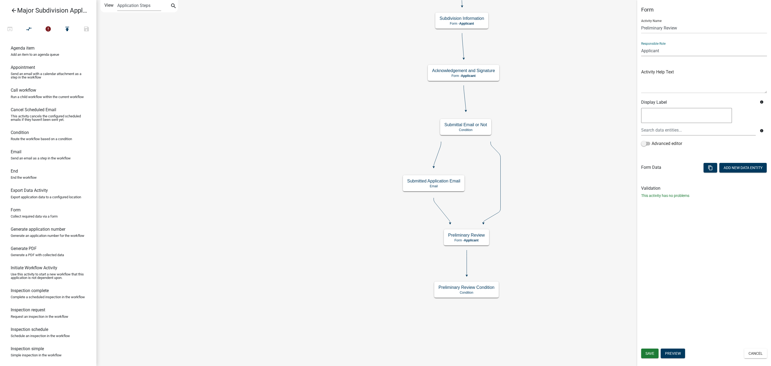
click at [662, 52] on select "Applicant Feedlot Officer GIS Coordinator - IT Public Works Maint Supervisor Pl…" at bounding box center [704, 50] width 126 height 11
select select "9BDD6CA2-0BC6-480E-8DA1-7DD3E6DED977"
click at [641, 45] on select "Applicant Feedlot Officer GIS Coordinator - IT Public Works Maint Supervisor Pl…" at bounding box center [704, 50] width 126 height 11
click at [654, 351] on button "Save" at bounding box center [649, 353] width 17 height 10
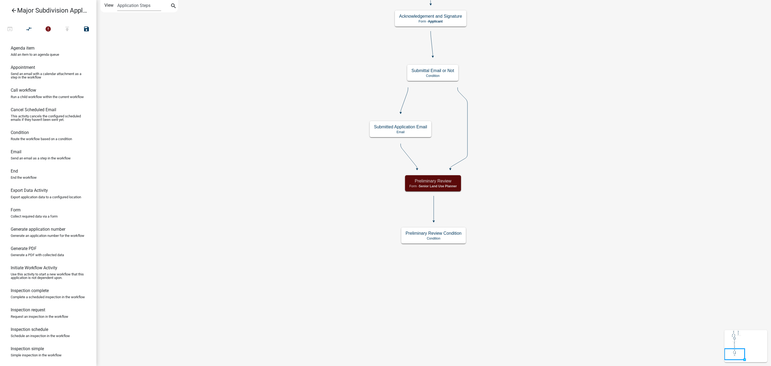
click at [556, 255] on icon "Start Start - Applicant Parcel search Parcel search - Applicant Jurisdiction Co…" at bounding box center [434, 182] width 674 height 365
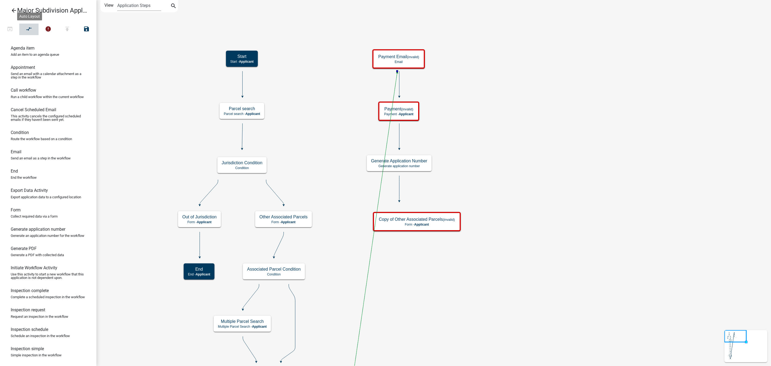
click at [32, 31] on icon "compare_arrows" at bounding box center [29, 29] width 6 height 7
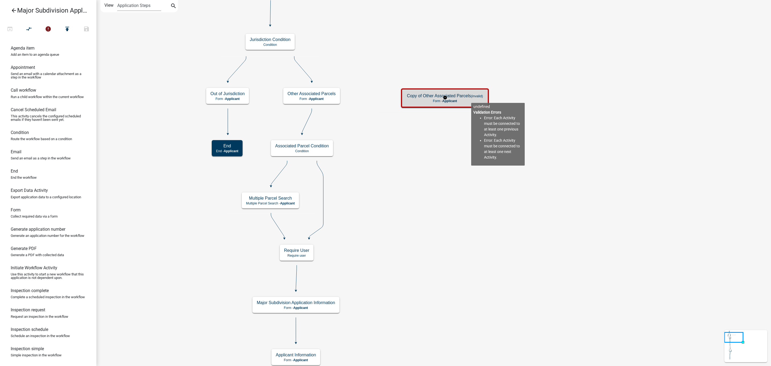
click at [471, 98] on div "Copy of Other Associated Parcels (invalid) Form - Applicant" at bounding box center [445, 98] width 85 height 16
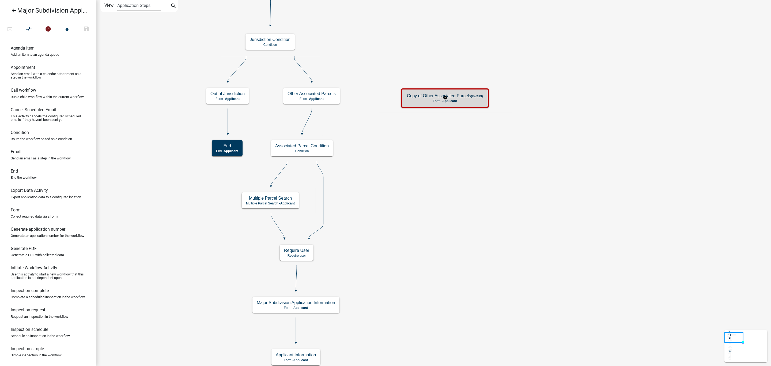
click at [471, 98] on div "Copy of Other Associated Parcels (invalid) Form - Applicant" at bounding box center [445, 98] width 85 height 16
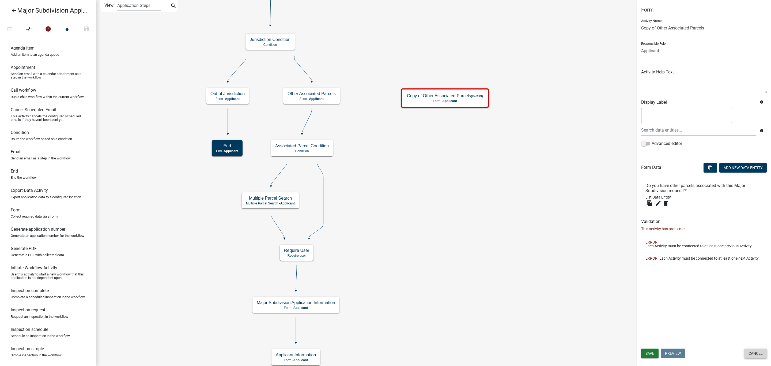
click at [750, 357] on button "Cancel" at bounding box center [755, 353] width 23 height 10
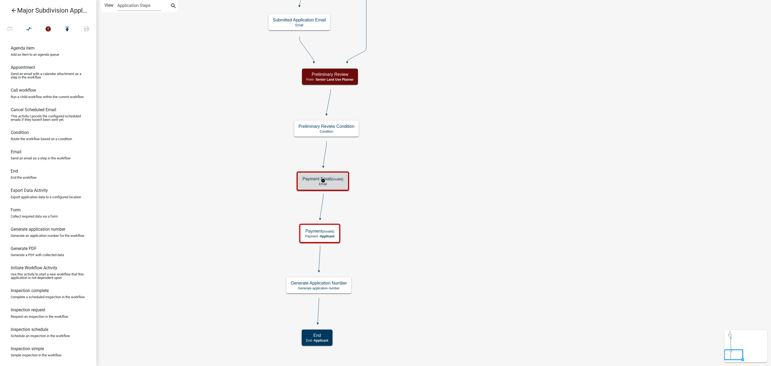
click at [337, 183] on p "Email" at bounding box center [323, 184] width 41 height 4
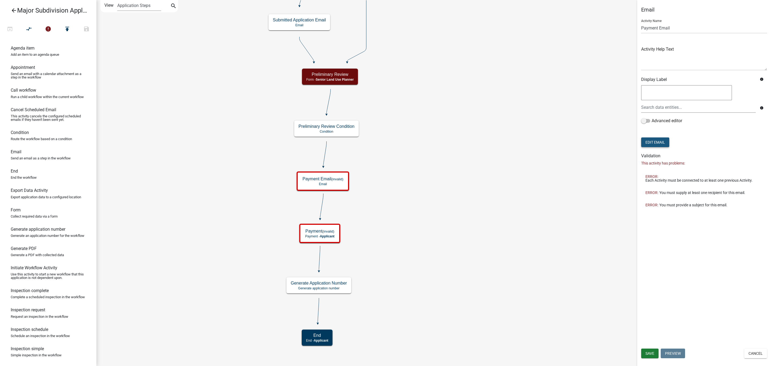
click at [657, 143] on button "Edit Email" at bounding box center [655, 142] width 28 height 10
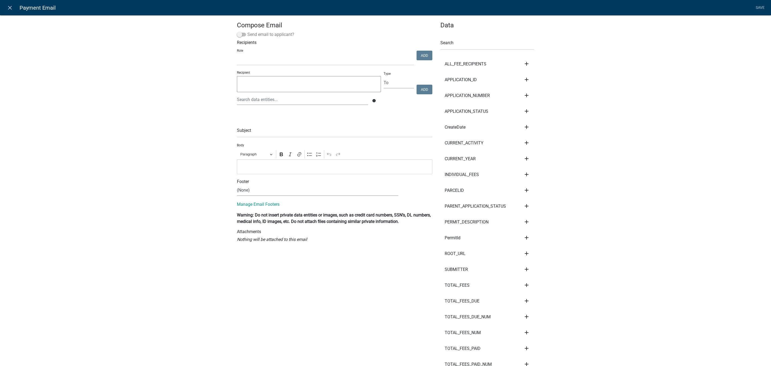
click at [240, 35] on span at bounding box center [241, 35] width 9 height 4
click at [247, 31] on input "Send email to applicant?" at bounding box center [247, 31] width 0 height 0
click at [285, 58] on select "Feedlot Officer GIS Coordinator - IT Public Works Maint Supervisor Planning and…" at bounding box center [325, 59] width 177 height 11
select select "a1ade4bd-d0de-4ed5-8452-456be0d54bfc"
click at [237, 54] on select "Feedlot Officer GIS Coordinator - IT Public Works Maint Supervisor Planning and…" at bounding box center [325, 59] width 177 height 11
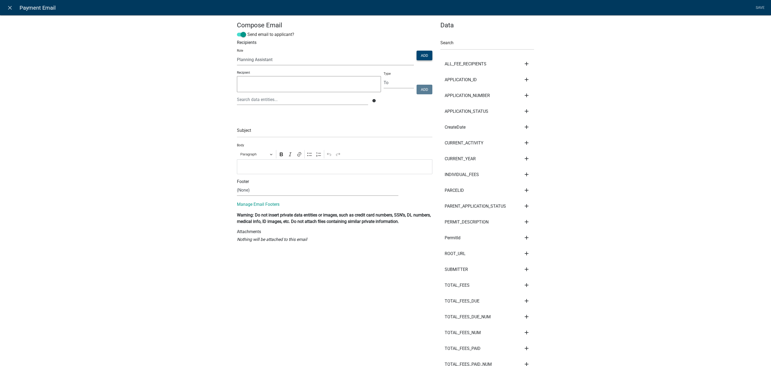
click at [420, 52] on button "Add" at bounding box center [425, 56] width 16 height 10
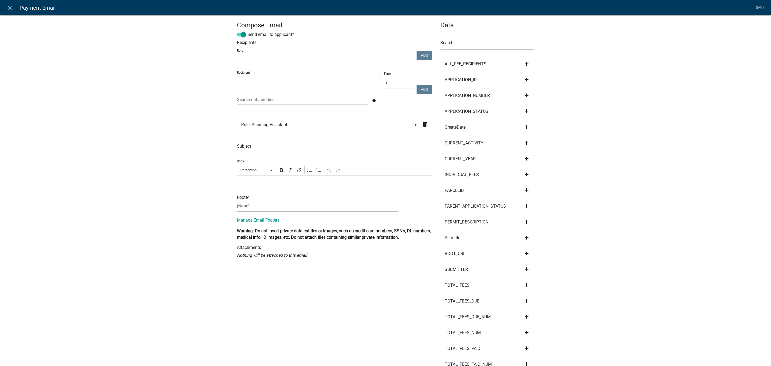
click at [342, 58] on select "Feedlot Officer GIS Coordinator - IT Public Works Maint Supervisor Planning and…" at bounding box center [325, 59] width 177 height 11
select select "bc51bced-be07-4d66-a874-17fde660437e"
click at [237, 54] on select "Feedlot Officer GIS Coordinator - IT Public Works Maint Supervisor Planning and…" at bounding box center [325, 59] width 177 height 11
click at [423, 53] on button "Add" at bounding box center [425, 56] width 16 height 10
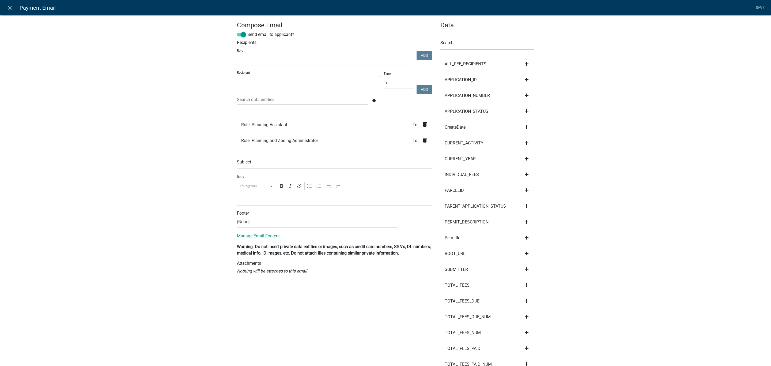
click at [315, 60] on select "Feedlot Officer GIS Coordinator - IT Public Works Maint Supervisor Planning and…" at bounding box center [325, 59] width 177 height 11
select select "9bdd6ca2-0bc6-480e-8da1-7dd3e6ded977"
click at [237, 54] on select "Feedlot Officer GIS Coordinator - IT Public Works Maint Supervisor Planning and…" at bounding box center [325, 59] width 177 height 11
click at [420, 52] on button "Add" at bounding box center [425, 56] width 16 height 10
select select
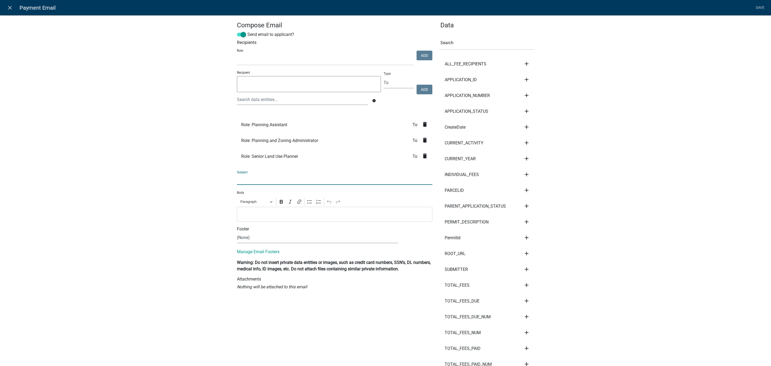
click at [271, 178] on input "text" at bounding box center [334, 179] width 195 height 11
click at [288, 215] on p "Editor editing area: main. Press Alt+0 for help." at bounding box center [335, 214] width 190 height 6
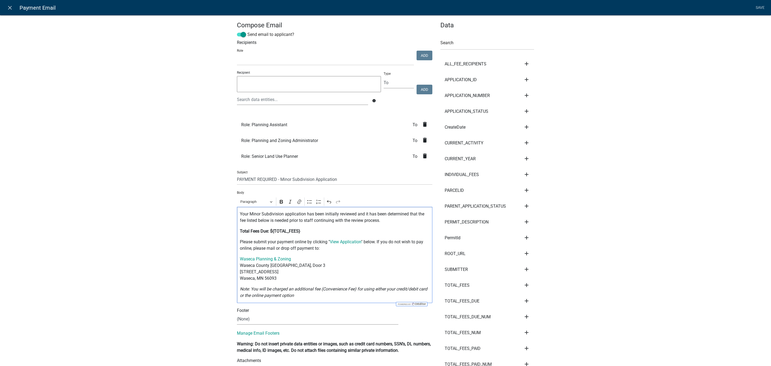
click at [254, 215] on p "Your Minor Subdivision application has been initially reviewed and it has been …" at bounding box center [335, 217] width 190 height 13
click at [288, 177] on input "PAYMENT REQUIRED - Minor Subdivision Application" at bounding box center [334, 179] width 195 height 11
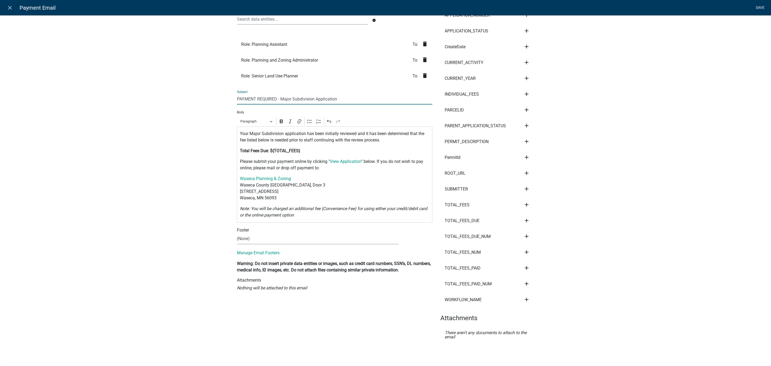
type input "PAYMENT REQUIRED - Major Subdivision Application"
click at [763, 6] on link "Save" at bounding box center [760, 8] width 13 height 10
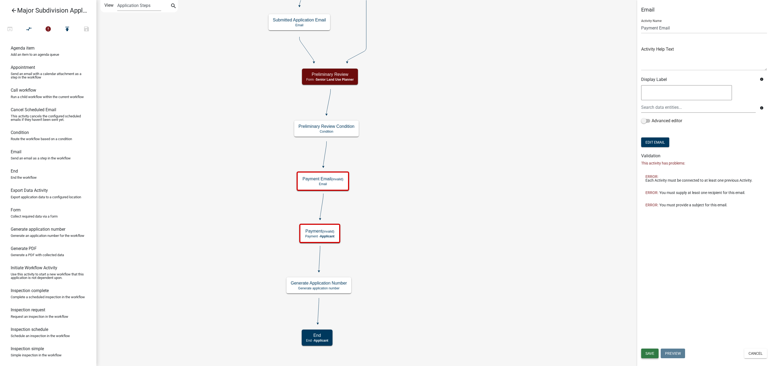
click at [649, 352] on span "Save" at bounding box center [650, 353] width 9 height 4
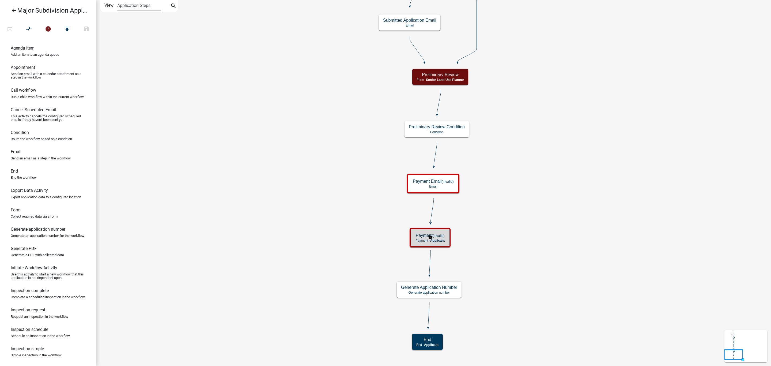
click at [445, 237] on small "(invalid)" at bounding box center [439, 236] width 12 height 4
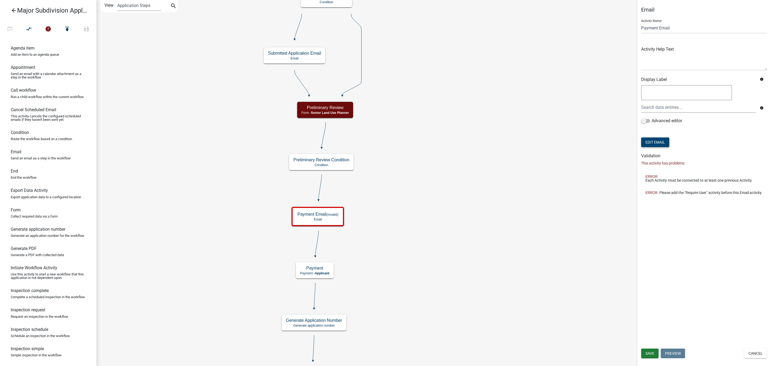
click at [653, 140] on button "Edit Email" at bounding box center [655, 142] width 28 height 10
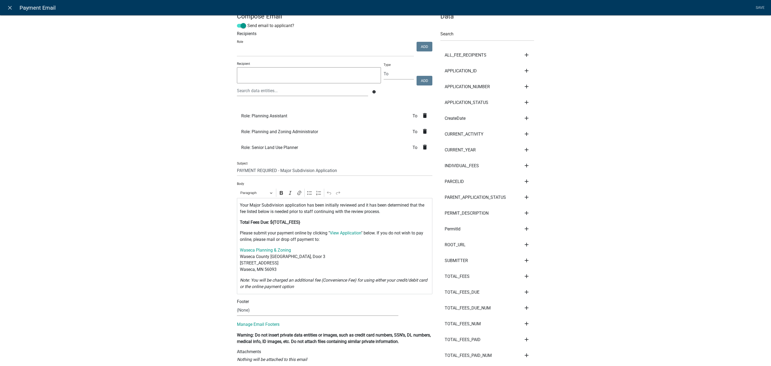
scroll to position [5, 0]
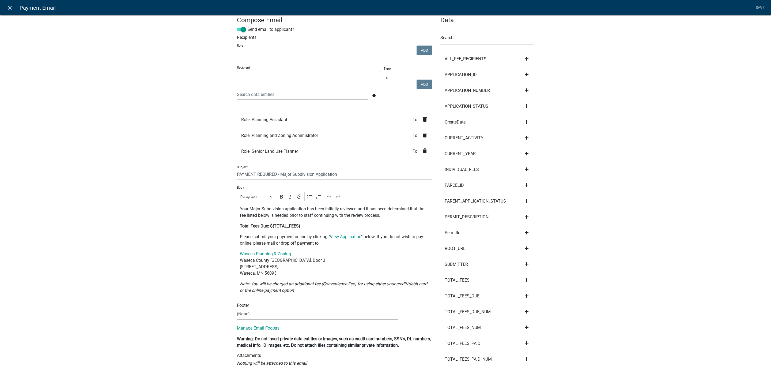
click at [7, 6] on icon "close" at bounding box center [10, 8] width 6 height 6
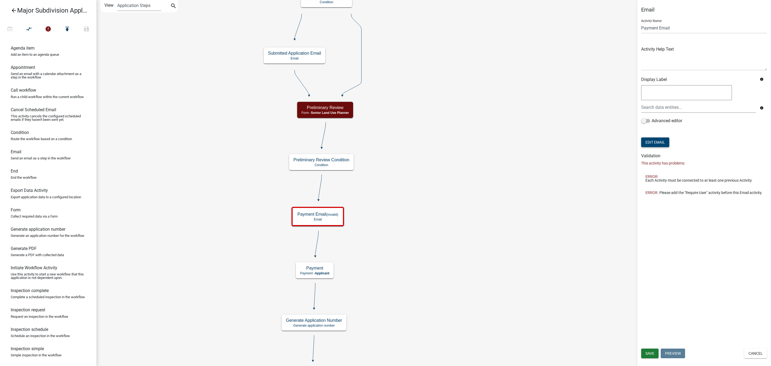
scroll to position [0, 0]
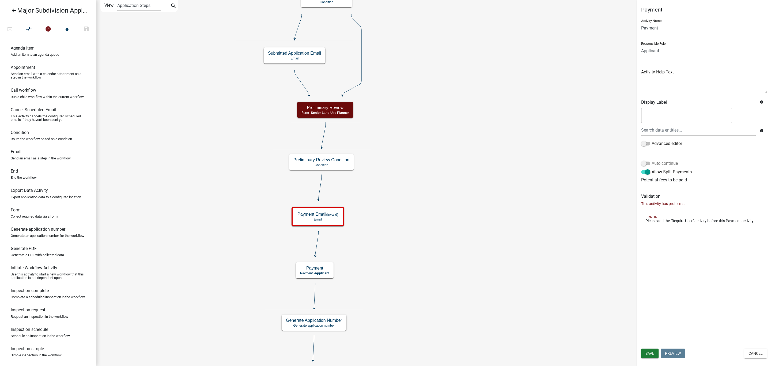
click at [644, 163] on span at bounding box center [645, 163] width 9 height 4
click at [652, 160] on input "Auto continue" at bounding box center [652, 160] width 0 height 0
click at [676, 242] on div "Payment Activity Name Payment Responsible Role Applicant Feedlot Officer GIS Co…" at bounding box center [704, 183] width 134 height 366
click at [666, 86] on textarea at bounding box center [704, 80] width 126 height 25
paste textarea "[ { "value": { "activity": { "routing": [ { "targetId": "d51639ba-2b68-4ade-856…"
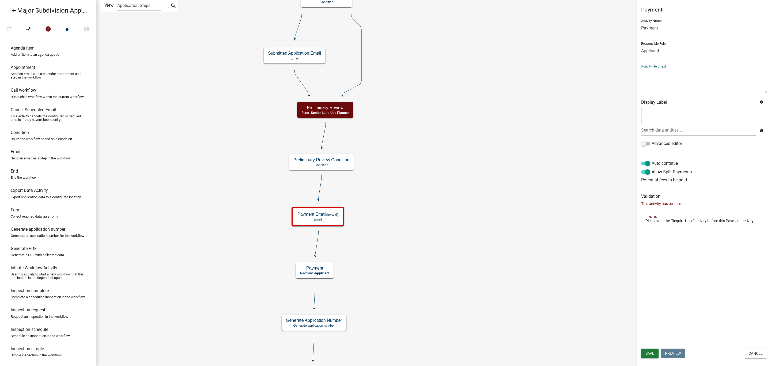
type textarea "[ { "value": { "activity": { "routing": [ { "targetId": "d51639ba-2b68-4ade-856…"
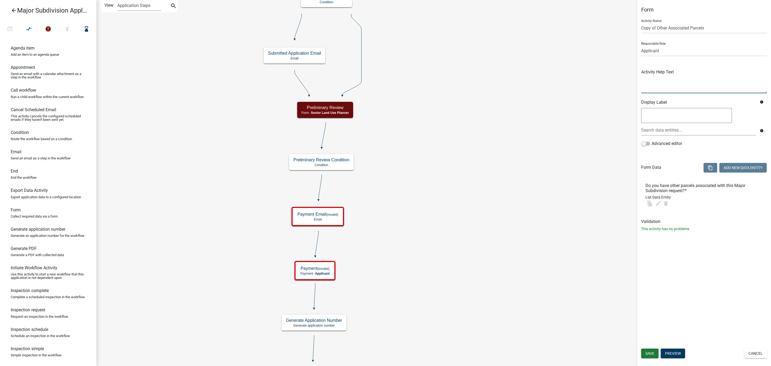
click at [657, 87] on textarea at bounding box center [704, 80] width 126 height 25
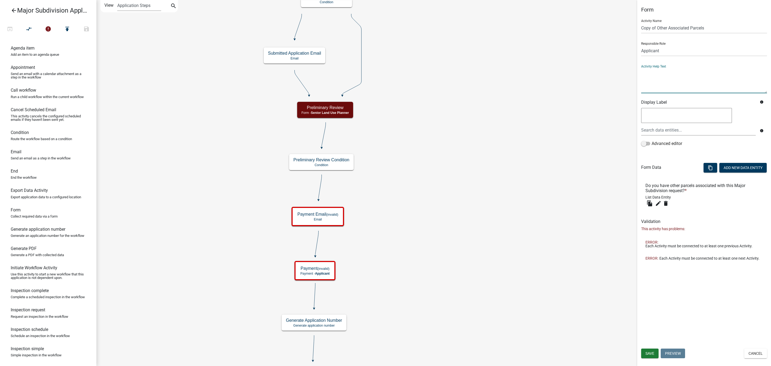
paste textarea "[ { "value": { "activity": { "routing": [ { "targetId": "d51639ba-2b68-4ade-856…"
type textarea "[ { "value": { "activity": { "routing": [ { "targetId": "d51639ba-2b68-4ade-856…"
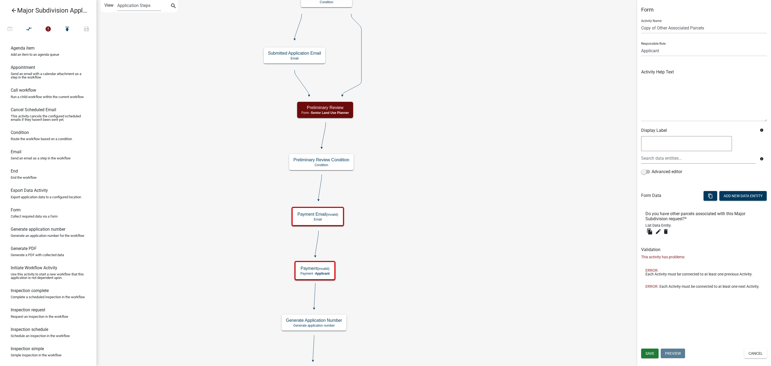
drag, startPoint x: 767, startPoint y: 90, endPoint x: 734, endPoint y: 125, distance: 47.9
click at [734, 121] on textarea at bounding box center [704, 94] width 126 height 53
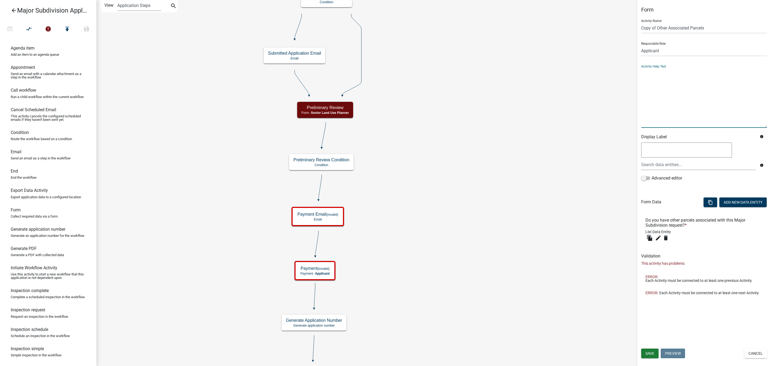
click at [714, 97] on textarea at bounding box center [704, 98] width 126 height 60
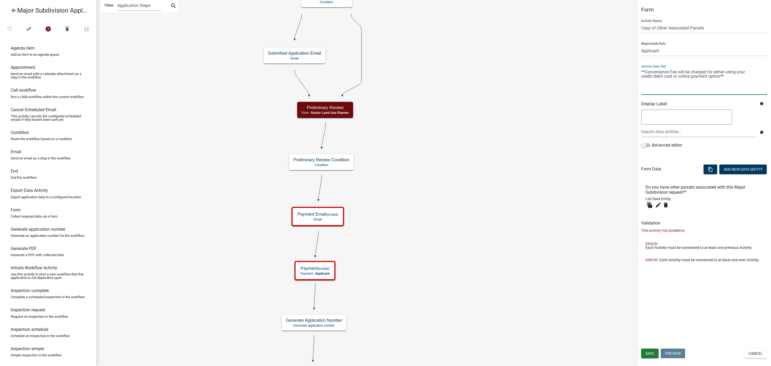
drag, startPoint x: 766, startPoint y: 126, endPoint x: 750, endPoint y: 93, distance: 36.8
click at [750, 93] on textarea at bounding box center [704, 81] width 126 height 27
type textarea "**Convenience Fee will be charged for either using your credit/debit card or on…"
click at [562, 198] on icon "Start Start - Applicant Parcel search Parcel search - Applicant Jurisdiction Co…" at bounding box center [434, 193] width 674 height 387
click at [667, 205] on icon "delete" at bounding box center [666, 205] width 6 height 6
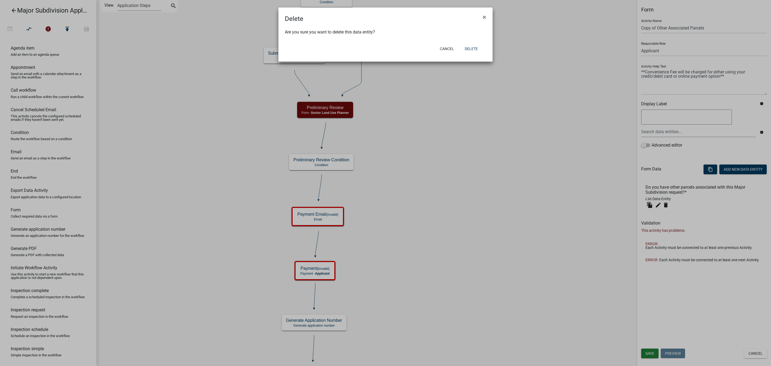
click at [757, 355] on ngb-modal-window "Delete × Are you sure you want to delete this data entity? Cancel Delete" at bounding box center [385, 183] width 771 height 366
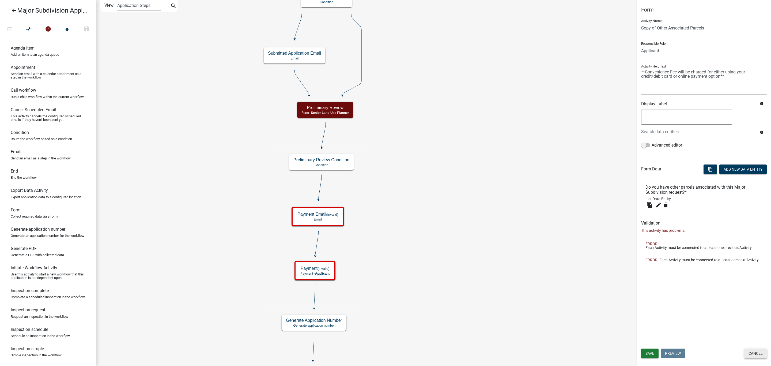
click at [759, 352] on button "Cancel" at bounding box center [755, 353] width 23 height 10
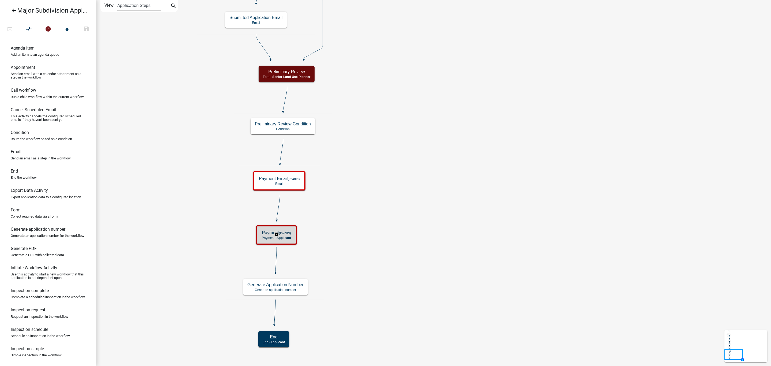
click at [289, 234] on small "(invalid)" at bounding box center [285, 233] width 12 height 4
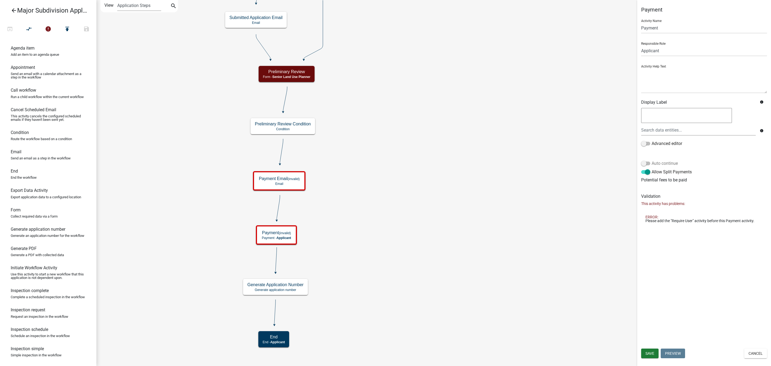
click at [644, 163] on span at bounding box center [645, 163] width 9 height 4
click at [652, 160] on input "Auto continue" at bounding box center [652, 160] width 0 height 0
click at [651, 353] on span "Save" at bounding box center [650, 353] width 9 height 4
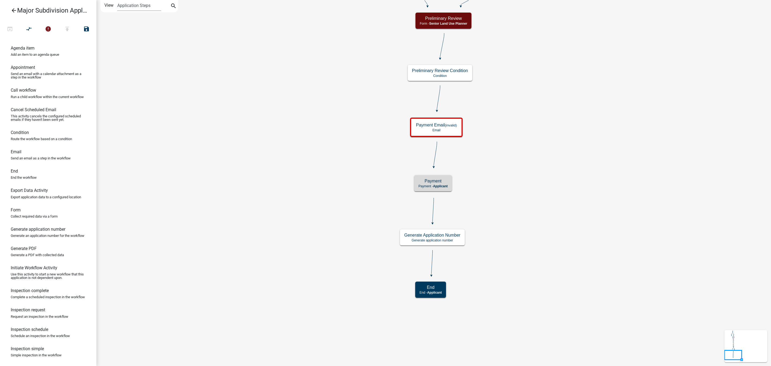
click at [510, 241] on icon "Start Start - Applicant Parcel search Parcel search - Applicant Jurisdiction Co…" at bounding box center [434, 182] width 674 height 365
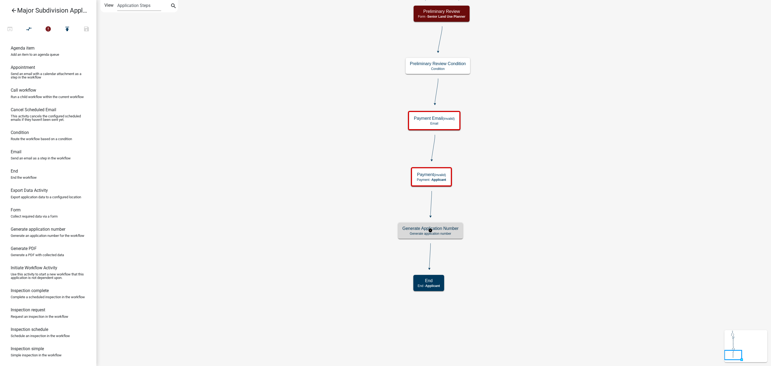
click at [445, 231] on h5 "Generate Application Number" at bounding box center [431, 228] width 56 height 5
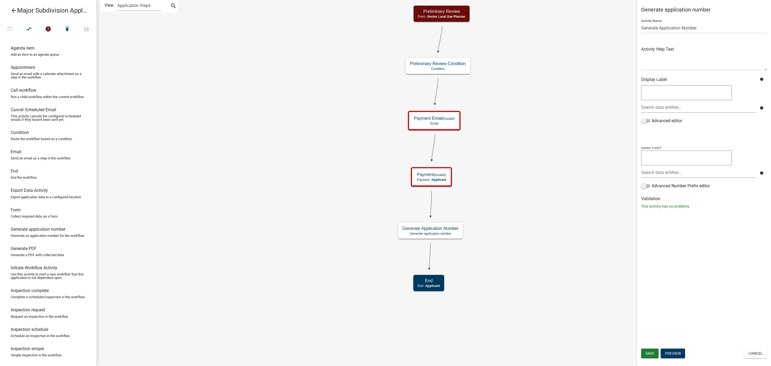
click at [674, 158] on textarea at bounding box center [686, 158] width 91 height 15
type textarea "C"
click at [681, 172] on div at bounding box center [698, 172] width 123 height 11
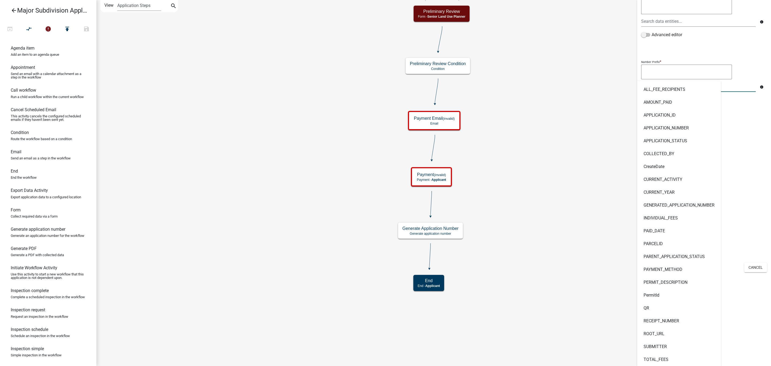
scroll to position [45, 0]
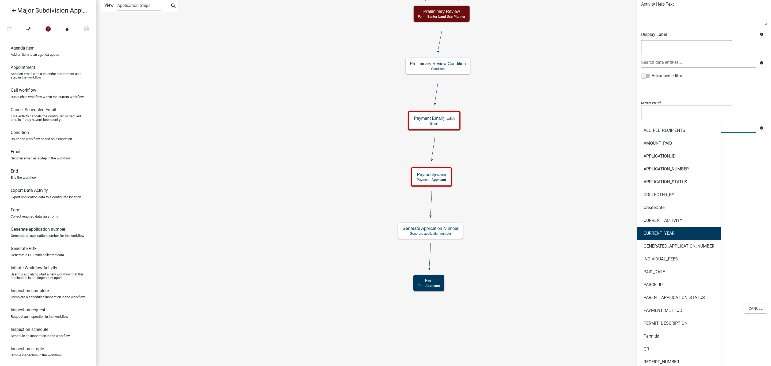
click at [664, 232] on ngb-highlight "CURRENT_YEAR" at bounding box center [659, 233] width 31 height 4
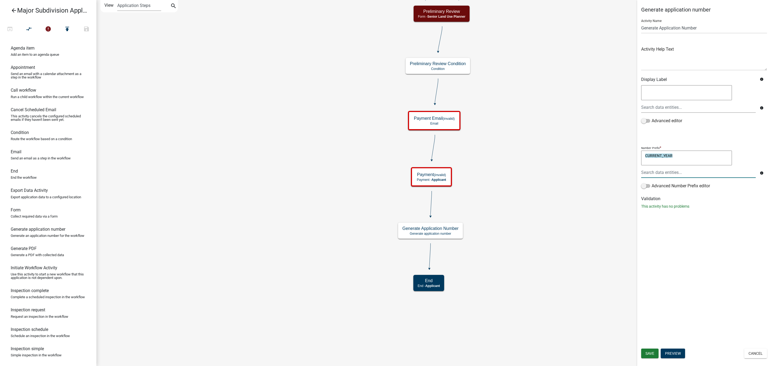
click at [684, 158] on textarea "CURRENT_YEAR" at bounding box center [686, 158] width 91 height 15
type textarea "CURRENT_YEAR&"-""
click at [649, 349] on button "Save" at bounding box center [649, 353] width 17 height 10
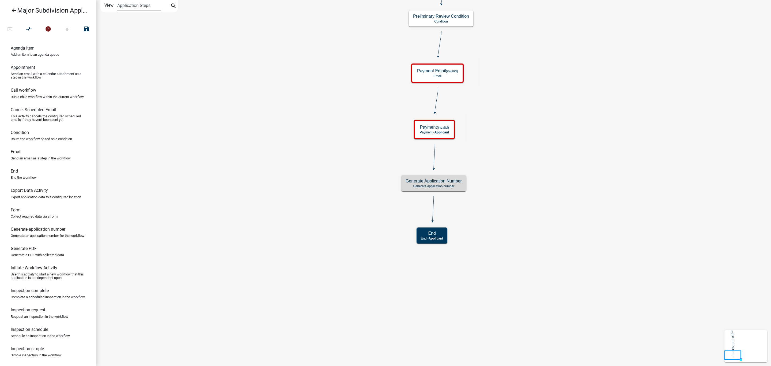
click at [573, 278] on icon "Start Start - Applicant Parcel search Parcel search - Applicant Jurisdiction Co…" at bounding box center [434, 182] width 674 height 365
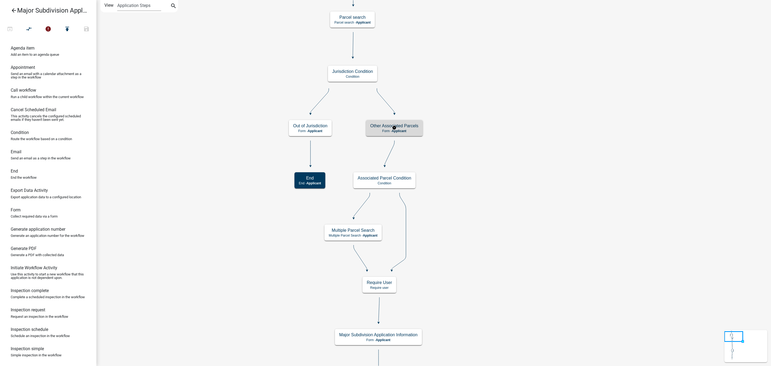
click at [411, 130] on p "Form - Applicant" at bounding box center [394, 131] width 48 height 4
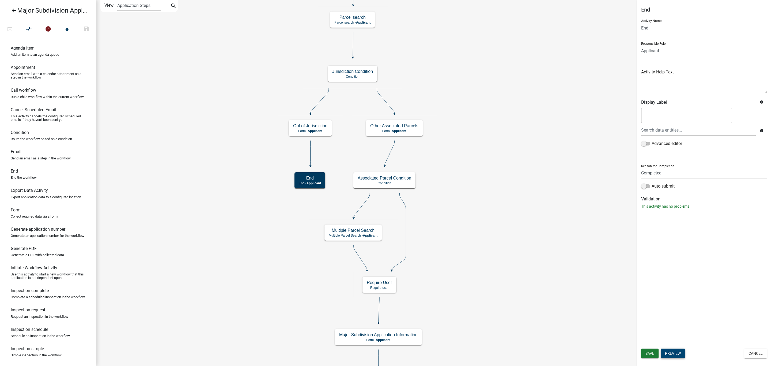
click at [667, 352] on button "Preview" at bounding box center [673, 353] width 24 height 10
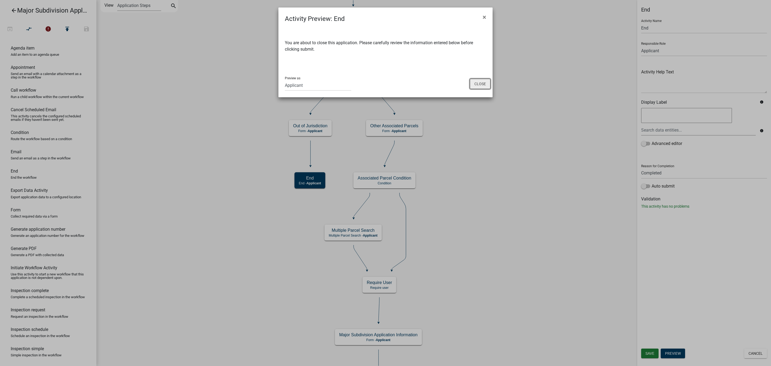
click at [477, 81] on button "Close" at bounding box center [480, 84] width 21 height 10
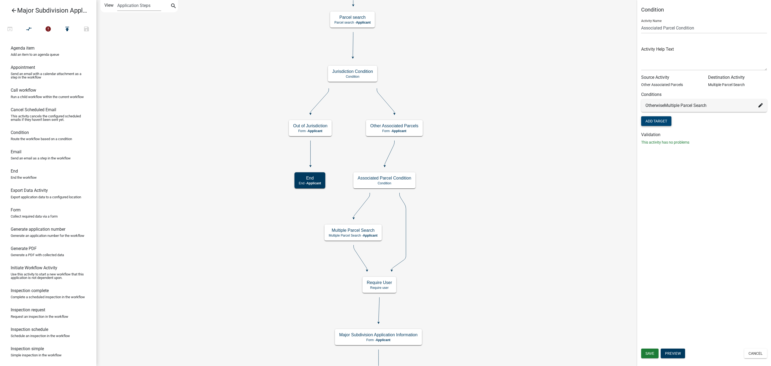
click at [667, 119] on button "Add Target" at bounding box center [656, 121] width 30 height 10
click at [760, 121] on icon at bounding box center [761, 120] width 4 height 4
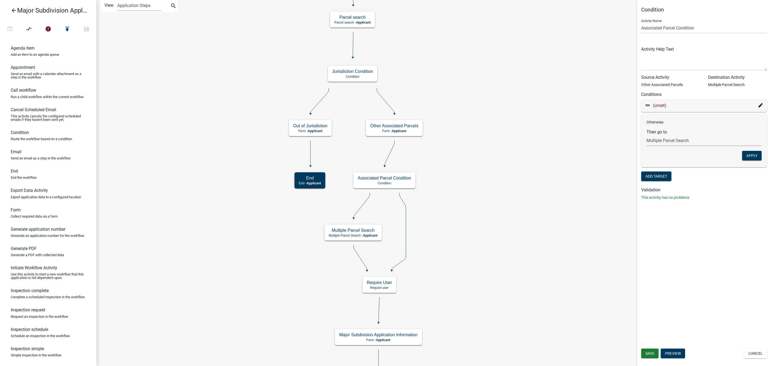
click at [693, 140] on select "Choose... Start Parcel search Jurisdiction Condition Out of Jurisdiction End Mu…" at bounding box center [704, 140] width 115 height 11
select select "7: cb19b1b6-9c0b-4936-816c-6b8220bf2633"
click at [647, 135] on select "Choose... Start Parcel search Jurisdiction Condition Out of Jurisdiction End Mu…" at bounding box center [704, 140] width 115 height 11
click at [762, 106] on icon at bounding box center [761, 105] width 4 height 4
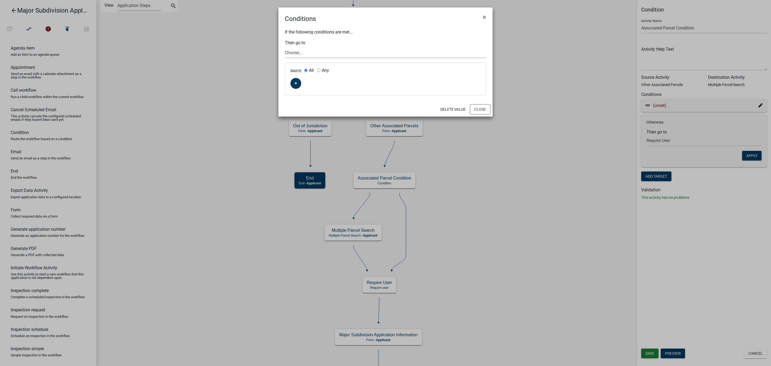
click at [294, 51] on select "Choose... Start Parcel search Jurisdiction Condition Out of Jurisdiction End Mu…" at bounding box center [385, 52] width 201 height 11
select select "6: 48f486df-386f-4b55-9d0b-4528db88c0b8"
click at [285, 47] on select "Choose... Start Parcel search Jurisdiction Condition Out of Jurisdiction End Mu…" at bounding box center [385, 52] width 201 height 11
click at [298, 84] on button "button" at bounding box center [296, 83] width 11 height 11
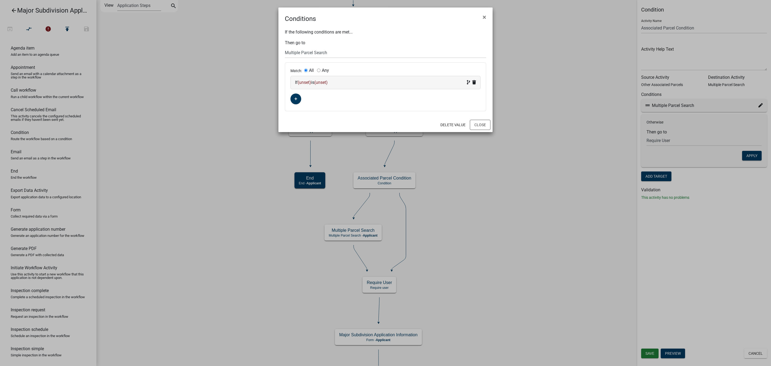
click at [307, 83] on span "(unset)" at bounding box center [304, 82] width 13 height 5
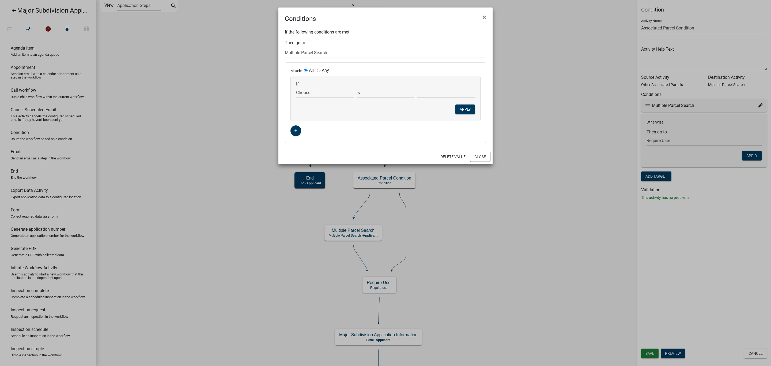
click at [308, 92] on select "Choose... ALL_FEE_RECIPIENTS APPLICATION_ID APPLICATION_NUMBER APPLICATION_STAT…" at bounding box center [325, 92] width 58 height 11
select select "96: PlatOtherParcels"
click at [296, 87] on select "Choose... ALL_FEE_RECIPIENTS APPLICATION_ID APPLICATION_NUMBER APPLICATION_STAT…" at bounding box center [325, 92] width 58 height 11
click at [432, 94] on select "Choose... No Yes" at bounding box center [446, 92] width 58 height 11
select select "2: Yes"
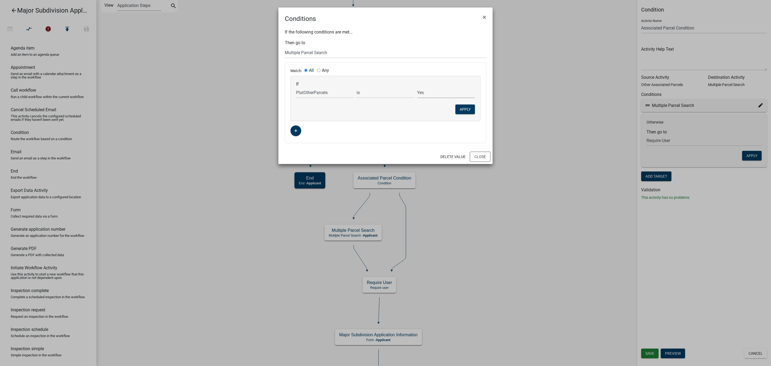
click at [417, 87] on select "Choose... No Yes" at bounding box center [446, 92] width 58 height 11
click at [464, 110] on button "Apply" at bounding box center [466, 109] width 20 height 10
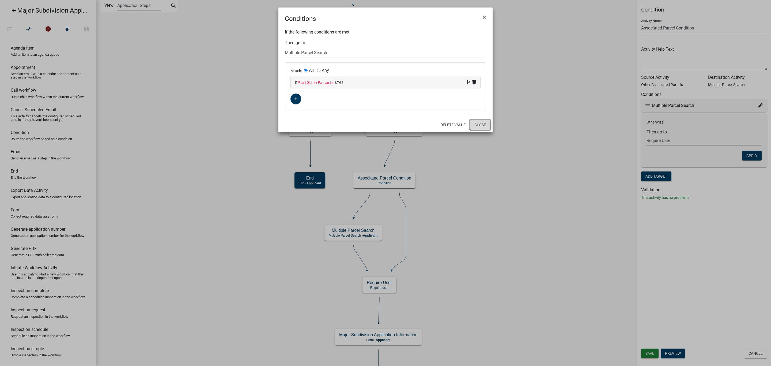
click at [484, 124] on button "Close" at bounding box center [480, 125] width 21 height 10
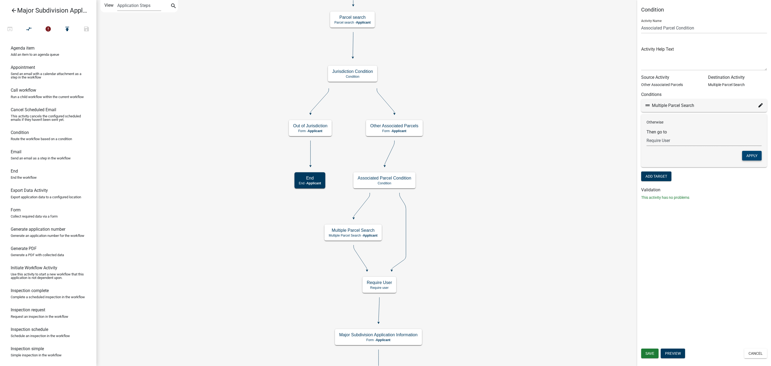
click at [750, 156] on button "Apply" at bounding box center [752, 156] width 20 height 10
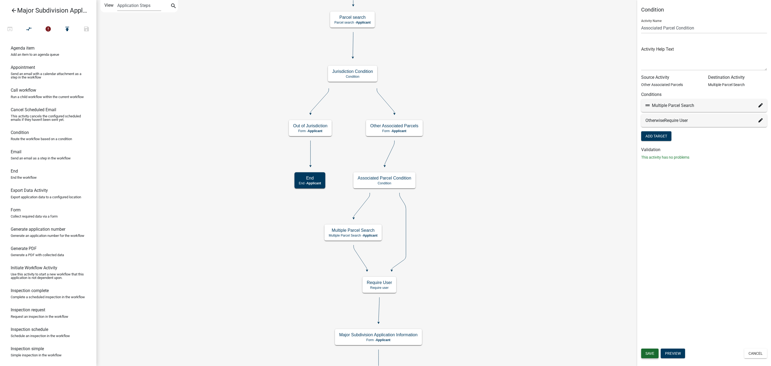
click at [652, 353] on span "Save" at bounding box center [650, 353] width 9 height 4
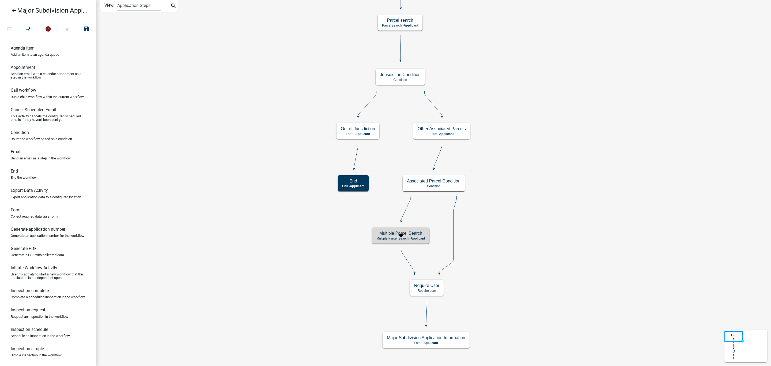
click at [411, 236] on h5 "Multiple Parcel Search" at bounding box center [401, 233] width 49 height 5
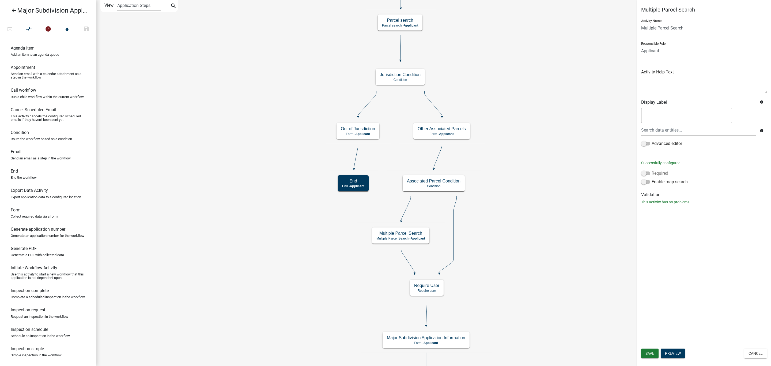
click at [644, 174] on span at bounding box center [645, 173] width 9 height 4
click at [652, 170] on input "Required" at bounding box center [652, 170] width 0 height 0
click at [645, 183] on span at bounding box center [645, 182] width 9 height 4
click at [652, 179] on input "Enable map search" at bounding box center [652, 179] width 0 height 0
click at [647, 181] on span at bounding box center [645, 182] width 9 height 4
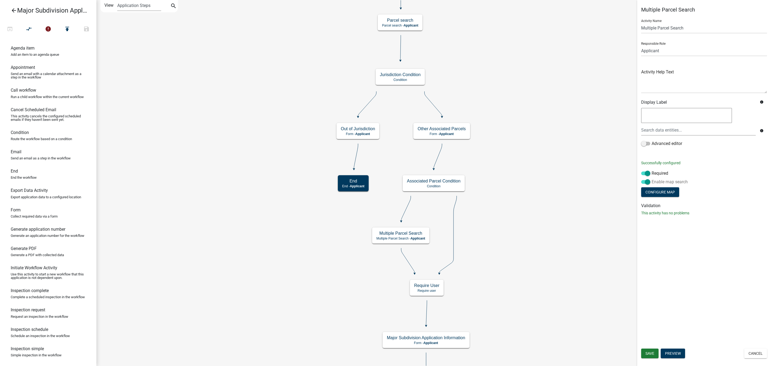
click at [652, 179] on input "Enable map search" at bounding box center [652, 179] width 0 height 0
click at [647, 181] on span at bounding box center [645, 182] width 9 height 4
click at [652, 179] on input "Enable map search" at bounding box center [652, 179] width 0 height 0
click at [653, 189] on button "Configure Map" at bounding box center [660, 192] width 38 height 10
select select
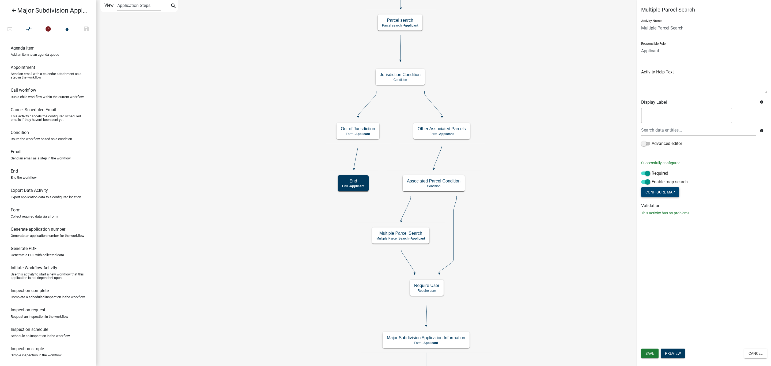
select select
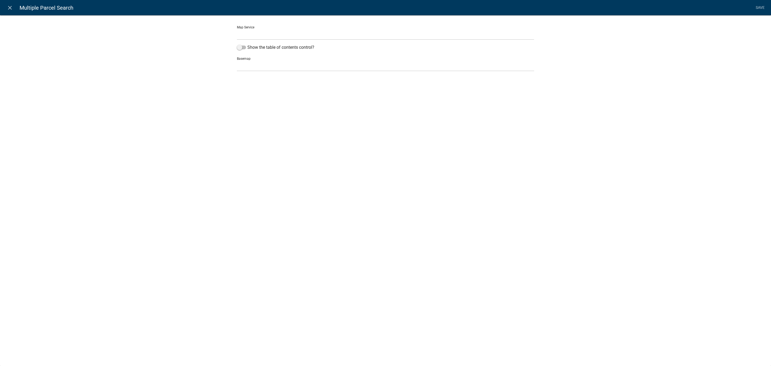
click at [241, 36] on select "WasecaMN GIS Service (Temp) (http://permits-map-01:6080/arcgis/rest/services/Pe…" at bounding box center [385, 34] width 297 height 11
select select "1: Object"
click at [237, 29] on select "WasecaMN GIS Service (Temp) (http://permits-map-01:6080/arcgis/rest/services/Pe…" at bounding box center [385, 34] width 297 height 11
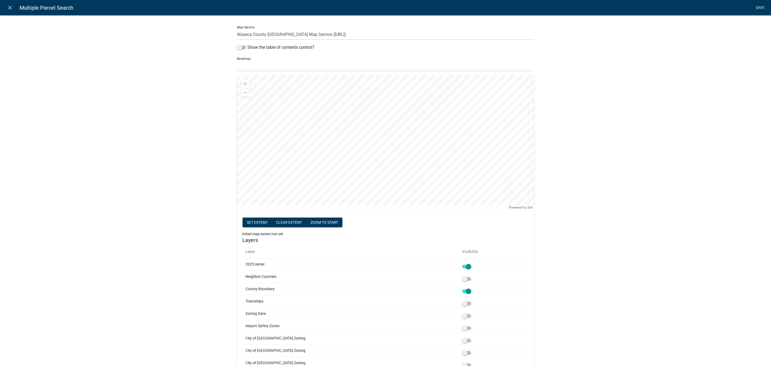
click at [759, 7] on link "Save" at bounding box center [760, 8] width 13 height 10
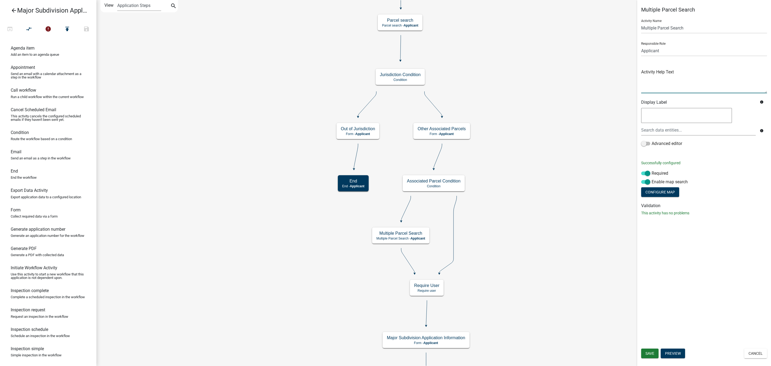
click at [661, 83] on textarea at bounding box center [704, 80] width 126 height 25
type textarea "y"
click at [681, 85] on textarea at bounding box center [704, 80] width 126 height 25
type textarea "y"
click at [660, 80] on textarea at bounding box center [704, 80] width 126 height 25
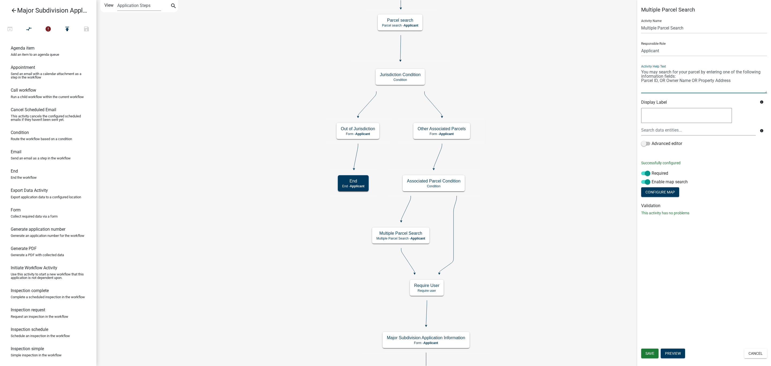
click at [737, 83] on textarea at bounding box center [704, 80] width 126 height 25
type textarea "You may search for your parcel by entering one of the following information fie…"
click at [719, 255] on div "Multiple Parcel Search Activity Name Multiple Parcel Search Responsible Role Ap…" at bounding box center [704, 183] width 134 height 366
click at [649, 353] on span "Save" at bounding box center [650, 353] width 9 height 4
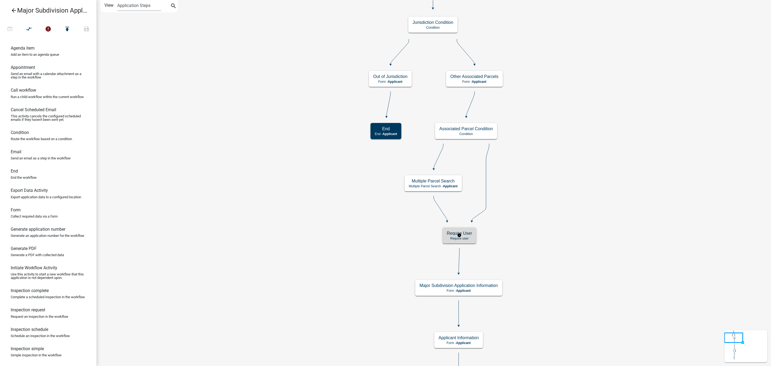
click at [467, 238] on p "Require user" at bounding box center [459, 238] width 25 height 4
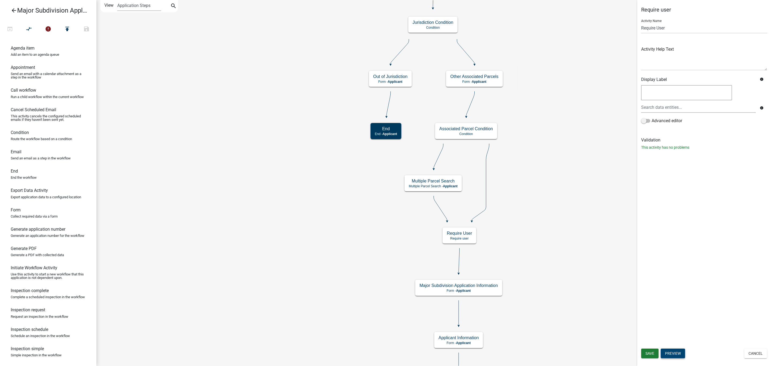
click at [671, 351] on button "Preview" at bounding box center [673, 353] width 24 height 10
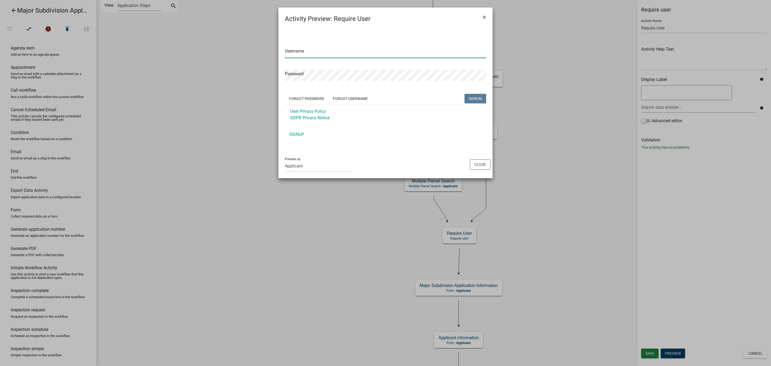
type input "Maame"
click at [482, 164] on button "Close" at bounding box center [480, 164] width 21 height 10
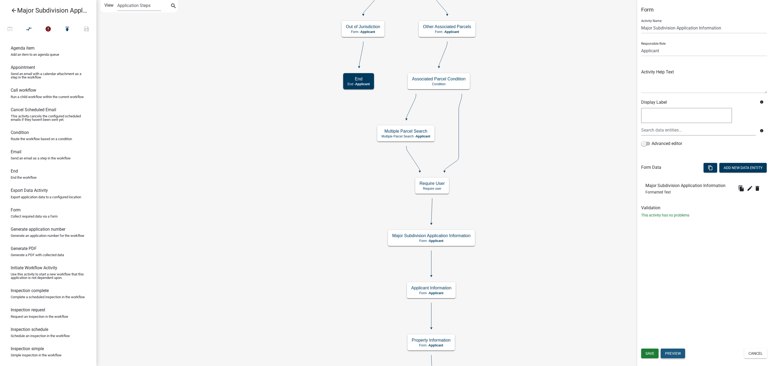
click at [670, 350] on button "Preview" at bounding box center [673, 353] width 24 height 10
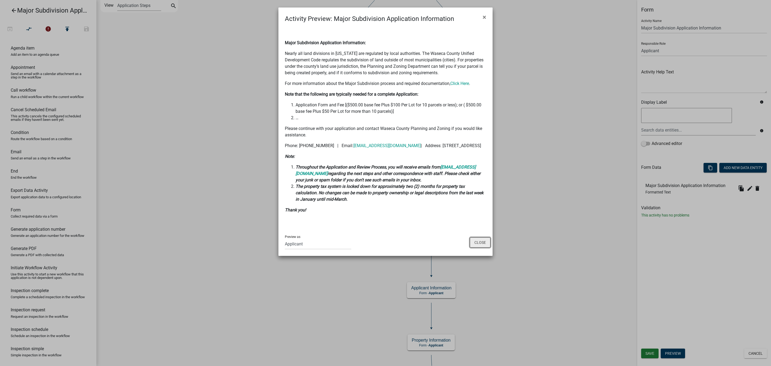
click at [477, 247] on button "Close" at bounding box center [480, 242] width 21 height 10
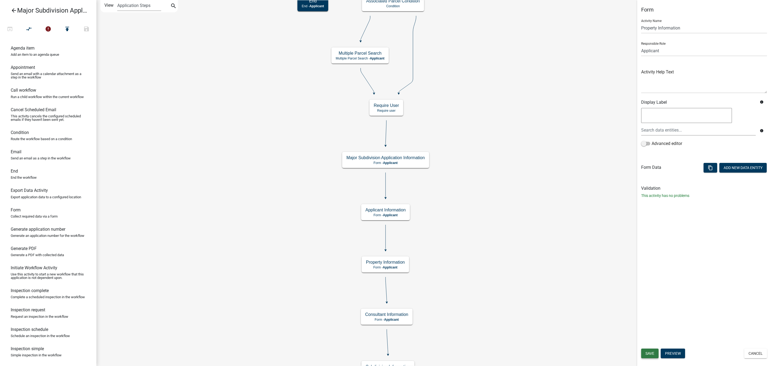
click at [649, 355] on span "Save" at bounding box center [650, 353] width 9 height 4
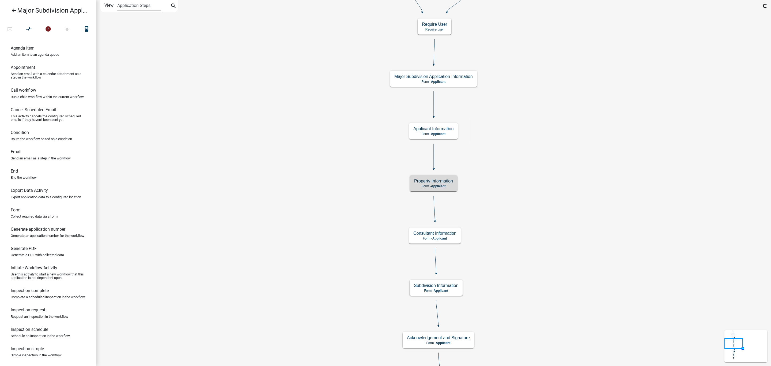
click at [12, 9] on icon "arrow_back" at bounding box center [14, 10] width 6 height 7
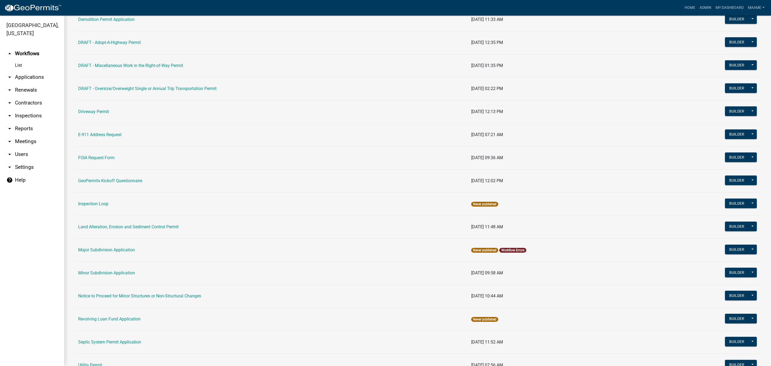
scroll to position [228, 0]
